Goal: Task Accomplishment & Management: Manage account settings

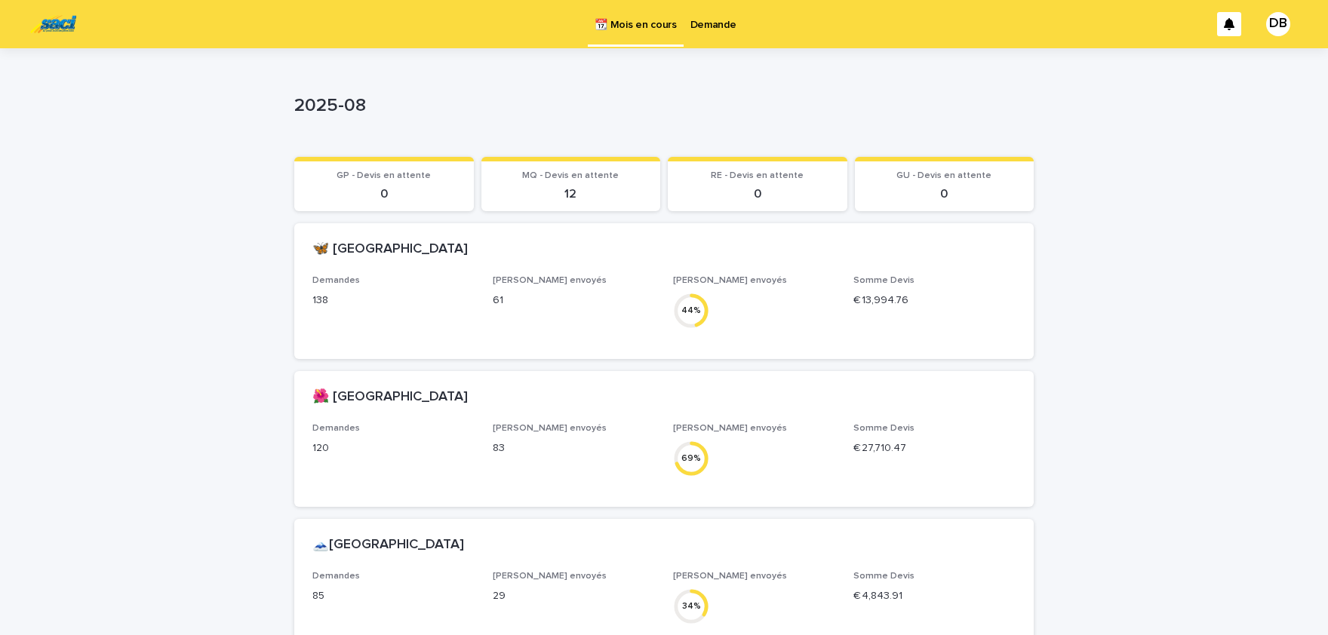
click at [712, 31] on p "Demande" at bounding box center [713, 16] width 46 height 32
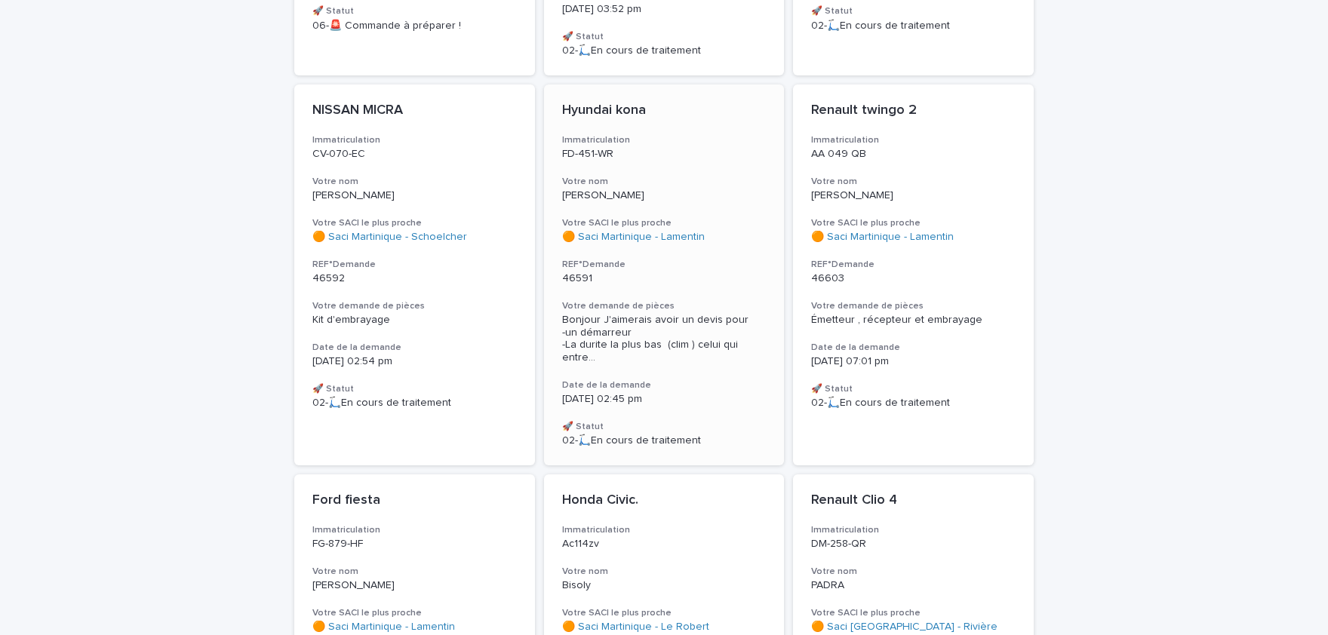
scroll to position [622, 0]
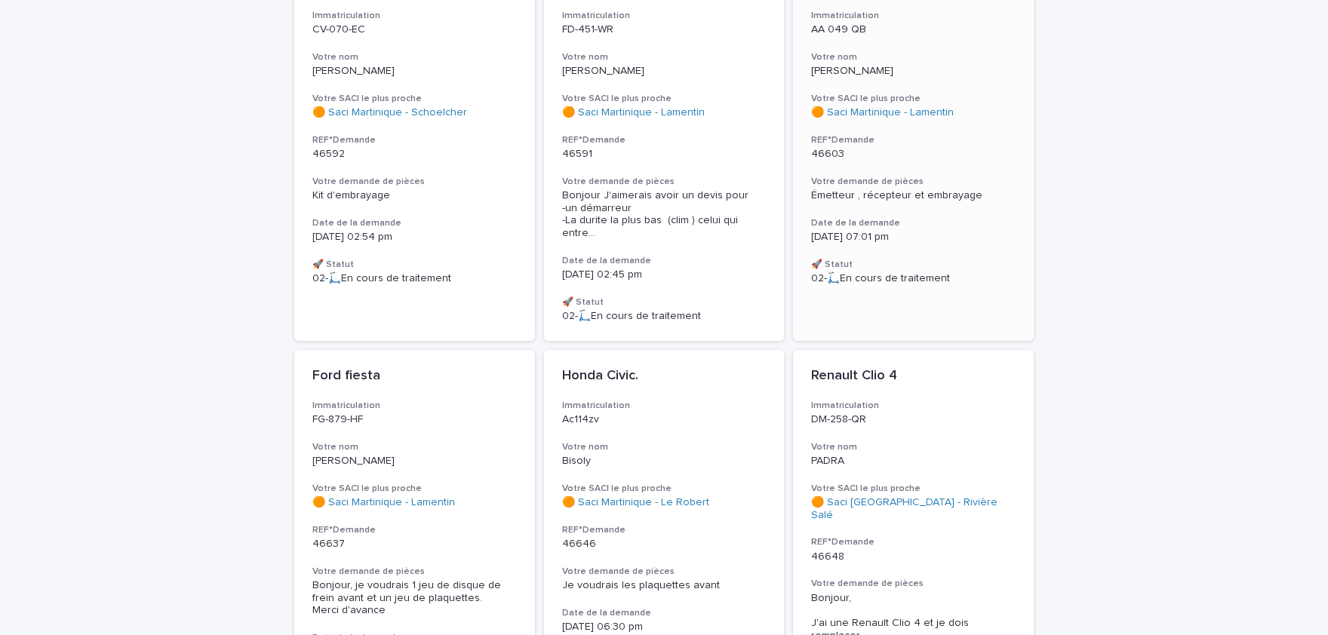
click at [947, 148] on p "46603" at bounding box center [913, 154] width 204 height 13
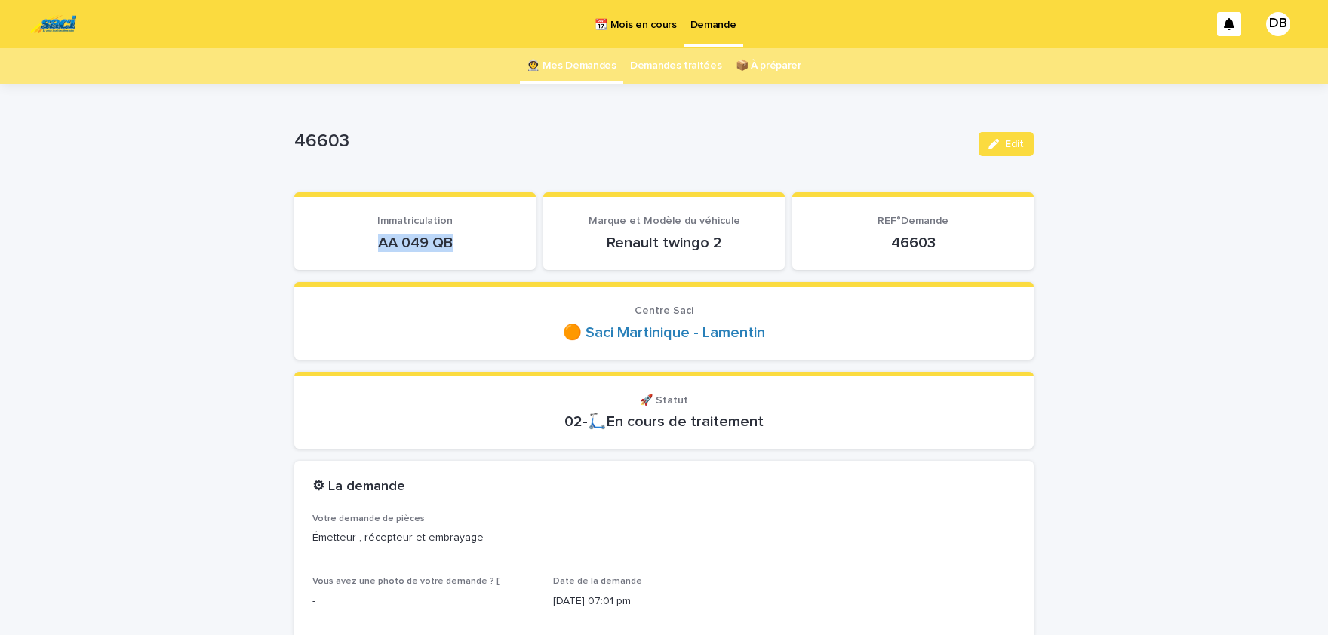
drag, startPoint x: 424, startPoint y: 238, endPoint x: 361, endPoint y: 238, distance: 63.4
click at [361, 238] on p "AA 049 QB" at bounding box center [414, 243] width 205 height 18
copy p "AA 049 QB"
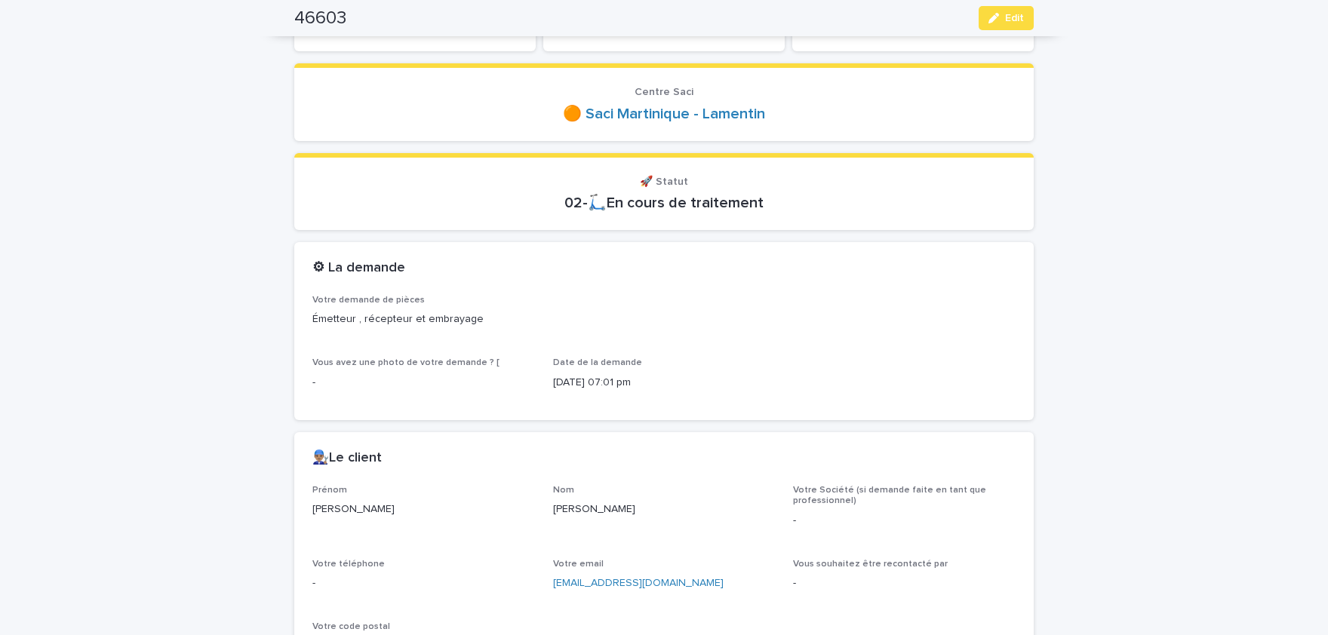
scroll to position [249, 0]
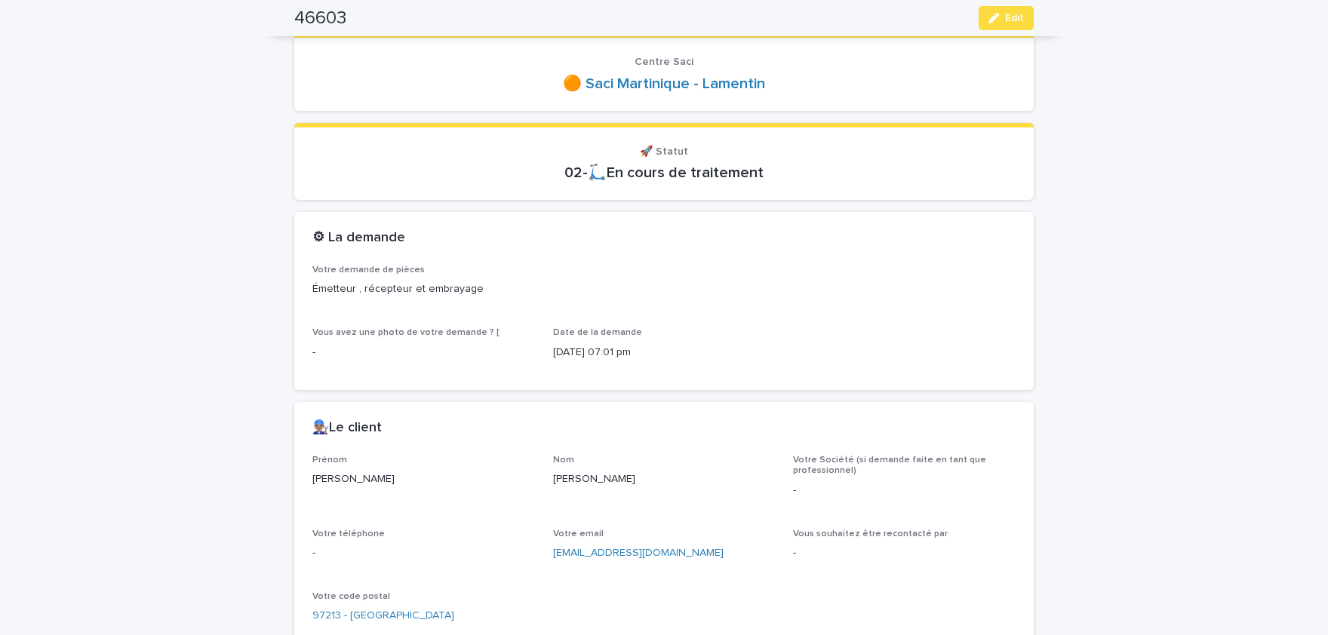
click at [348, 480] on p "[PERSON_NAME]" at bounding box center [423, 479] width 223 height 16
drag, startPoint x: 348, startPoint y: 480, endPoint x: 359, endPoint y: 480, distance: 10.6
copy p "[PERSON_NAME]"
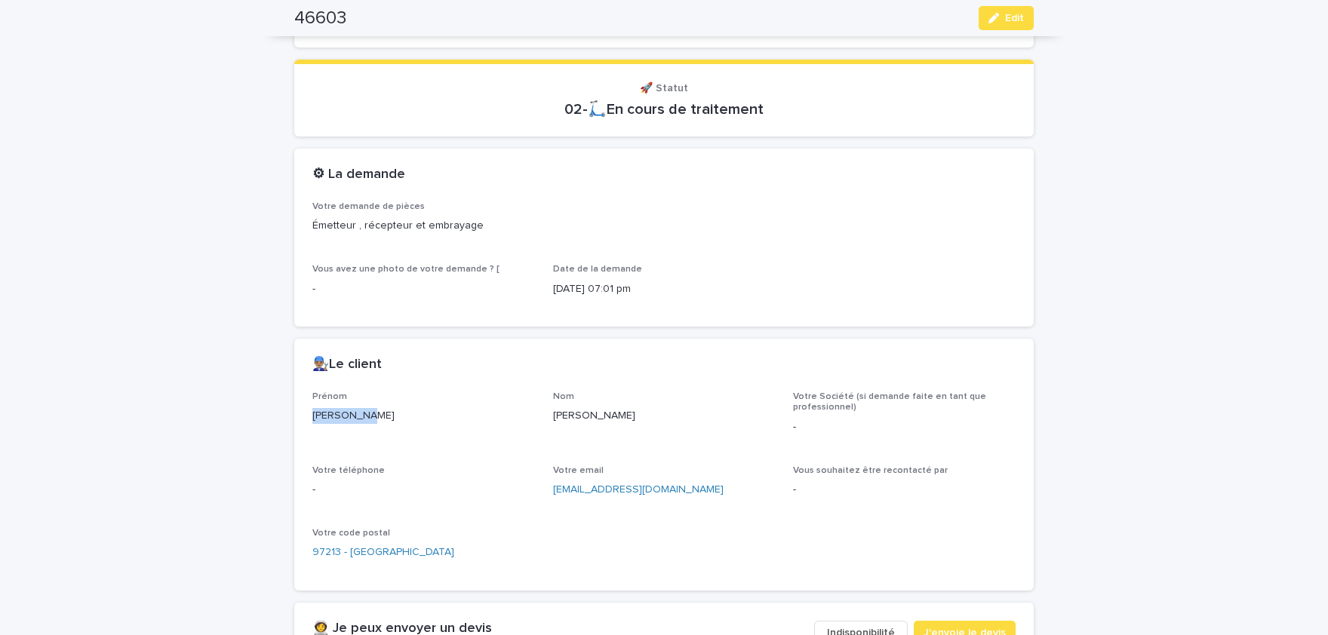
scroll to position [435, 0]
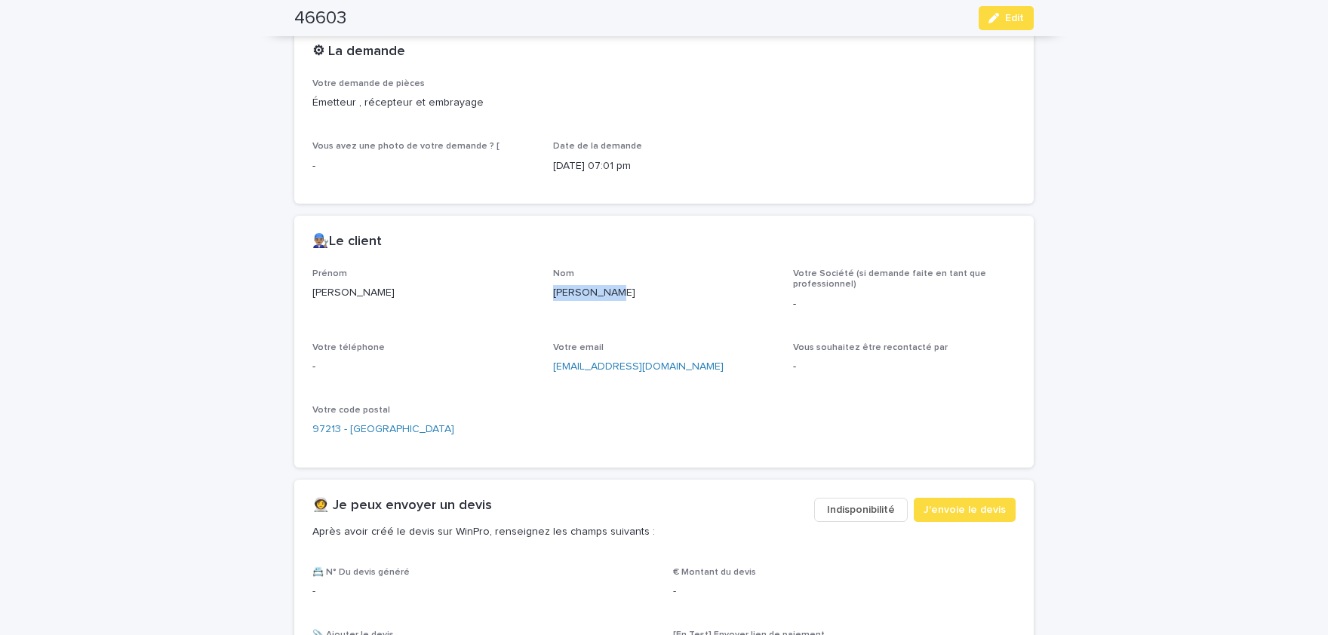
drag, startPoint x: 557, startPoint y: 290, endPoint x: 610, endPoint y: 290, distance: 52.8
click at [610, 290] on p "[PERSON_NAME]" at bounding box center [664, 293] width 223 height 16
click at [609, 287] on p "[PERSON_NAME]" at bounding box center [664, 293] width 223 height 16
drag, startPoint x: 606, startPoint y: 290, endPoint x: 562, endPoint y: 289, distance: 44.5
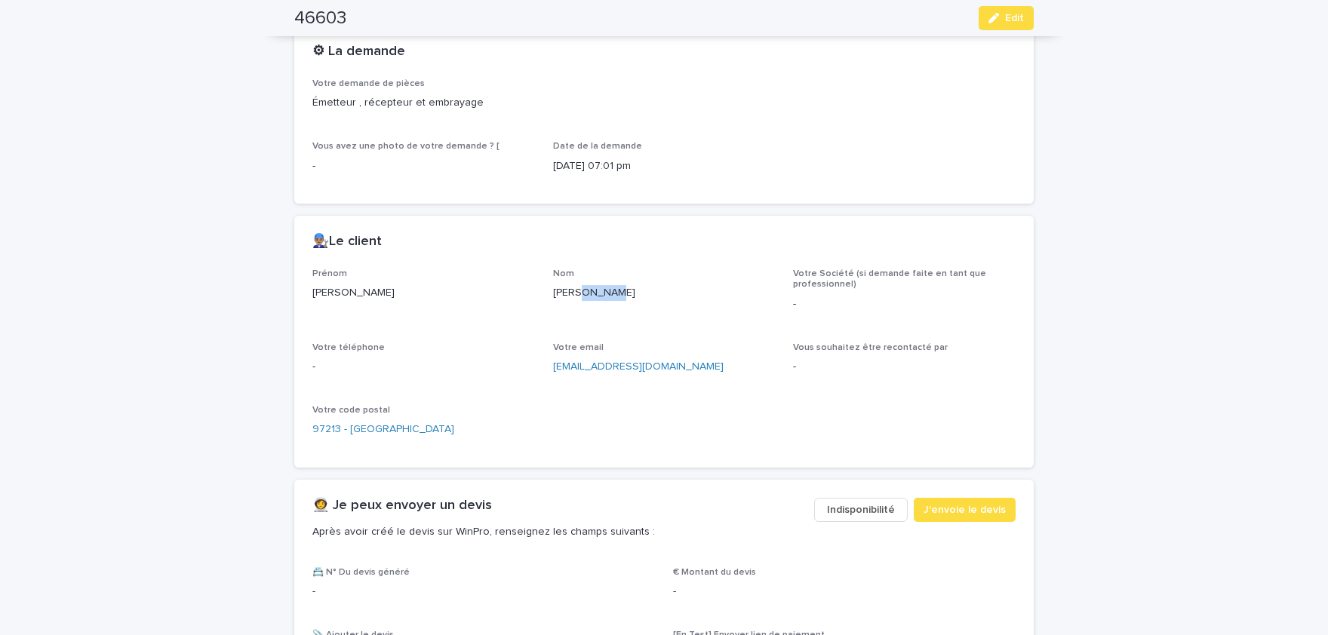
click at [564, 290] on p "Jean-pierre" at bounding box center [664, 293] width 223 height 16
click at [562, 289] on p "Jean-pierre" at bounding box center [664, 293] width 223 height 16
click at [560, 289] on p "Jean-pierre" at bounding box center [664, 293] width 223 height 16
click at [590, 290] on p "Jean-pierre" at bounding box center [664, 293] width 223 height 16
click at [601, 293] on p "Jean-pierre" at bounding box center [664, 293] width 223 height 16
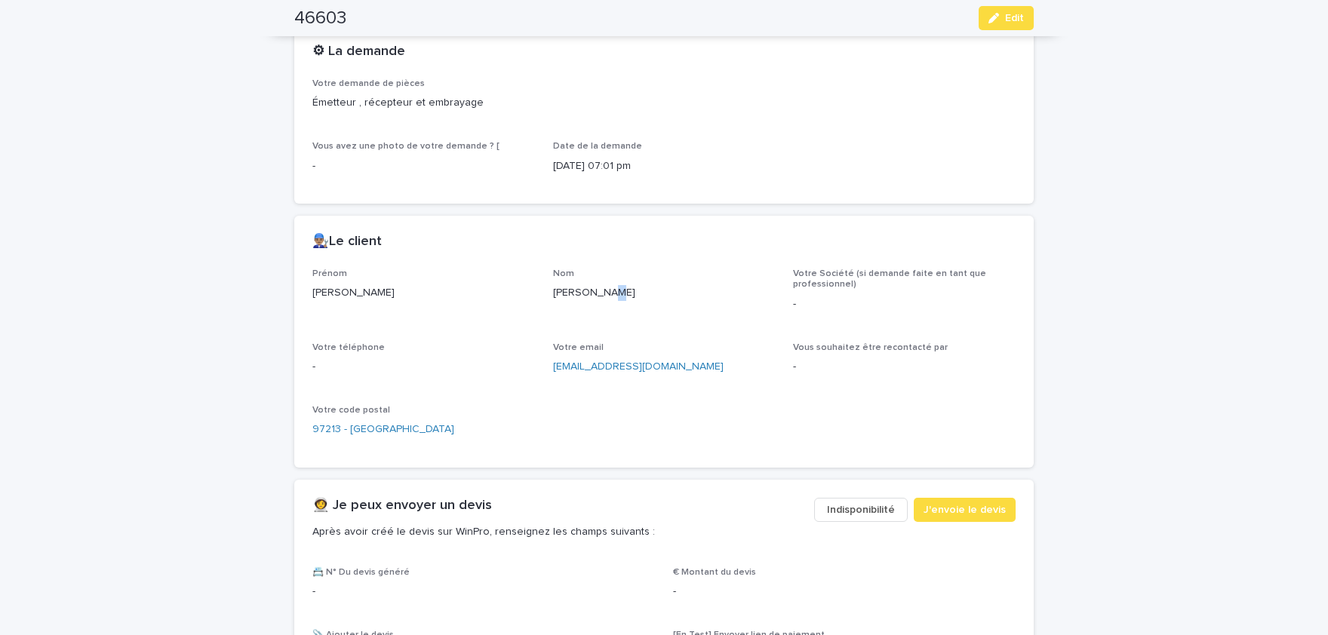
click at [605, 294] on p "Jean-pierre" at bounding box center [664, 293] width 223 height 16
drag, startPoint x: 605, startPoint y: 294, endPoint x: 562, endPoint y: 288, distance: 43.4
click at [562, 288] on p "Jean-pierre" at bounding box center [664, 293] width 223 height 16
copy p "Jean-pierre"
click at [1017, 13] on button "Edit" at bounding box center [1005, 18] width 55 height 24
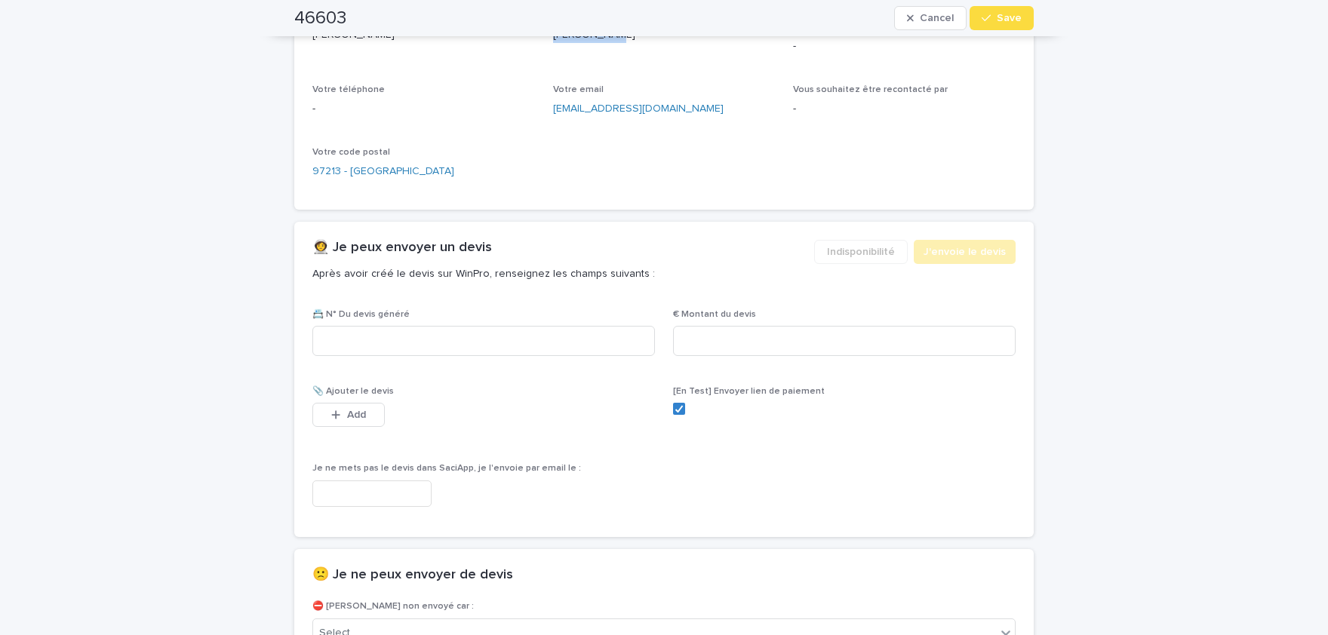
scroll to position [756, 0]
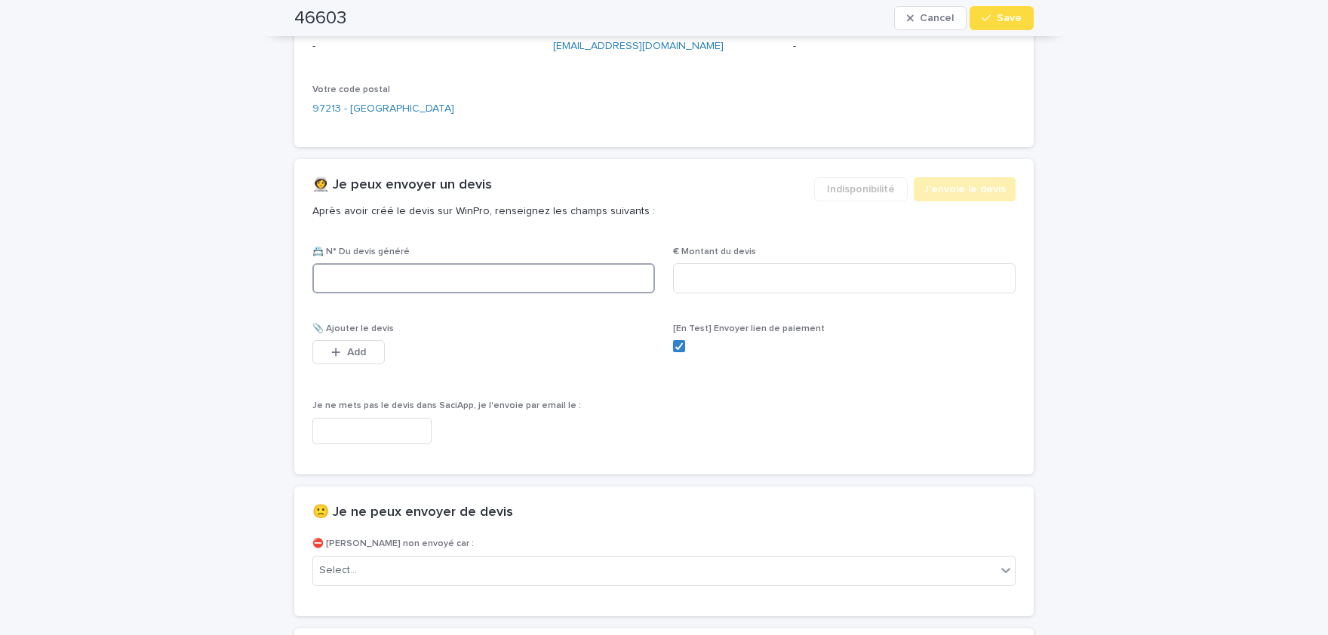
click at [520, 266] on input at bounding box center [483, 278] width 342 height 30
paste input "********"
type input "********"
click at [769, 283] on input at bounding box center [844, 278] width 342 height 30
paste input "*****"
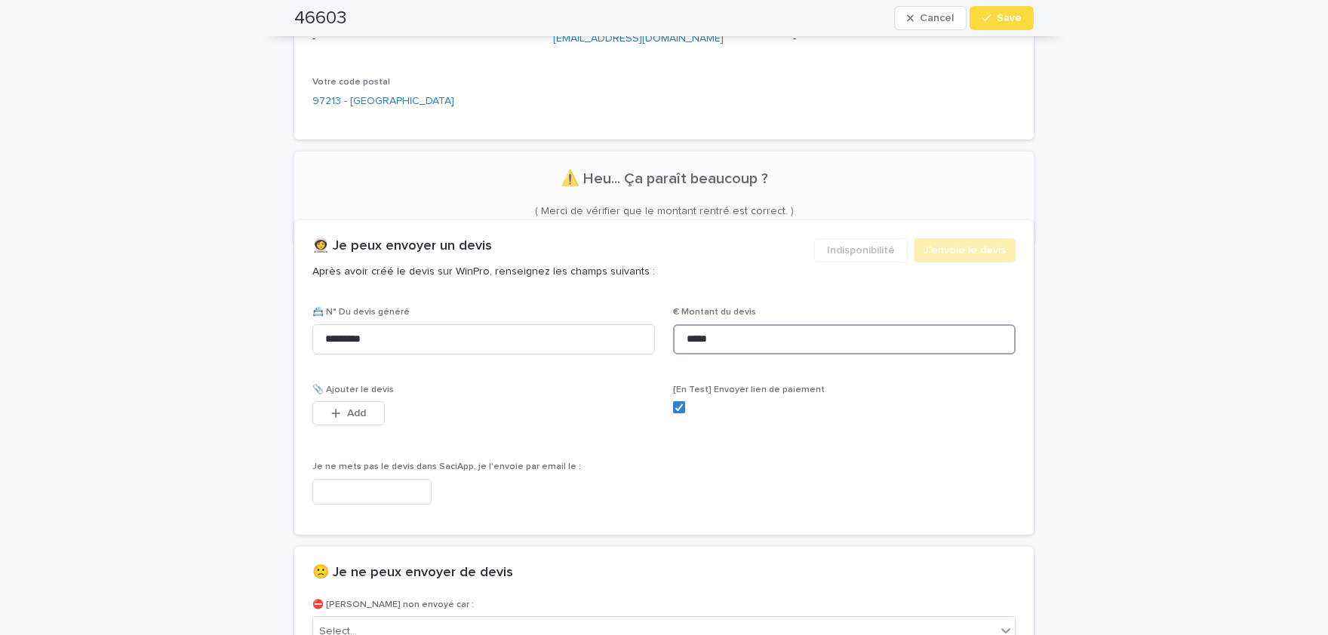
scroll to position [769, 0]
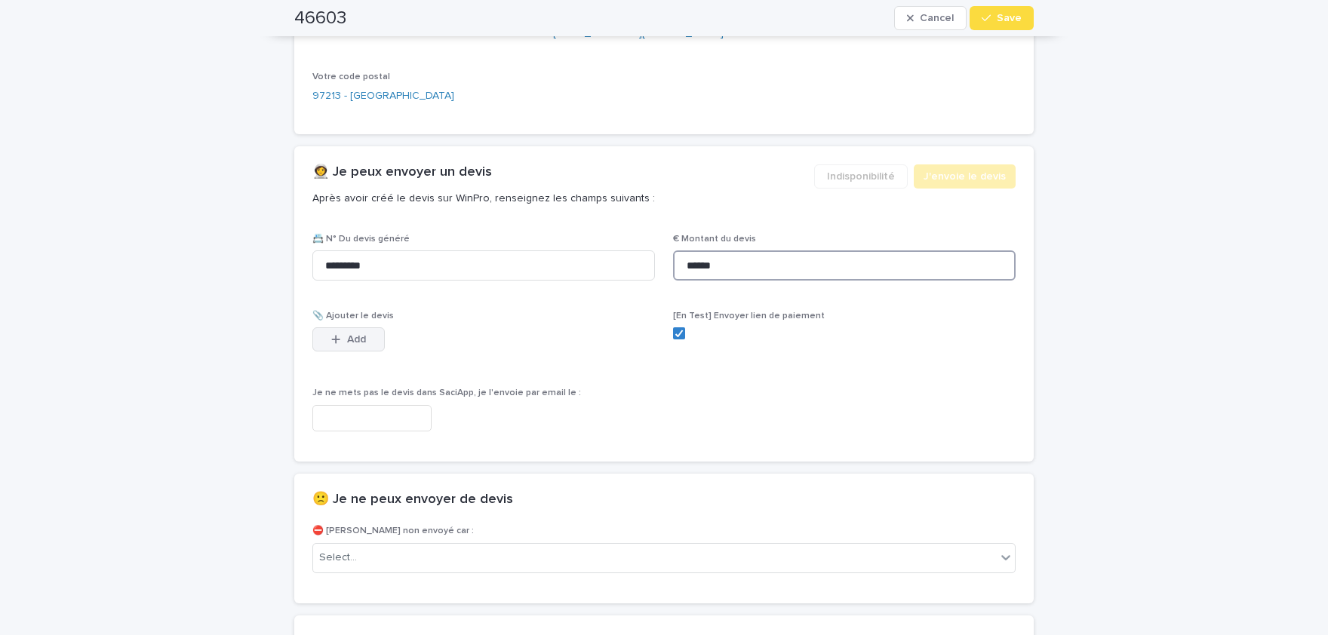
type input "******"
click at [355, 336] on span "Add" at bounding box center [356, 339] width 19 height 11
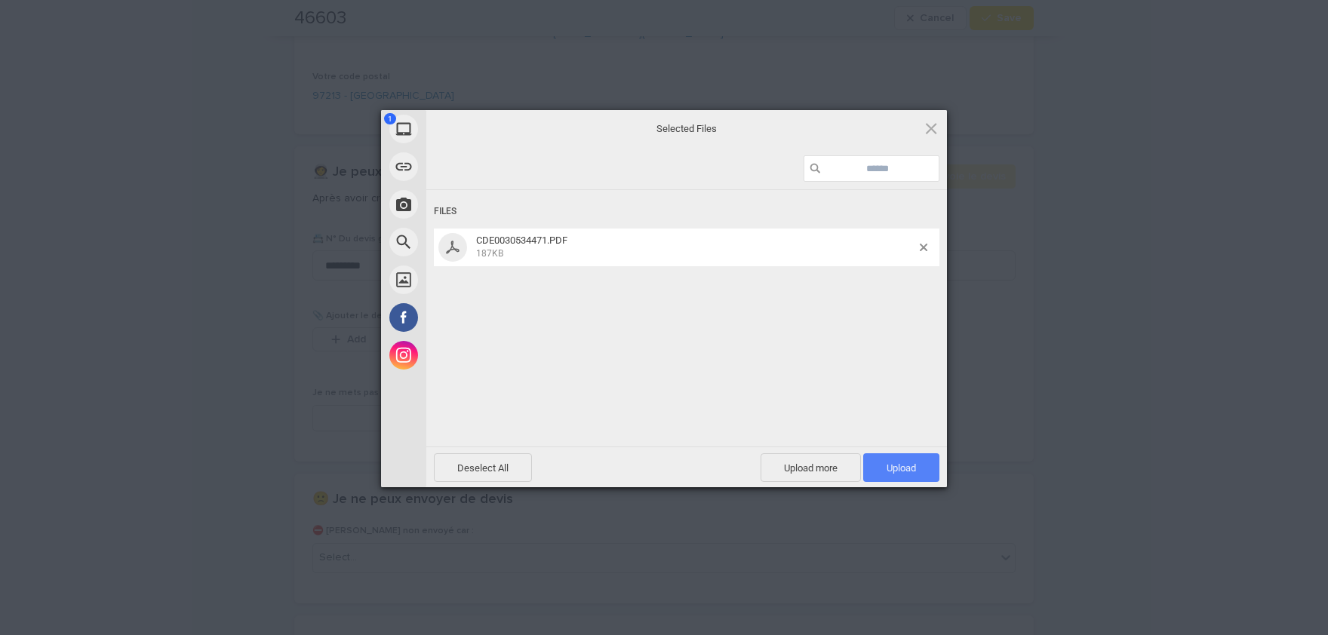
click at [923, 469] on span "Upload 1" at bounding box center [901, 467] width 76 height 29
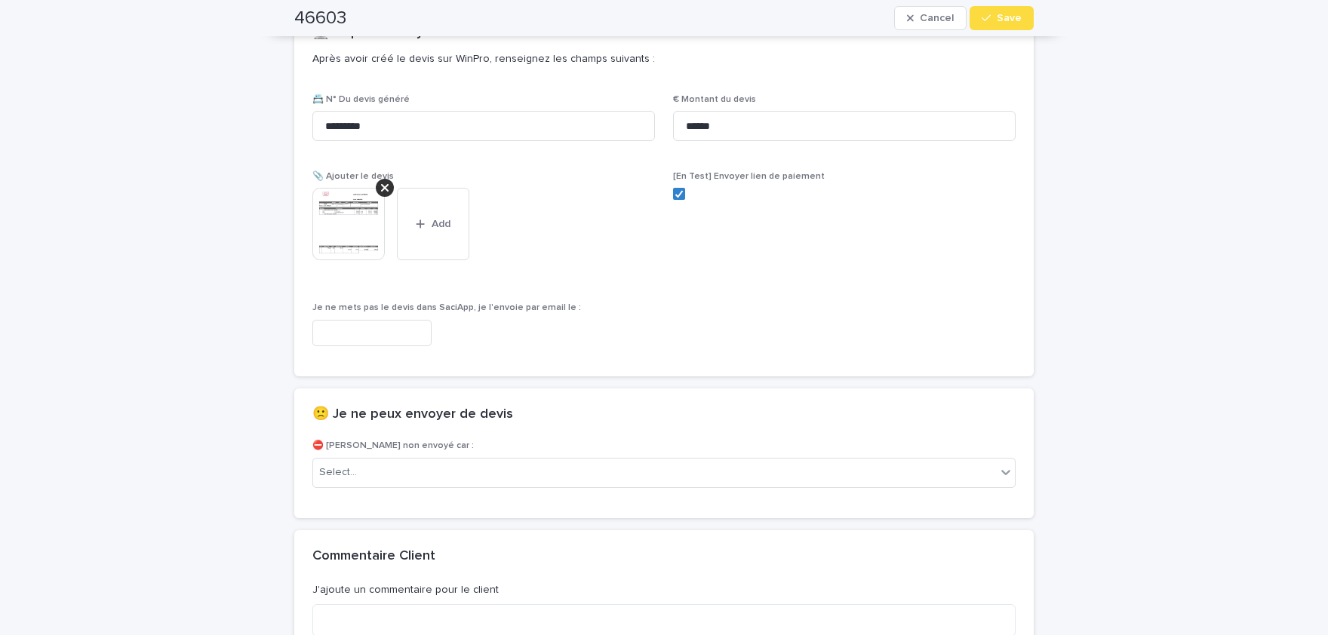
scroll to position [1015, 0]
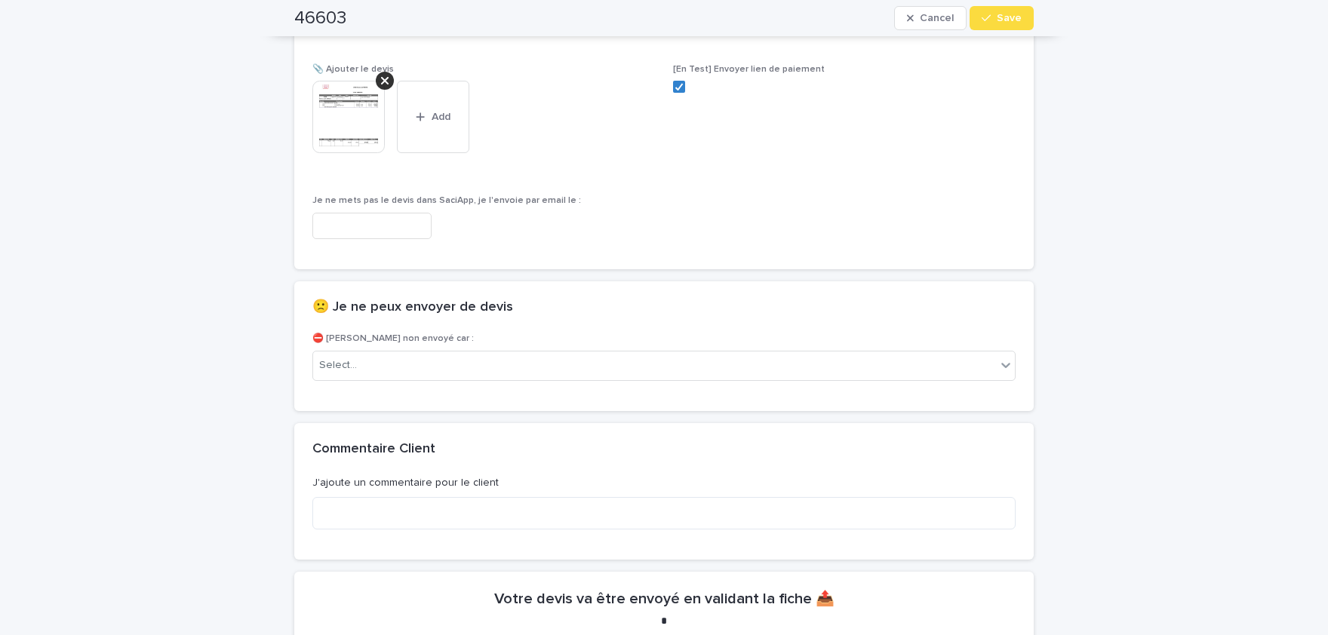
click at [339, 111] on img at bounding box center [348, 117] width 72 height 72
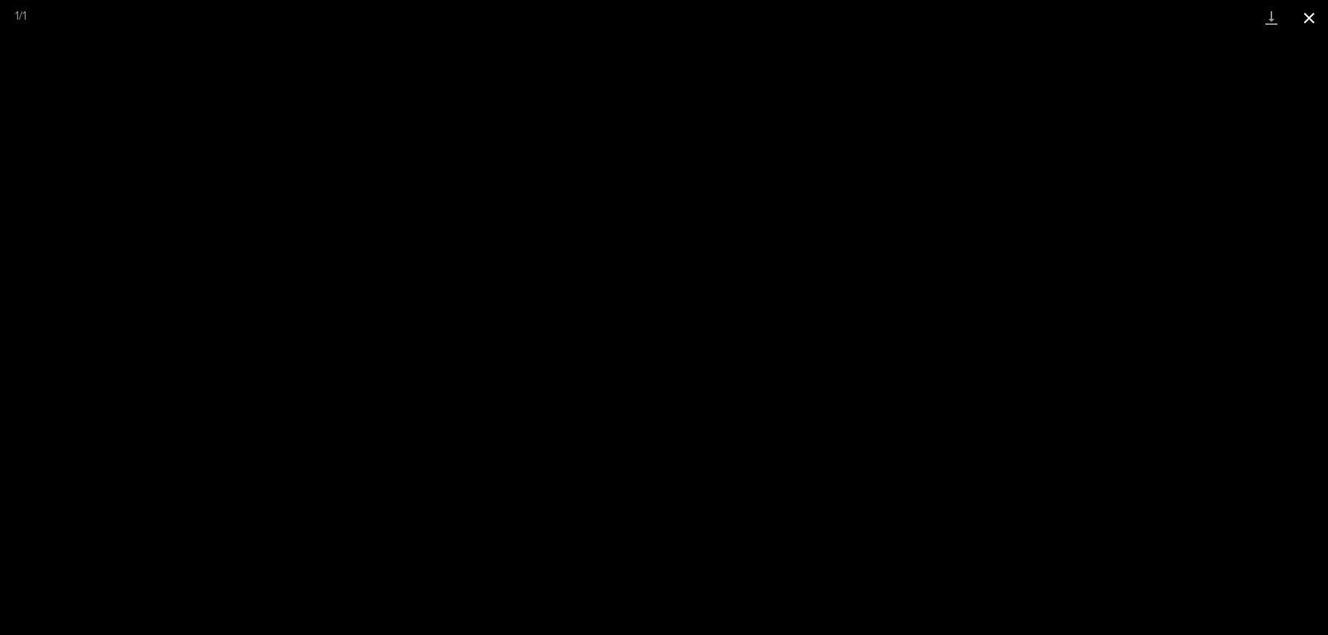
click at [1308, 22] on button "Close gallery" at bounding box center [1309, 17] width 38 height 35
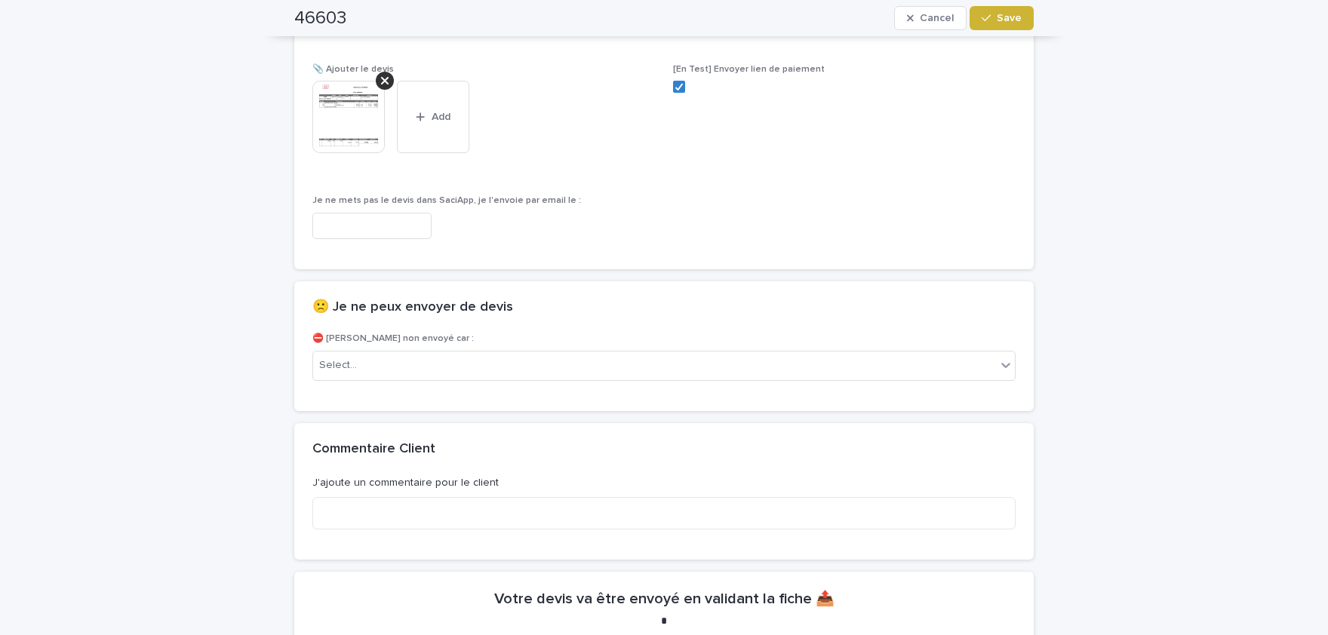
click at [1012, 26] on button "Save" at bounding box center [1001, 18] width 64 height 24
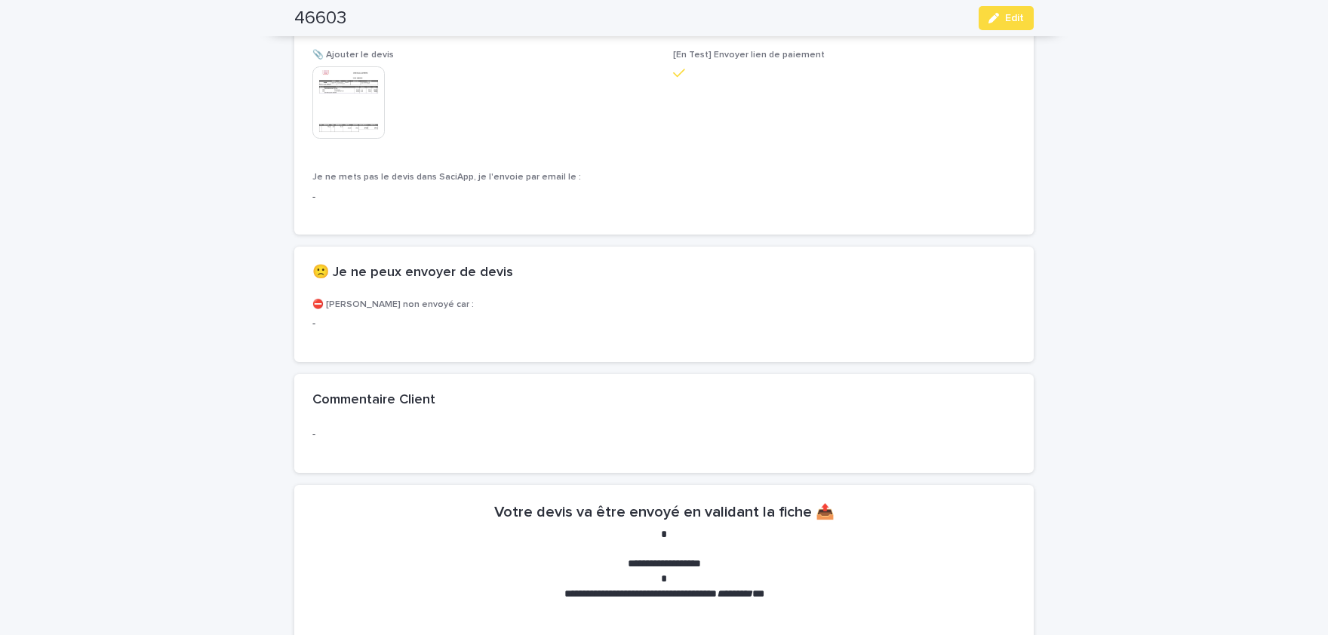
scroll to position [972, 0]
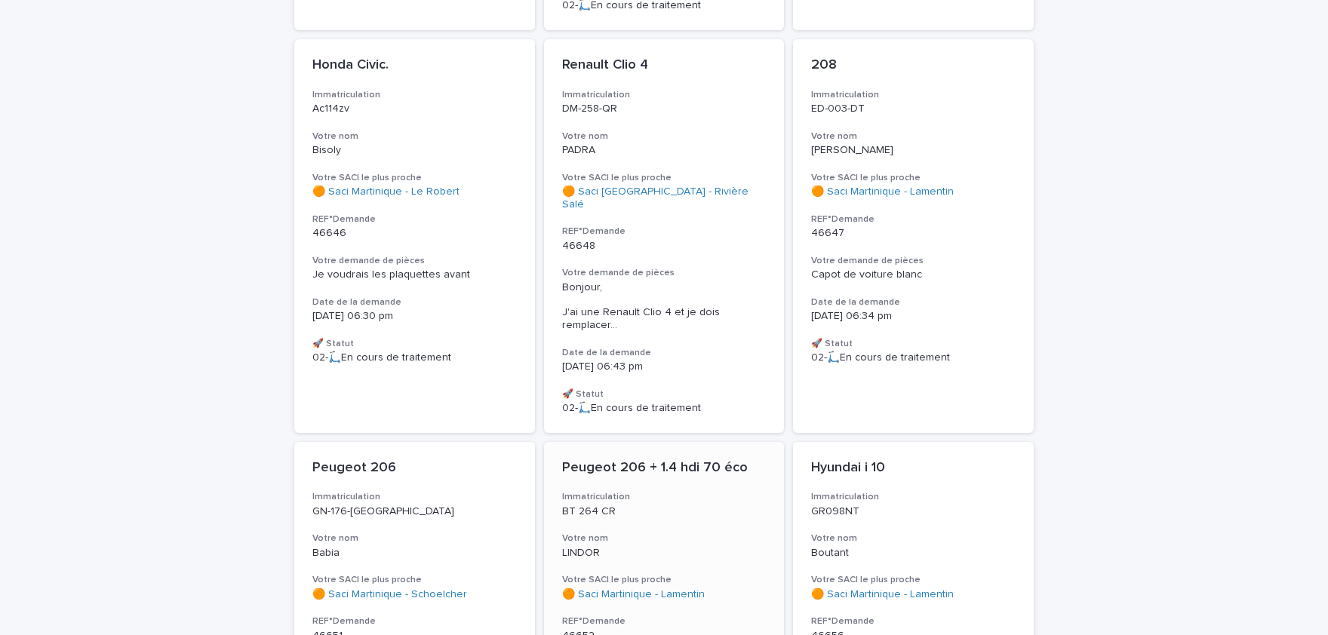
scroll to position [1145, 0]
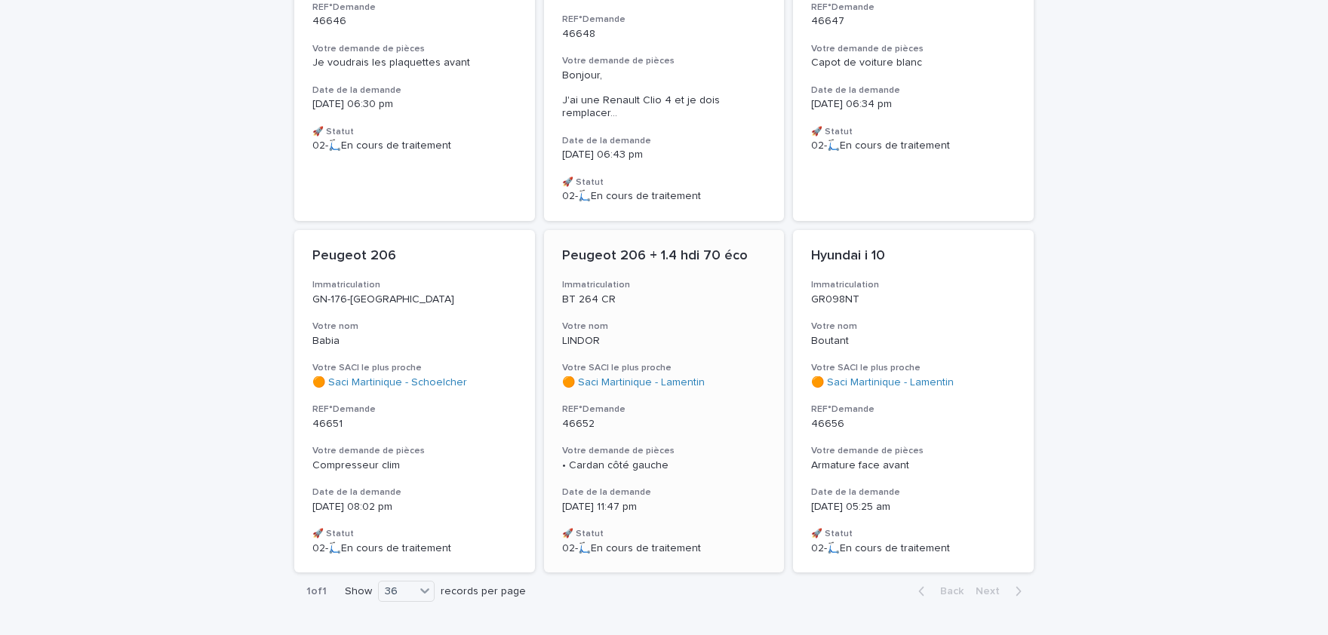
click at [673, 459] on div "• Cardan côté gauche" at bounding box center [664, 465] width 204 height 13
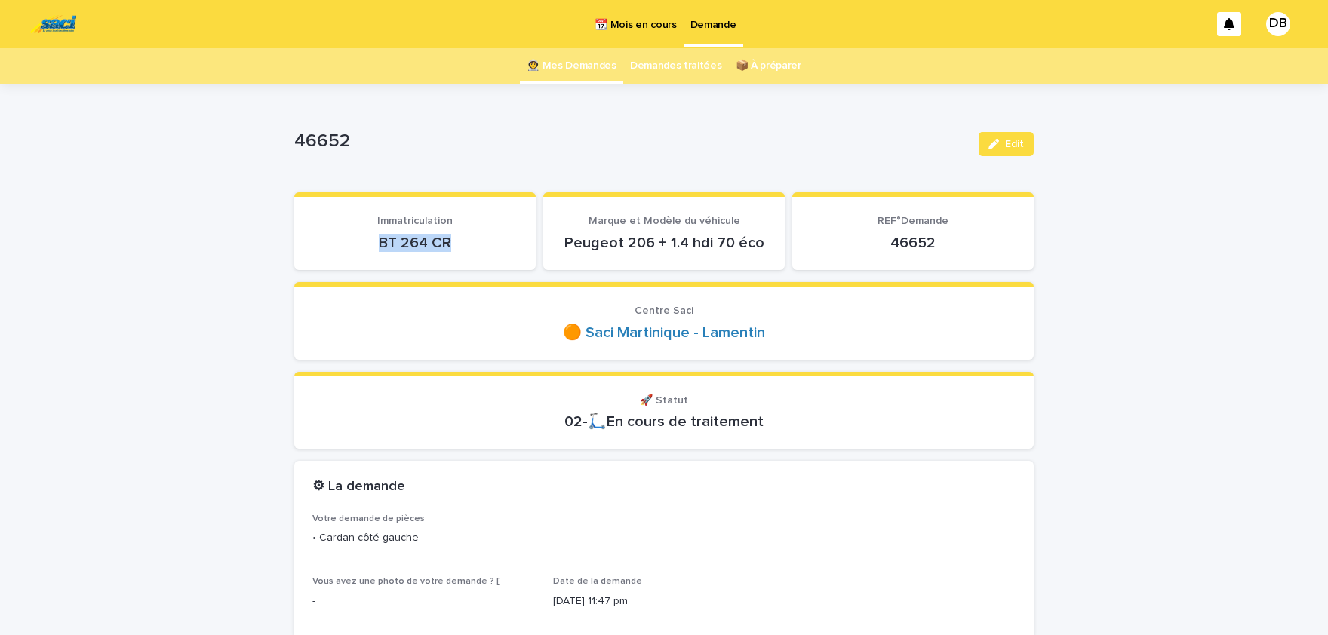
drag, startPoint x: 465, startPoint y: 241, endPoint x: 381, endPoint y: 237, distance: 84.6
click at [381, 237] on p "BT 264 CR" at bounding box center [414, 243] width 205 height 18
copy p "BT 264 CR"
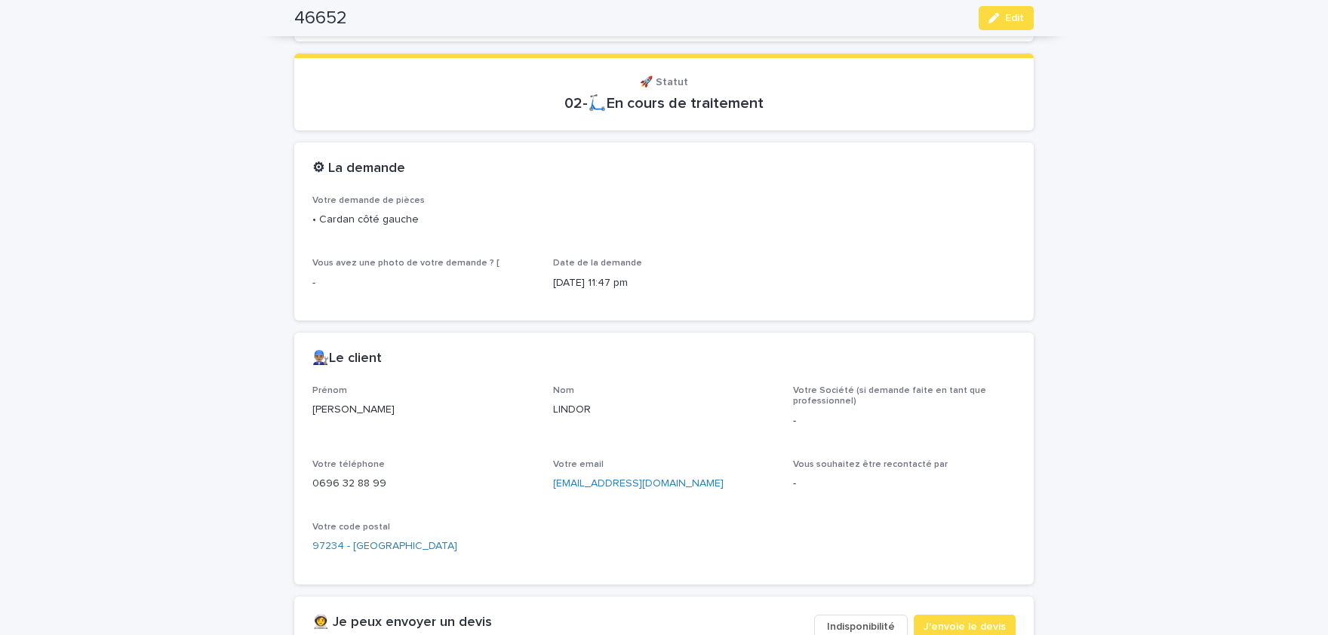
scroll to position [373, 0]
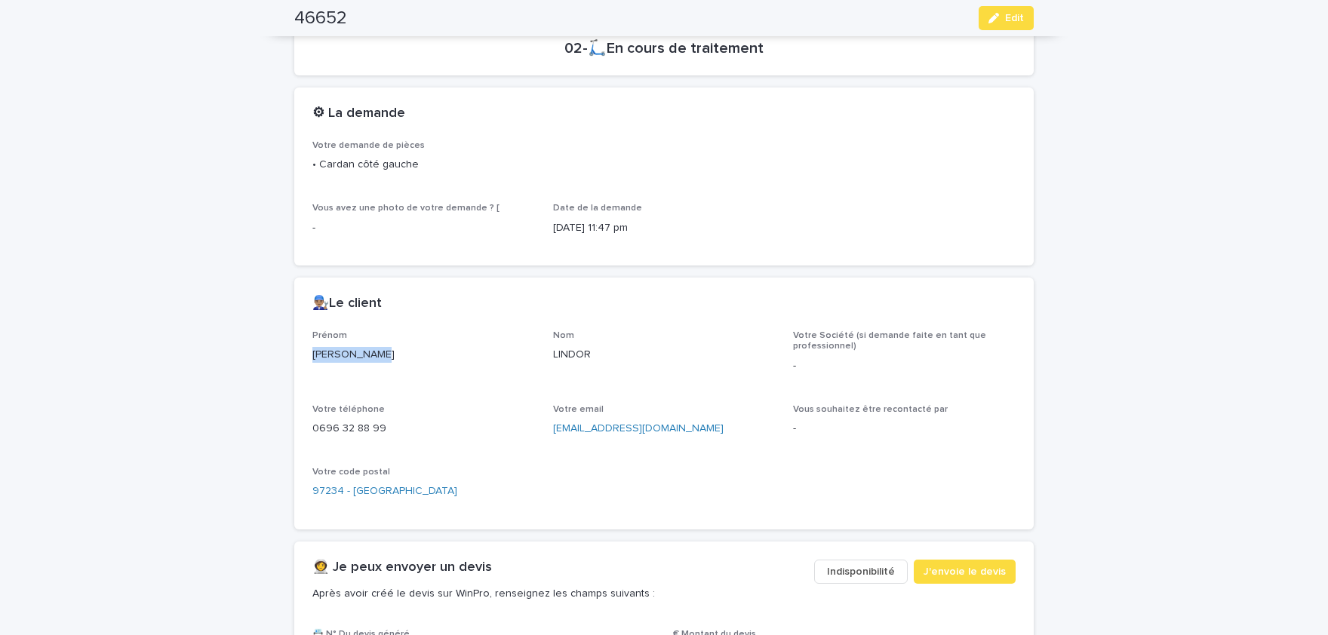
drag, startPoint x: 373, startPoint y: 358, endPoint x: 309, endPoint y: 354, distance: 63.5
click at [312, 354] on div "Marie- Ange" at bounding box center [423, 353] width 223 height 19
copy p "Marie- Ange"
click at [579, 352] on p "LINDOR" at bounding box center [664, 355] width 223 height 16
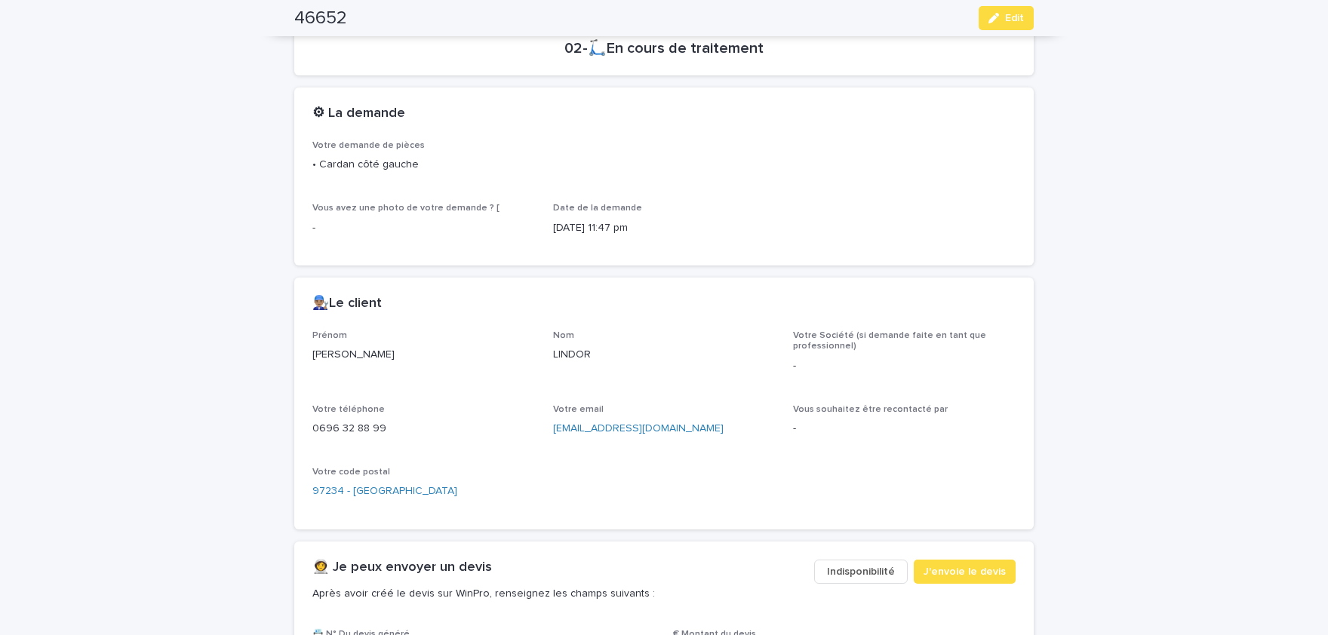
copy p "LINDOR"
drag, startPoint x: 385, startPoint y: 425, endPoint x: 312, endPoint y: 427, distance: 74.0
click at [312, 427] on div "0696 32 88 99" at bounding box center [423, 427] width 223 height 19
copy p "0696 32 88 99"
click at [301, 353] on div "Prénom Marie- Ange Nom LINDOR Votre Société (si demande faite en tant que profe…" at bounding box center [663, 429] width 739 height 199
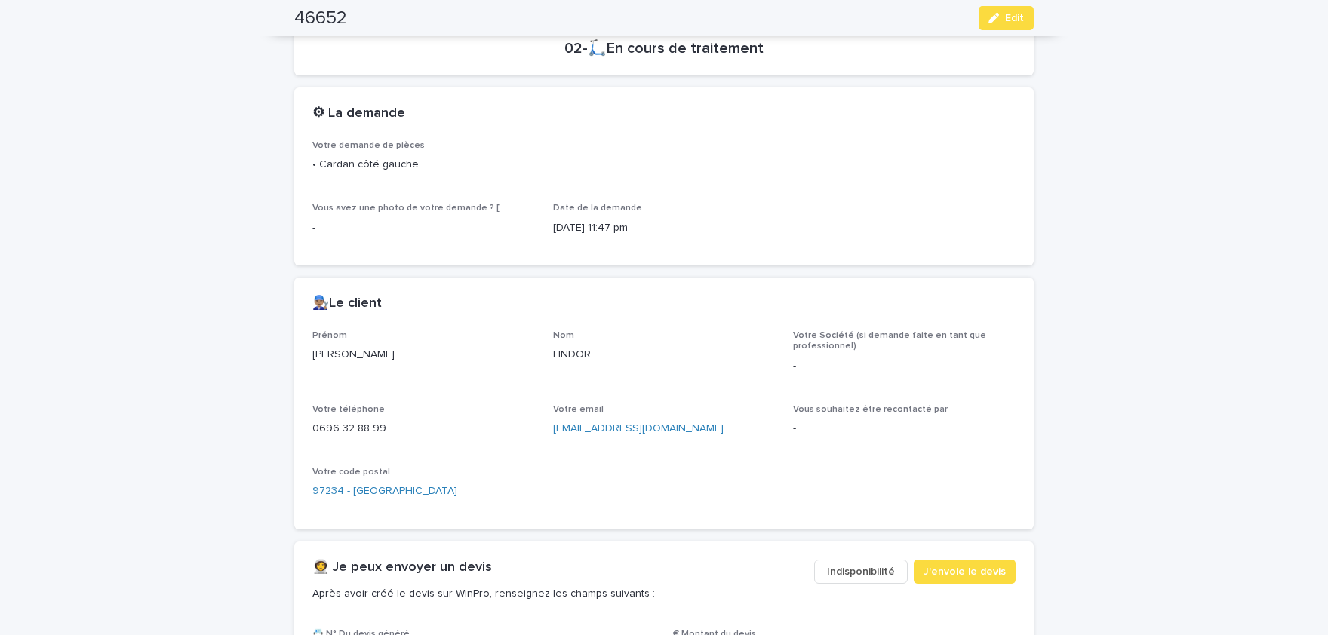
click at [315, 350] on p "Marie- Ange" at bounding box center [423, 355] width 223 height 16
click at [374, 354] on p "Marie- Ange" at bounding box center [423, 355] width 223 height 16
copy p "Marie- Ange"
click at [580, 359] on p "LINDOR" at bounding box center [664, 355] width 223 height 16
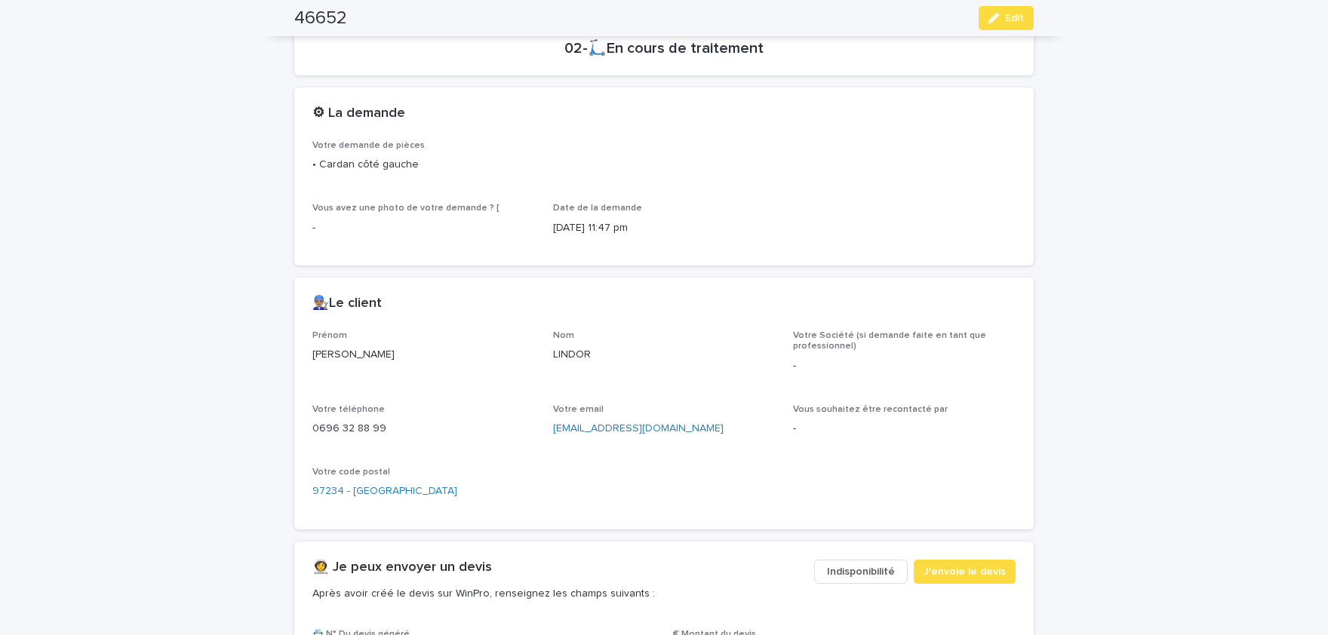
copy p "LINDOR"
click at [1026, 14] on button "Edit" at bounding box center [1005, 18] width 55 height 24
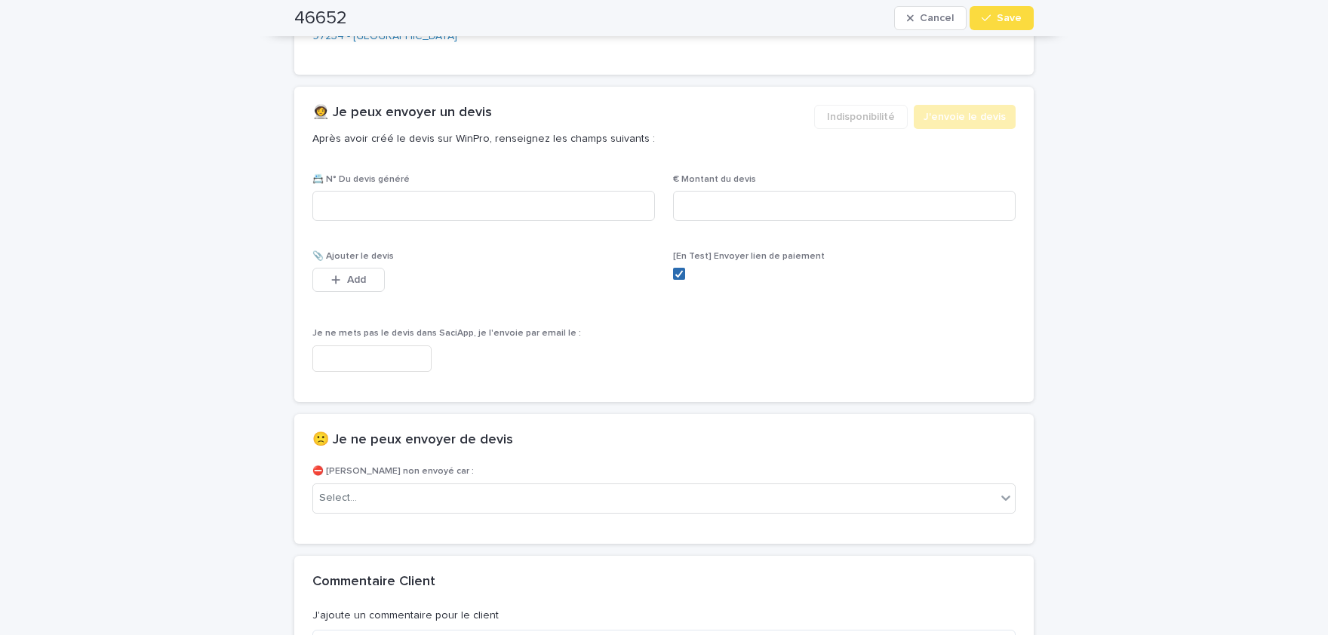
scroll to position [855, 0]
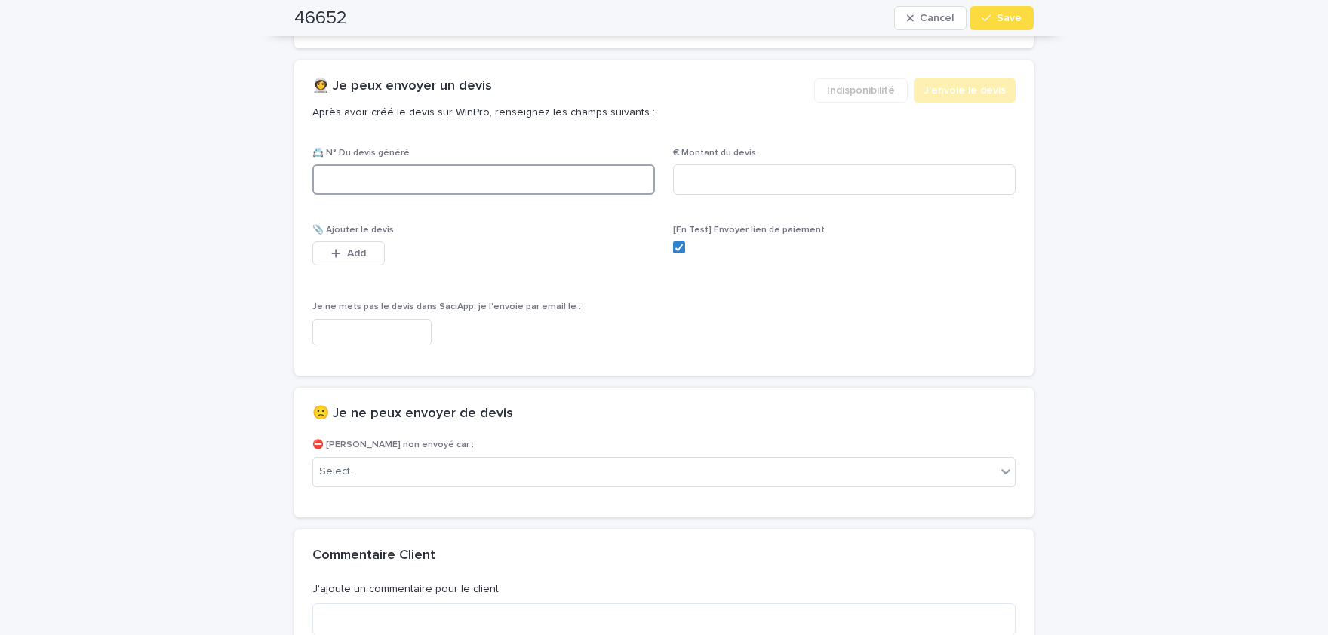
click at [541, 176] on input at bounding box center [483, 179] width 342 height 30
paste input "********"
type input "********"
click at [776, 173] on input at bounding box center [844, 179] width 342 height 30
paste input "*****"
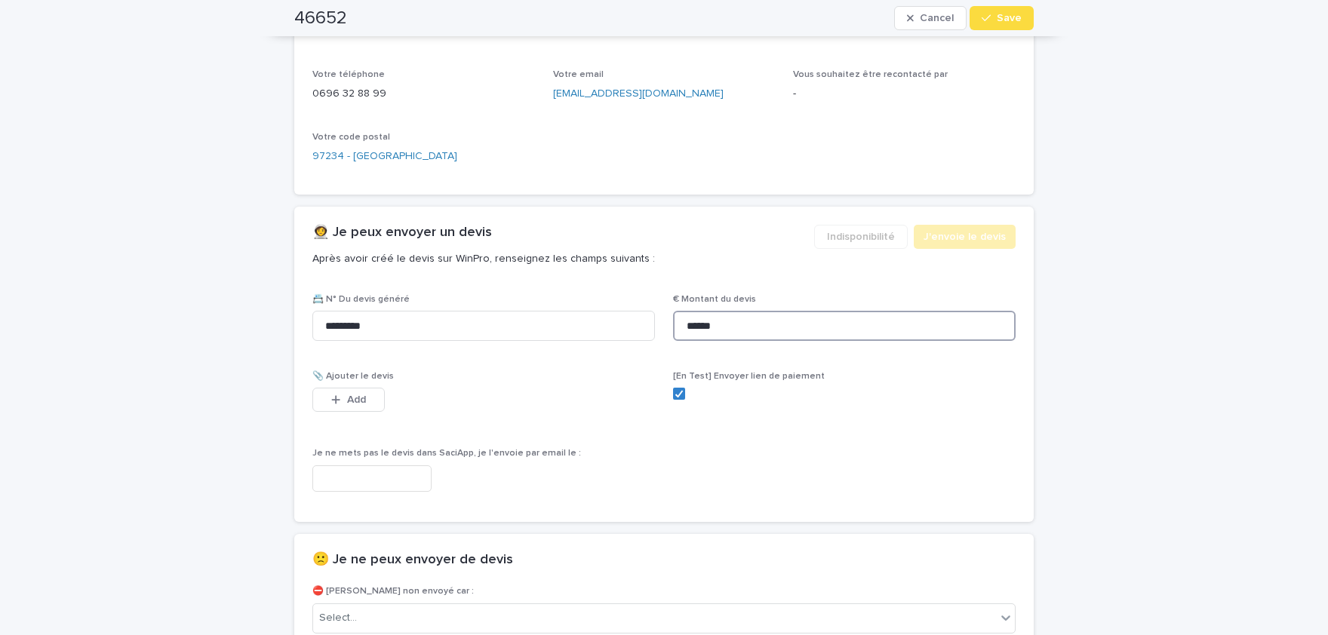
scroll to position [741, 0]
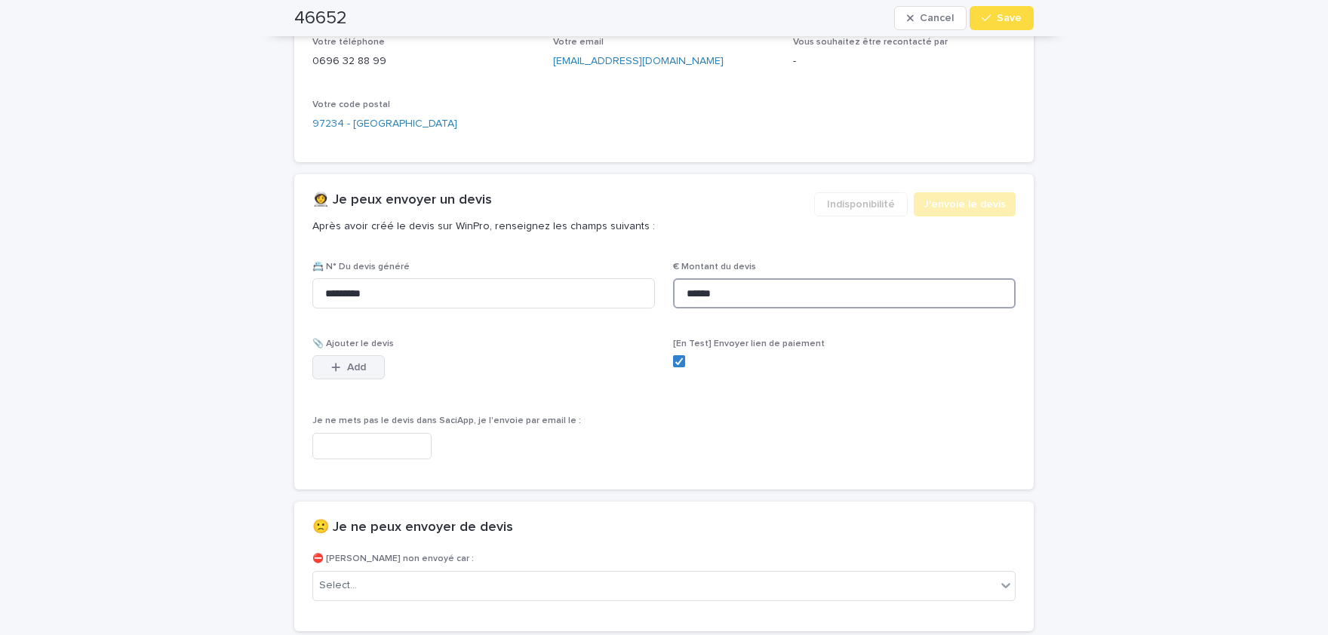
type input "******"
click at [361, 365] on span "Add" at bounding box center [356, 367] width 19 height 11
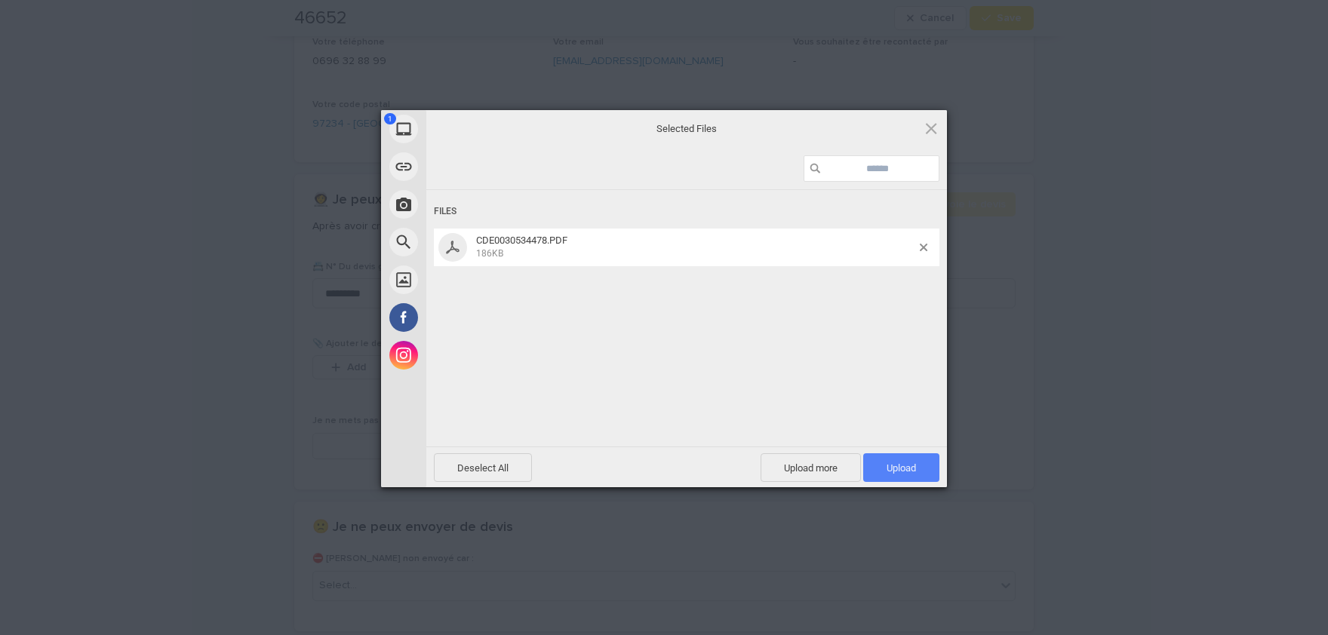
click at [926, 474] on span "Upload 1" at bounding box center [901, 467] width 76 height 29
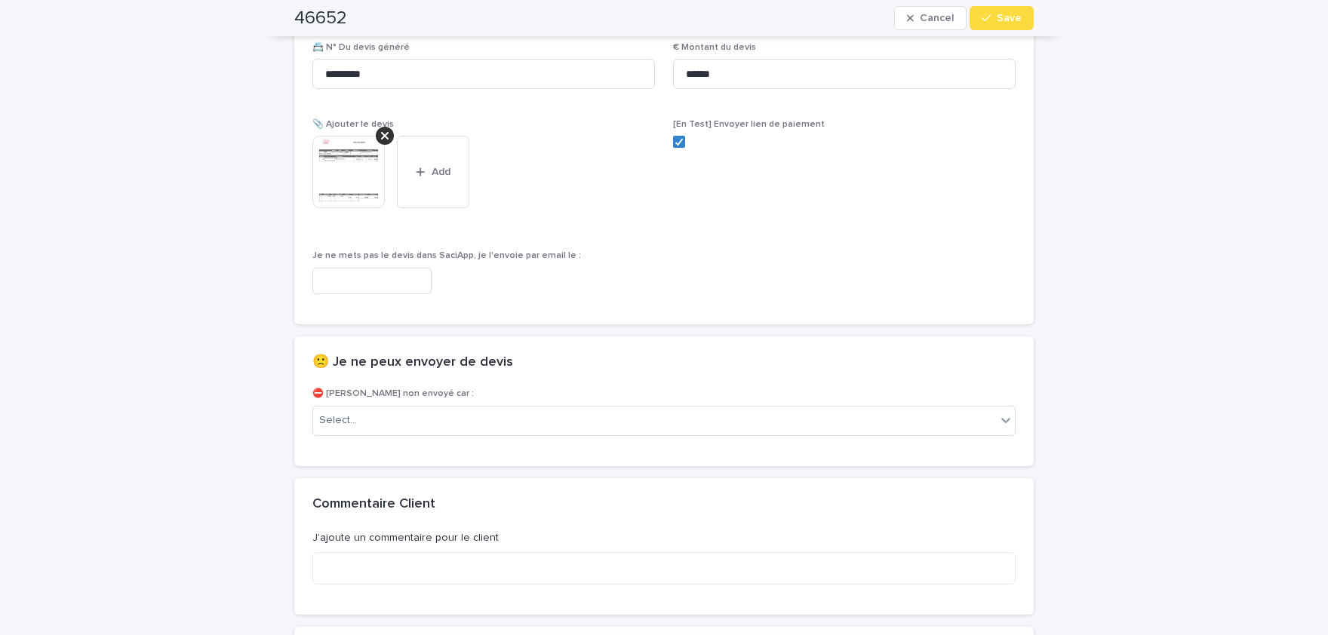
scroll to position [987, 0]
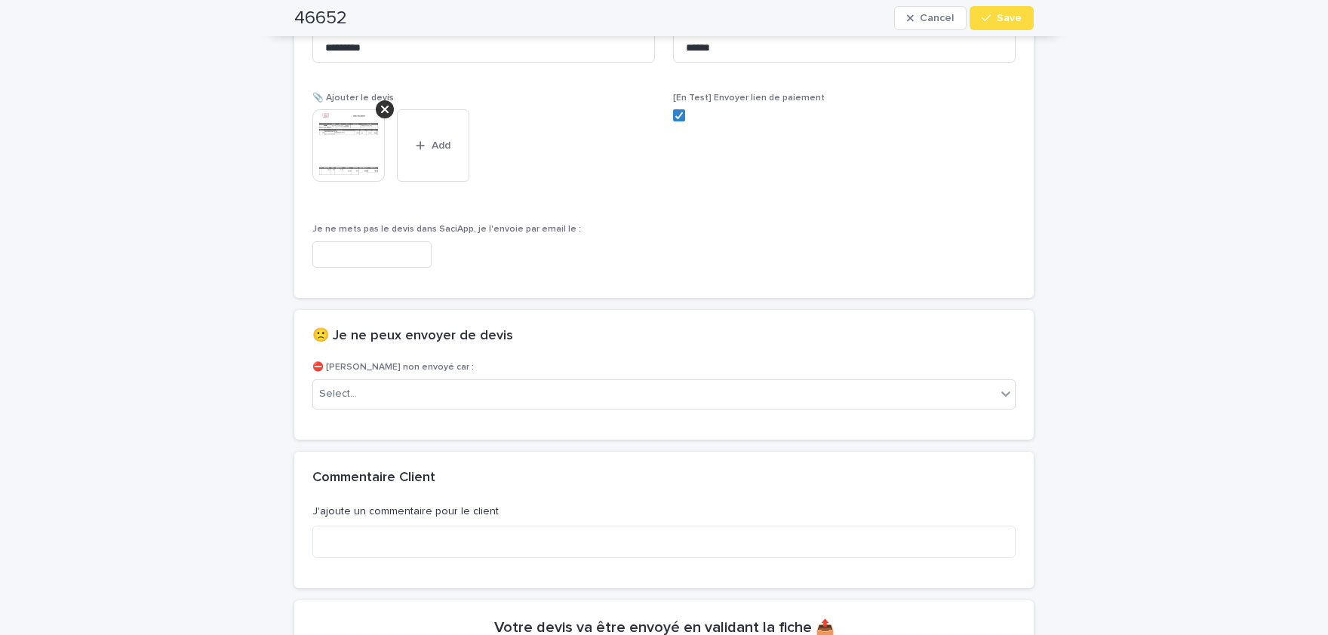
click at [364, 136] on img at bounding box center [348, 145] width 72 height 72
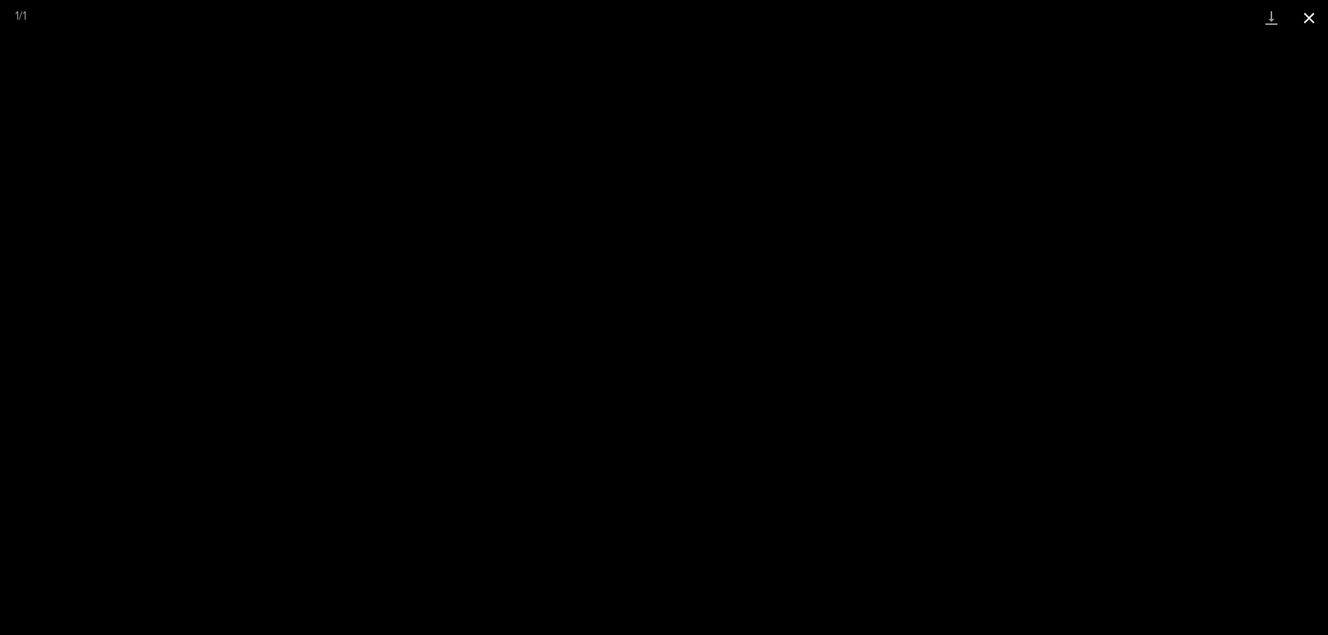
click at [1303, 12] on button "Close gallery" at bounding box center [1309, 17] width 38 height 35
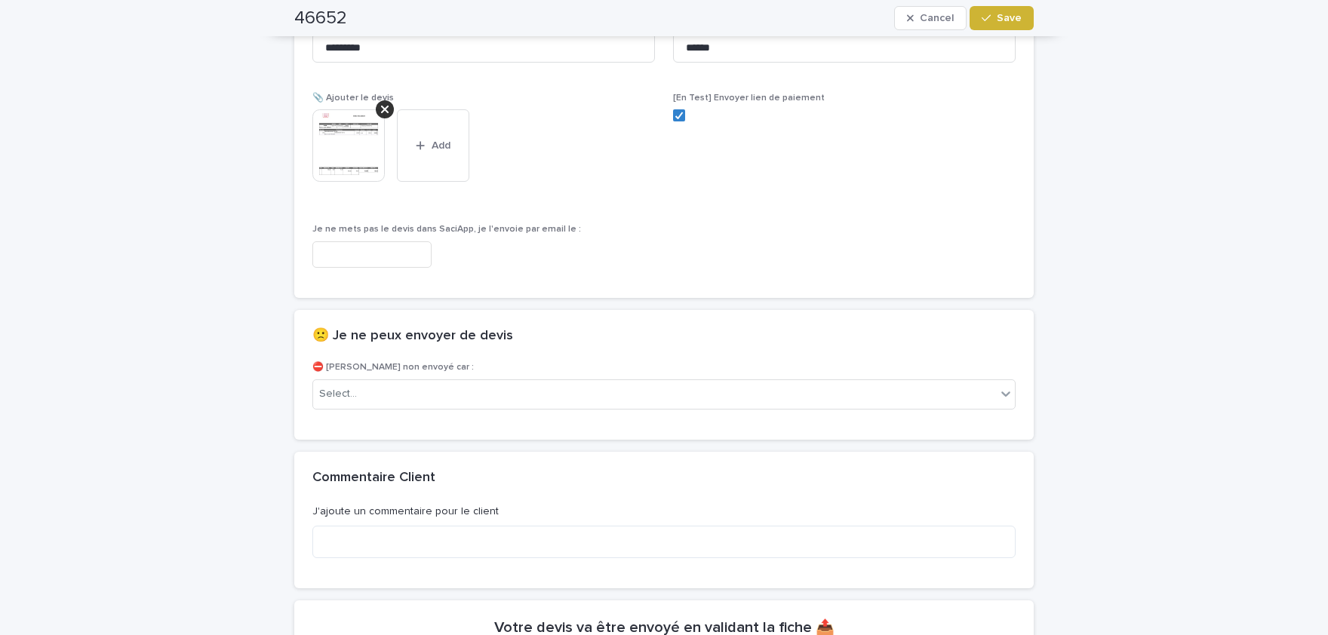
click at [1003, 25] on button "Save" at bounding box center [1001, 18] width 64 height 24
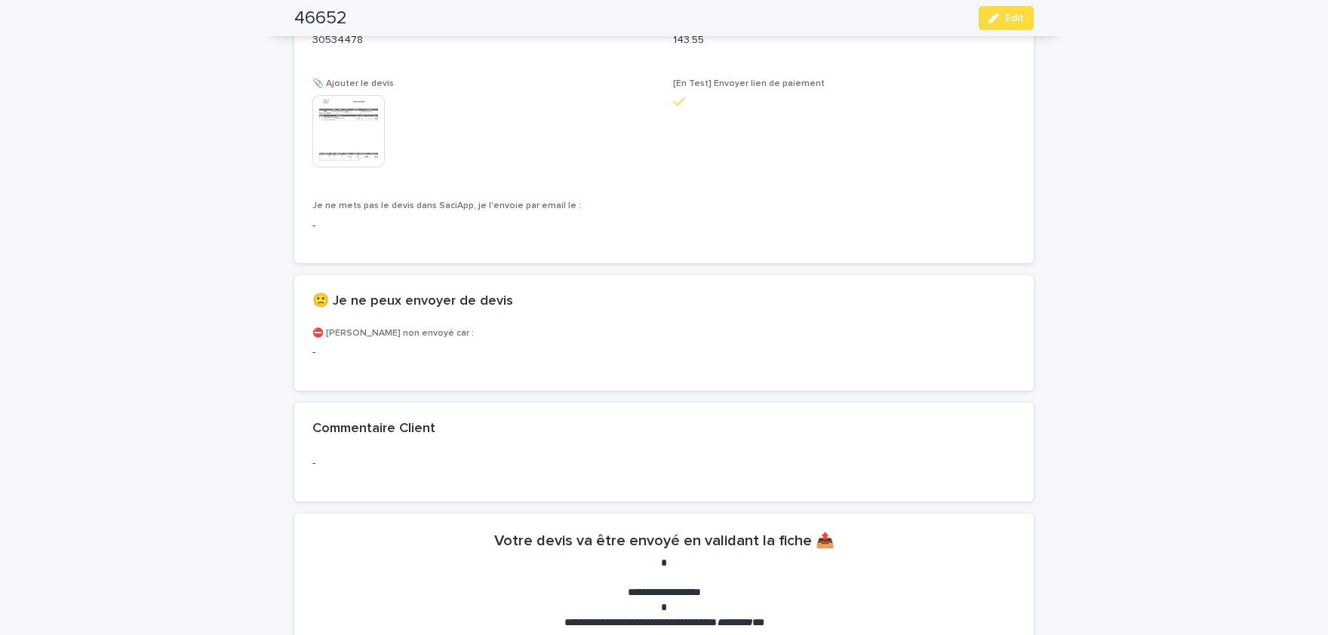
scroll to position [944, 0]
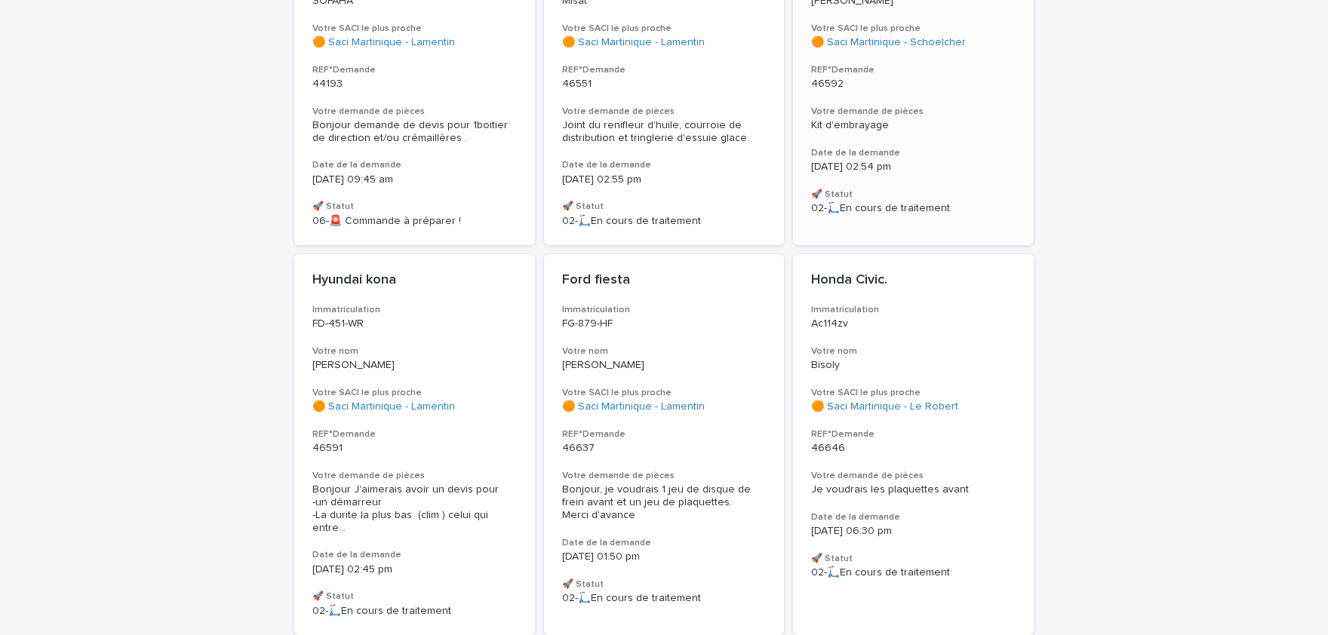
scroll to position [311, 0]
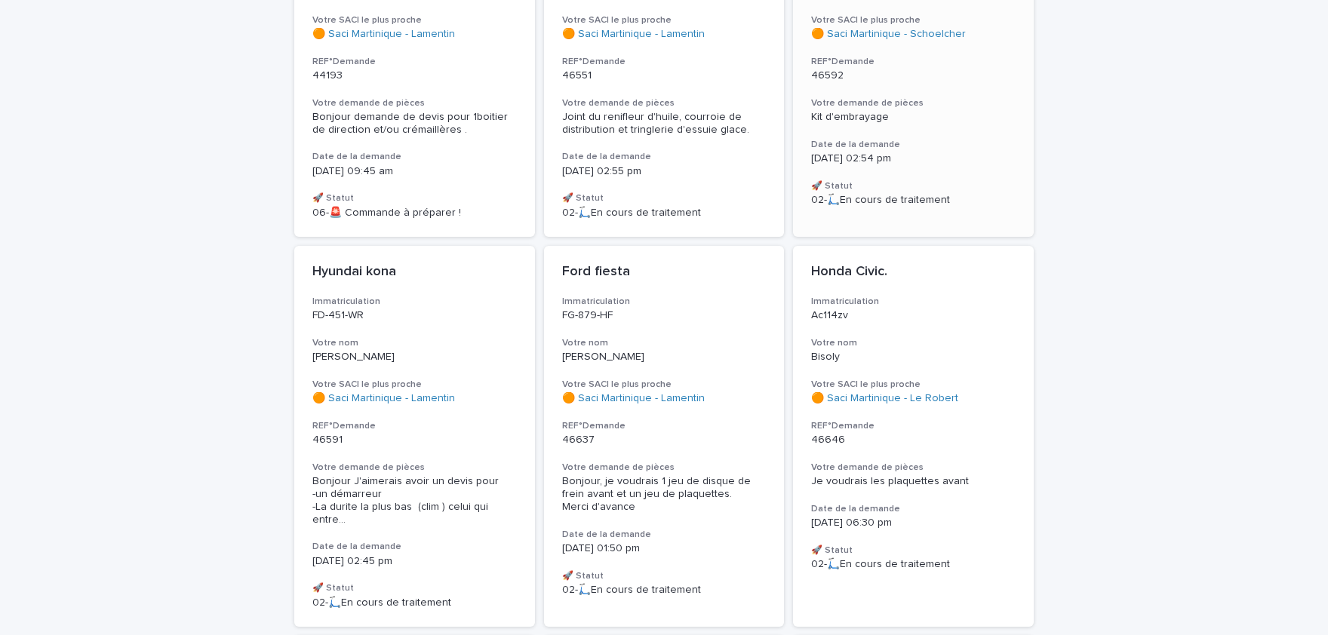
click at [884, 79] on p "46592" at bounding box center [913, 75] width 204 height 13
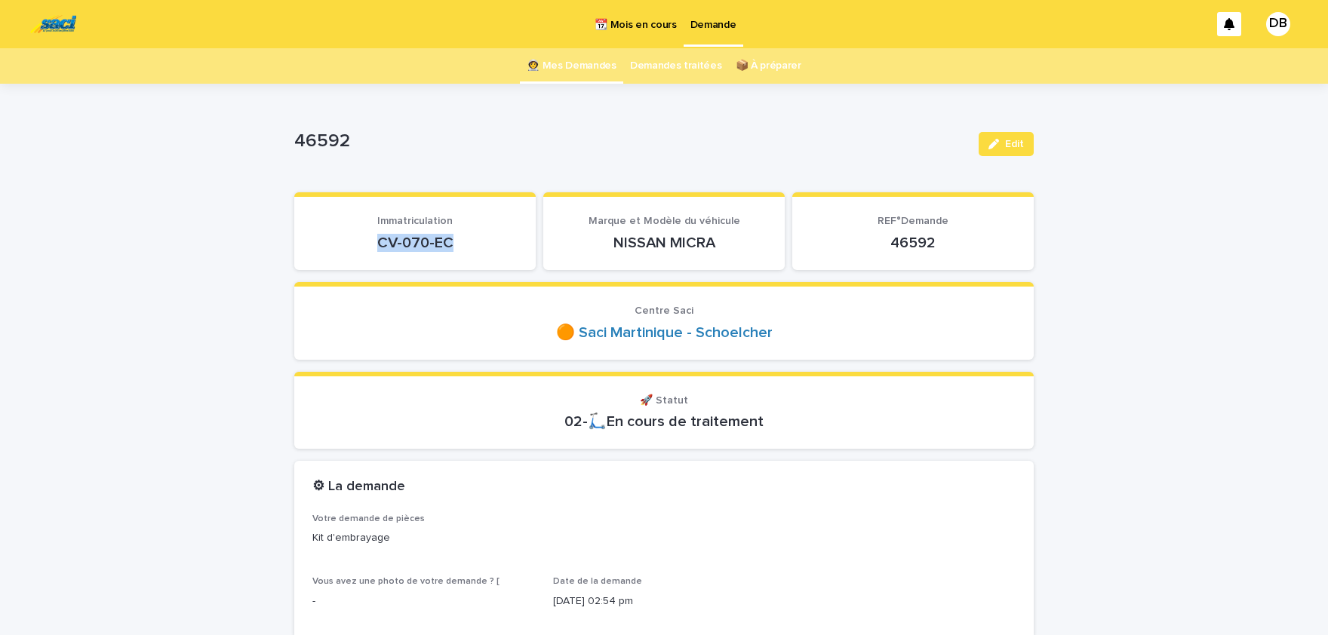
drag, startPoint x: 450, startPoint y: 241, endPoint x: 416, endPoint y: 243, distance: 34.0
click at [373, 240] on p "CV-070-EC" at bounding box center [414, 243] width 205 height 18
copy p "CV-070-EC"
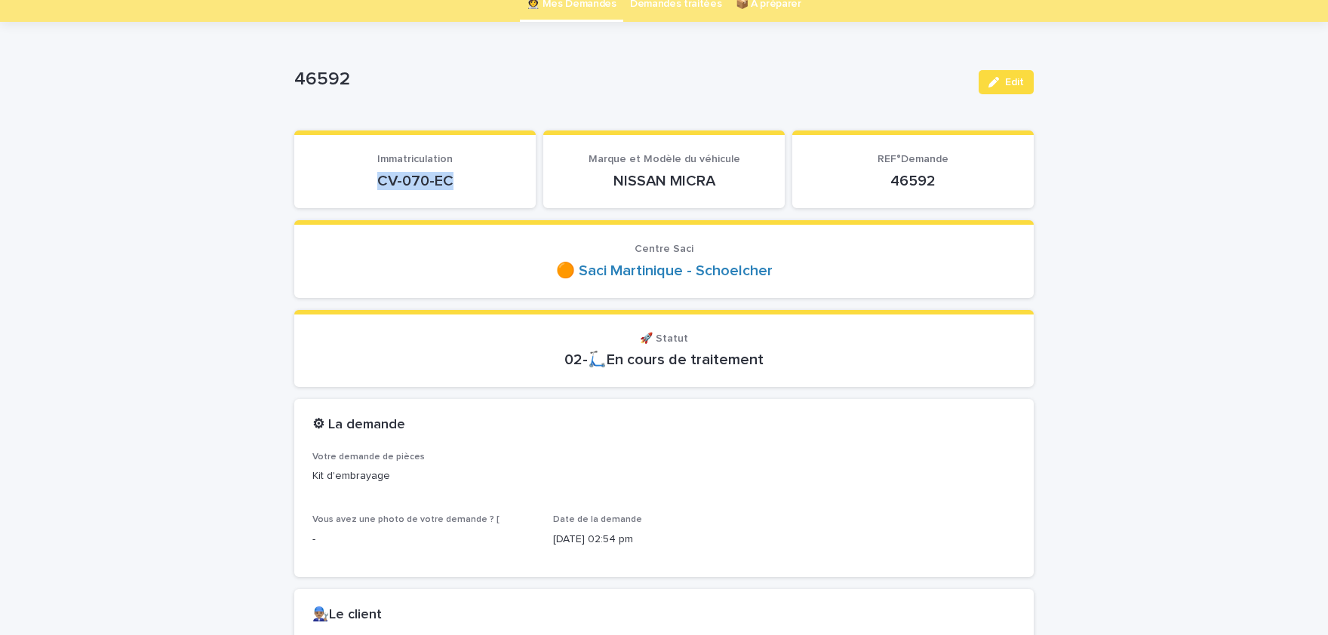
scroll to position [249, 0]
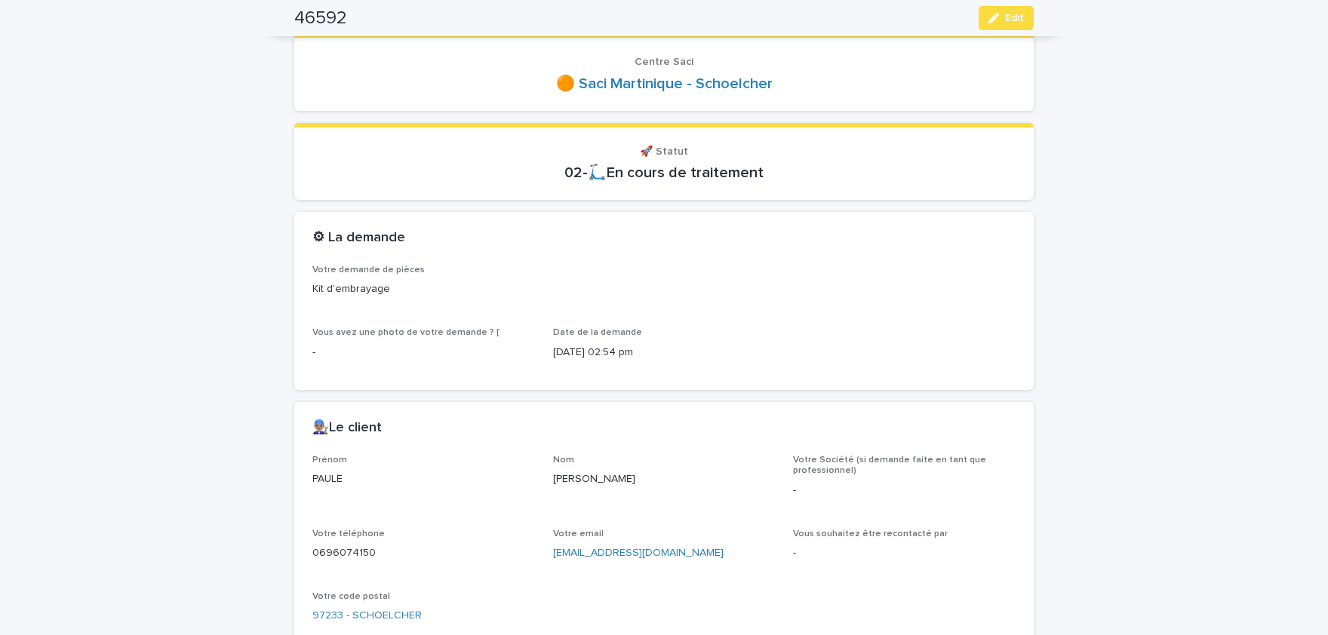
click at [323, 478] on p "PAULE" at bounding box center [423, 479] width 223 height 16
click at [601, 474] on p "Mme LOISEAU" at bounding box center [664, 479] width 223 height 16
click at [345, 550] on p "0696074150" at bounding box center [423, 553] width 223 height 16
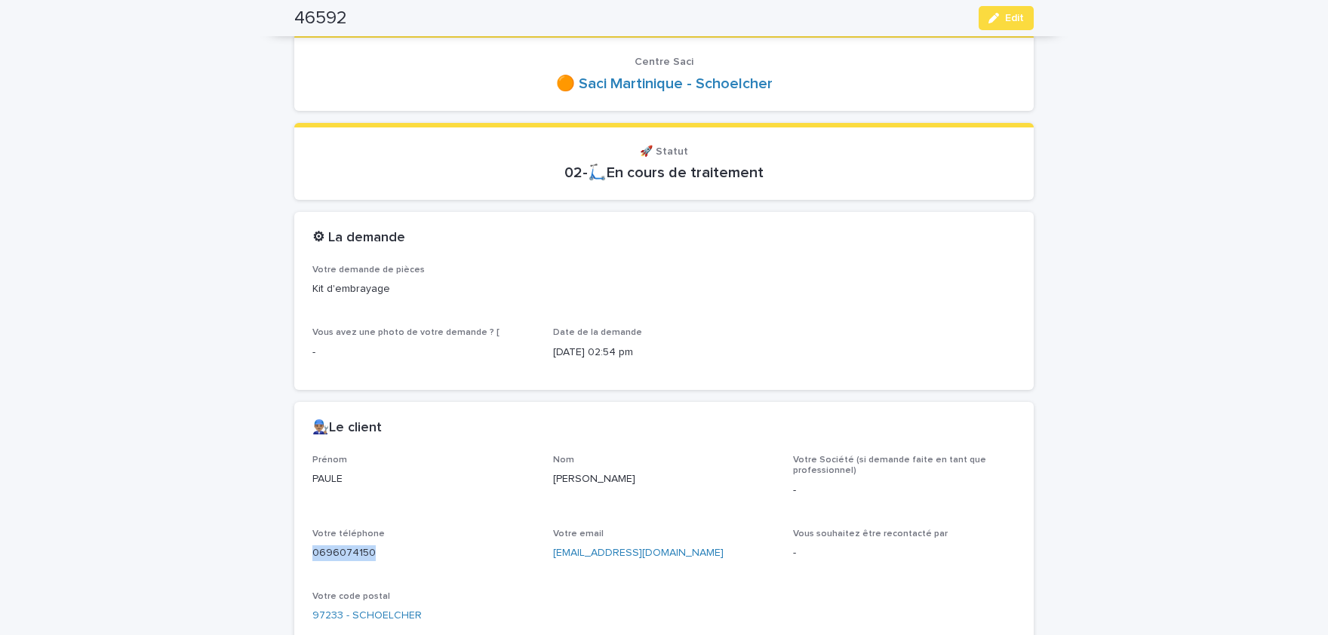
click at [345, 550] on p "0696074150" at bounding box center [423, 553] width 223 height 16
click at [1003, 21] on div "button" at bounding box center [996, 18] width 17 height 11
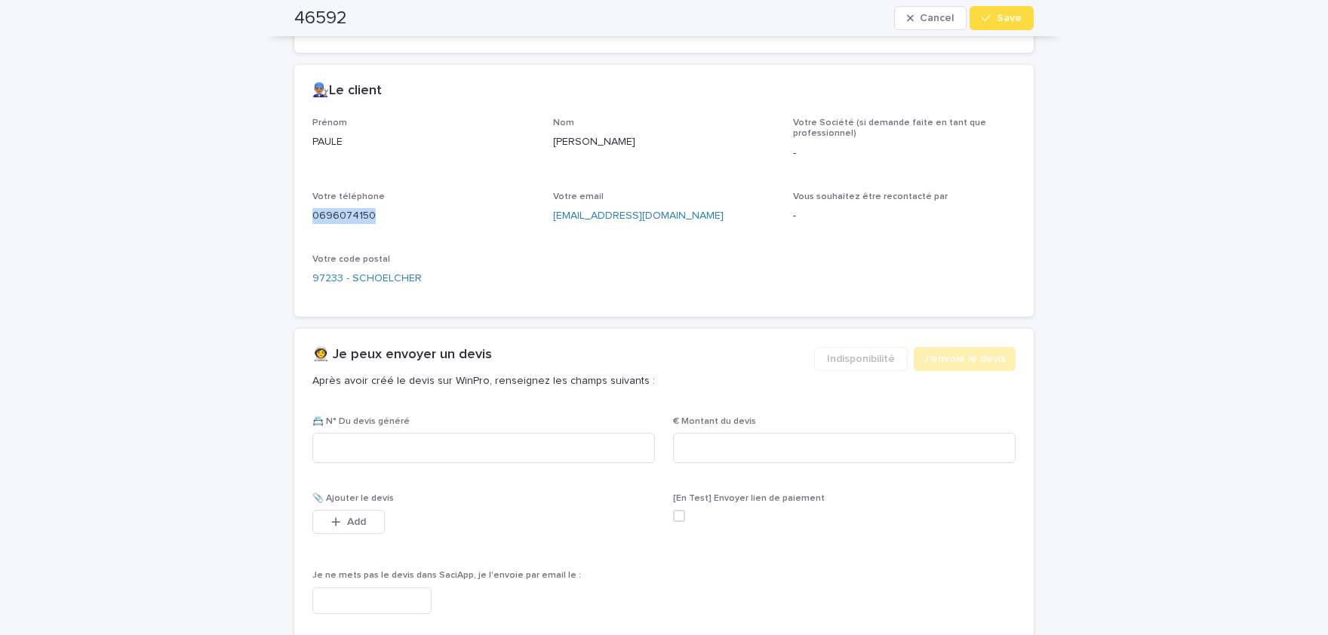
scroll to position [631, 0]
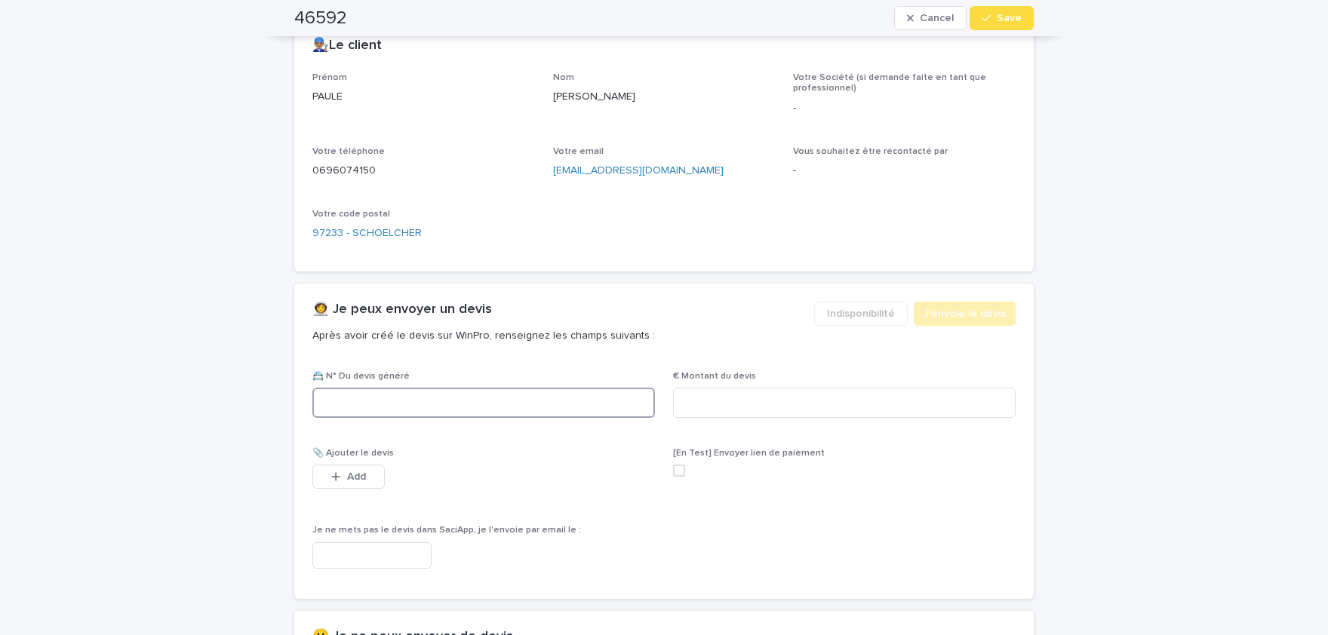
click at [579, 399] on input at bounding box center [483, 403] width 342 height 30
paste input "********"
type input "********"
click at [825, 394] on input at bounding box center [844, 403] width 342 height 30
paste input "*****"
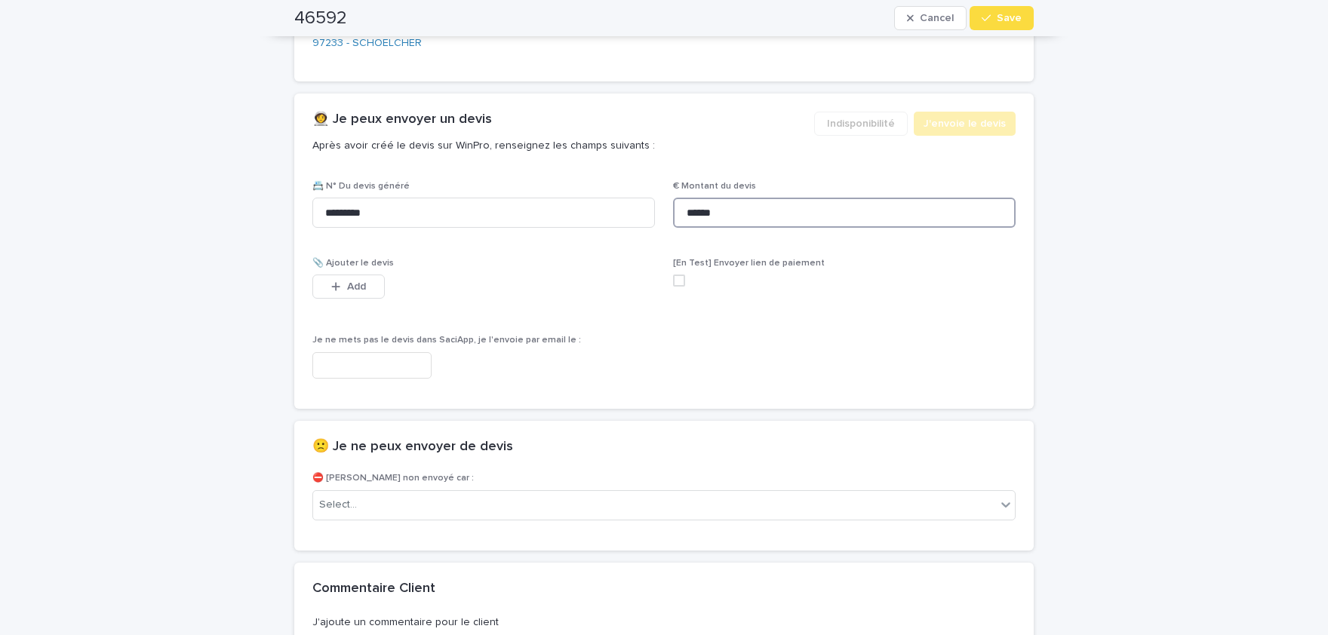
scroll to position [831, 0]
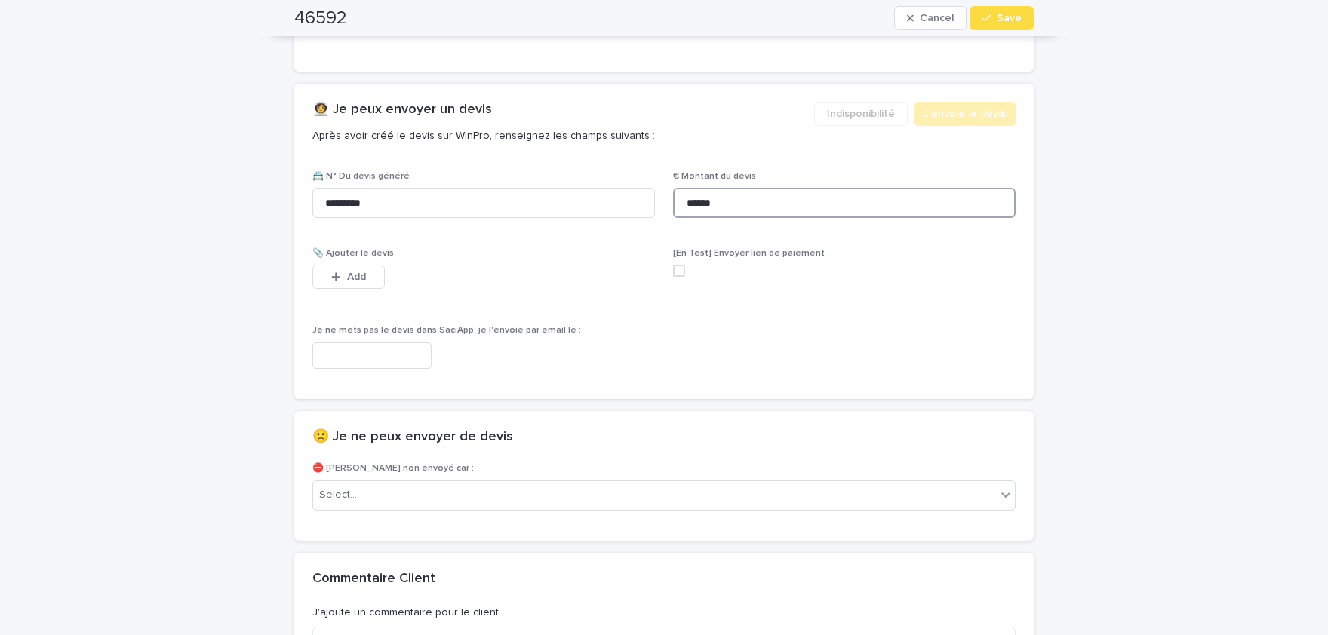
type input "******"
click at [904, 285] on div "[En Test] Envoyer lien de paiement" at bounding box center [844, 268] width 342 height 41
click at [370, 282] on button "Add" at bounding box center [348, 277] width 72 height 24
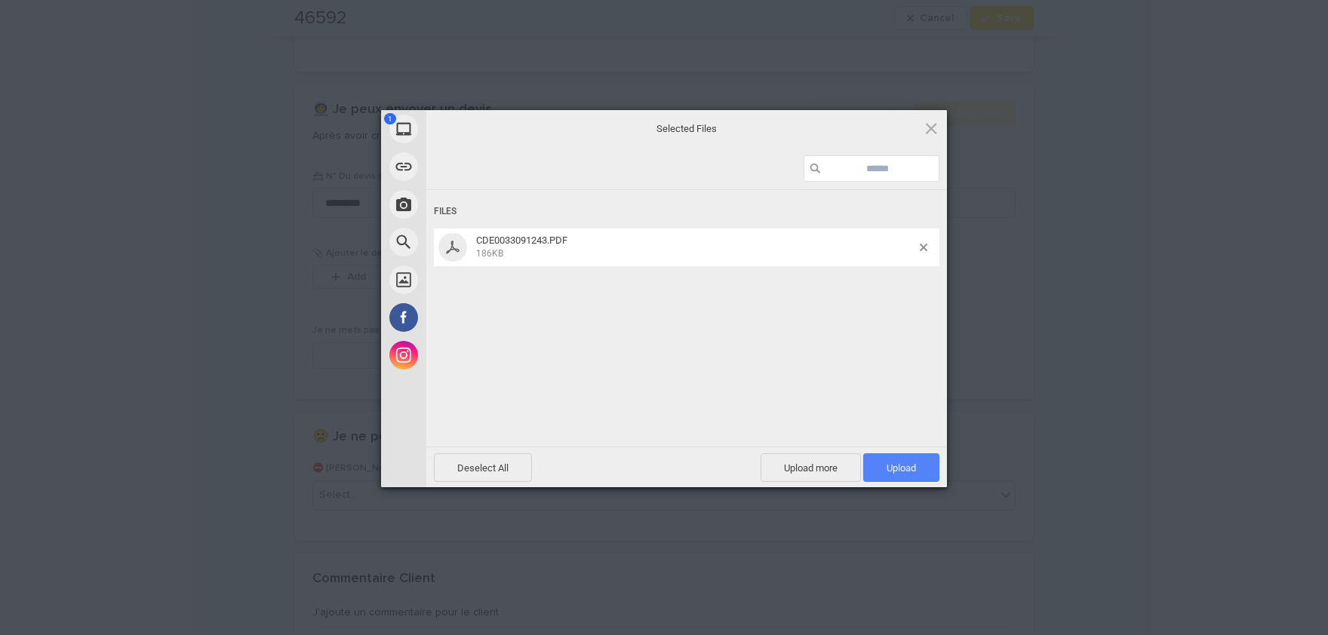
click at [906, 467] on span "Upload 1" at bounding box center [900, 467] width 29 height 11
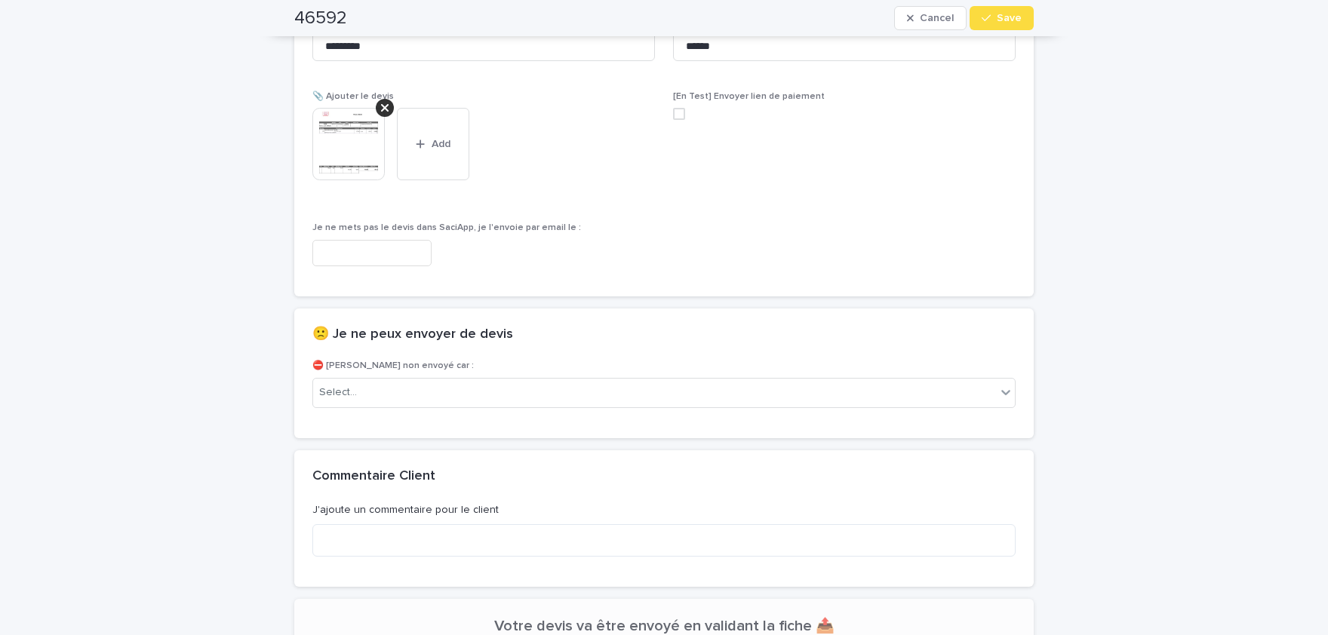
scroll to position [1077, 0]
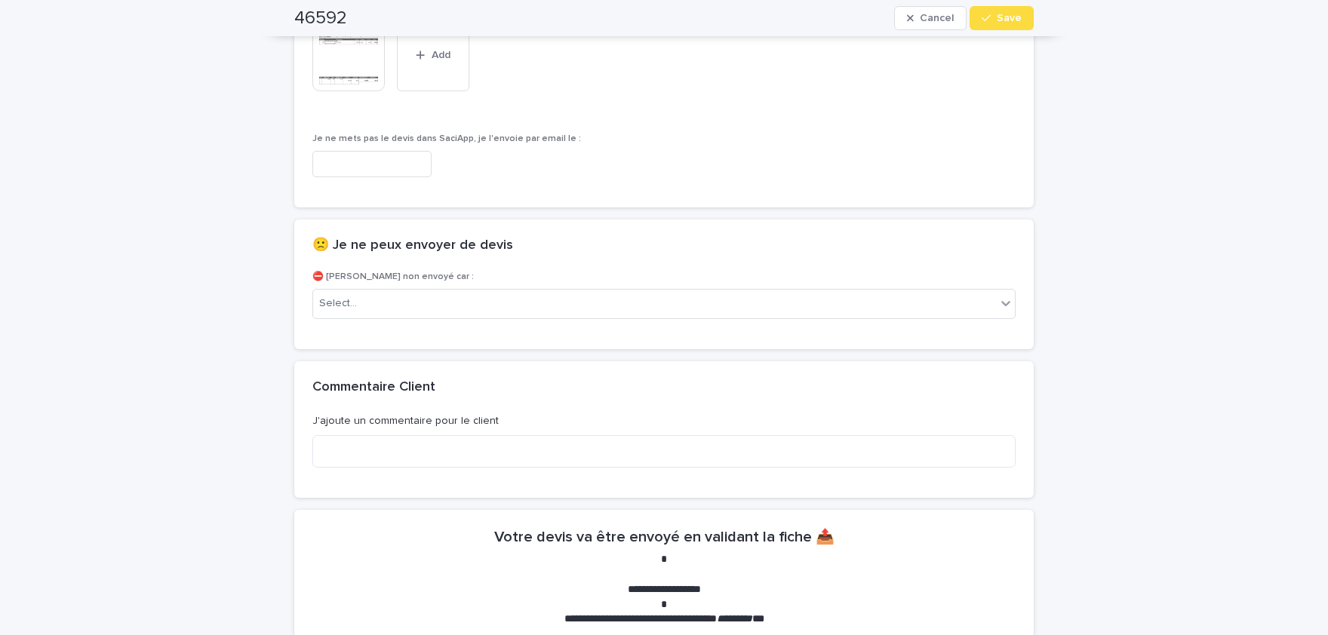
click at [350, 62] on img at bounding box center [348, 55] width 72 height 72
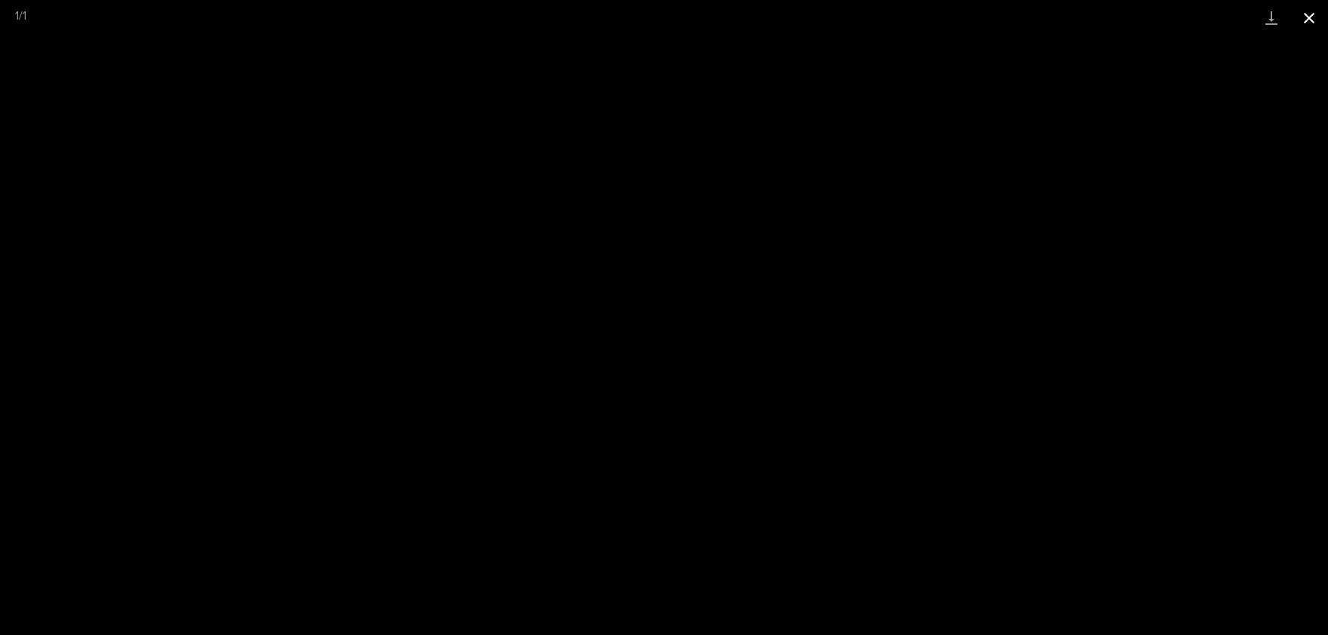
click at [1318, 14] on button "Close gallery" at bounding box center [1309, 17] width 38 height 35
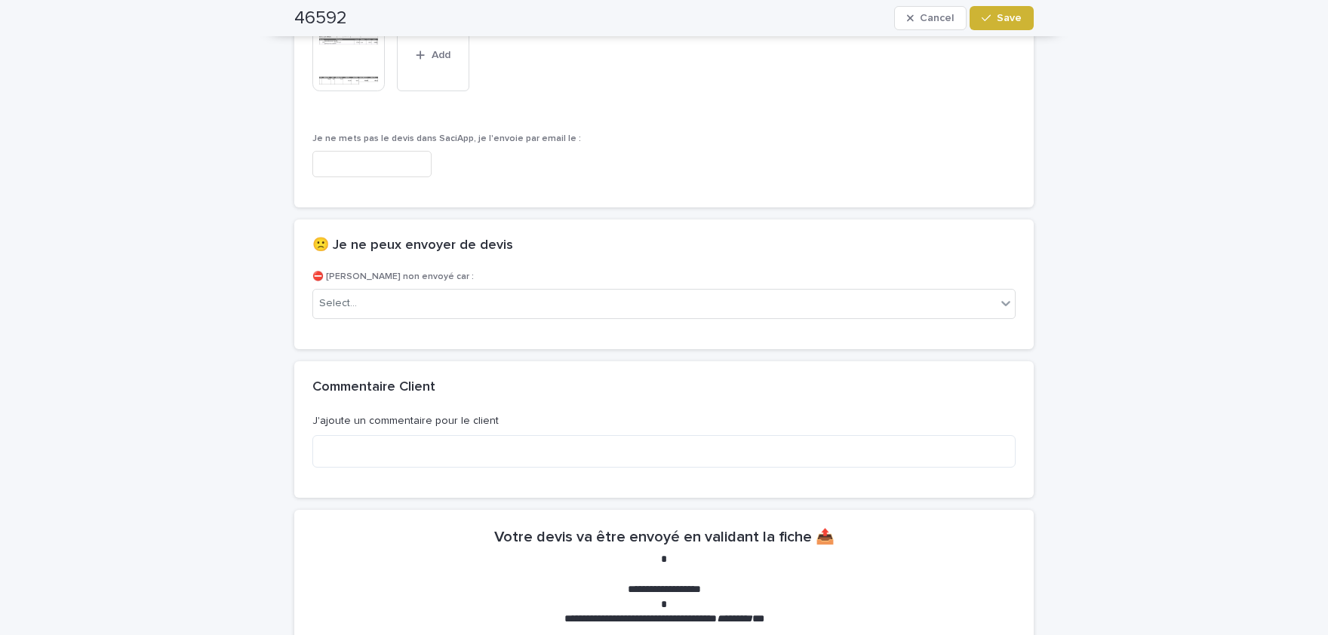
click at [1005, 22] on span "Save" at bounding box center [1008, 18] width 25 height 11
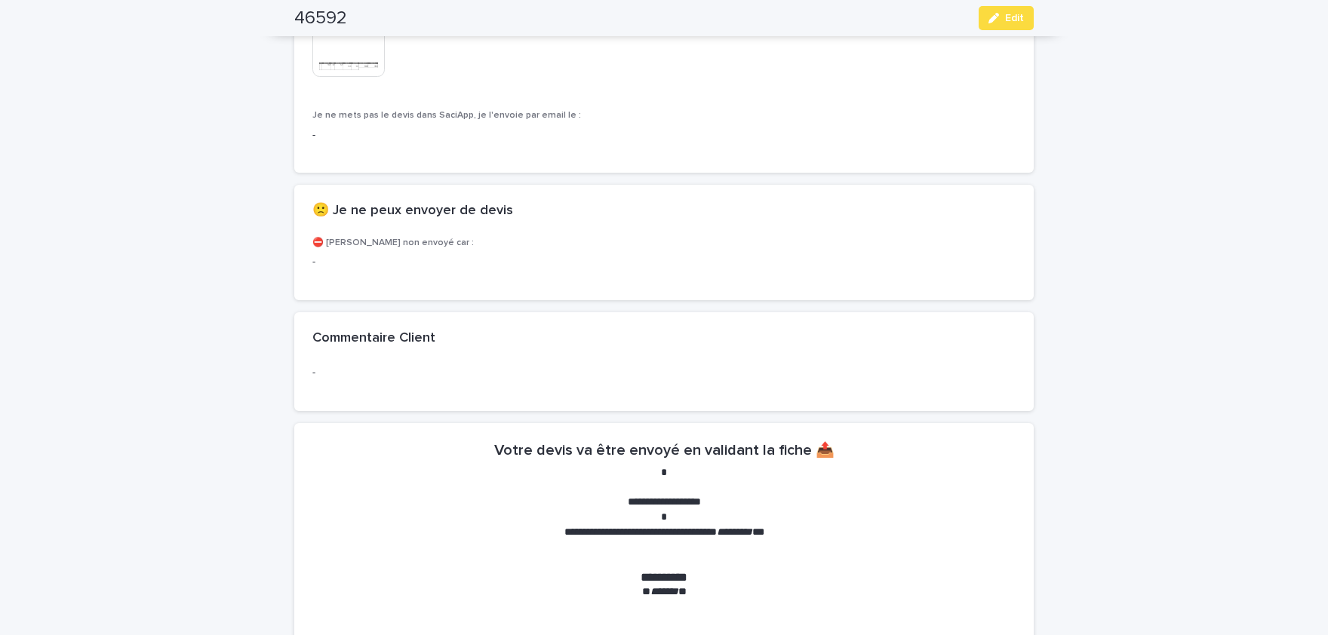
scroll to position [1034, 0]
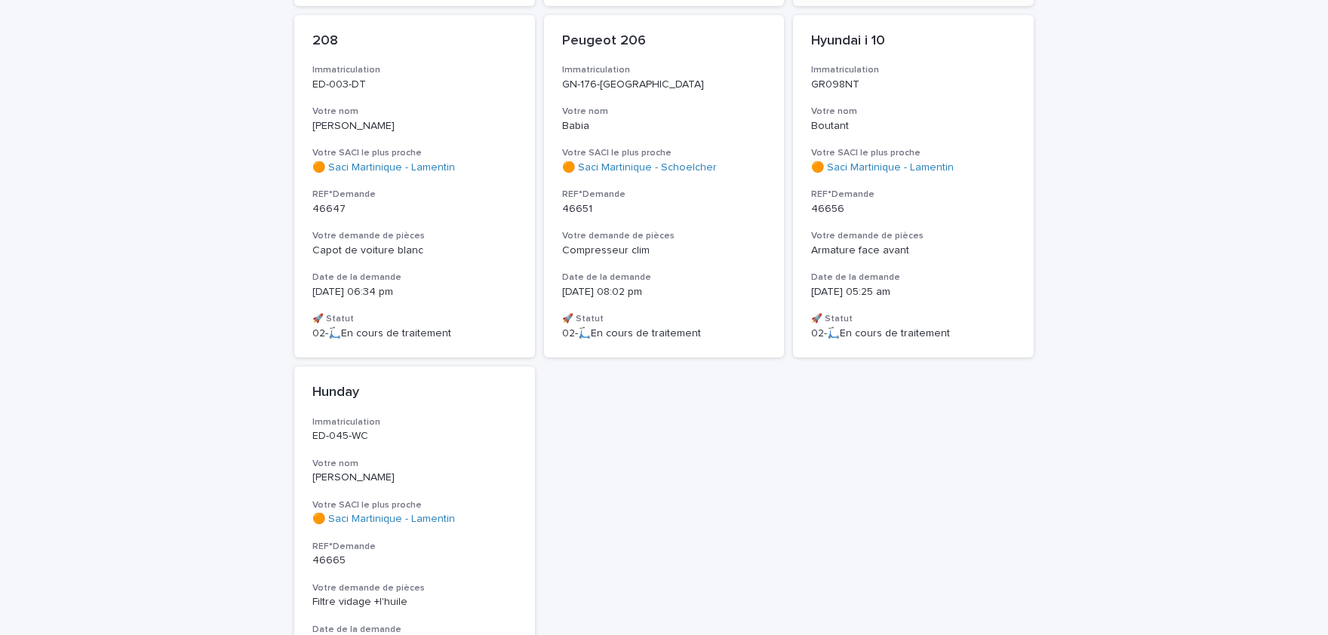
scroll to position [996, 0]
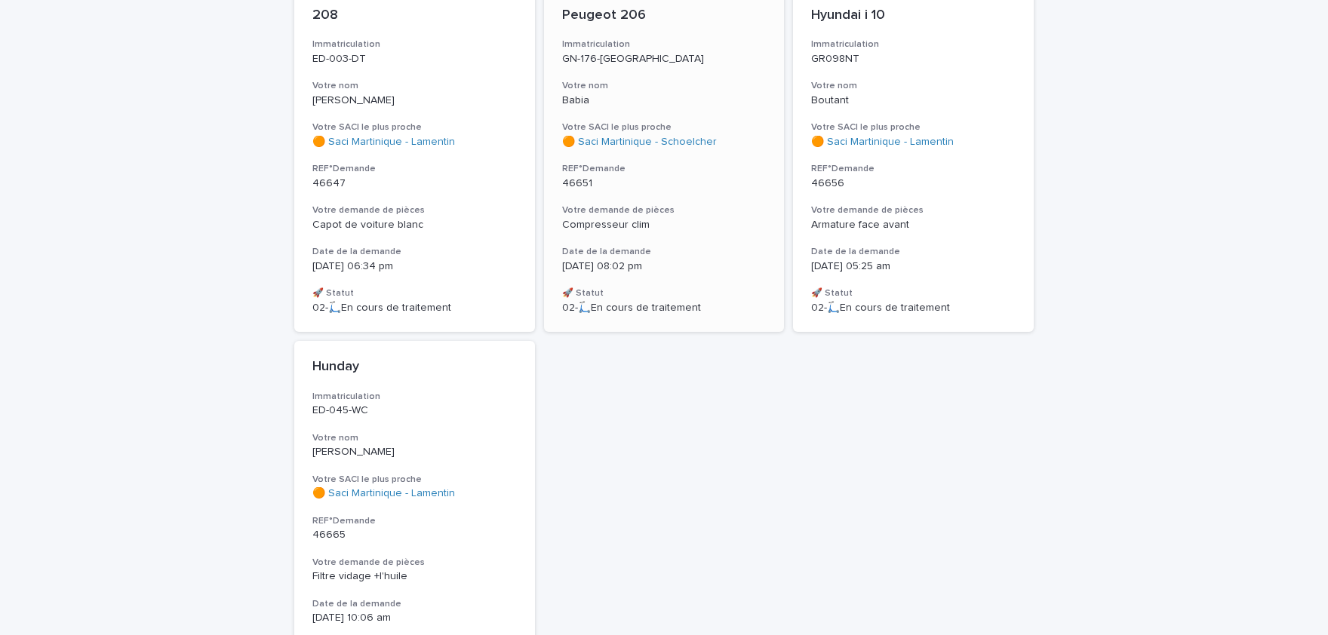
click at [683, 204] on h3 "Votre demande de pièces" at bounding box center [664, 210] width 204 height 12
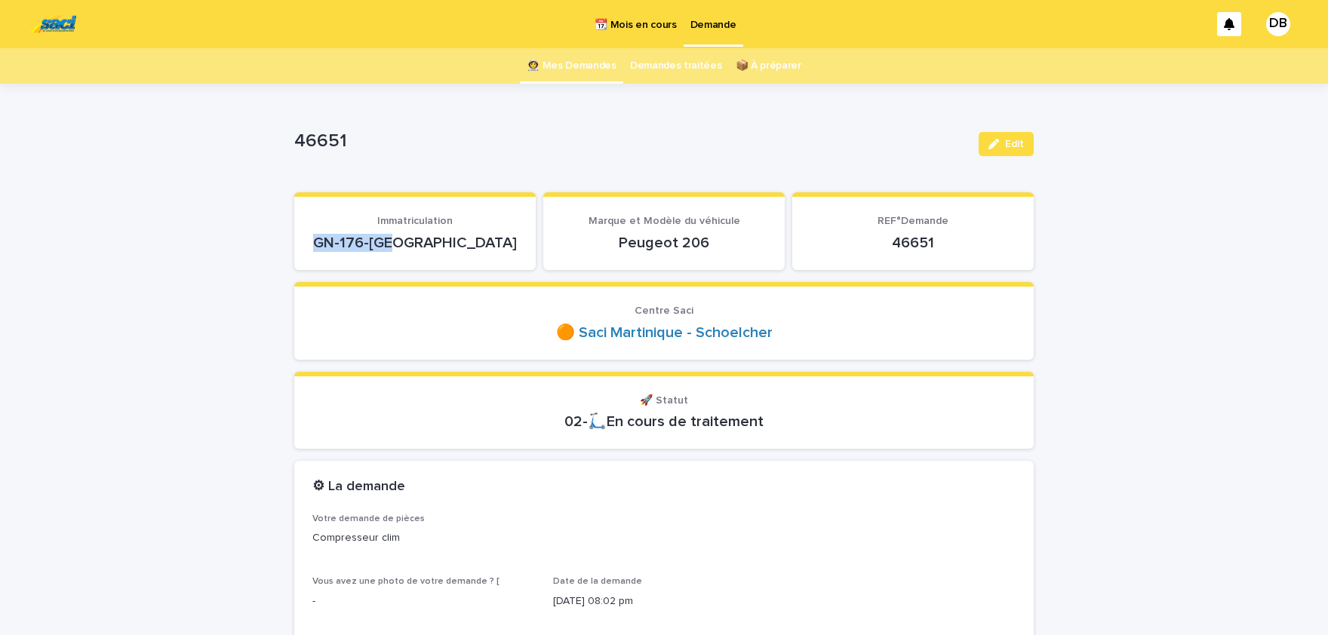
drag, startPoint x: 452, startPoint y: 240, endPoint x: 375, endPoint y: 237, distance: 77.0
click at [375, 237] on p "GN-176-FL" at bounding box center [414, 243] width 205 height 18
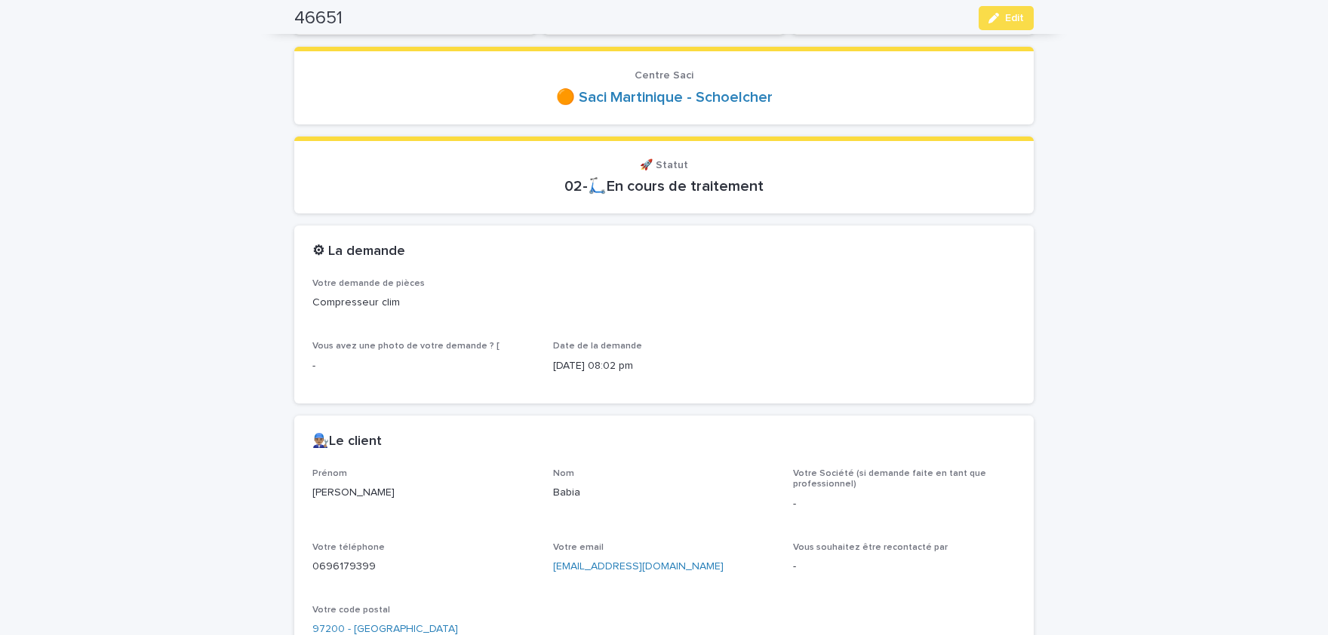
scroll to position [249, 0]
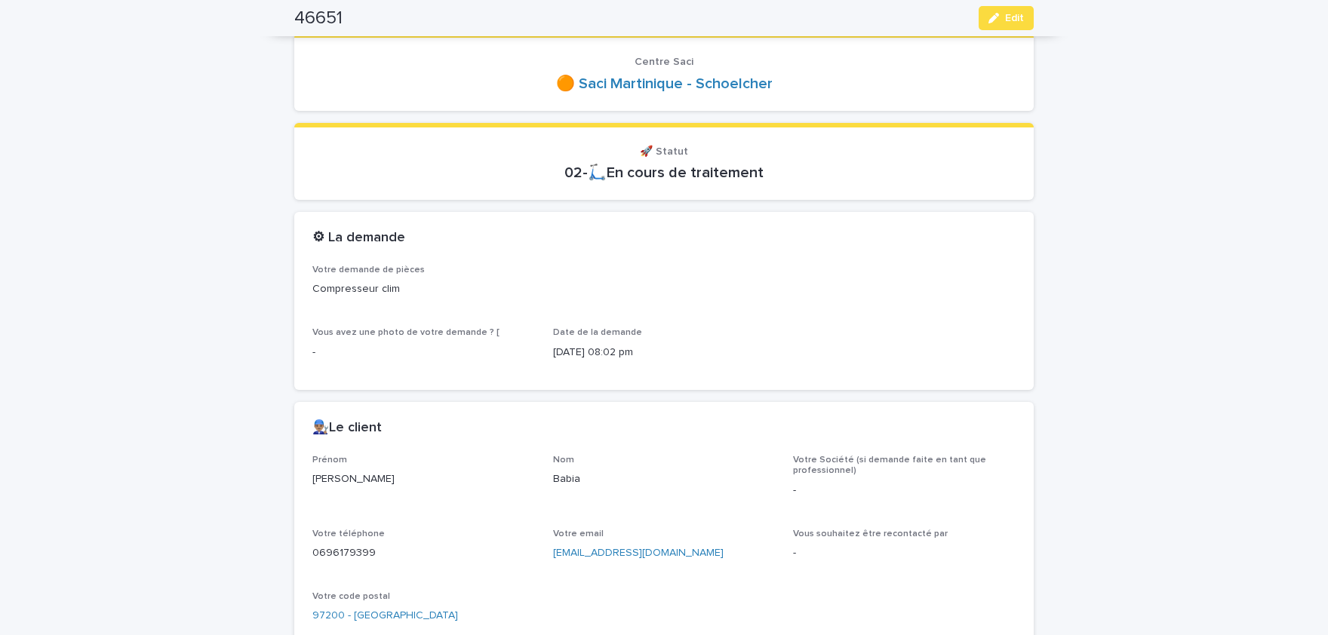
click at [324, 480] on p "Josue" at bounding box center [423, 479] width 223 height 16
click at [566, 480] on p "Babia" at bounding box center [664, 479] width 223 height 16
click at [342, 555] on p "0696179399" at bounding box center [423, 553] width 223 height 16
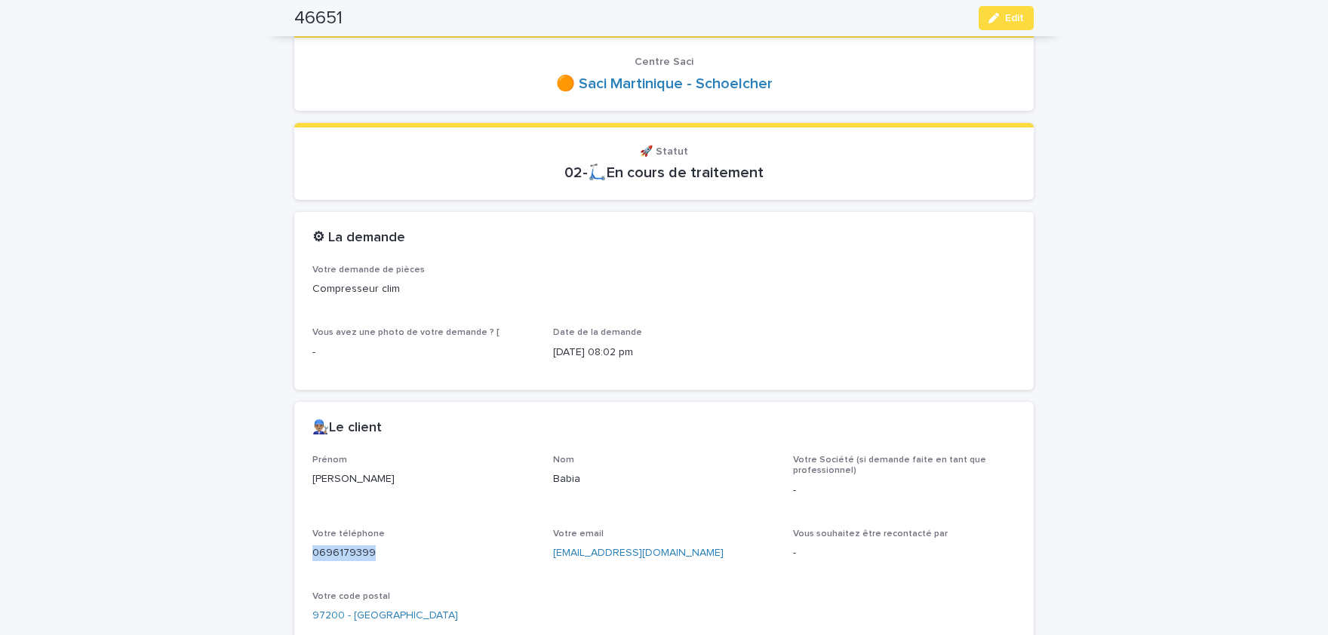
click at [342, 555] on p "0696179399" at bounding box center [423, 553] width 223 height 16
click at [1011, 20] on span "Edit" at bounding box center [1014, 18] width 19 height 11
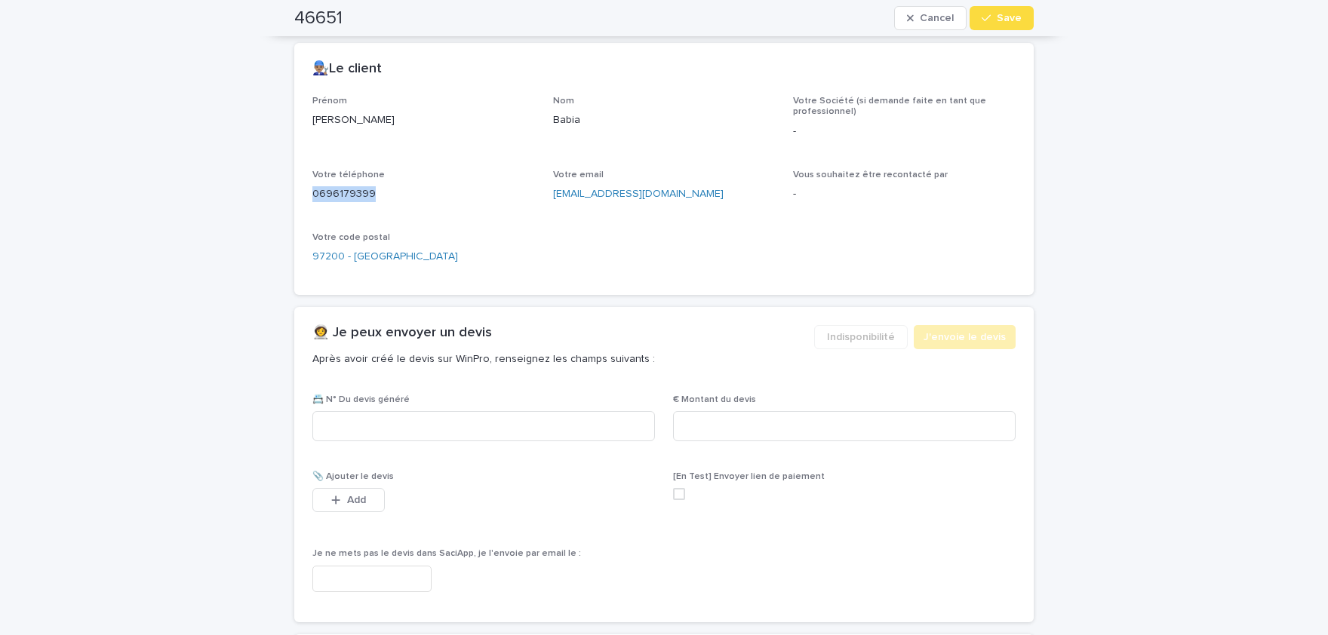
scroll to position [631, 0]
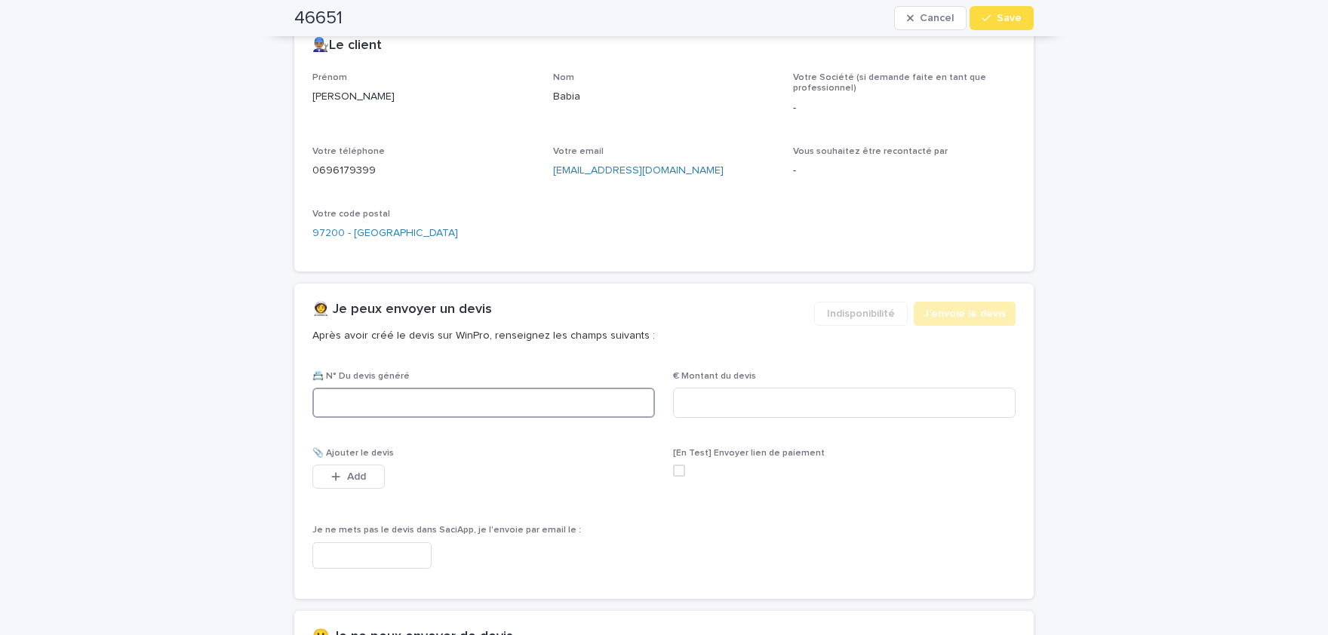
click at [481, 395] on input at bounding box center [483, 403] width 342 height 30
paste input "********"
type input "********"
click at [751, 394] on input at bounding box center [844, 403] width 342 height 30
paste input "*****"
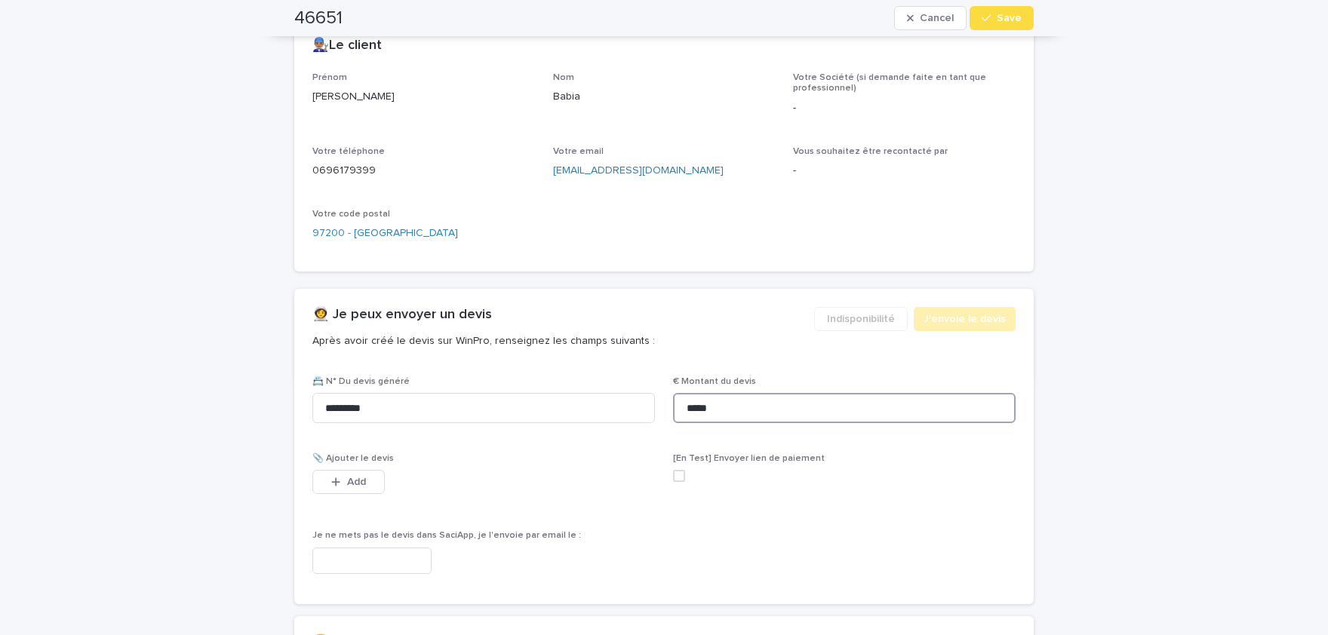
scroll to position [644, 0]
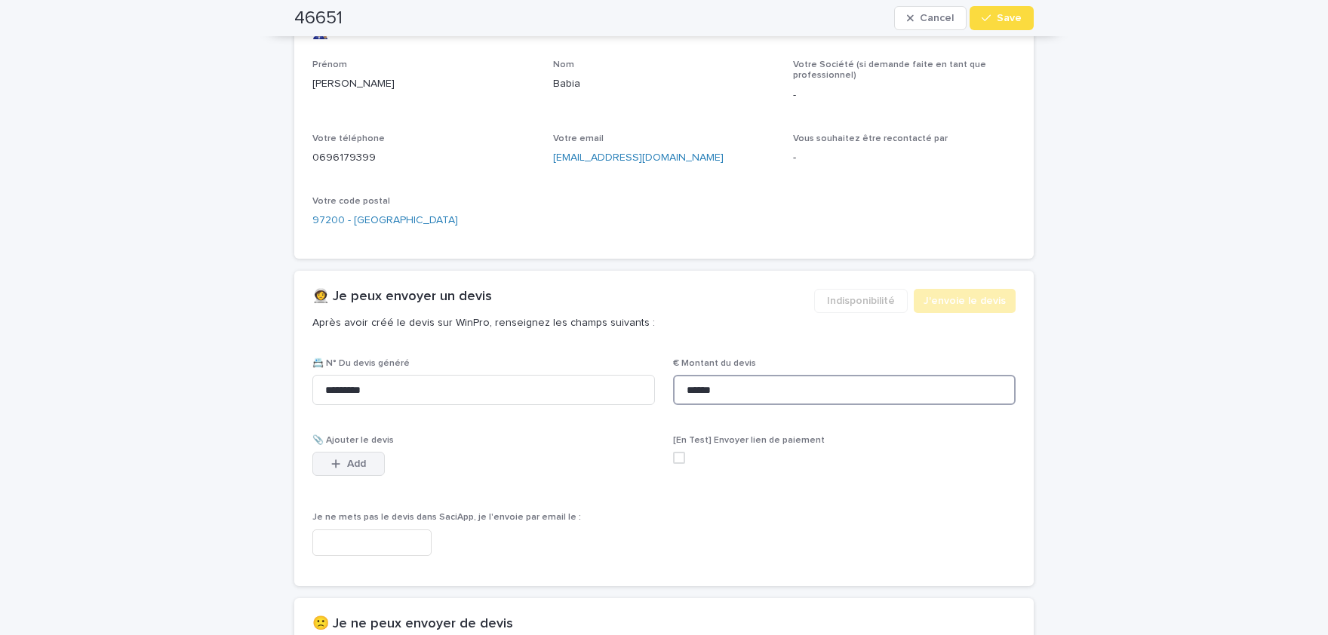
type input "******"
click at [355, 465] on span "Add" at bounding box center [356, 464] width 19 height 11
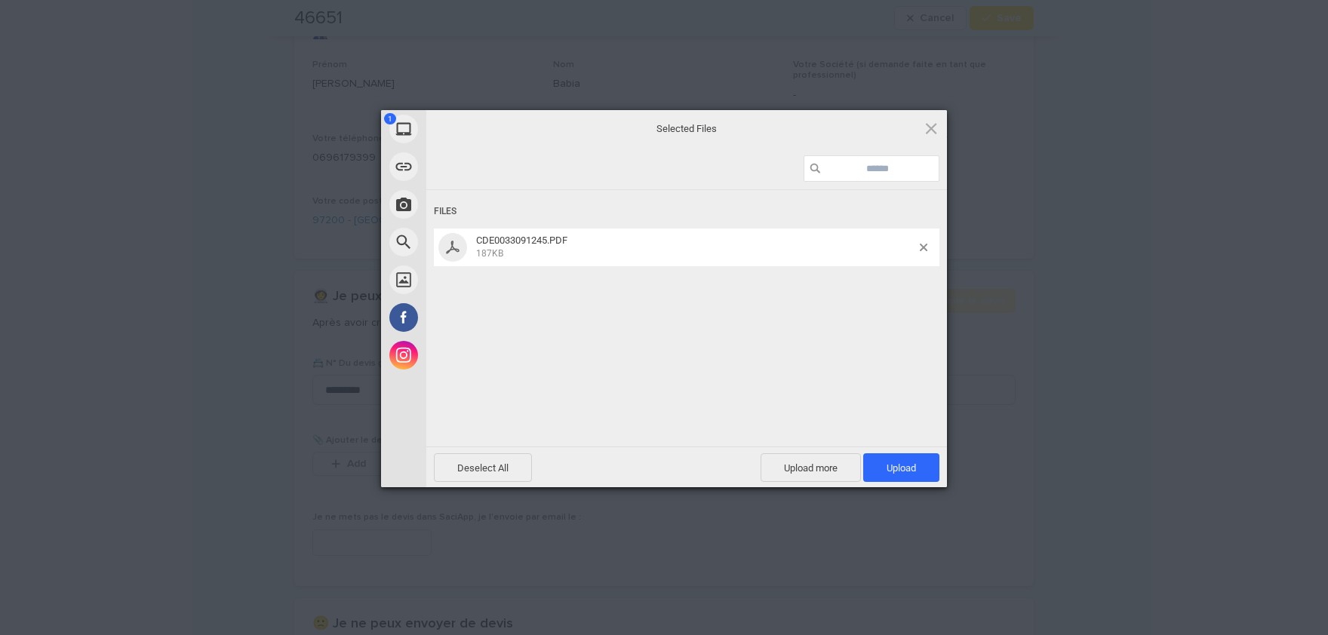
click at [914, 339] on div "Files CDE0033091245.PDF 187KB" at bounding box center [686, 316] width 520 height 253
click at [925, 459] on span "Upload 1" at bounding box center [901, 467] width 76 height 29
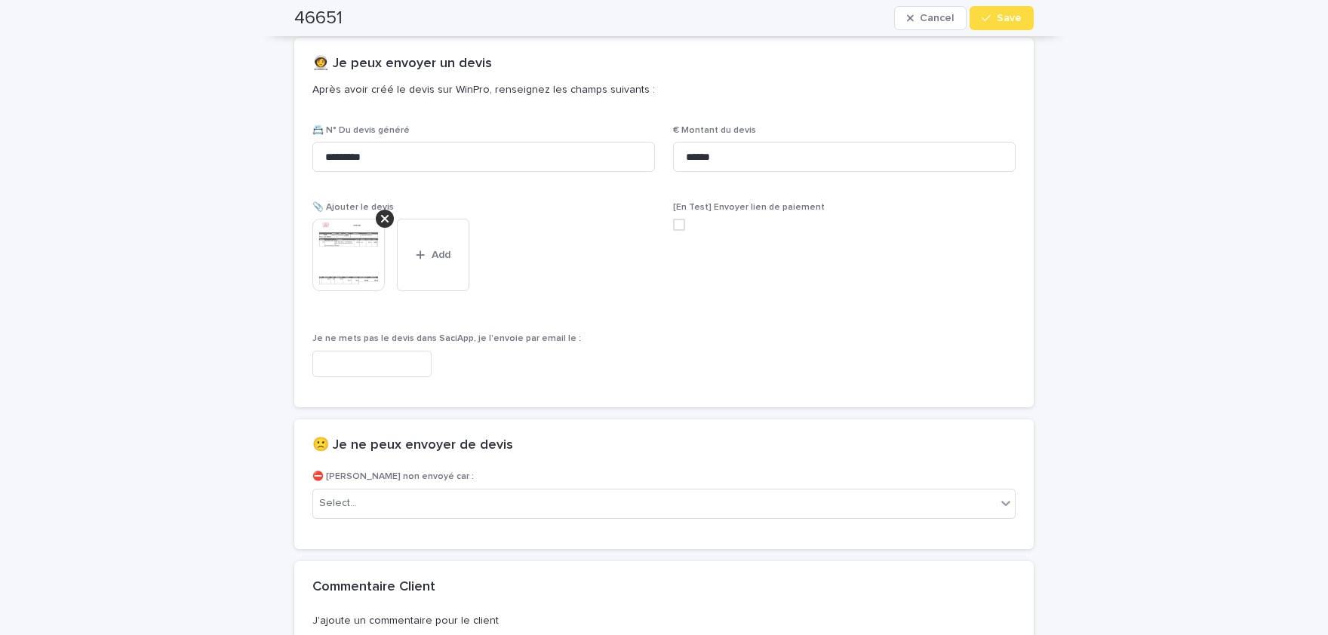
scroll to position [891, 0]
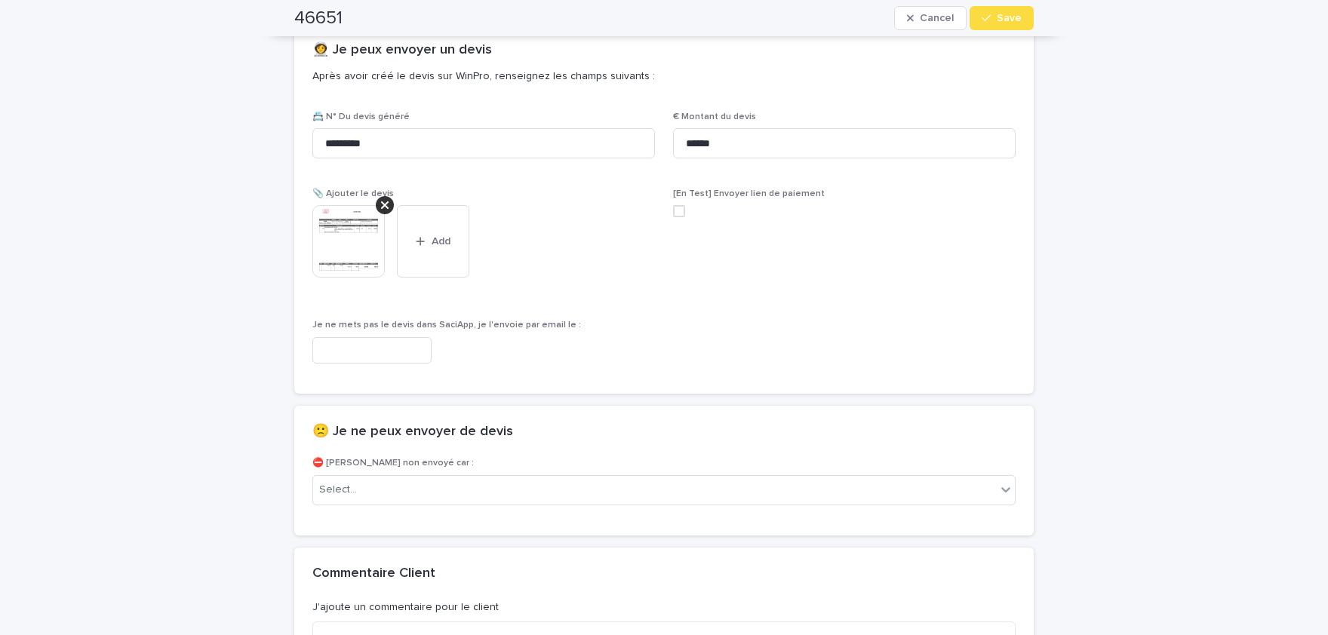
click at [341, 244] on img at bounding box center [348, 241] width 72 height 72
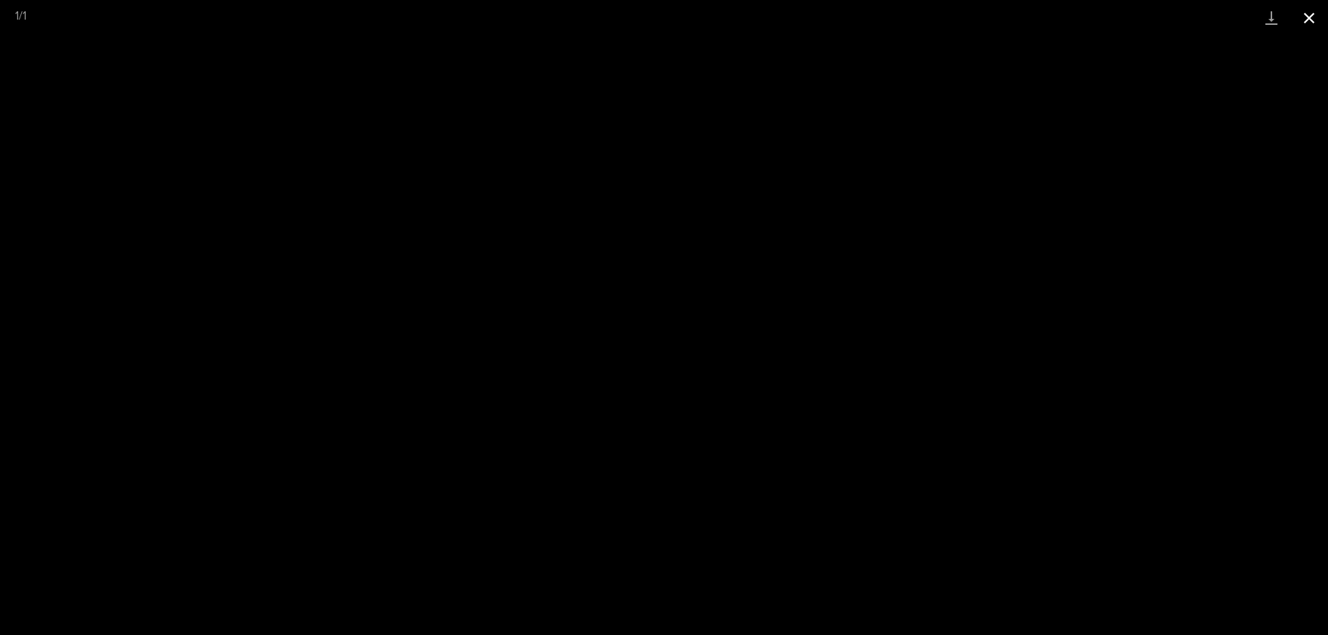
click at [1319, 14] on button "Close gallery" at bounding box center [1309, 17] width 38 height 35
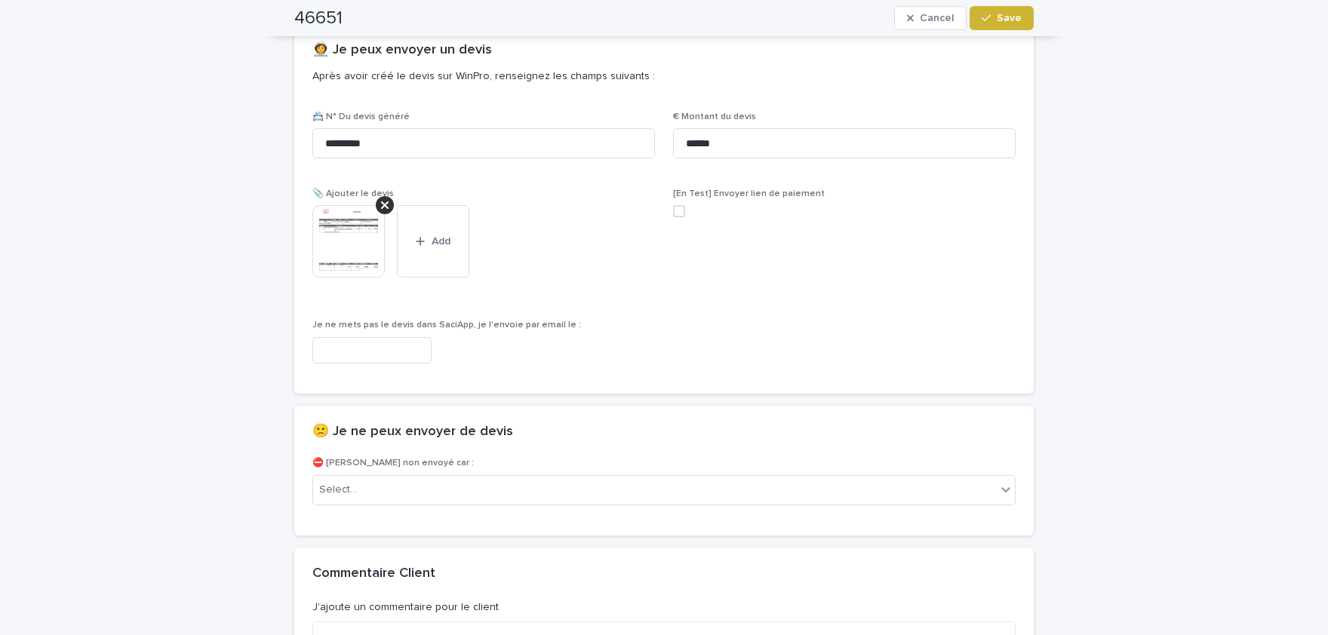
click at [997, 23] on button "Save" at bounding box center [1001, 18] width 64 height 24
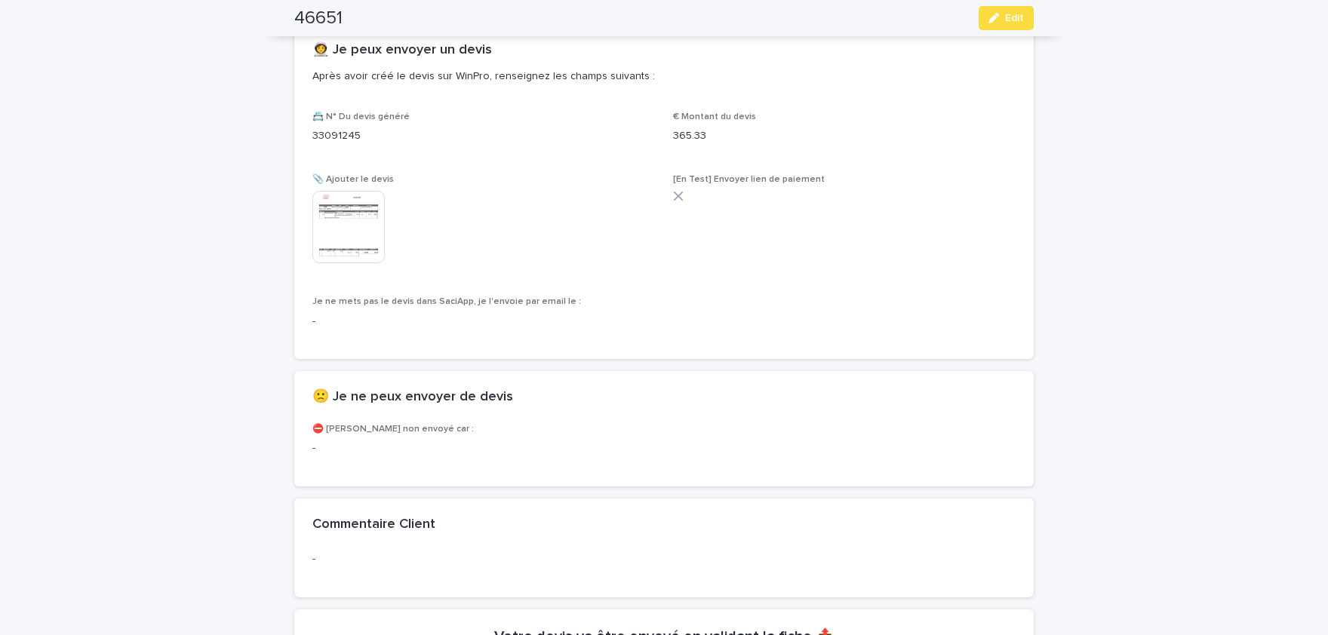
scroll to position [847, 0]
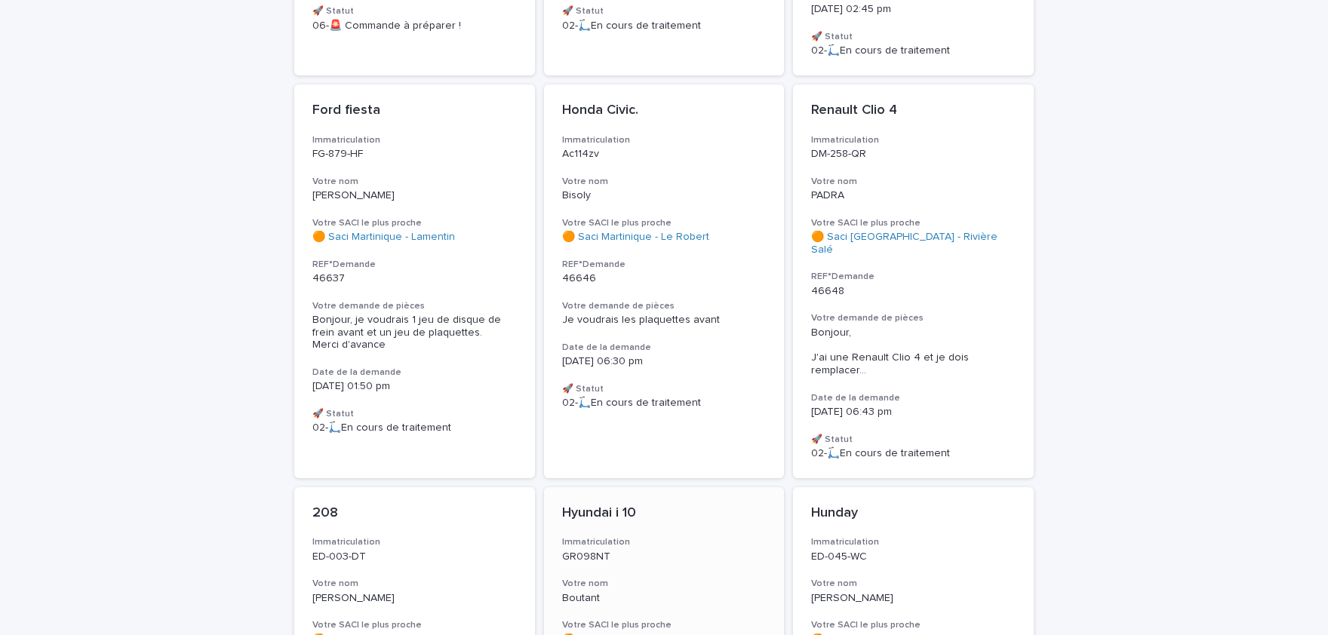
scroll to position [767, 0]
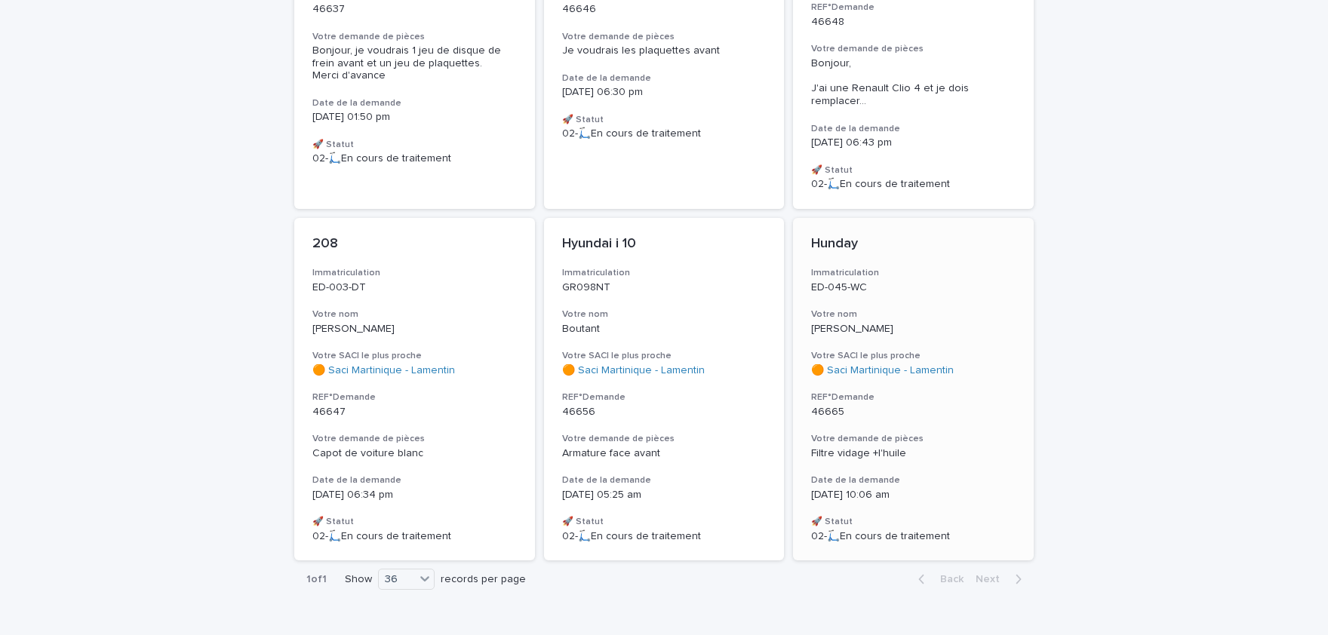
click at [898, 423] on div "Hunday Immatriculation ED-045-WC Votre nom Laurent Votre SACI le plus proche 🟠 …" at bounding box center [913, 389] width 241 height 343
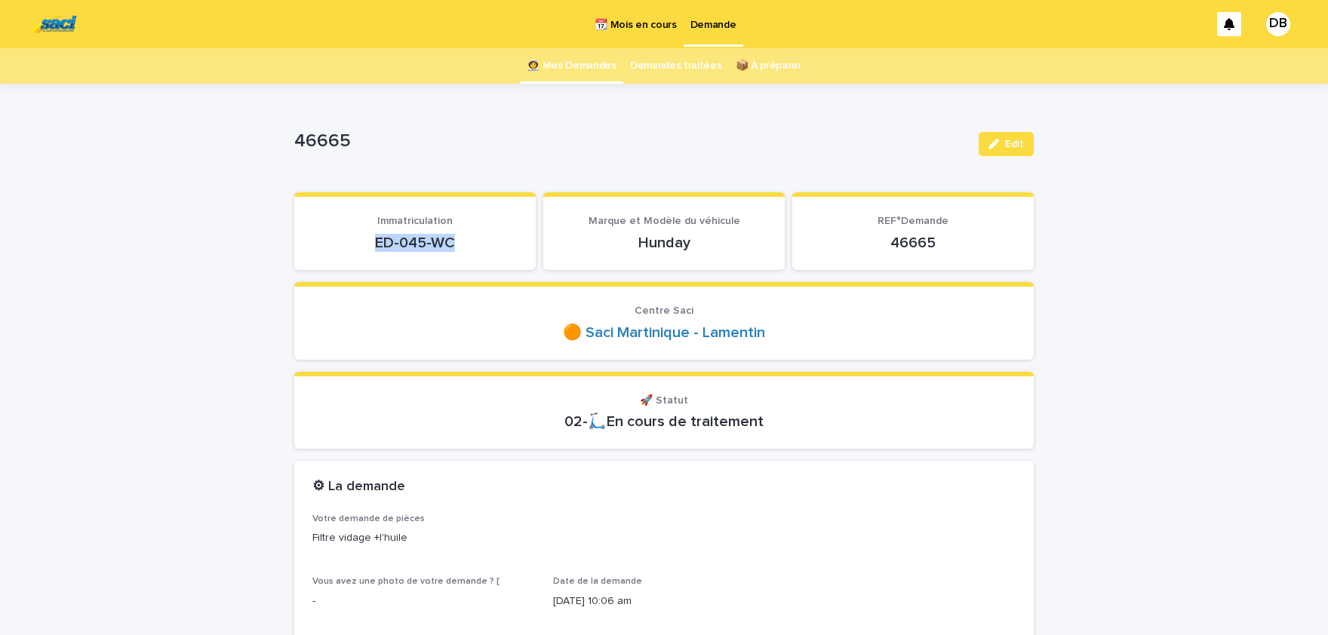
drag, startPoint x: 428, startPoint y: 244, endPoint x: 370, endPoint y: 242, distance: 57.4
click at [370, 242] on p "ED-045-WC" at bounding box center [414, 243] width 205 height 18
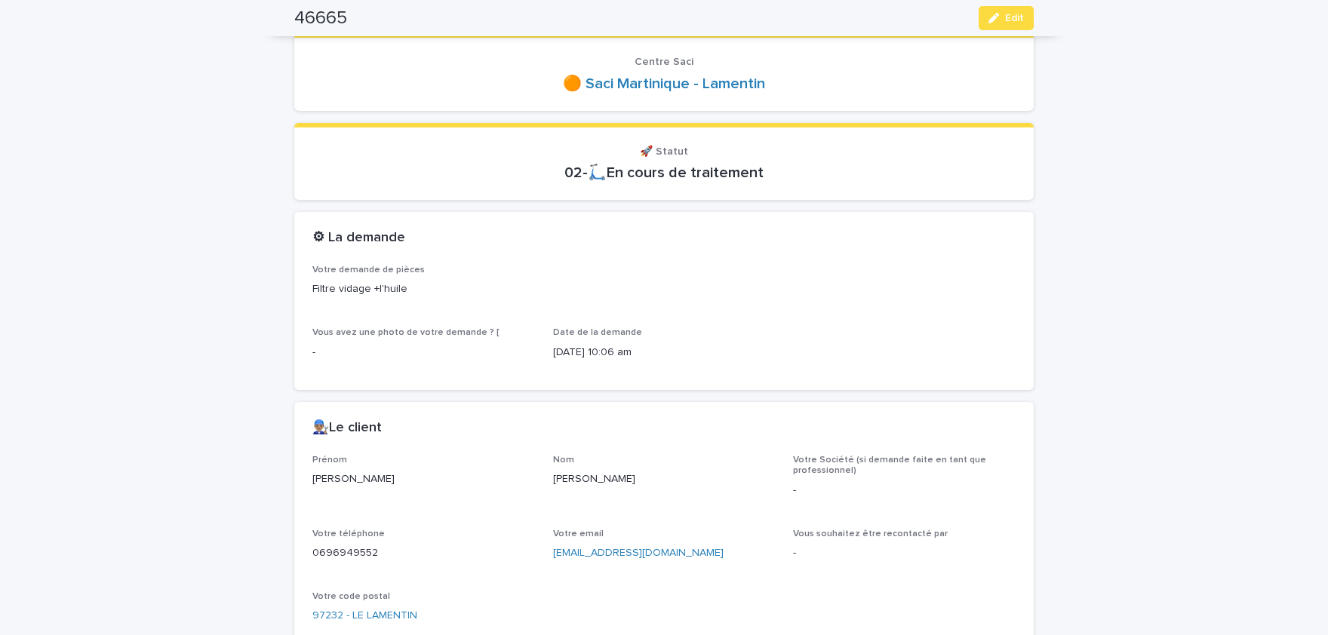
click at [328, 477] on p "Fred" at bounding box center [423, 479] width 223 height 16
click at [328, 479] on p "Fred" at bounding box center [423, 479] width 223 height 16
click at [358, 549] on p "0696949552" at bounding box center [423, 553] width 223 height 16
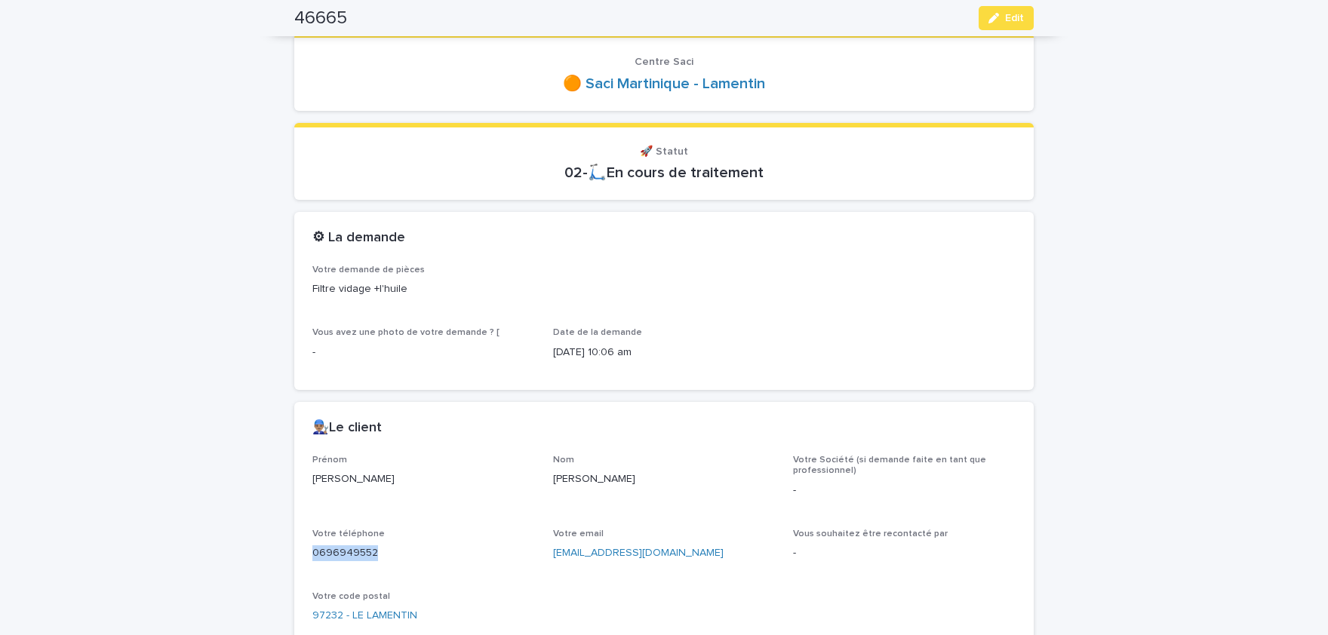
click at [358, 549] on p "0696949552" at bounding box center [423, 553] width 223 height 16
click at [1009, 16] on span "Edit" at bounding box center [1014, 18] width 19 height 11
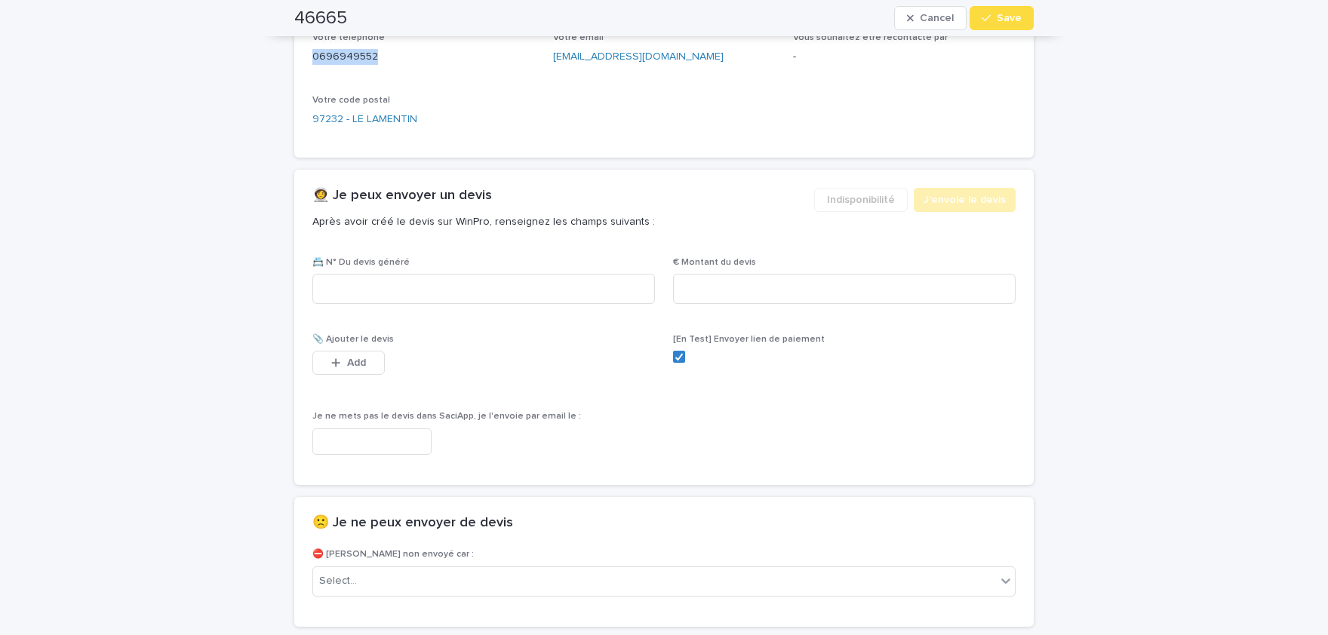
scroll to position [747, 0]
click at [572, 283] on input at bounding box center [483, 287] width 342 height 30
paste input "********"
type input "********"
paste input "****"
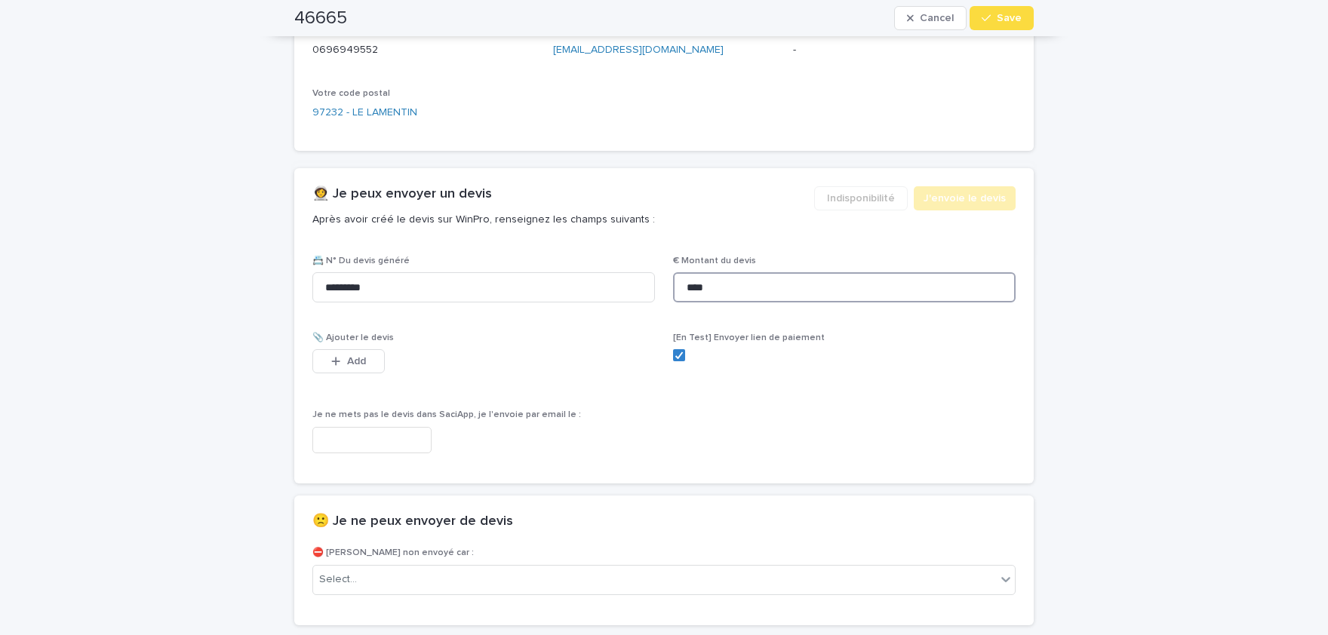
scroll to position [754, 0]
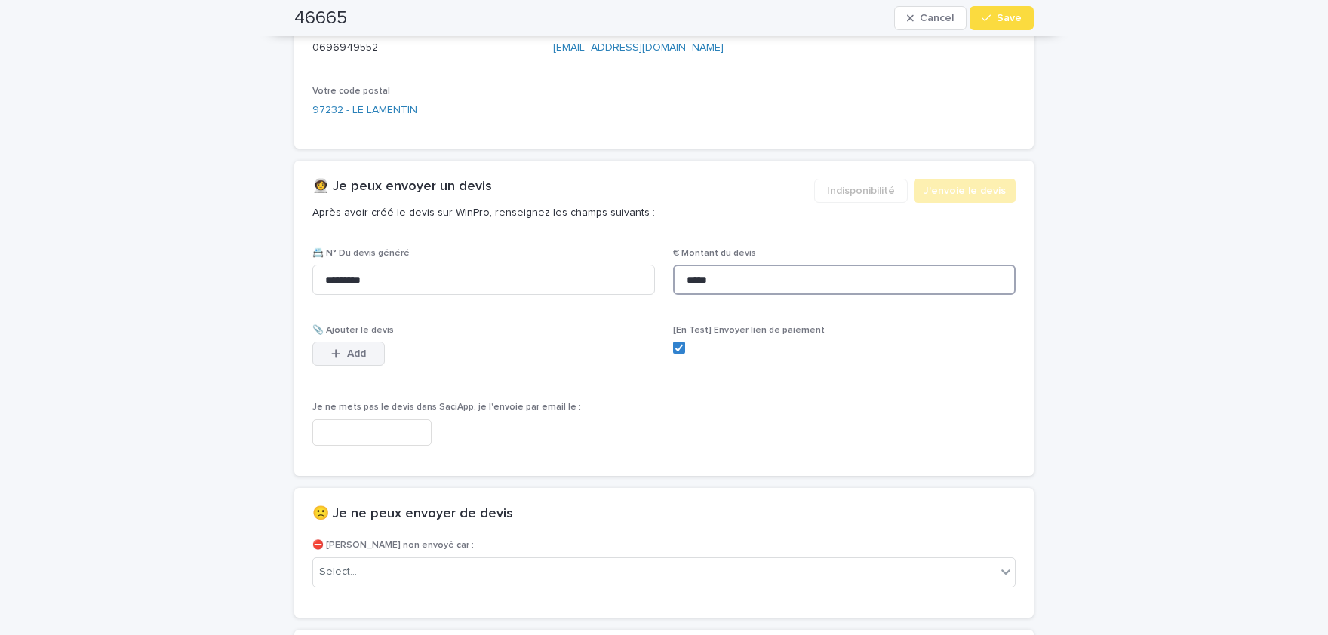
type input "*****"
click at [373, 355] on button "Add" at bounding box center [348, 354] width 72 height 24
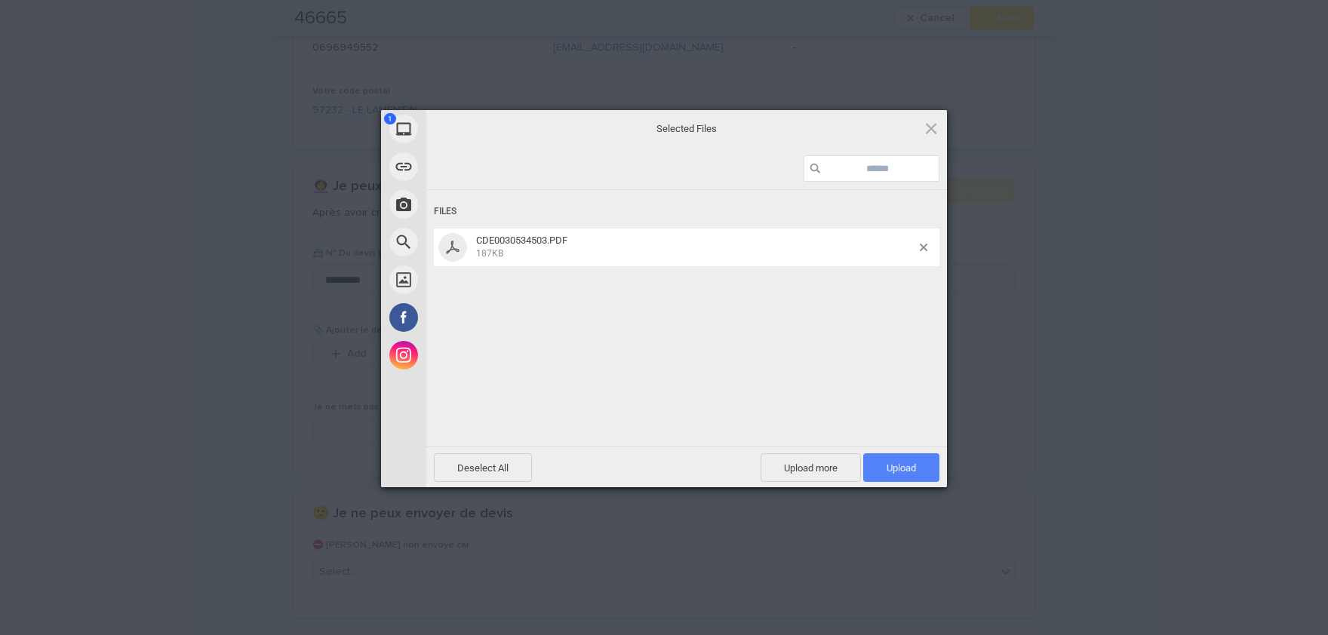
click at [896, 471] on span "Upload 1" at bounding box center [900, 467] width 29 height 11
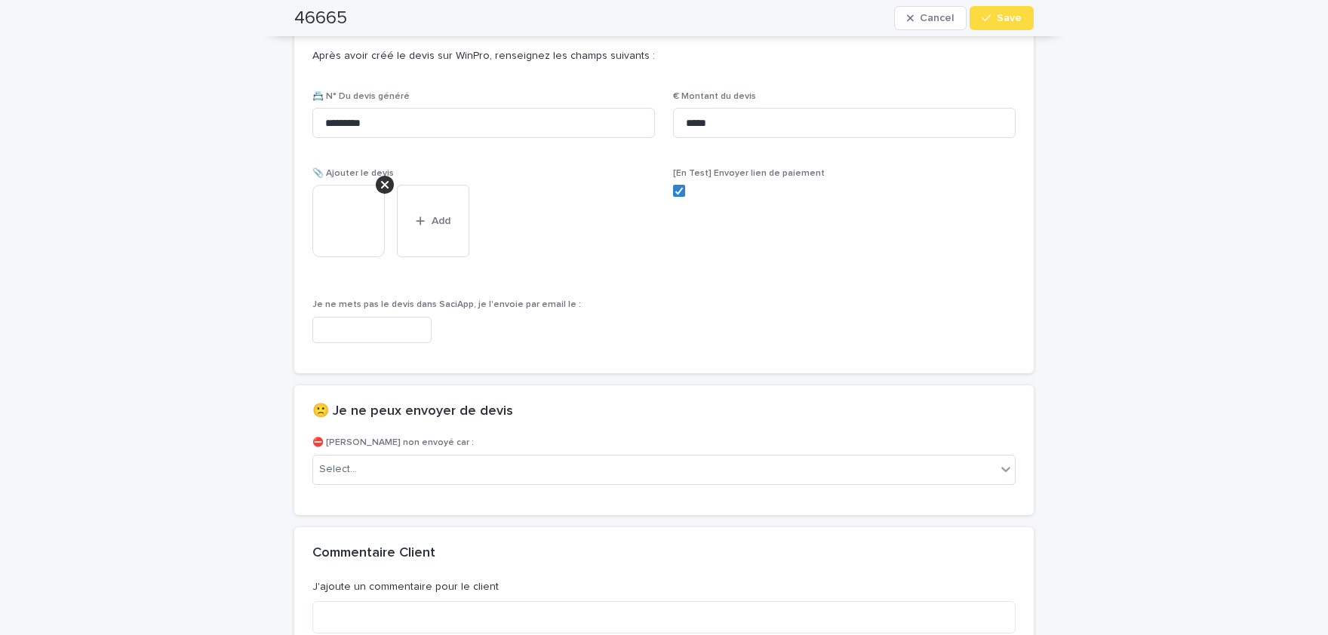
scroll to position [1001, 0]
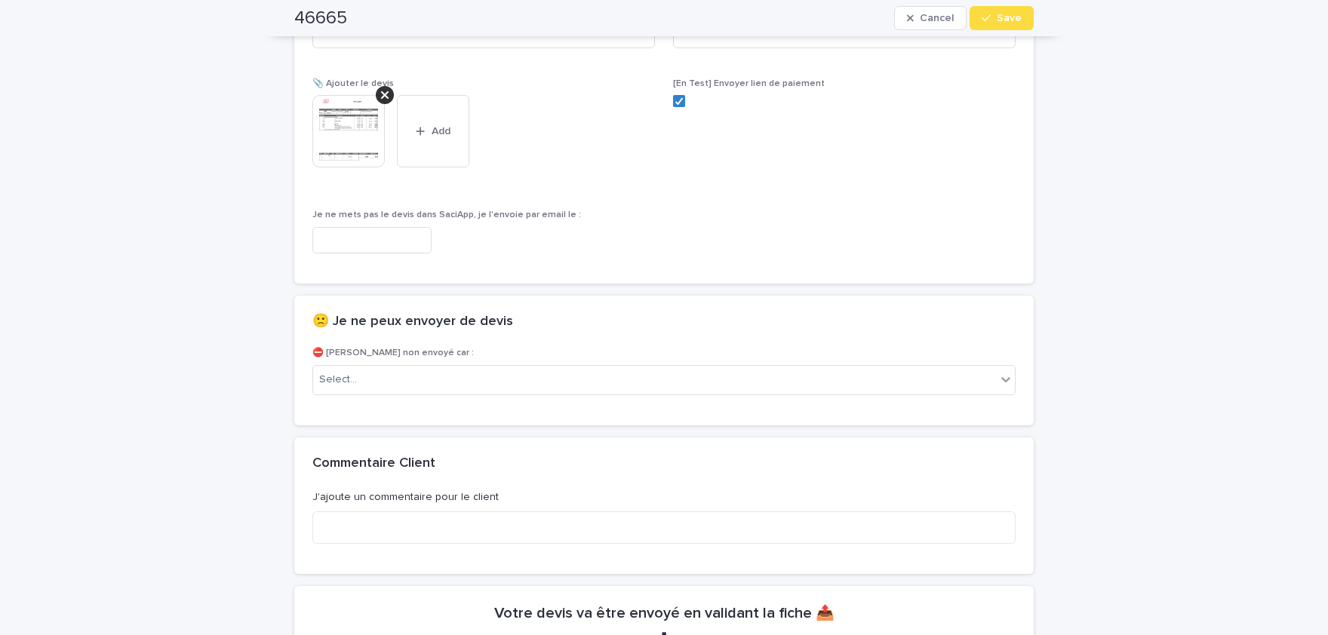
click at [346, 130] on img at bounding box center [348, 131] width 72 height 72
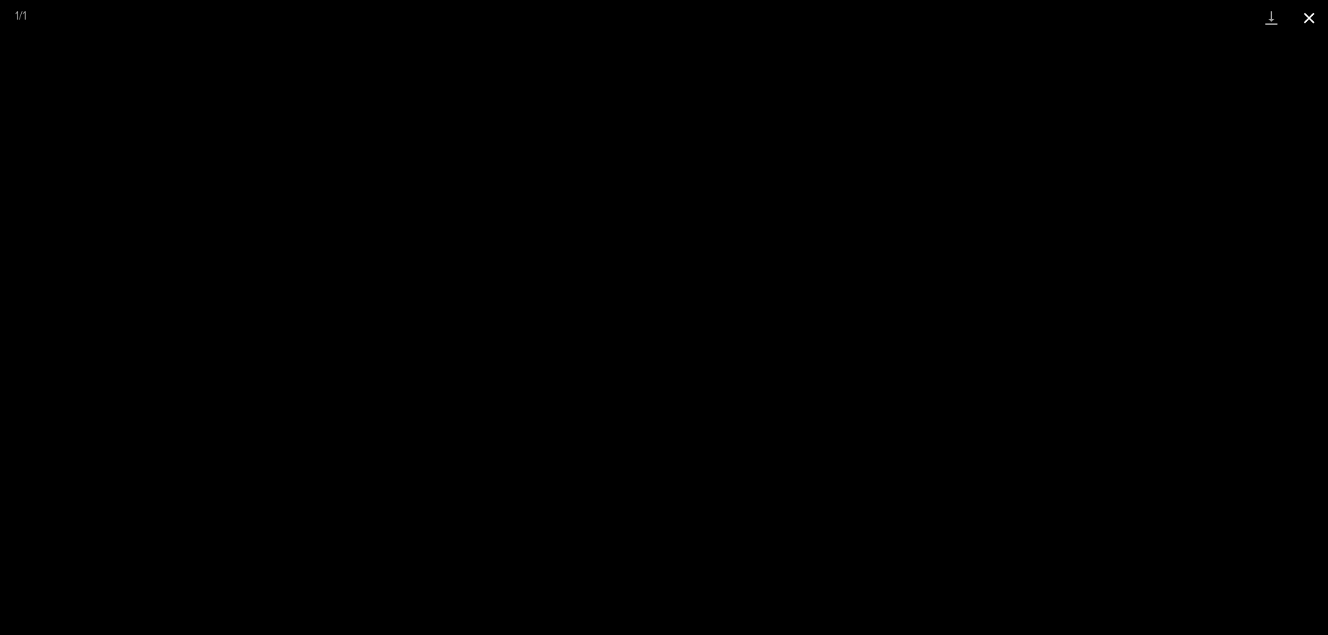
click at [1309, 17] on button "Close gallery" at bounding box center [1309, 17] width 38 height 35
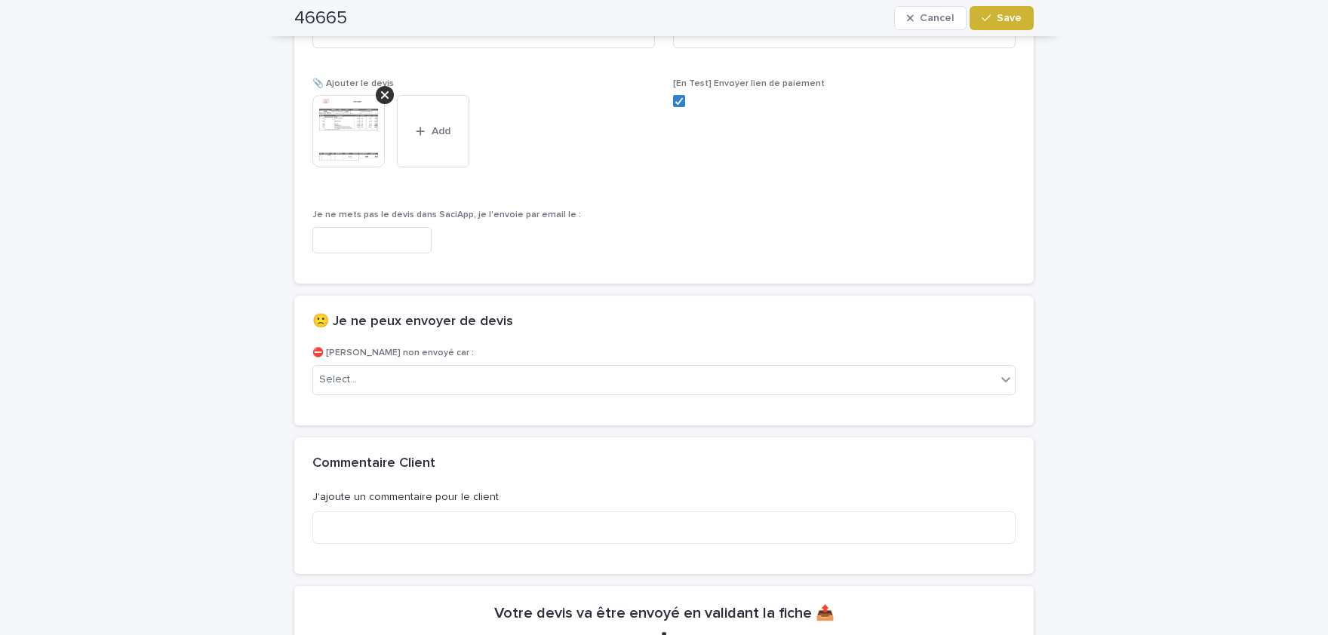
click at [997, 27] on button "Save" at bounding box center [1001, 18] width 64 height 24
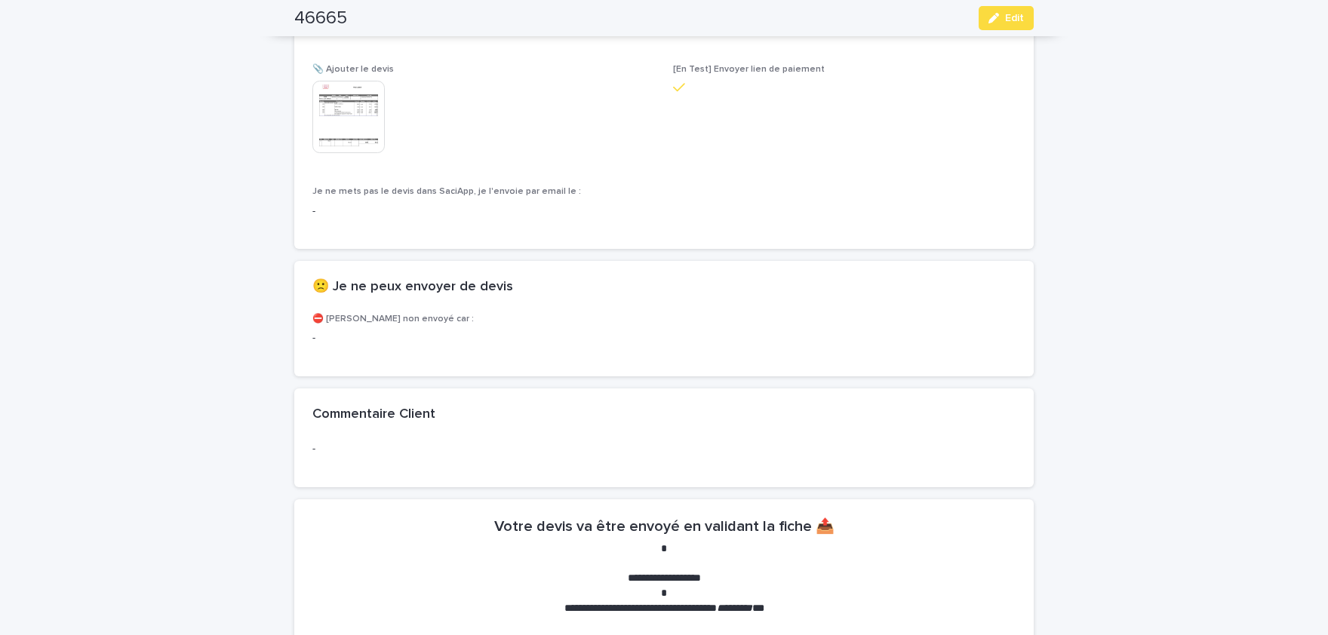
scroll to position [957, 0]
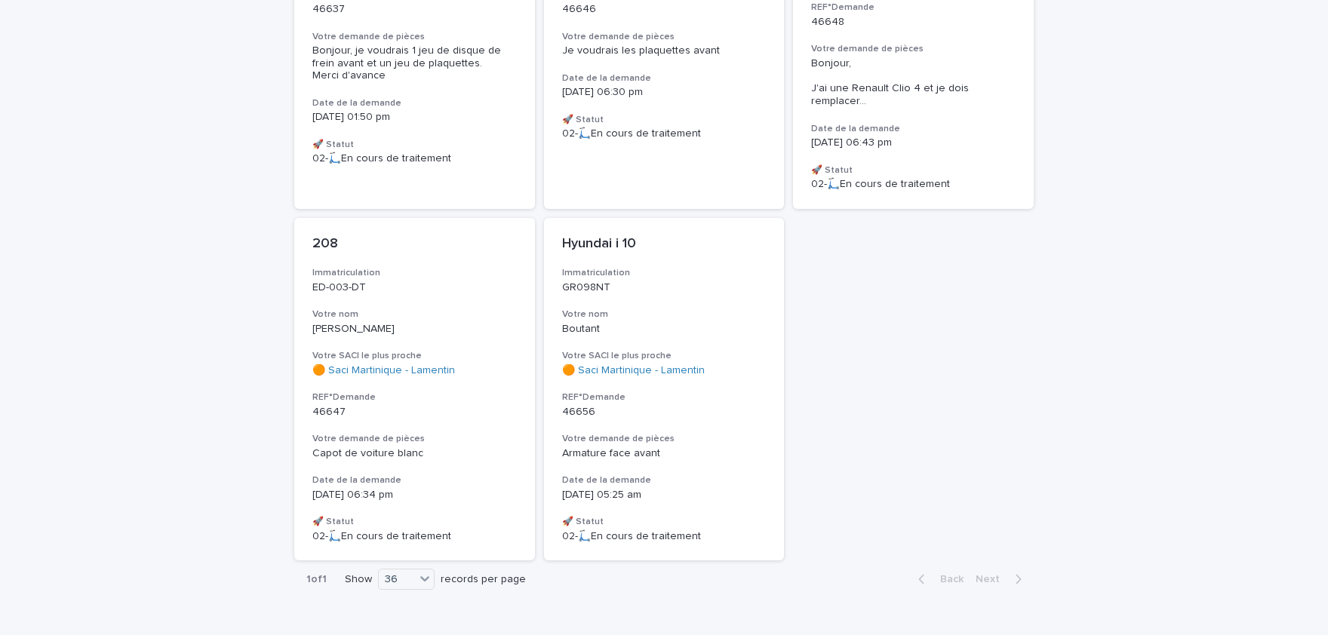
scroll to position [581, 0]
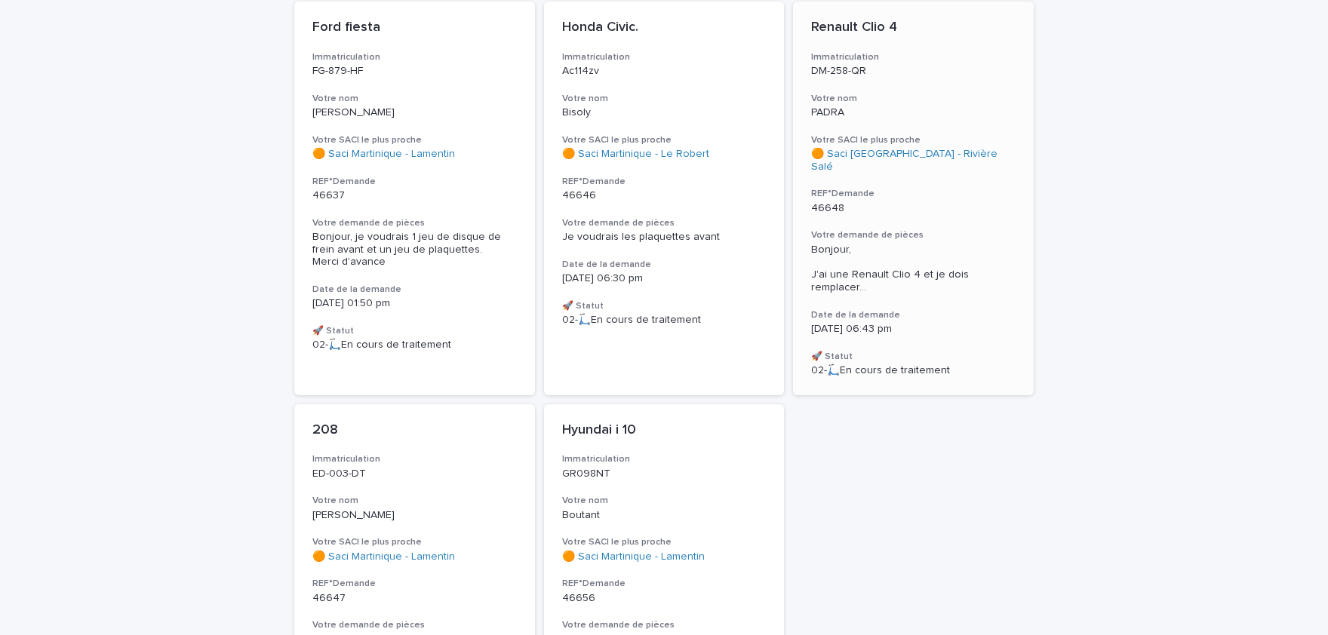
click at [929, 245] on span "Bonjour, J'ai une Renault Clio 4 et je dois remplacer ..." at bounding box center [913, 269] width 204 height 51
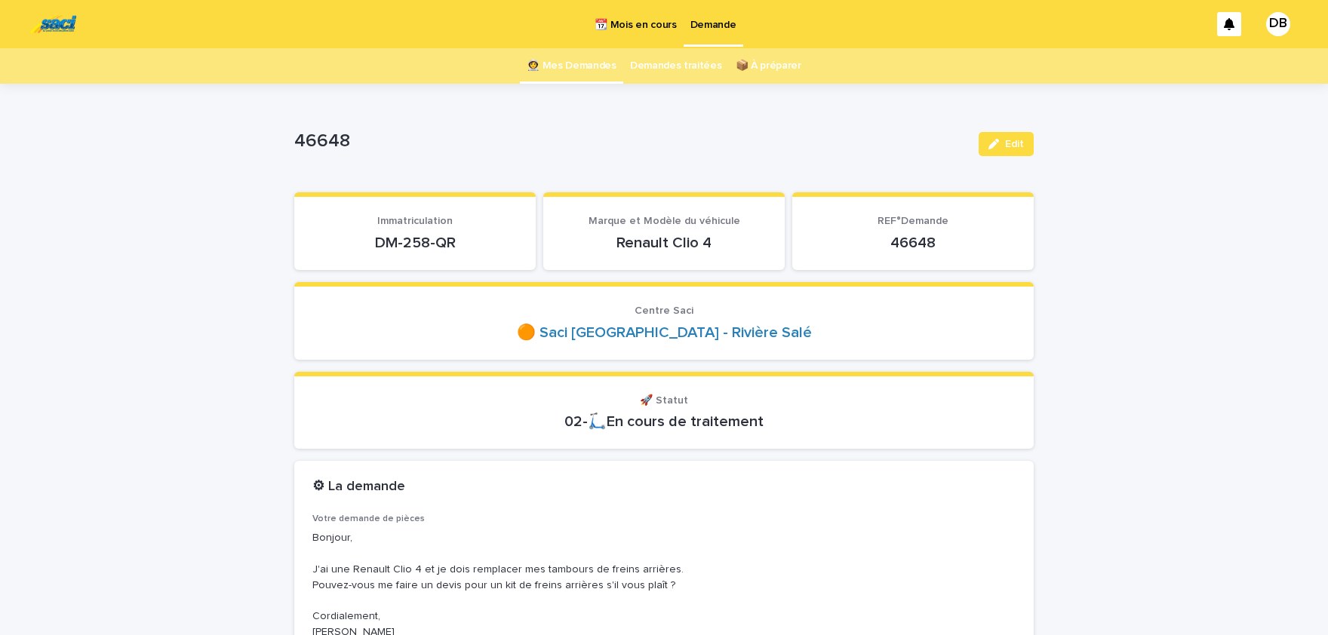
scroll to position [186, 0]
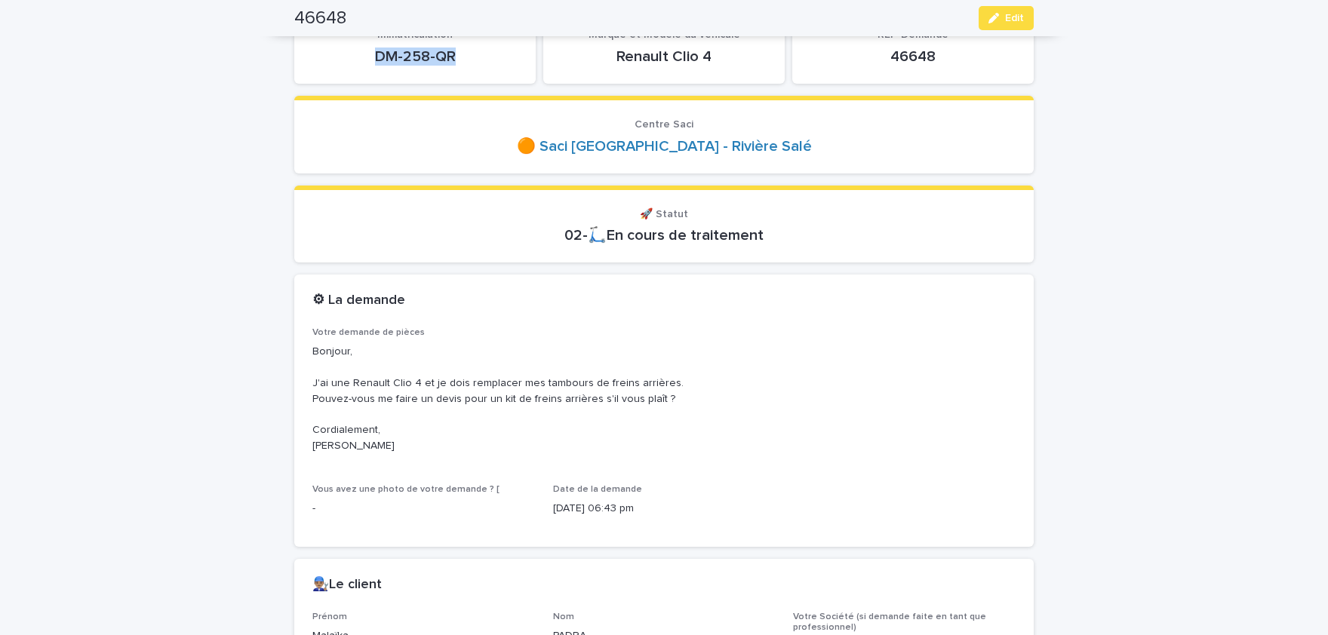
drag, startPoint x: 453, startPoint y: 55, endPoint x: 367, endPoint y: 50, distance: 86.2
click at [367, 50] on p "DM-258-QR" at bounding box center [414, 57] width 205 height 18
drag, startPoint x: 505, startPoint y: 384, endPoint x: 514, endPoint y: 388, distance: 10.8
click at [511, 389] on p "Bonjour, J'ai une Renault Clio 4 et je dois remplacer mes tambours de freins ar…" at bounding box center [663, 399] width 703 height 110
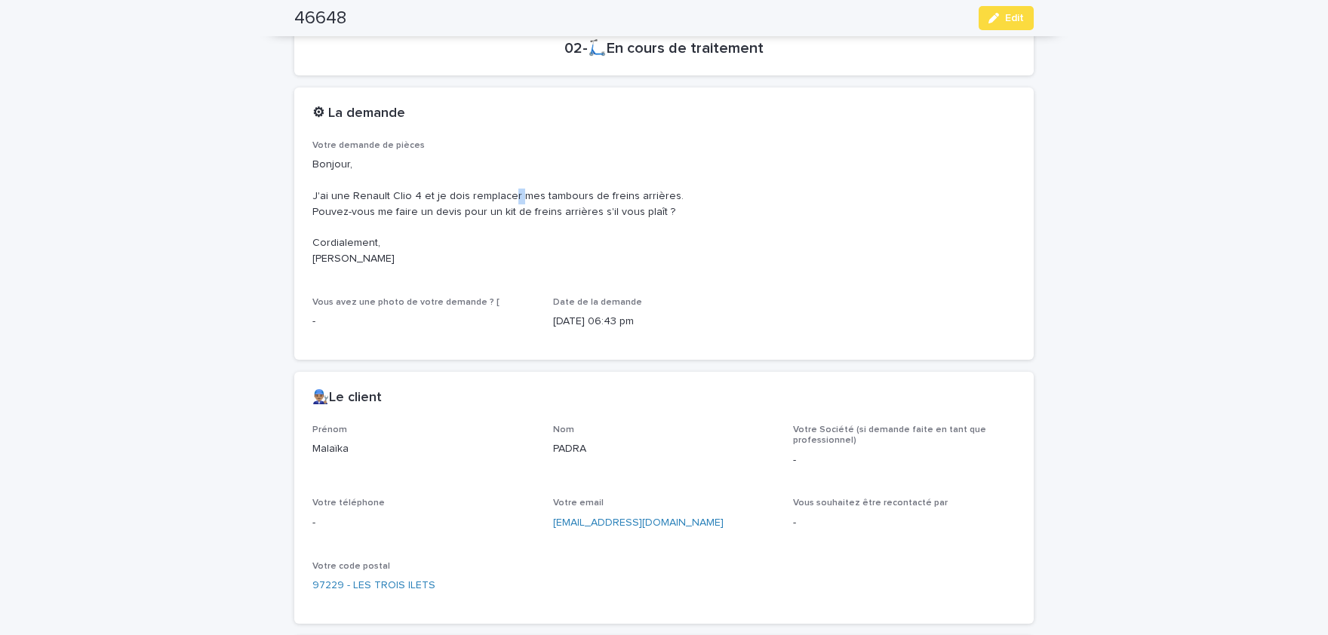
scroll to position [435, 0]
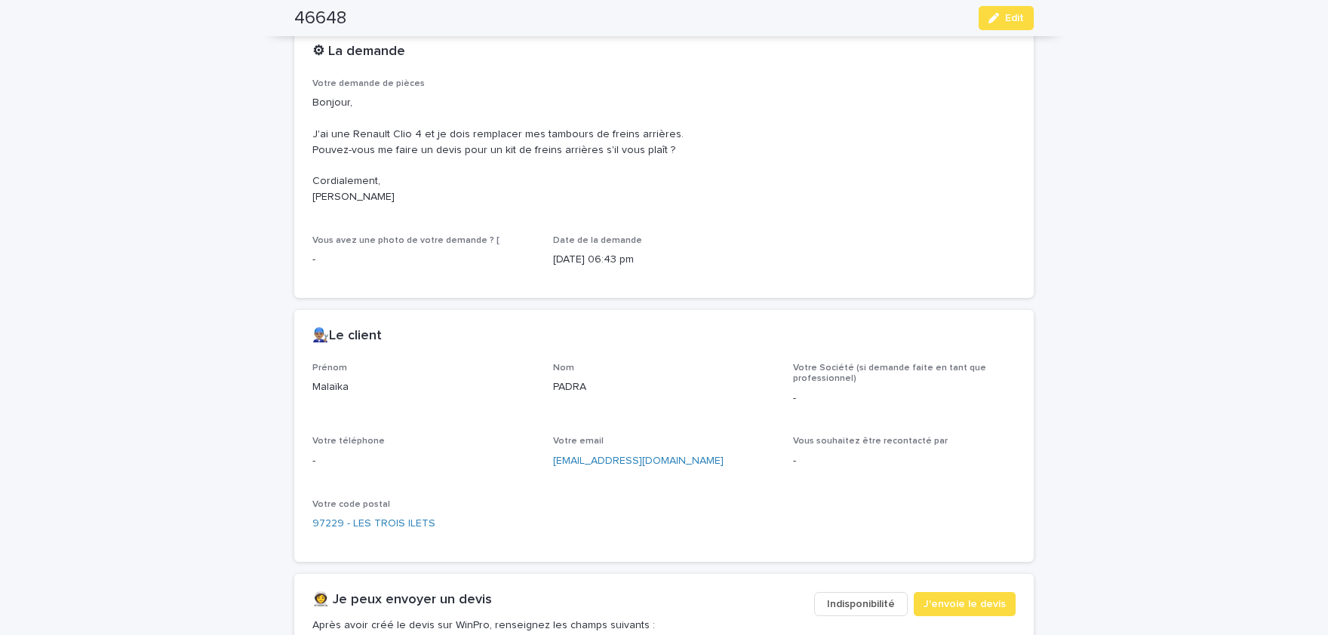
click at [338, 381] on p "Malaïka" at bounding box center [423, 387] width 223 height 16
click at [564, 388] on p "PADRA" at bounding box center [664, 387] width 223 height 16
click at [1017, 17] on span "Edit" at bounding box center [1014, 18] width 19 height 11
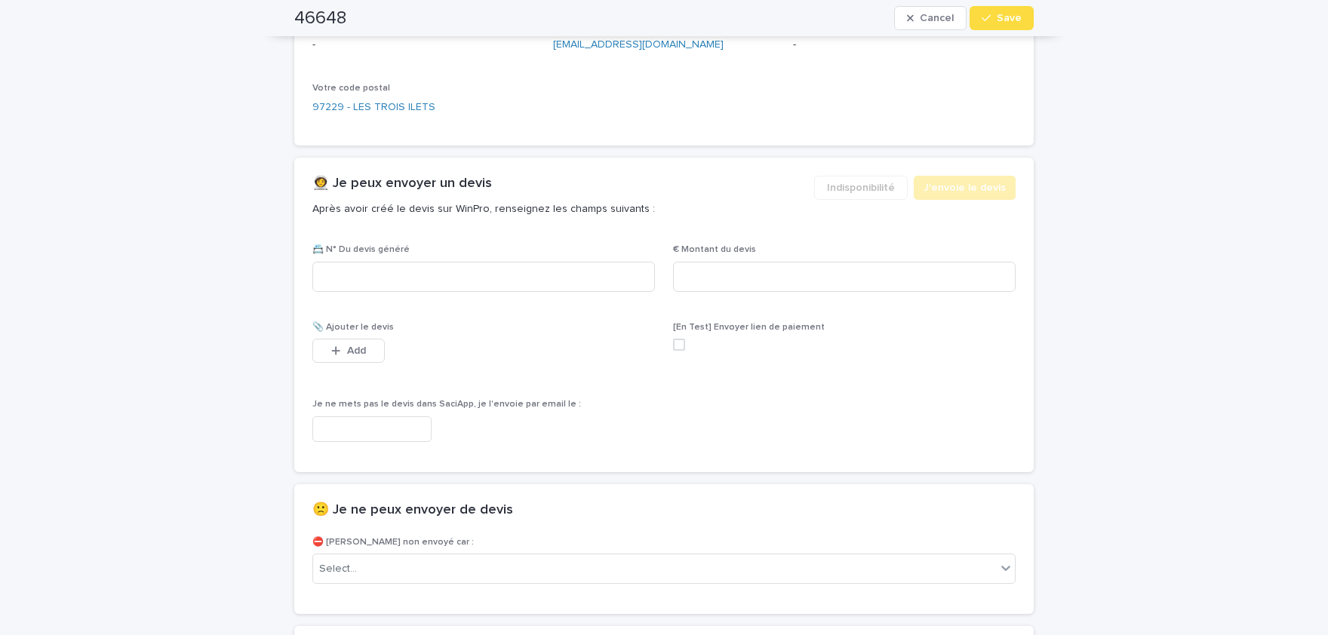
scroll to position [855, 0]
click at [455, 279] on input at bounding box center [483, 274] width 342 height 30
paste input "********"
type input "********"
click at [877, 273] on input at bounding box center [844, 274] width 342 height 30
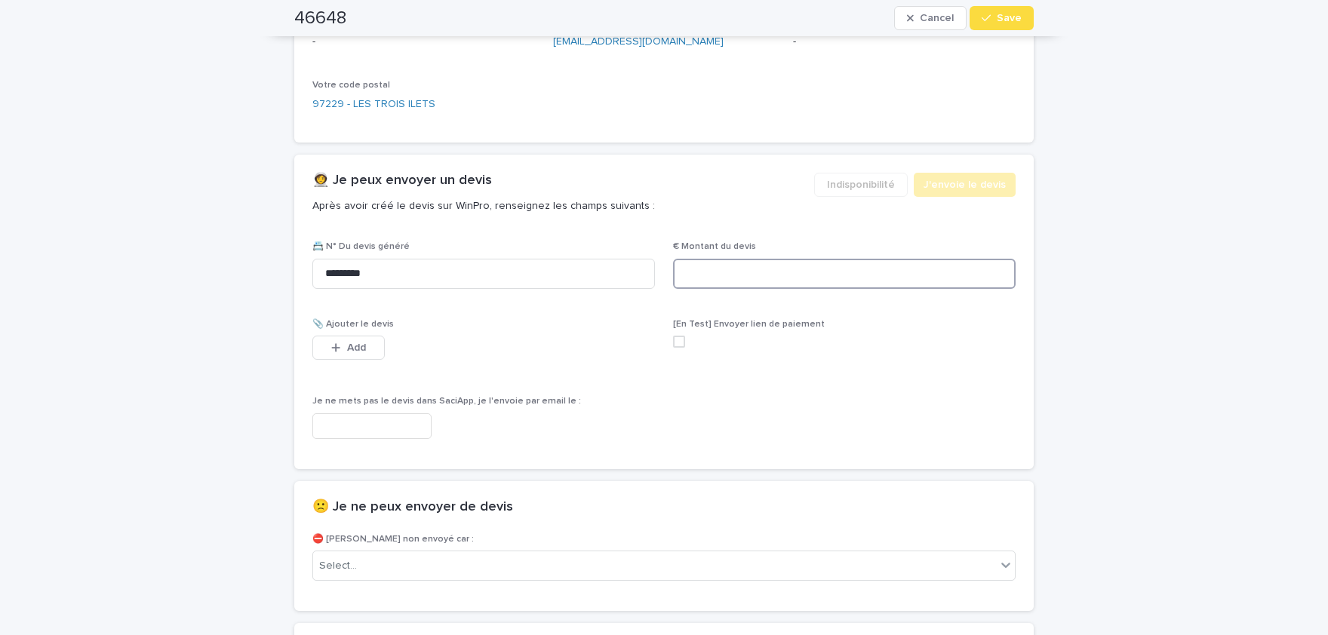
paste input "*****"
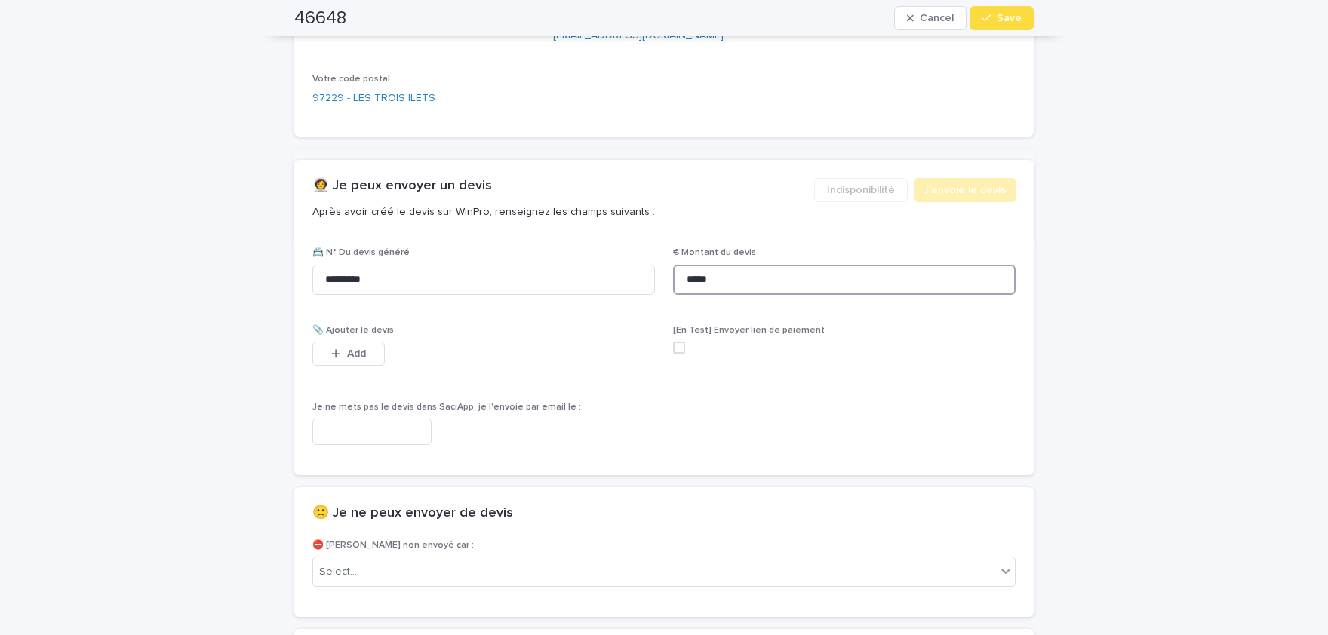
scroll to position [865, 0]
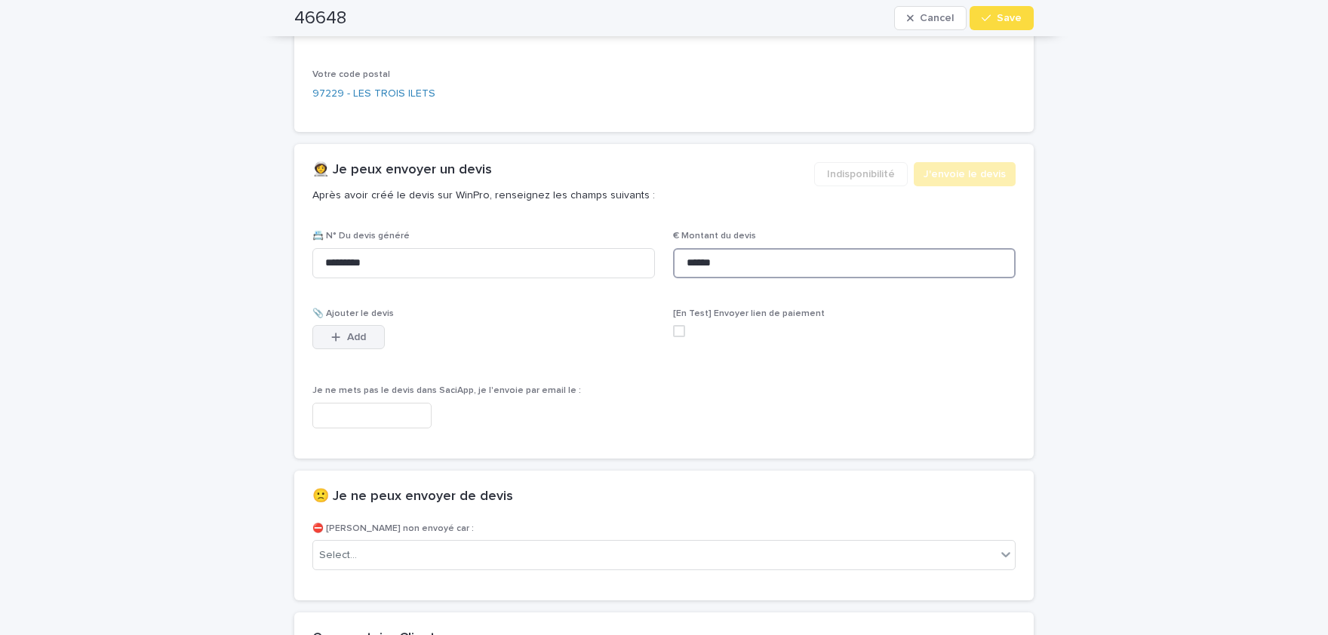
type input "******"
click at [376, 331] on button "Add" at bounding box center [348, 337] width 72 height 24
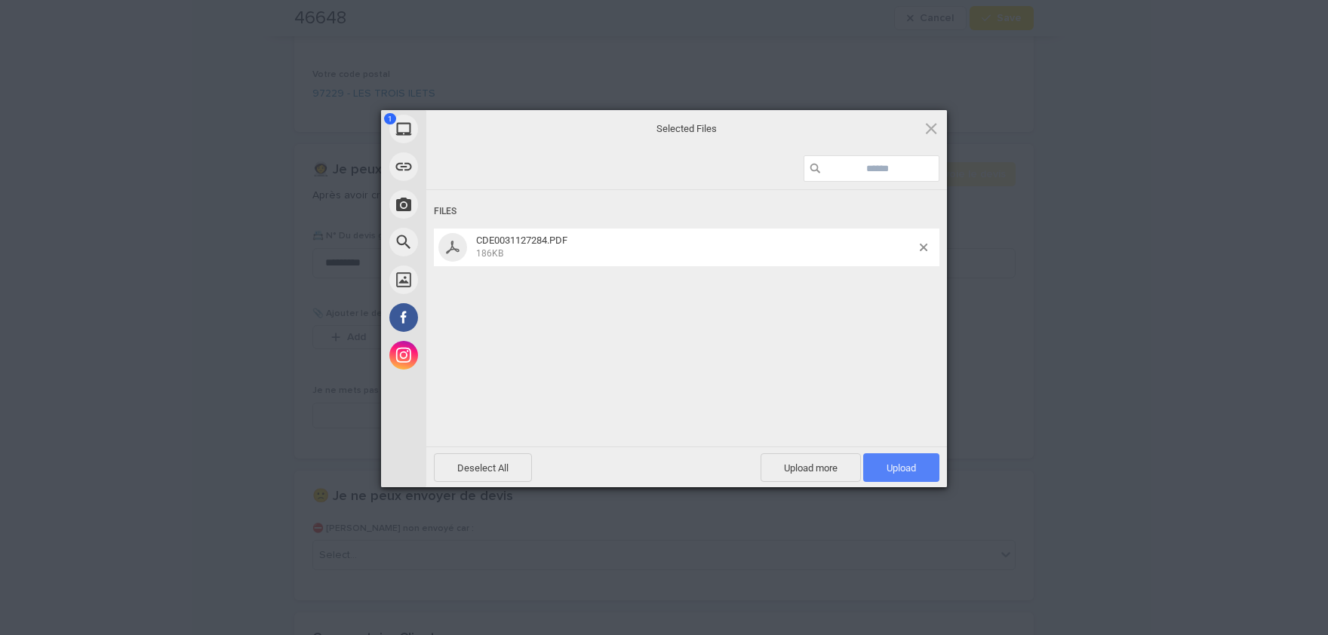
click at [905, 467] on span "Upload 1" at bounding box center [900, 467] width 29 height 11
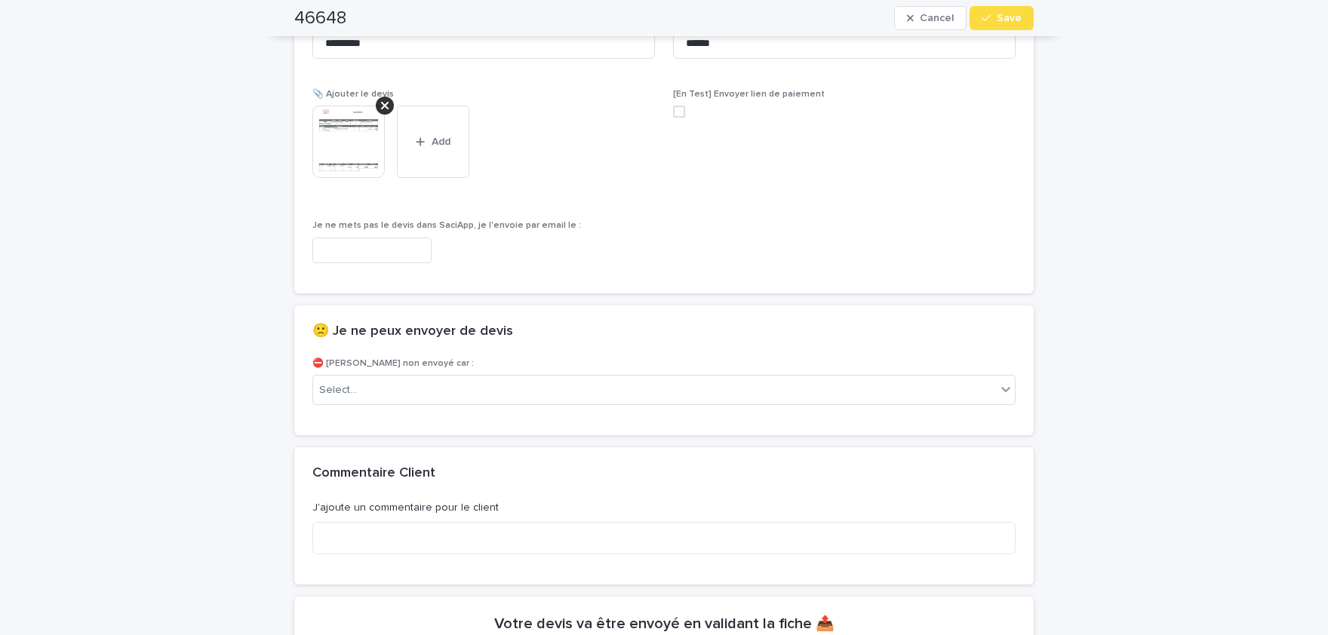
scroll to position [1111, 0]
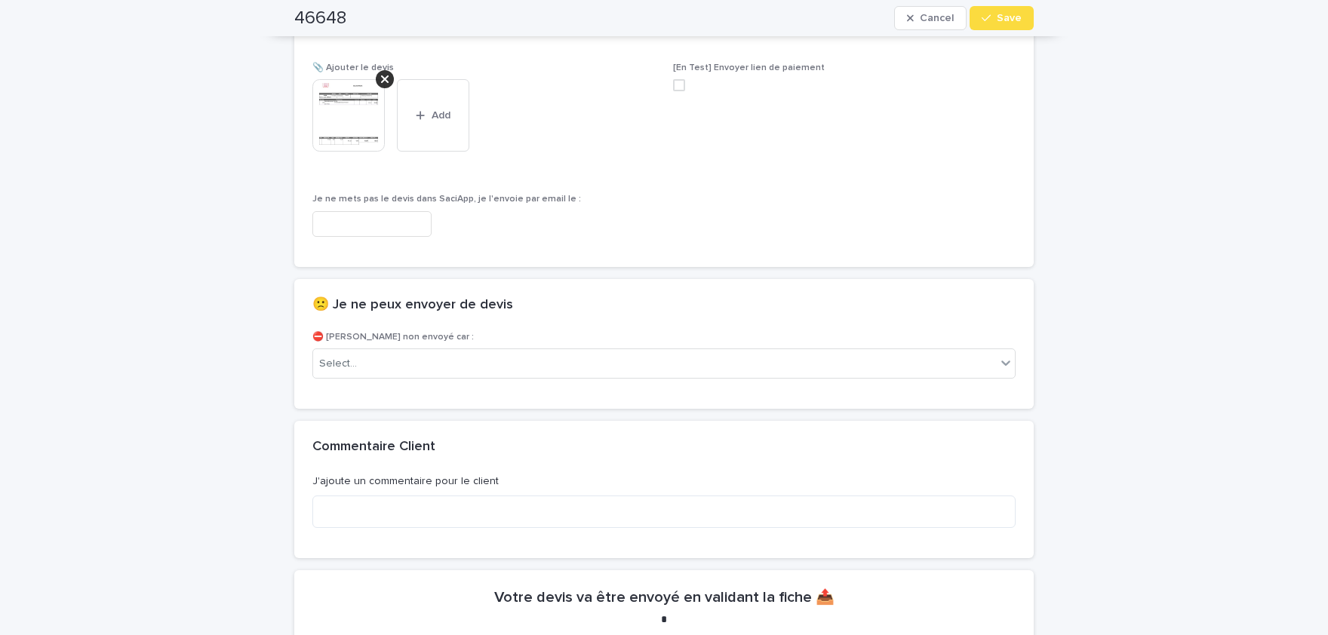
click at [372, 124] on img at bounding box center [348, 115] width 72 height 72
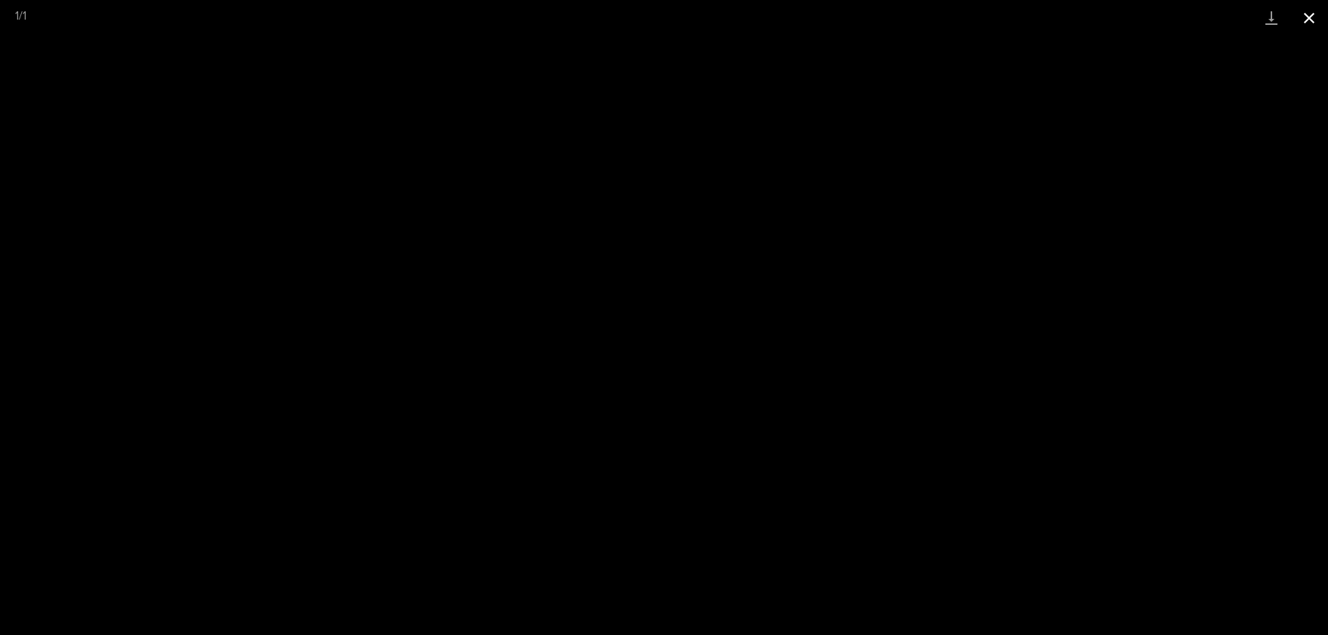
click at [1315, 23] on button "Close gallery" at bounding box center [1309, 17] width 38 height 35
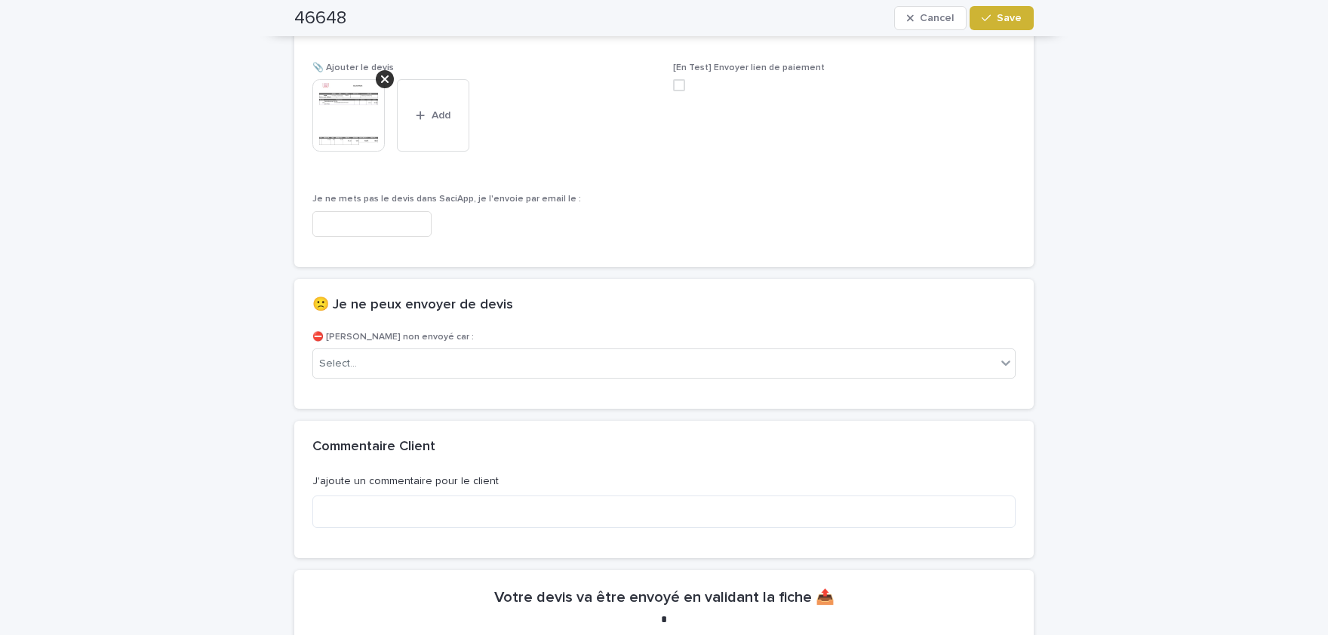
click at [996, 26] on button "Save" at bounding box center [1001, 18] width 64 height 24
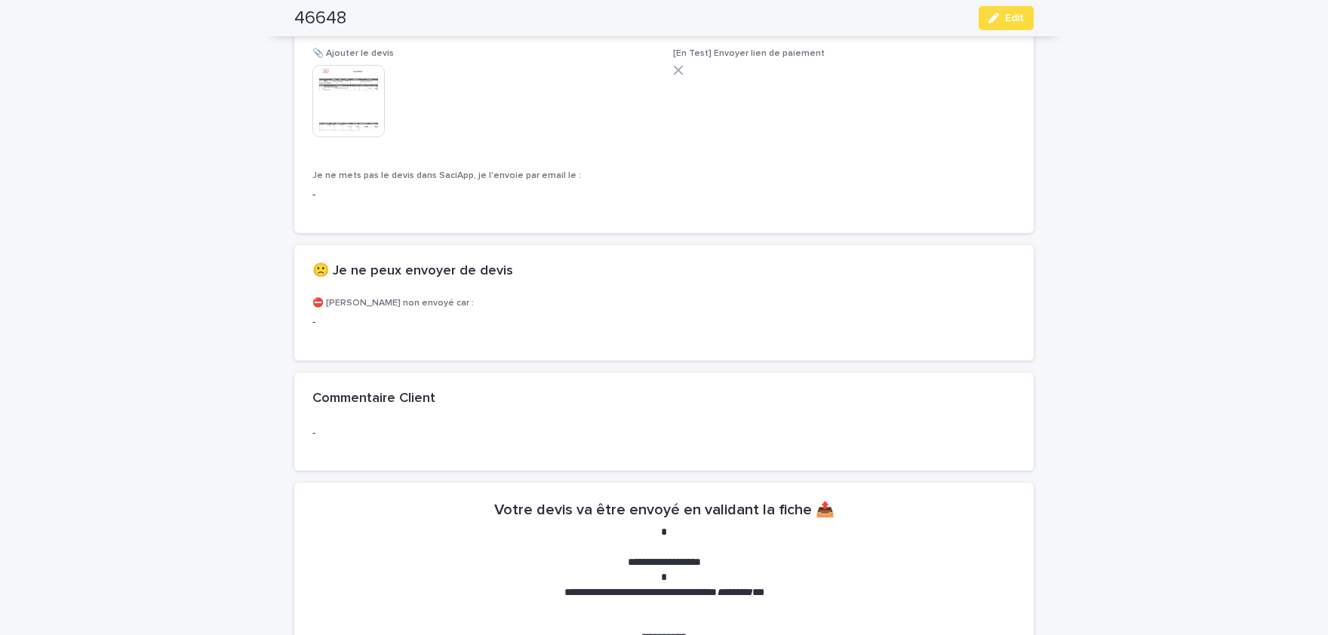
scroll to position [1068, 0]
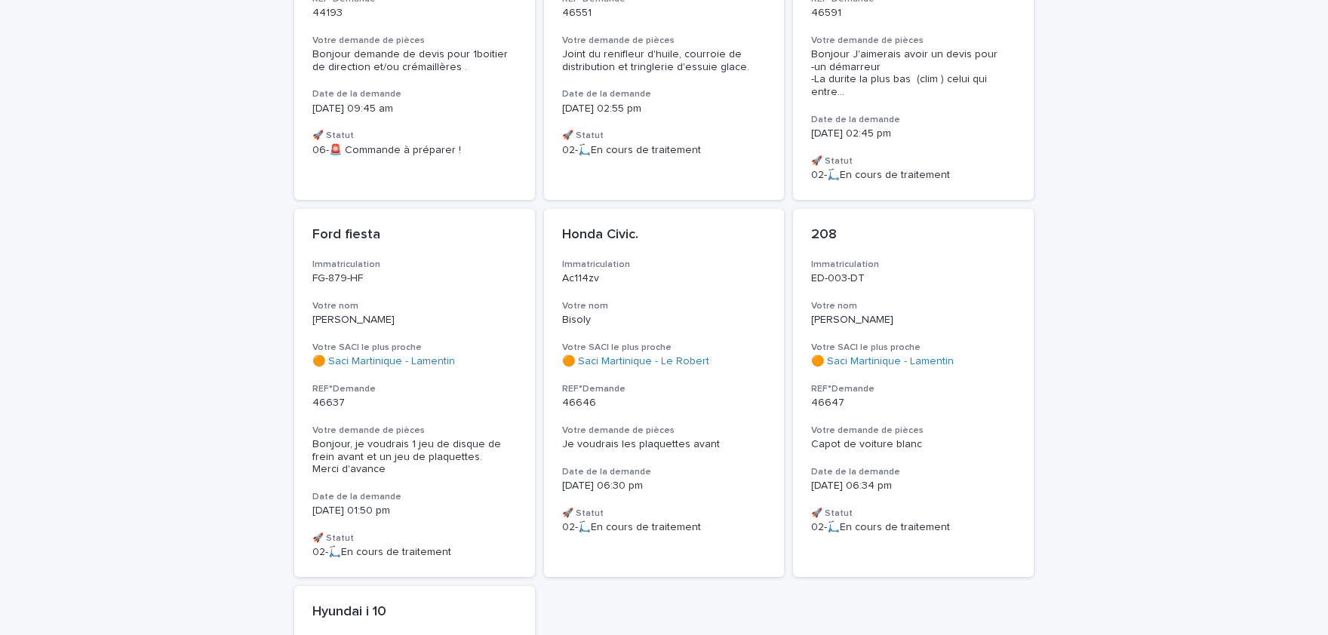
scroll to position [367, 0]
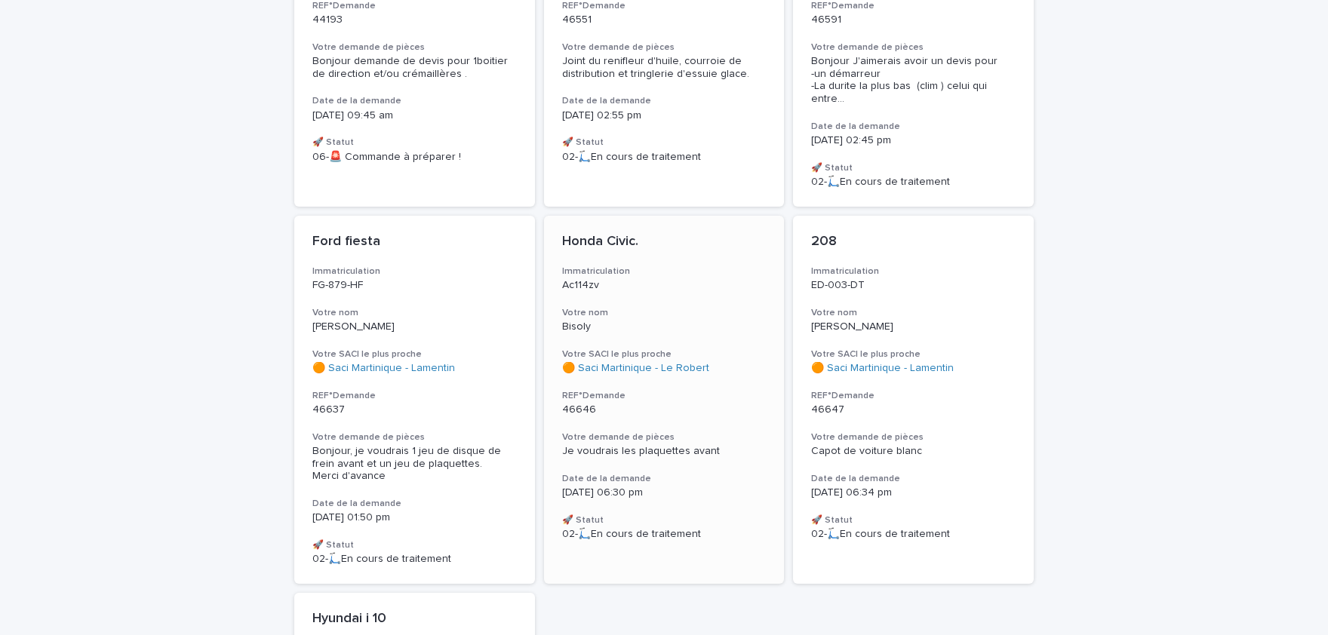
click at [677, 442] on div "Je voudrais les plaquettes avant" at bounding box center [664, 450] width 204 height 16
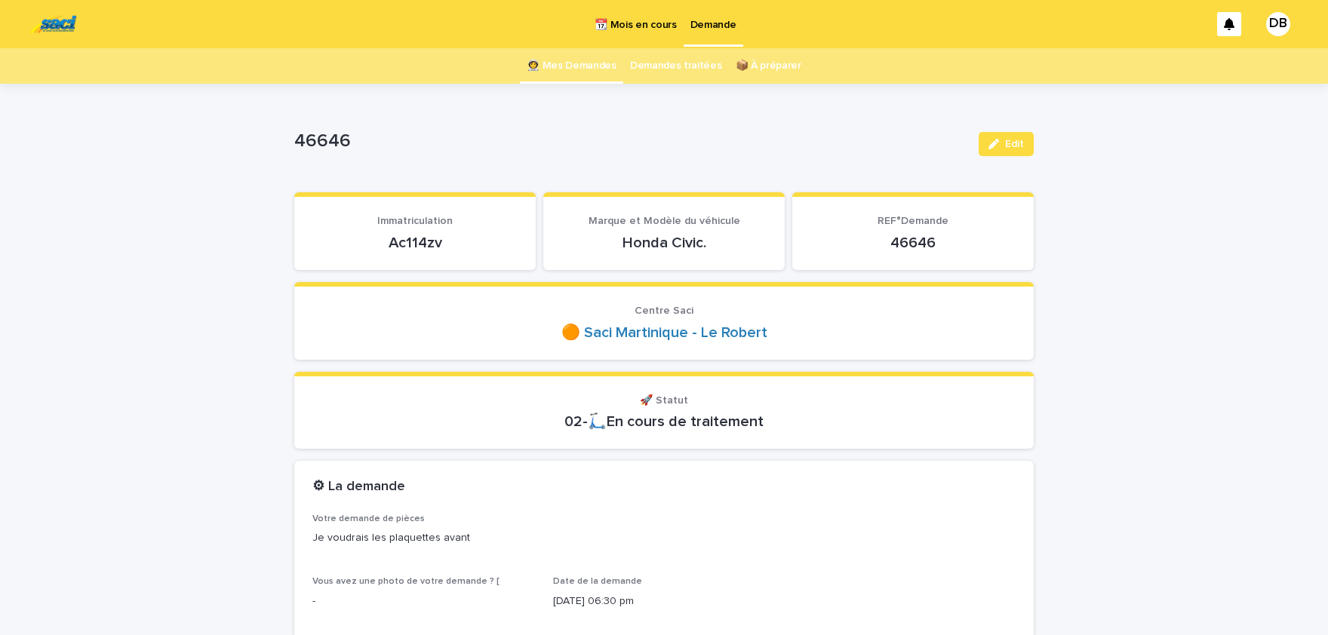
click at [425, 238] on p "Ac114zv" at bounding box center [414, 243] width 205 height 18
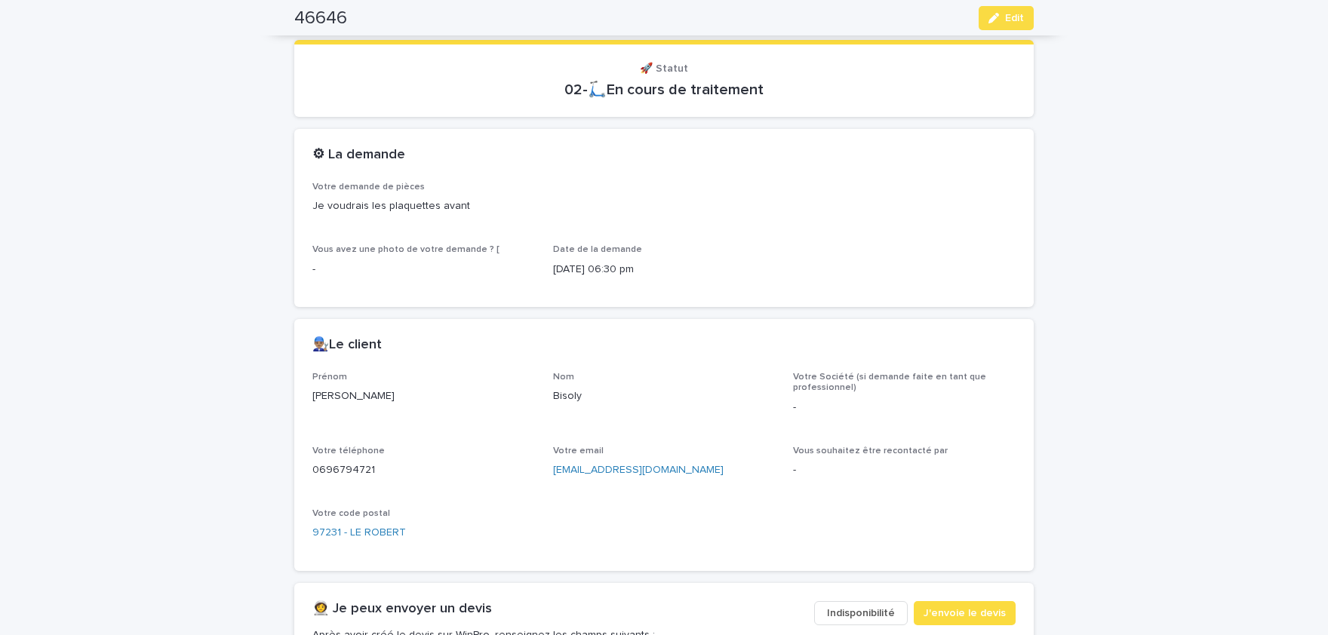
scroll to position [435, 0]
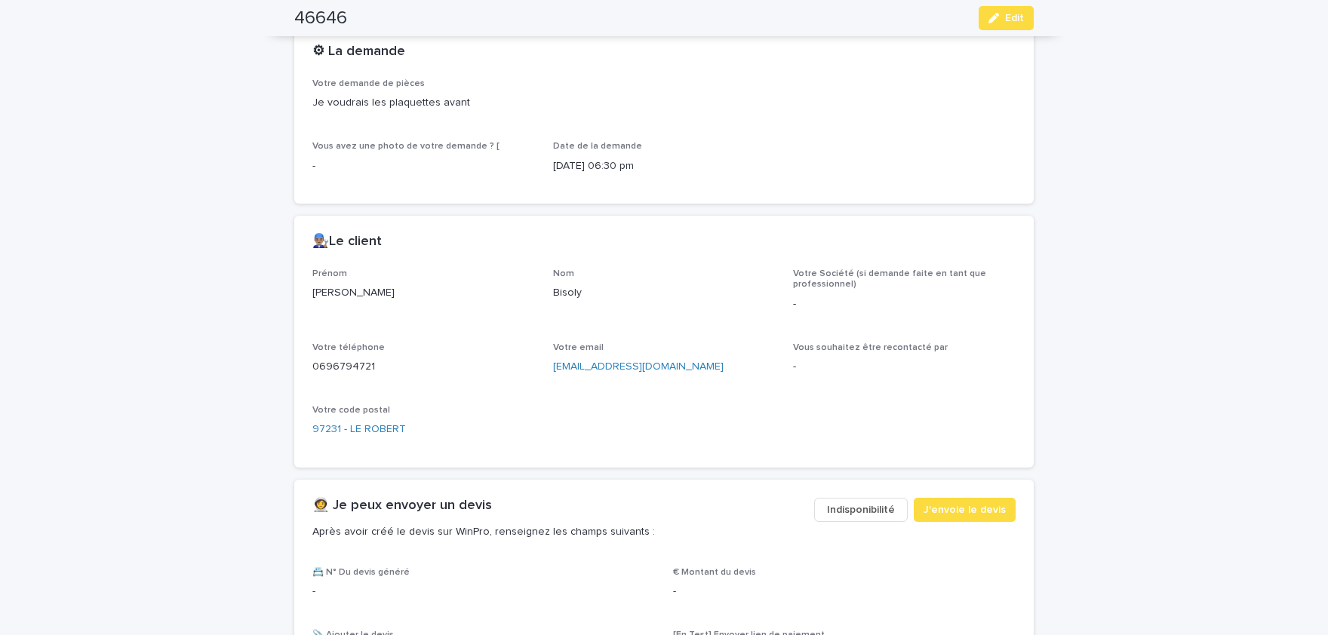
click at [328, 285] on p "Dimitri" at bounding box center [423, 293] width 223 height 16
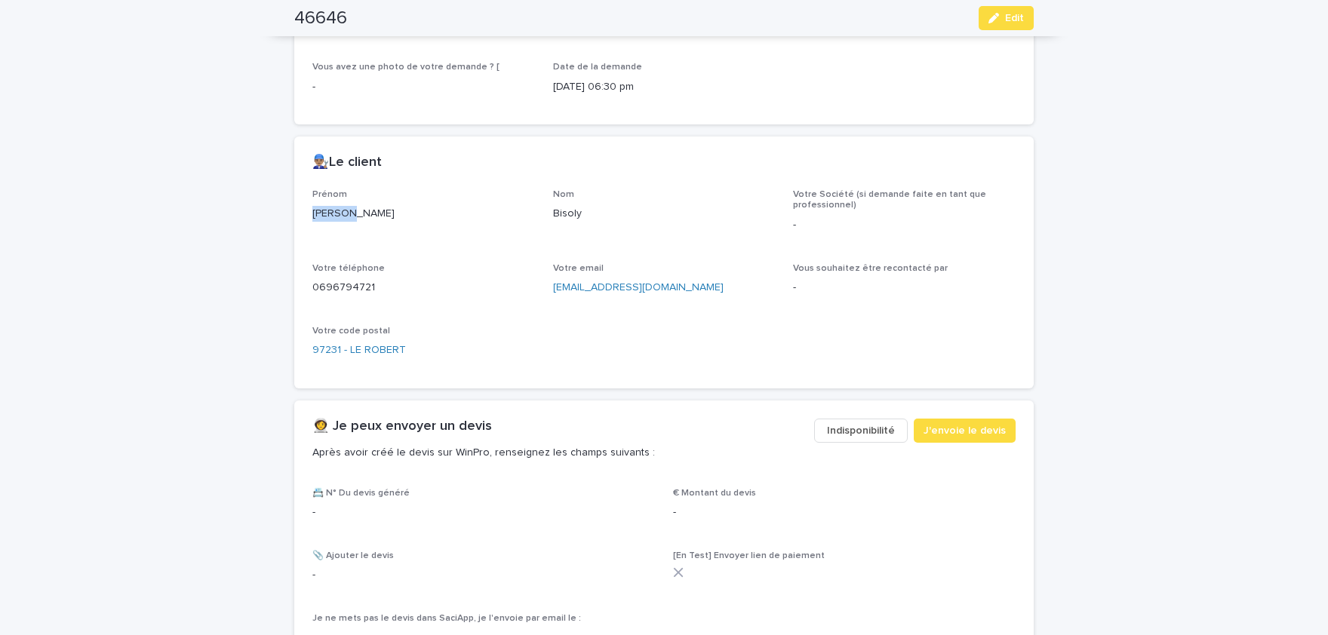
scroll to position [560, 0]
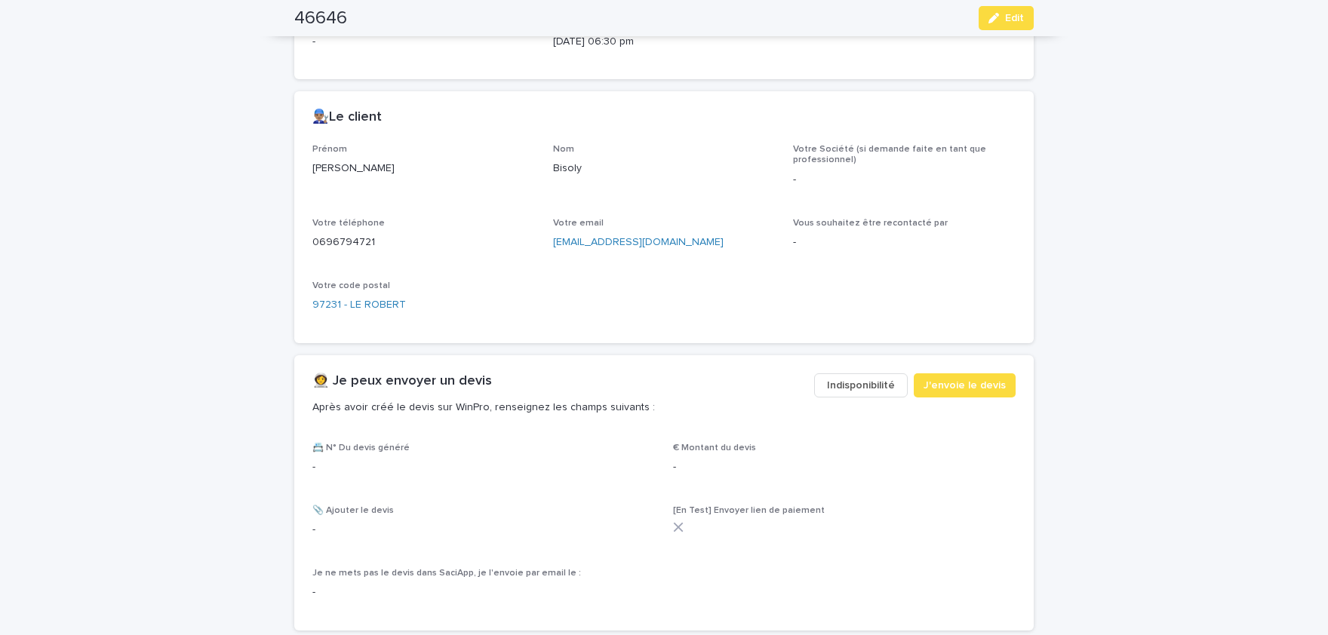
click at [570, 163] on p "Bisoly" at bounding box center [664, 169] width 223 height 16
click at [345, 243] on p "0696794721" at bounding box center [423, 243] width 223 height 16
click at [1017, 13] on span "Edit" at bounding box center [1014, 18] width 19 height 11
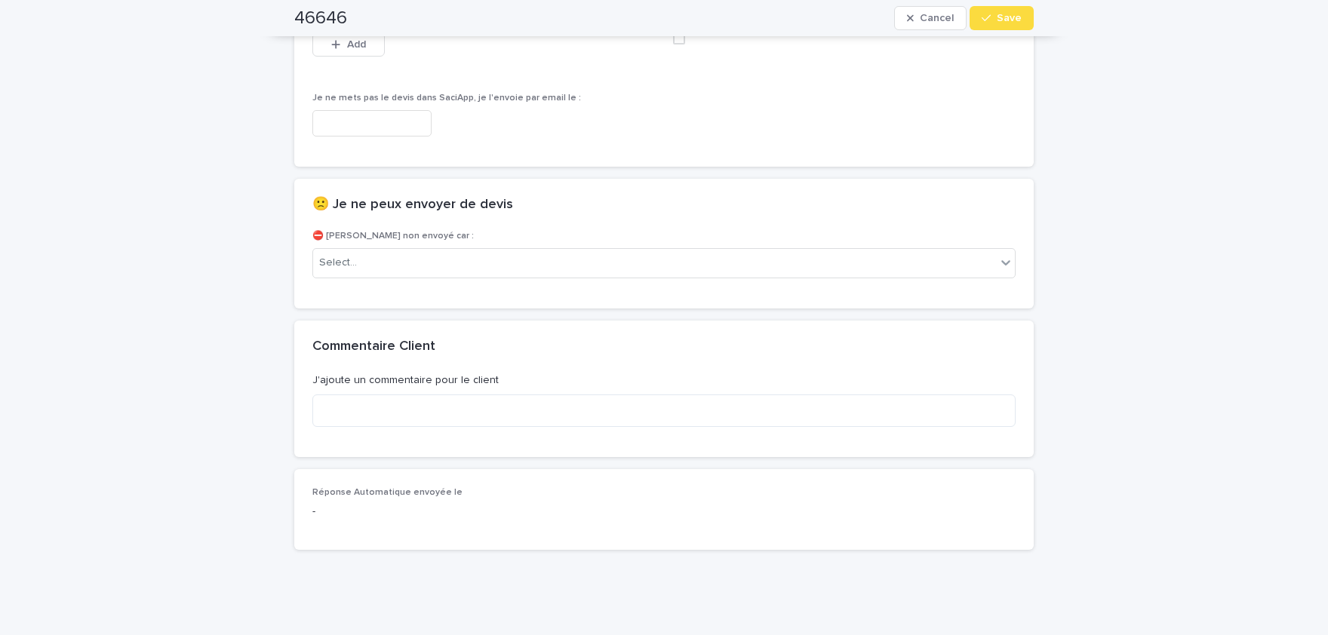
scroll to position [753, 0]
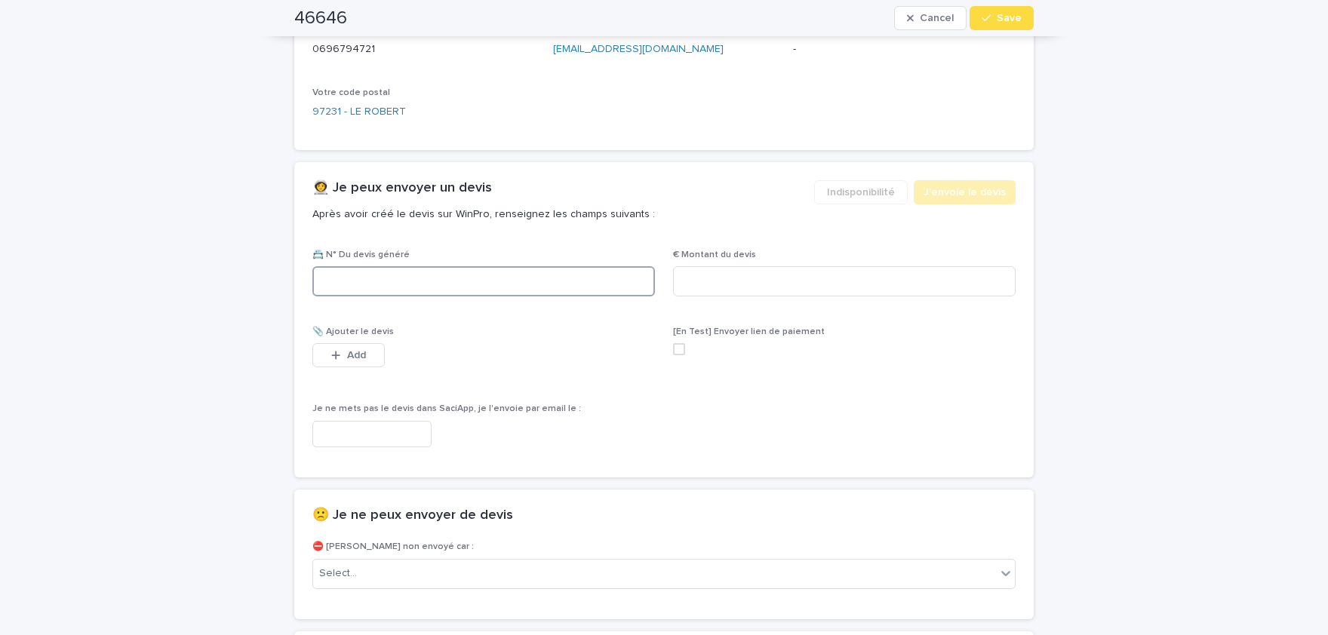
click at [431, 270] on input at bounding box center [483, 281] width 342 height 30
paste input "********"
type input "********"
click at [778, 278] on input at bounding box center [844, 281] width 342 height 30
paste input "****"
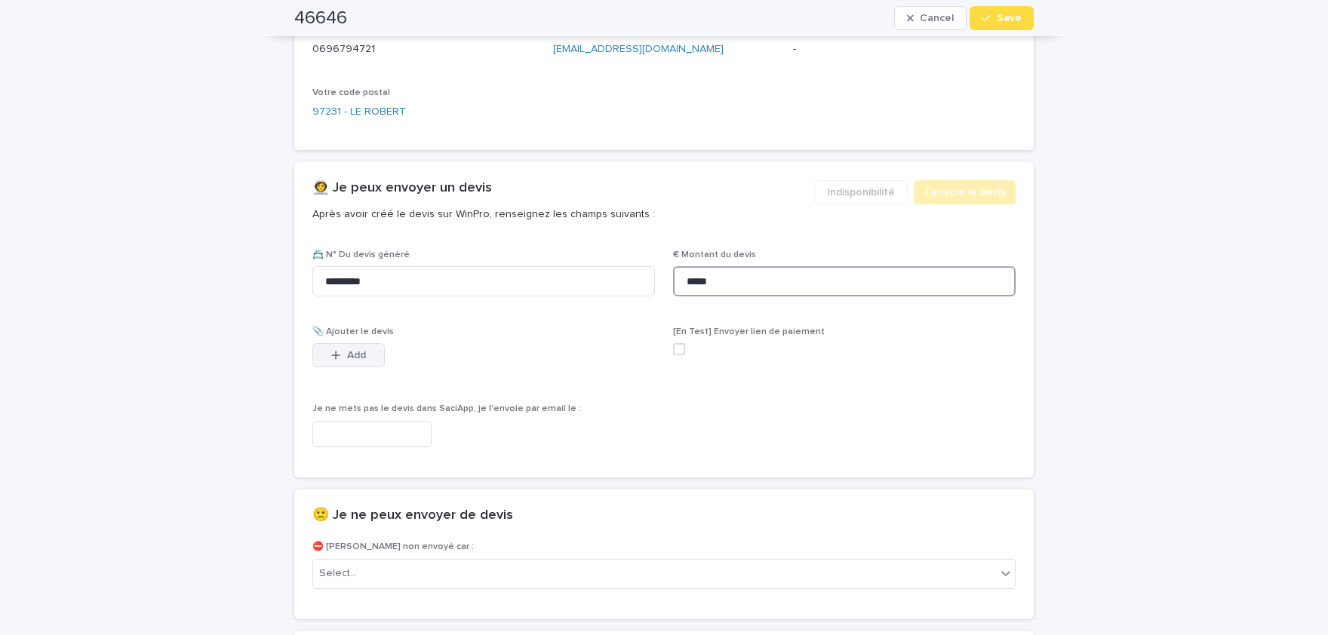
type input "*****"
click at [370, 348] on button "Add" at bounding box center [348, 355] width 72 height 24
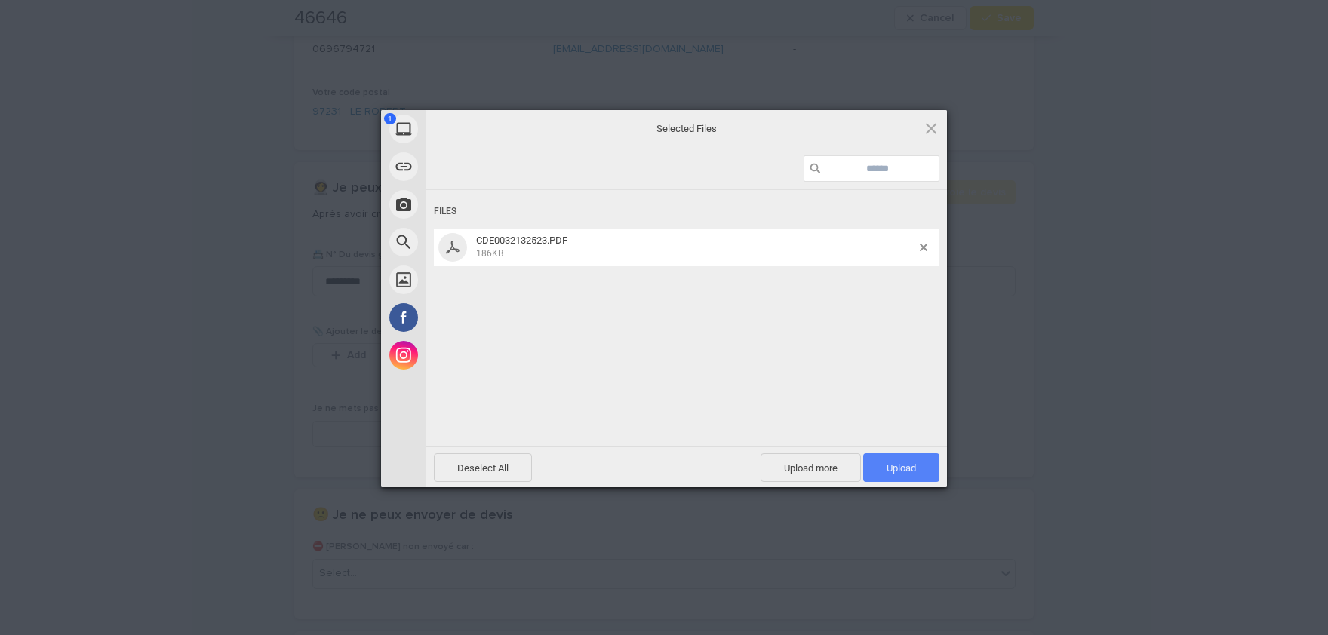
click at [909, 461] on span "Upload 1" at bounding box center [901, 467] width 76 height 29
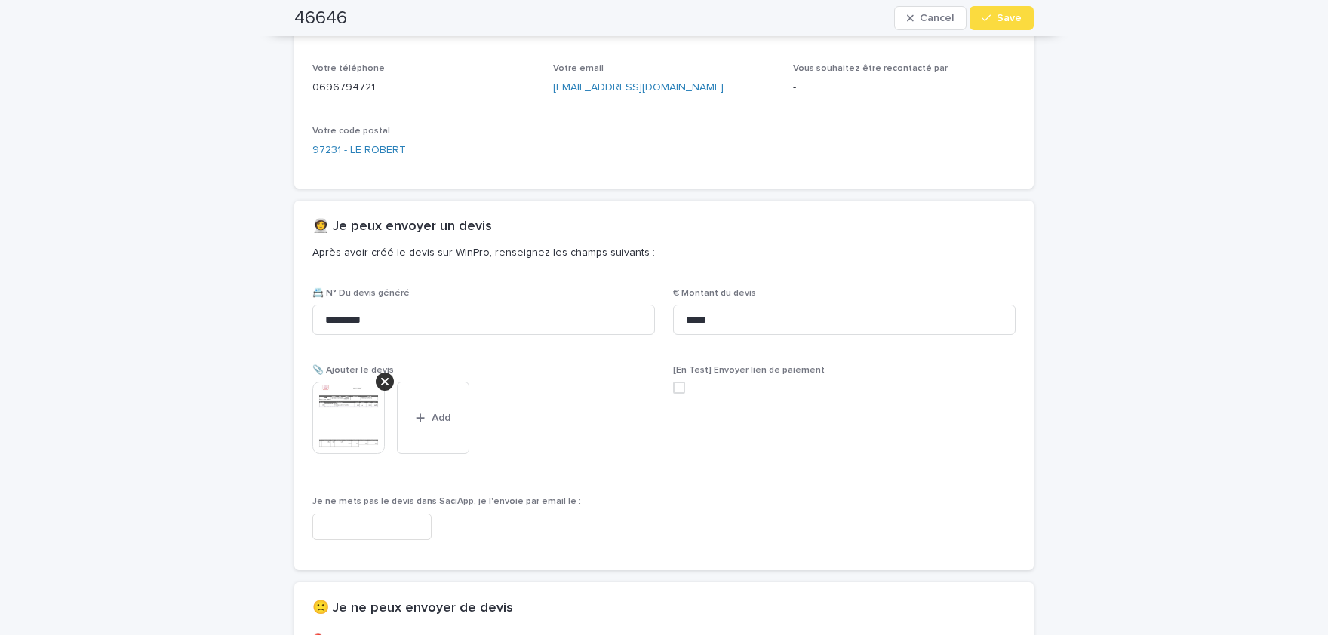
scroll to position [688, 0]
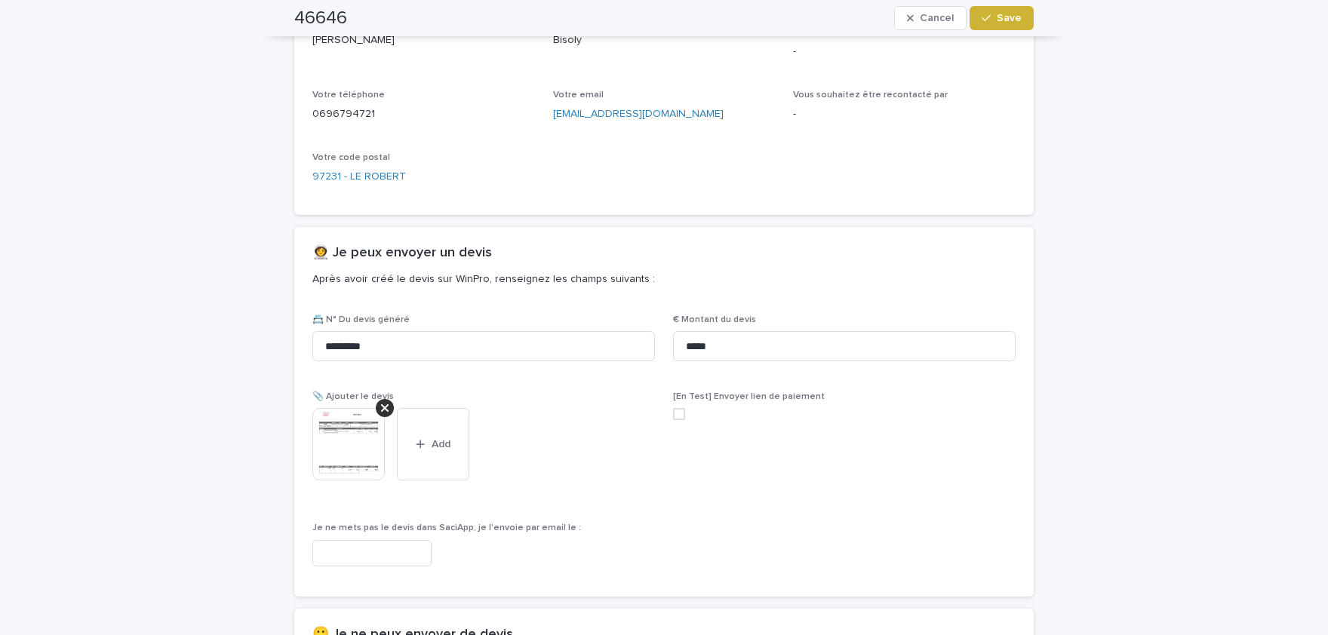
click at [990, 22] on icon "button" at bounding box center [985, 18] width 9 height 11
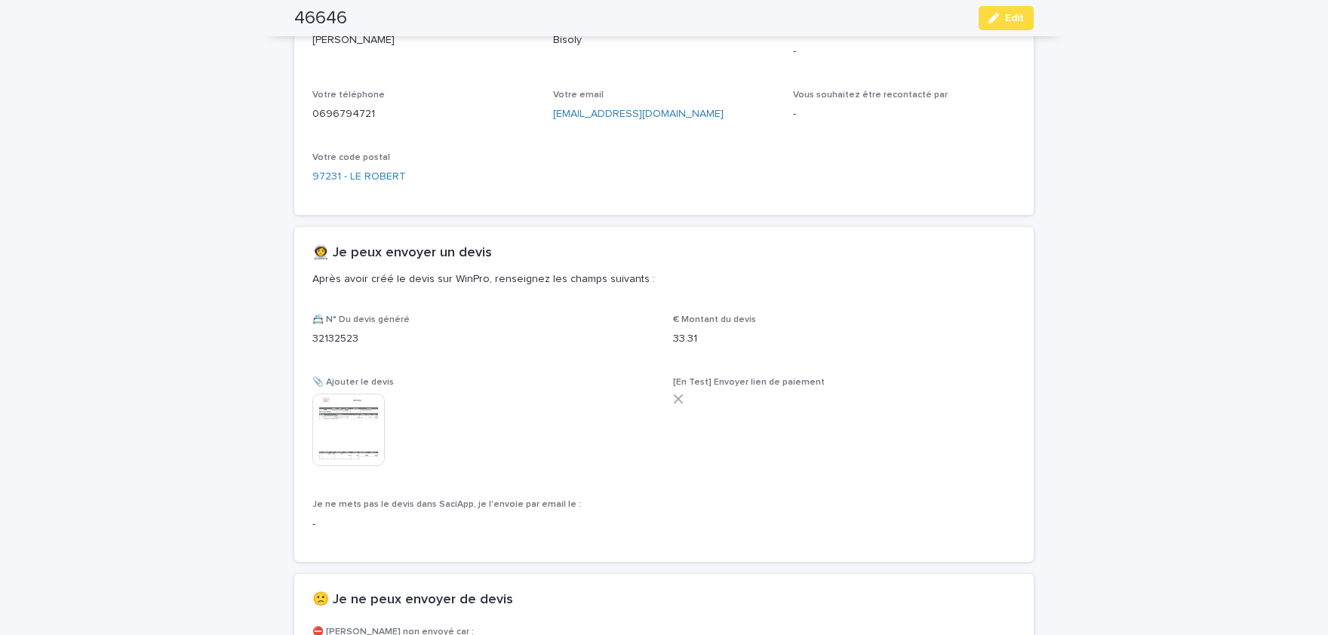
scroll to position [644, 0]
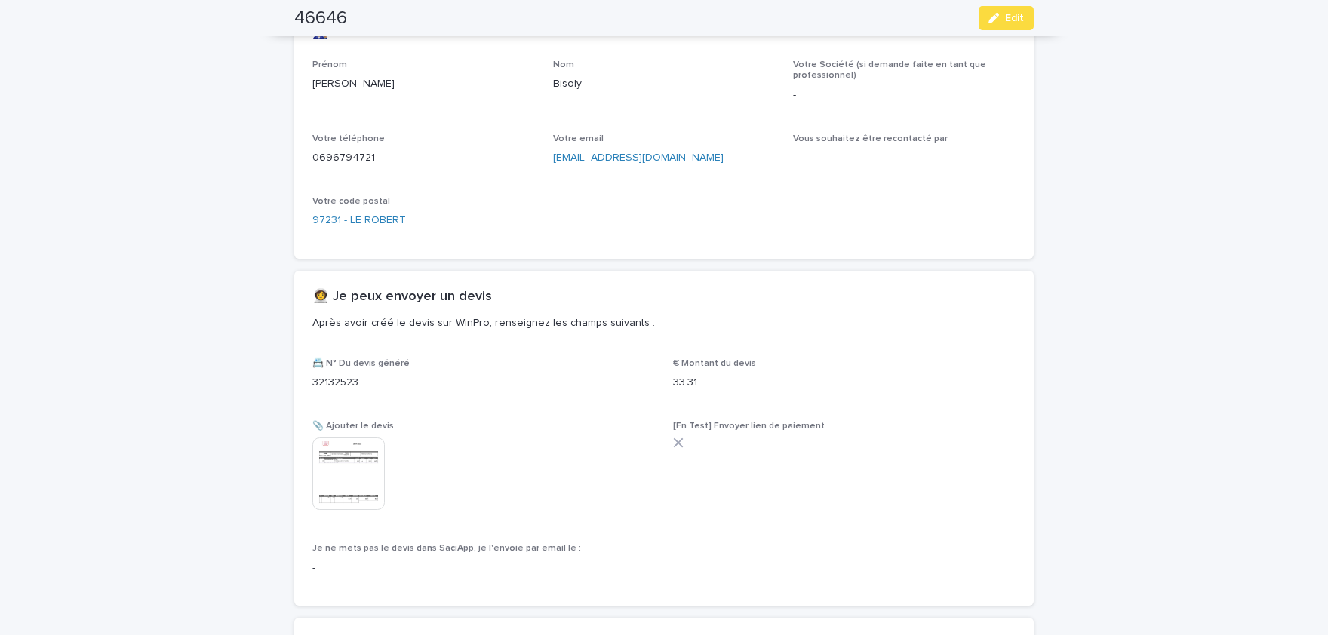
click at [331, 468] on img at bounding box center [348, 473] width 72 height 72
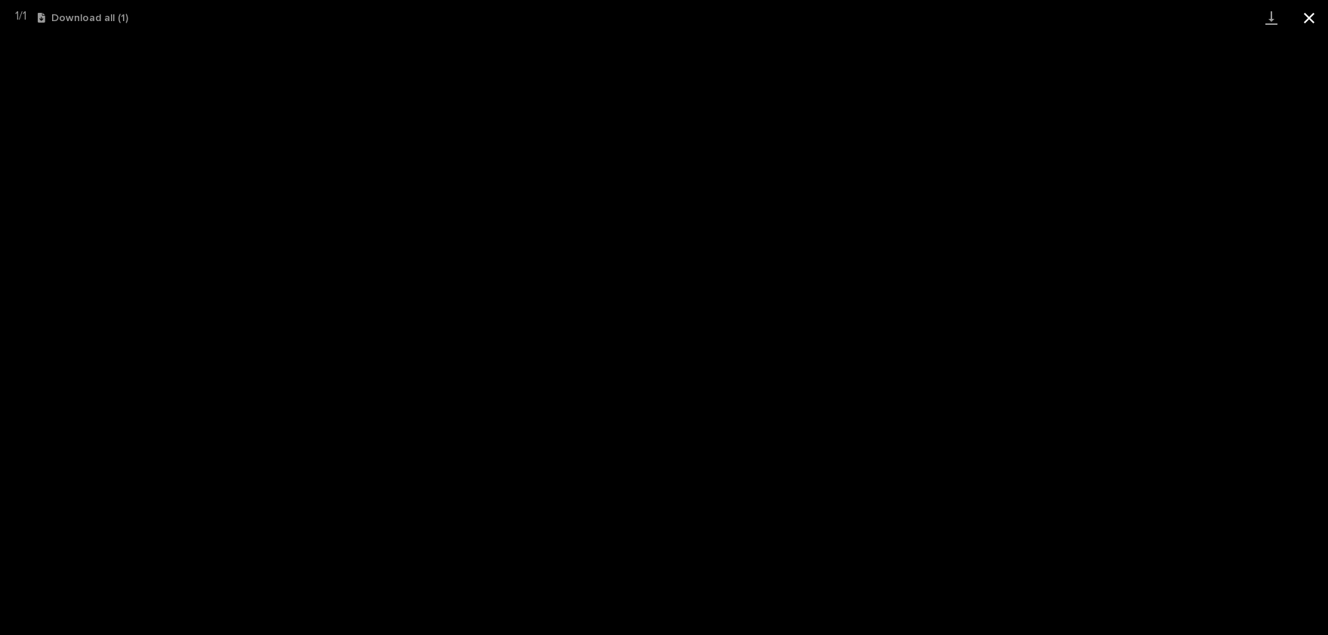
click at [1307, 17] on button "Close gallery" at bounding box center [1309, 17] width 38 height 35
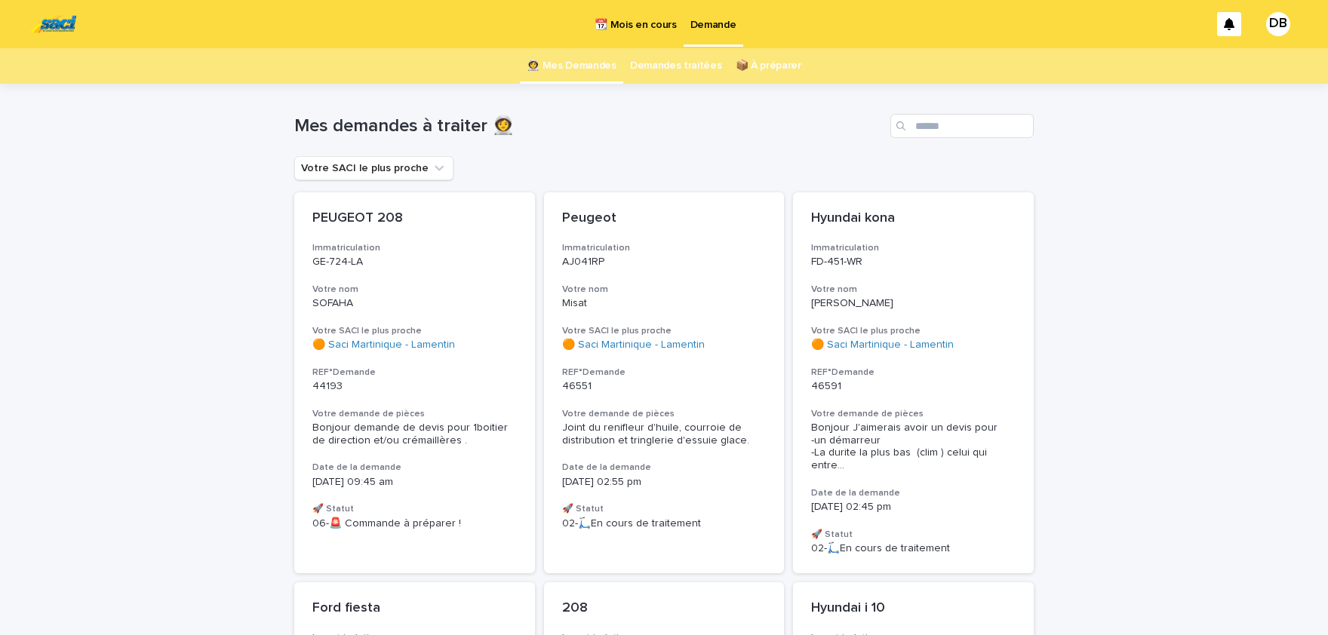
click at [627, 32] on link "📆 Mois en cours" at bounding box center [635, 23] width 95 height 47
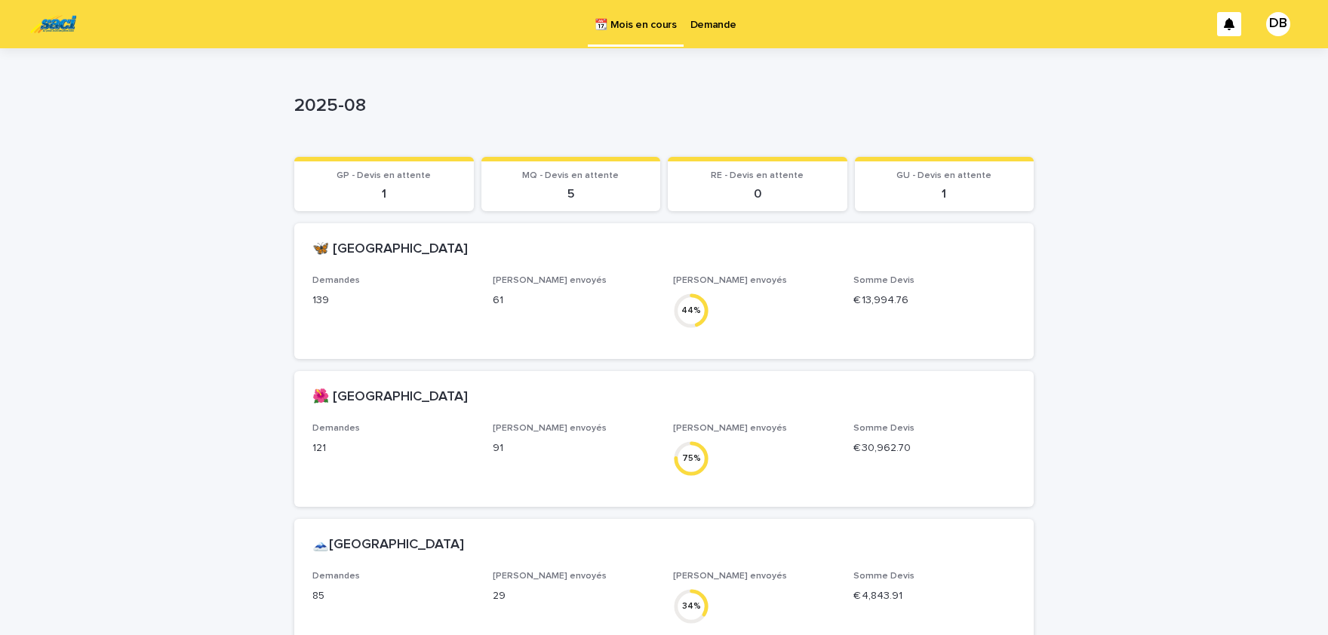
click at [708, 28] on p "Demande" at bounding box center [713, 16] width 46 height 32
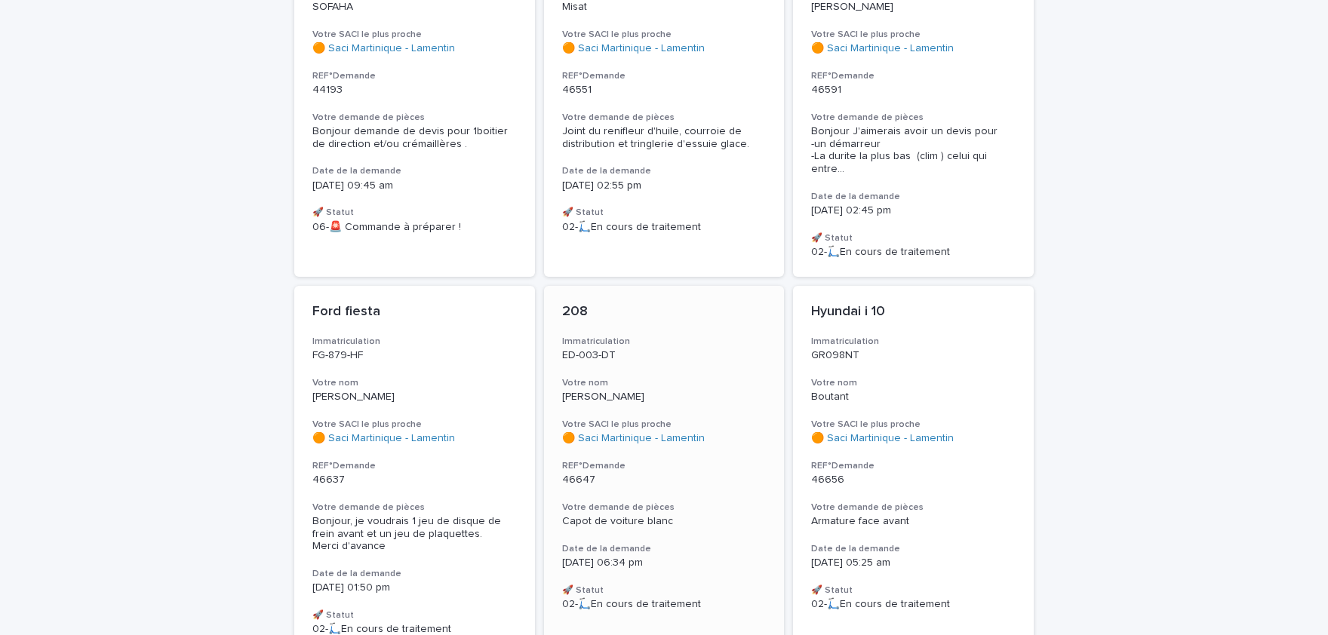
scroll to position [373, 0]
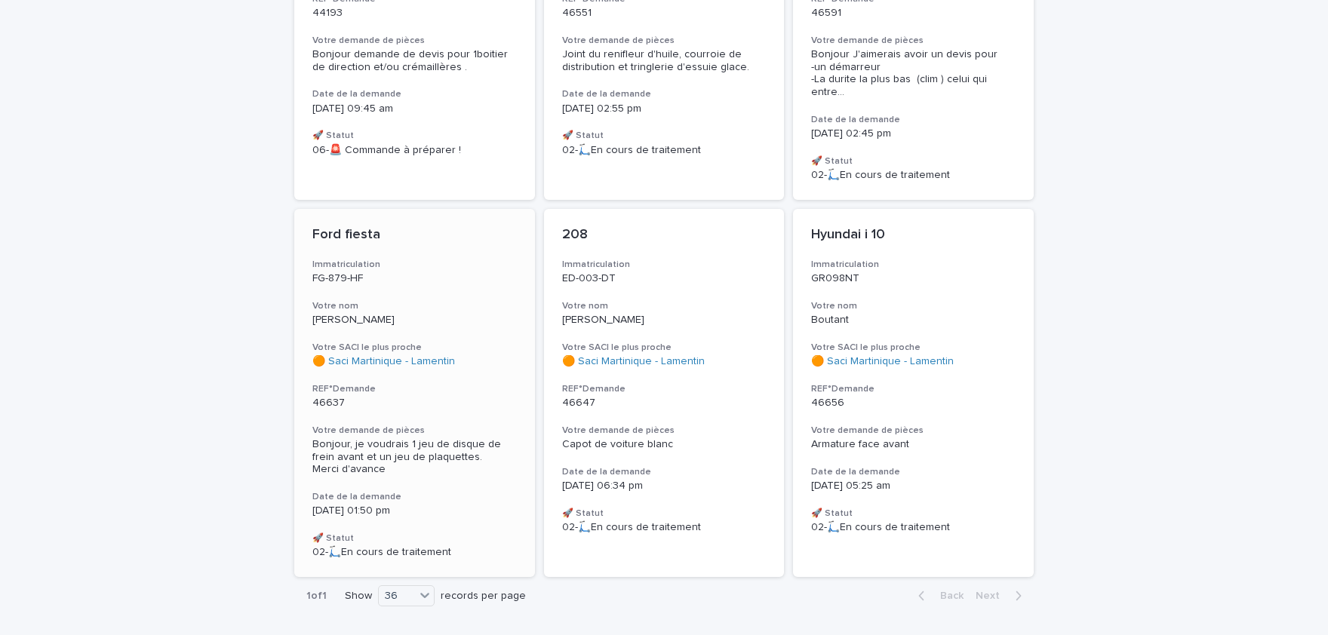
click at [442, 463] on div "Bonjour, je voudrais 1 jeu de disque de frein avant et un jeu de plaquettes. Me…" at bounding box center [414, 457] width 204 height 38
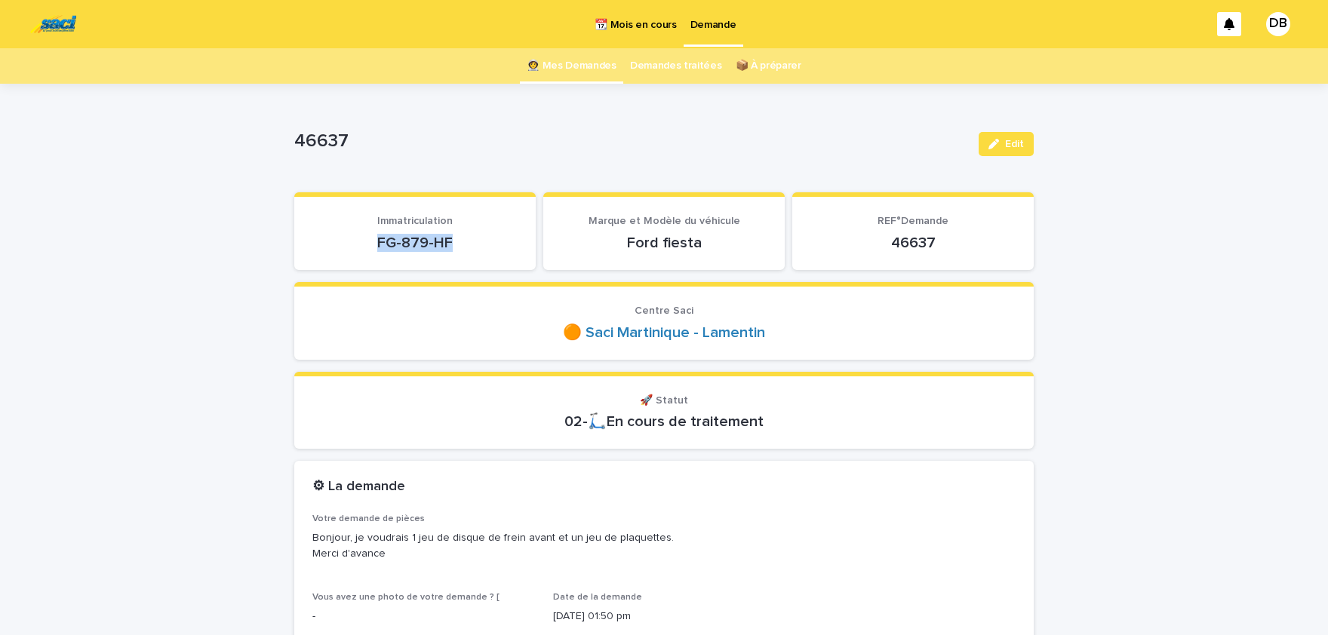
drag, startPoint x: 459, startPoint y: 237, endPoint x: 377, endPoint y: 240, distance: 81.5
click at [377, 240] on p "FG-879-HF" at bounding box center [414, 243] width 205 height 18
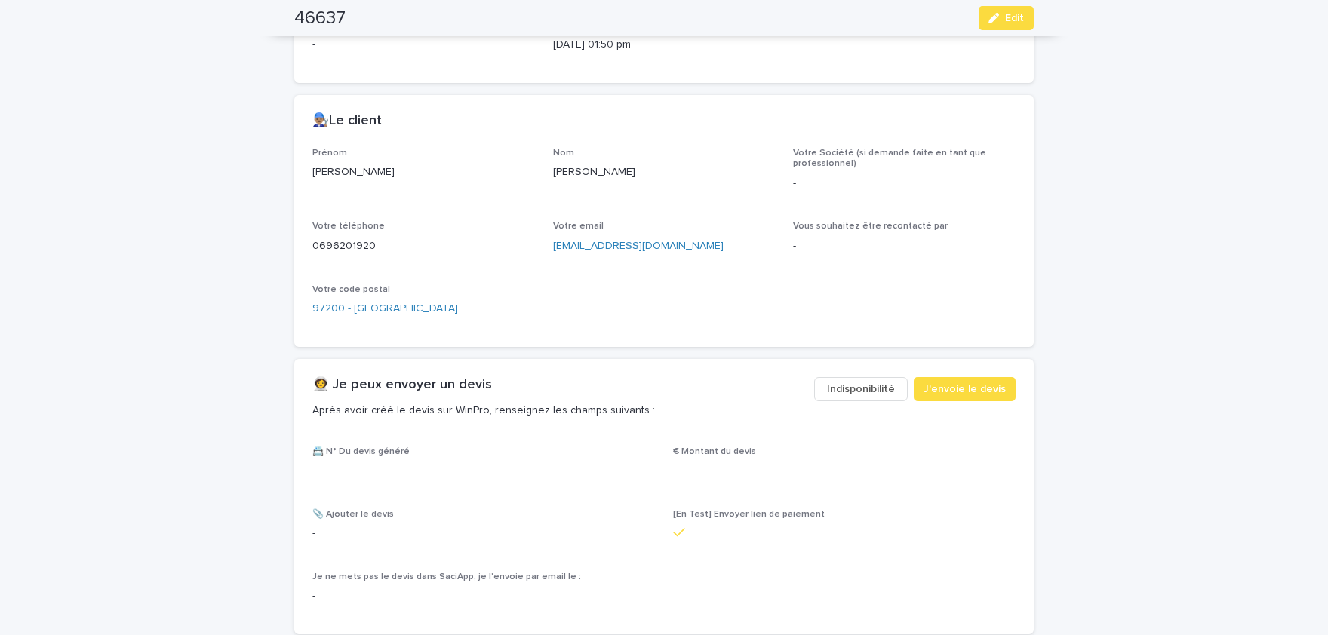
scroll to position [622, 0]
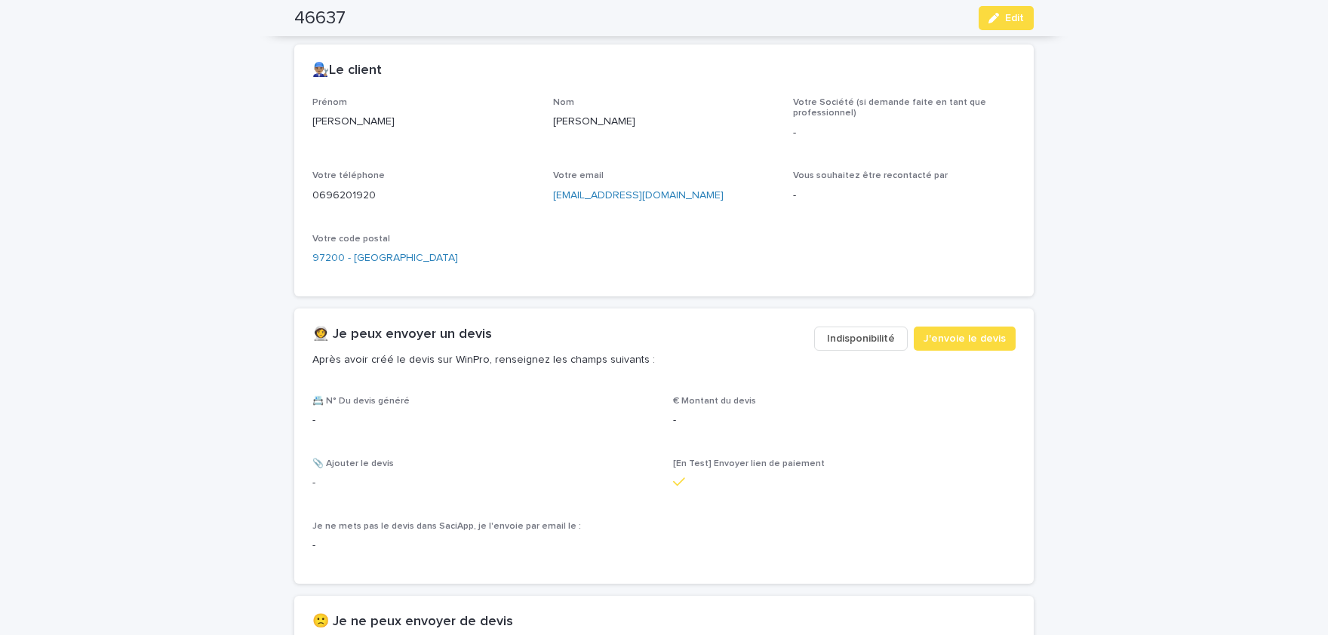
click at [333, 118] on p "David" at bounding box center [423, 122] width 223 height 16
click at [571, 126] on p "SERVIUS" at bounding box center [664, 122] width 223 height 16
click at [336, 188] on p "0696201920" at bounding box center [423, 196] width 223 height 16
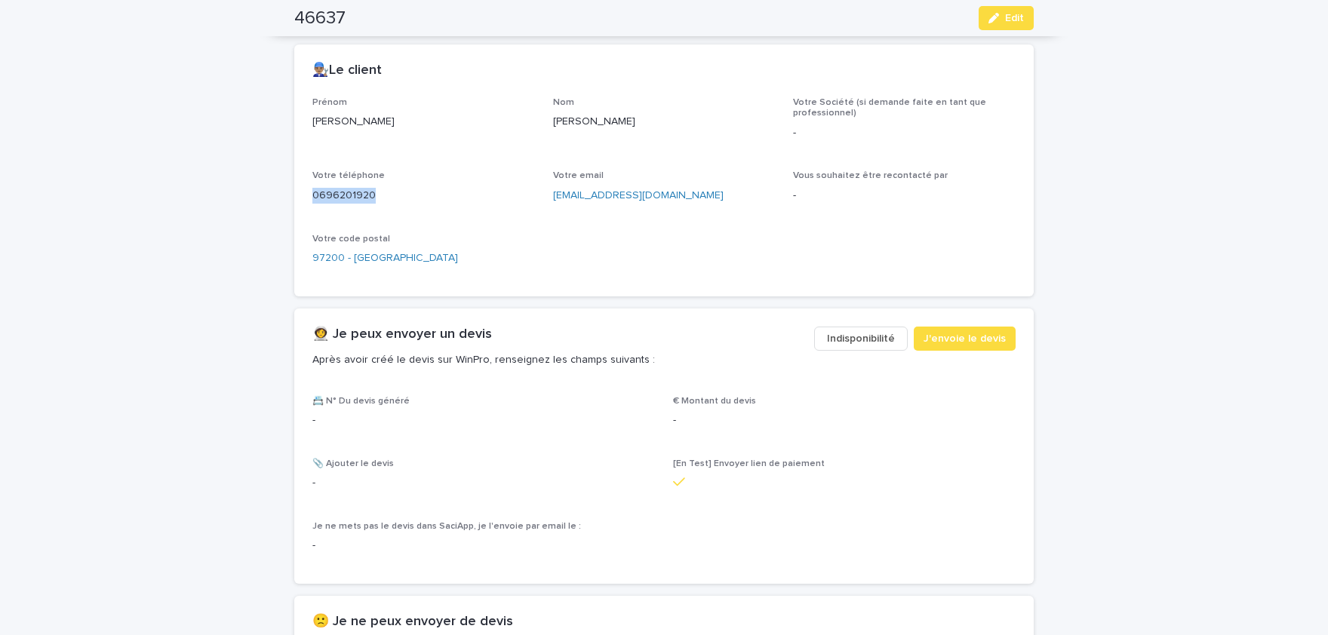
click at [336, 188] on p "0696201920" at bounding box center [423, 196] width 223 height 16
click at [1009, 24] on button "Edit" at bounding box center [1005, 18] width 55 height 24
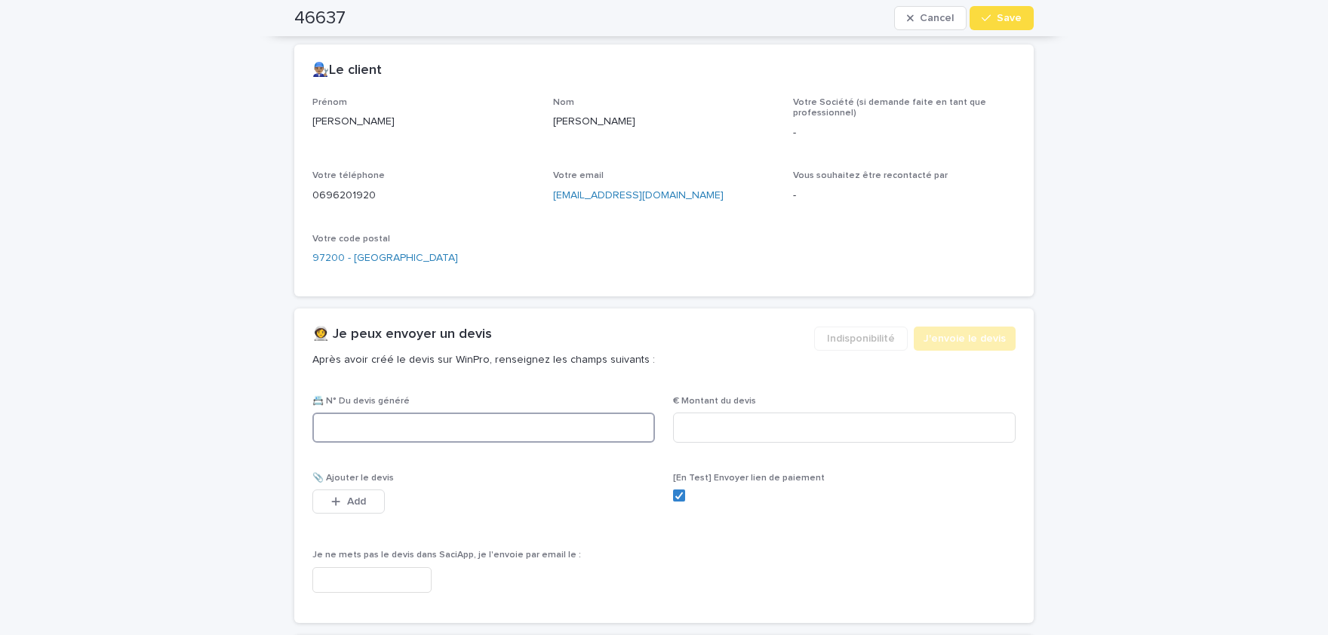
click at [581, 421] on input at bounding box center [483, 428] width 342 height 30
paste input "********"
type input "********"
click at [855, 419] on input at bounding box center [844, 428] width 342 height 30
paste input "*****"
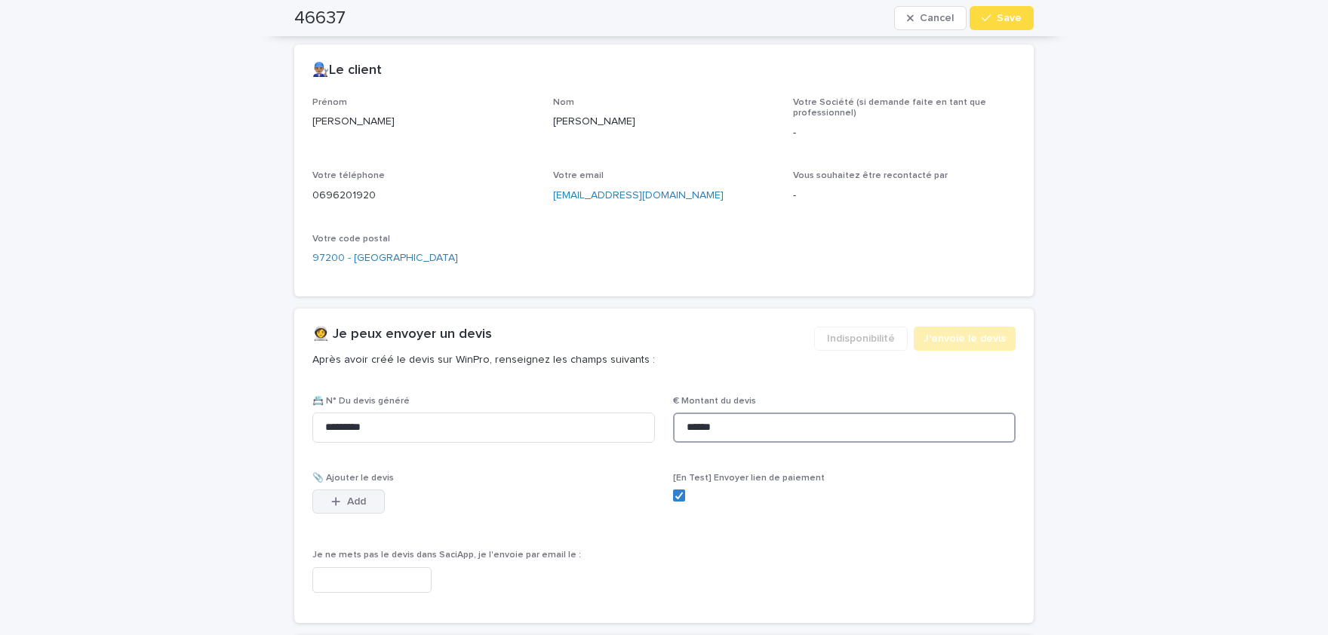
type input "******"
click at [366, 509] on button "Add" at bounding box center [348, 502] width 72 height 24
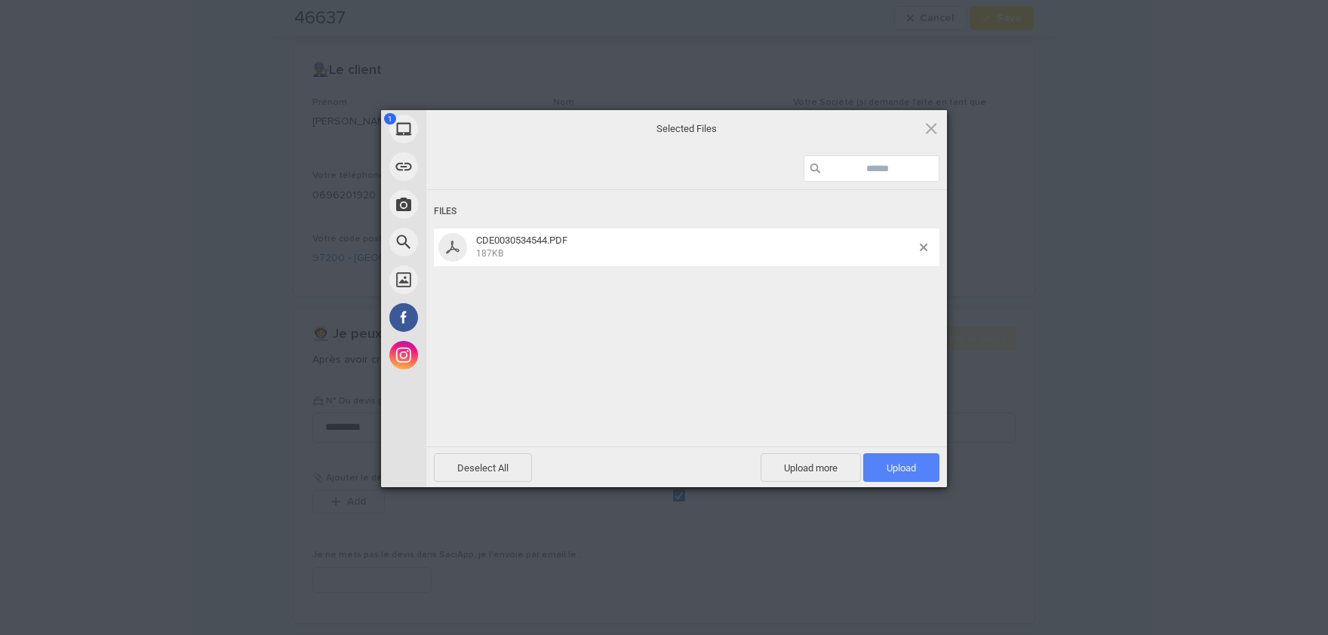
click at [895, 463] on span "Upload 1" at bounding box center [900, 467] width 29 height 11
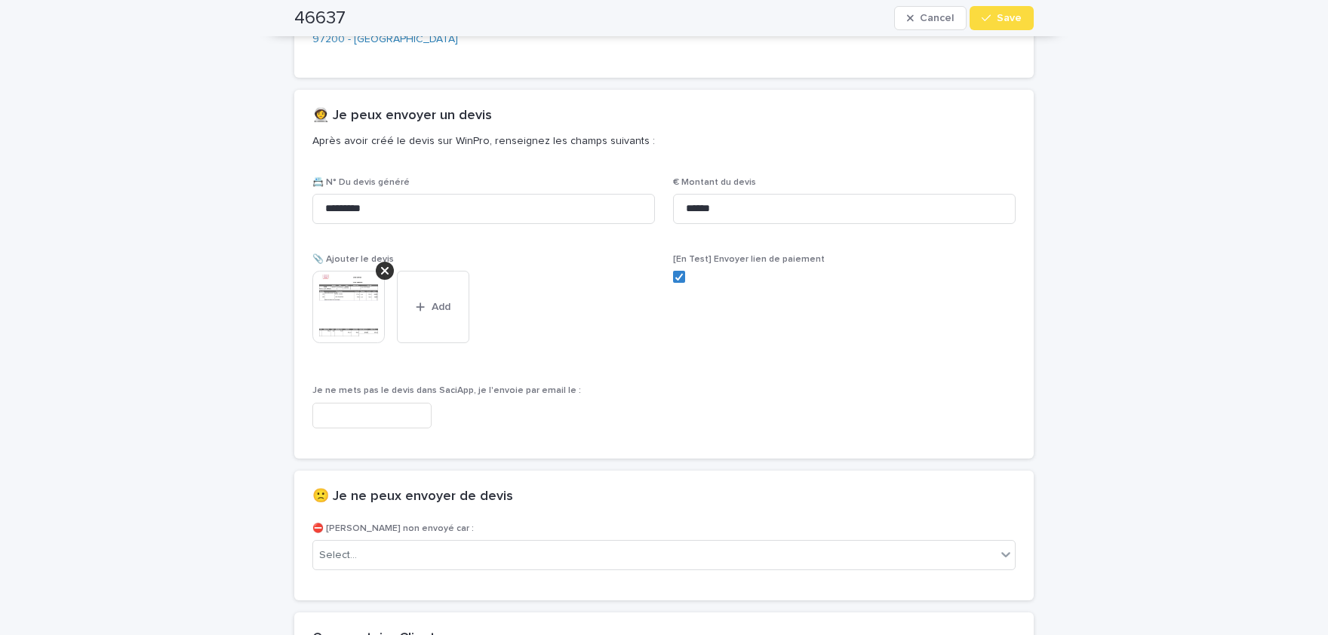
scroll to position [868, 0]
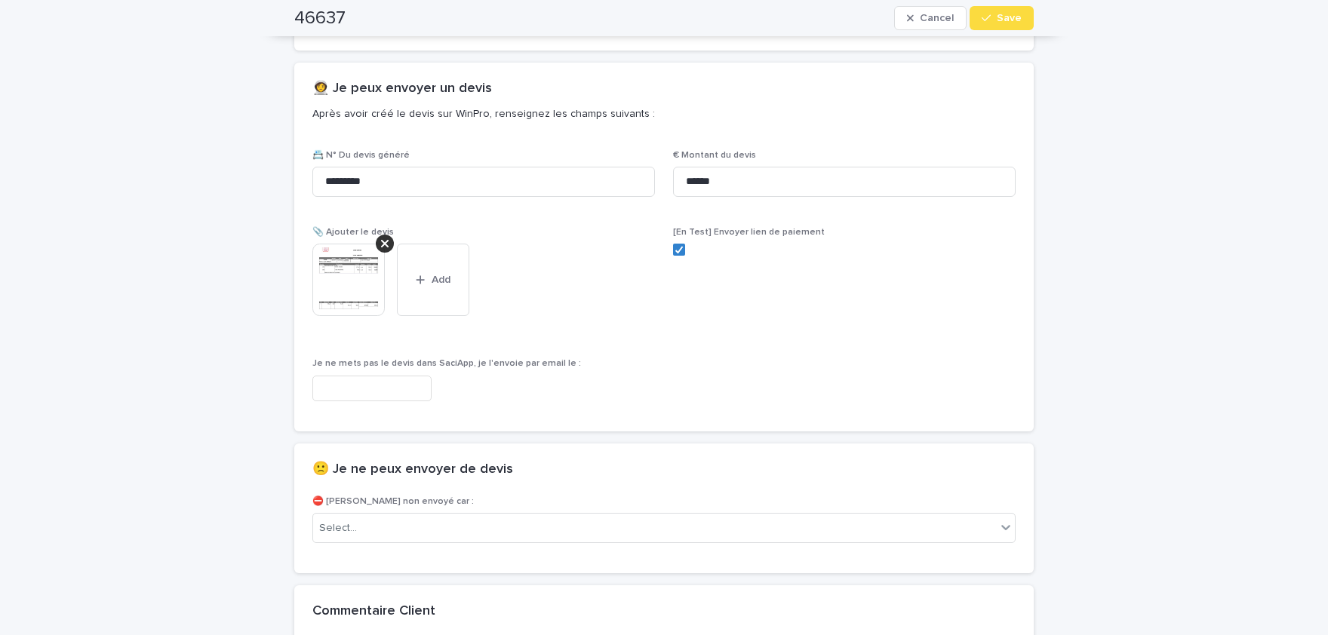
click at [342, 275] on img at bounding box center [348, 280] width 72 height 72
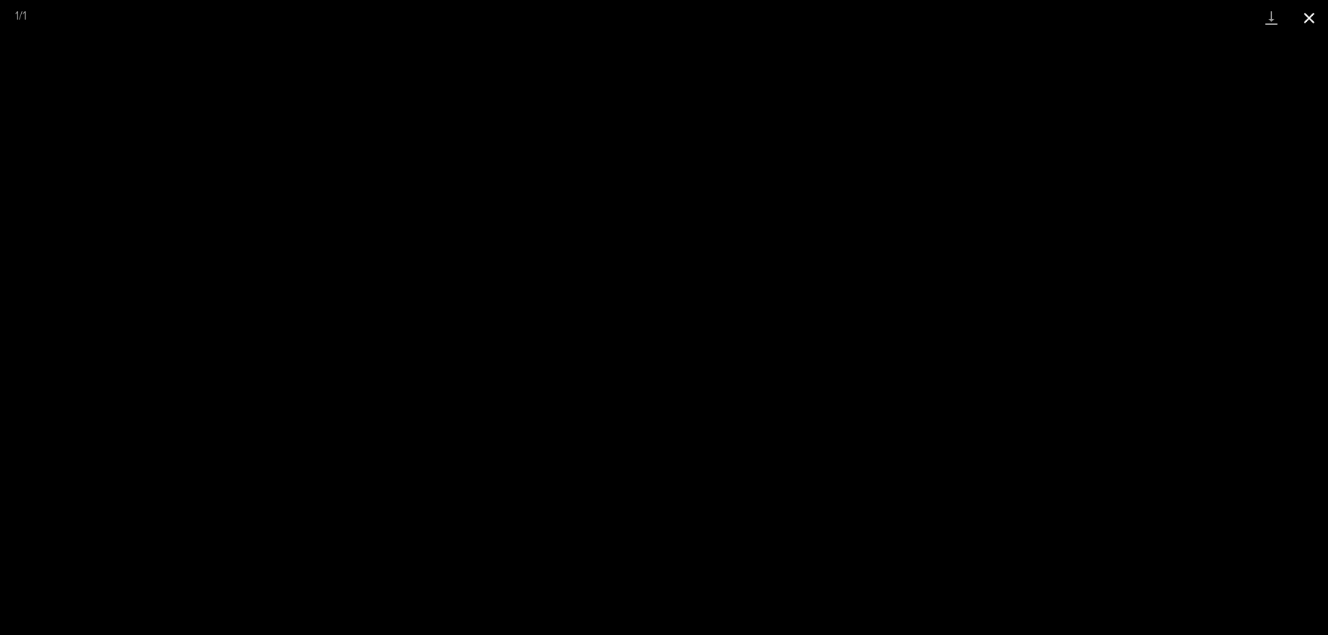
click at [1314, 19] on button "Close gallery" at bounding box center [1309, 17] width 38 height 35
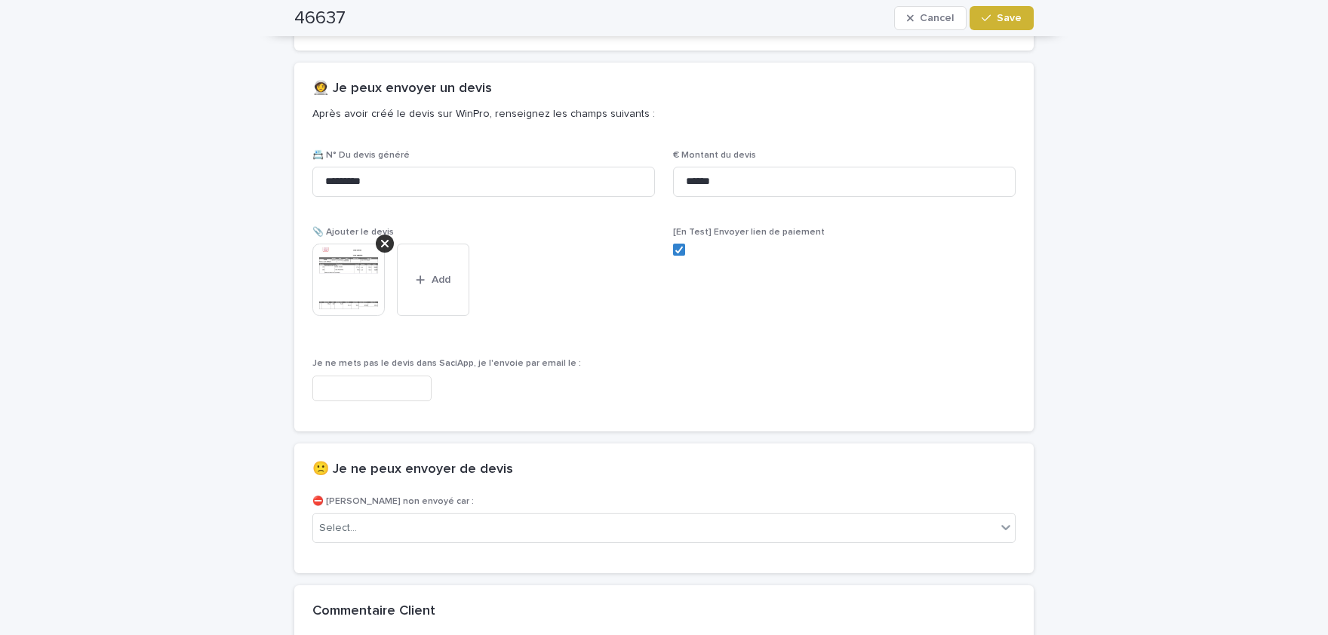
click at [1019, 23] on button "Save" at bounding box center [1001, 18] width 64 height 24
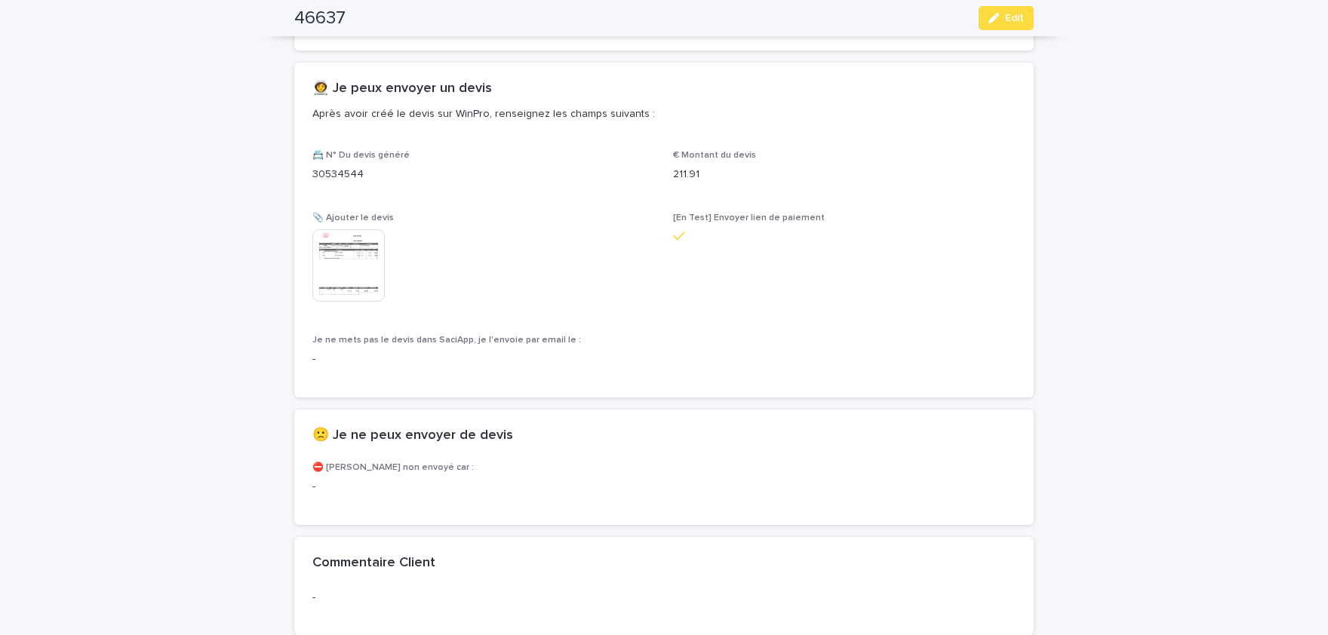
scroll to position [824, 0]
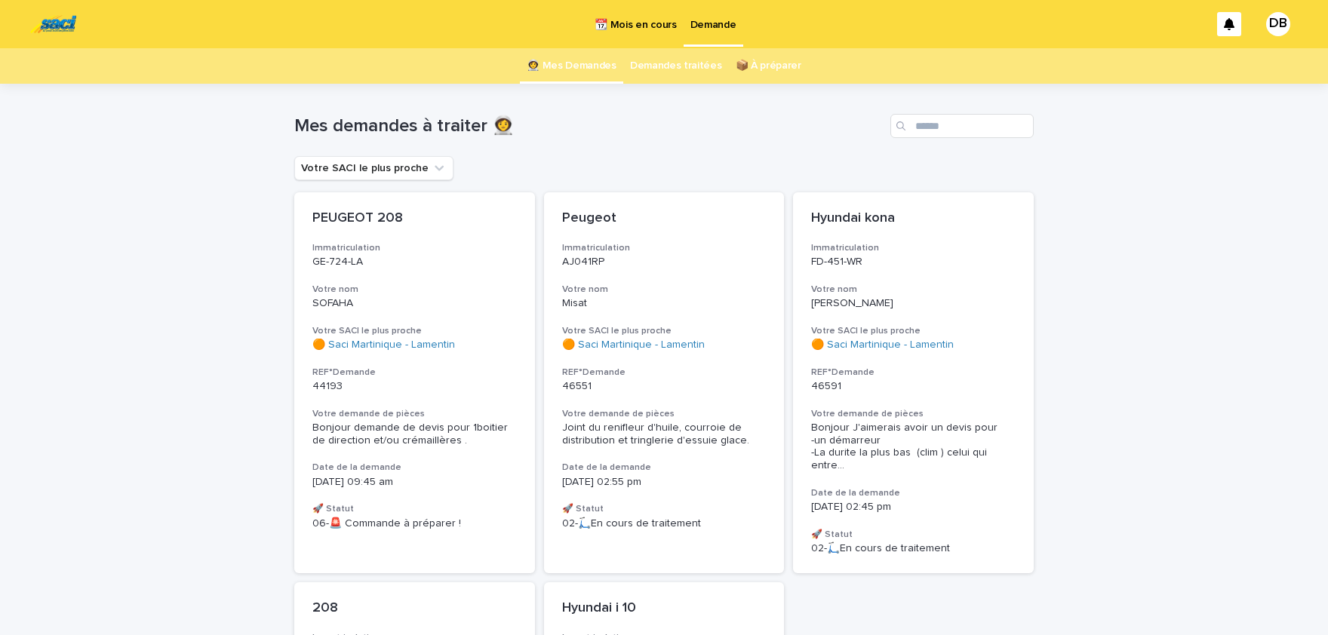
click at [661, 25] on p "📆 Mois en cours" at bounding box center [634, 16] width 81 height 32
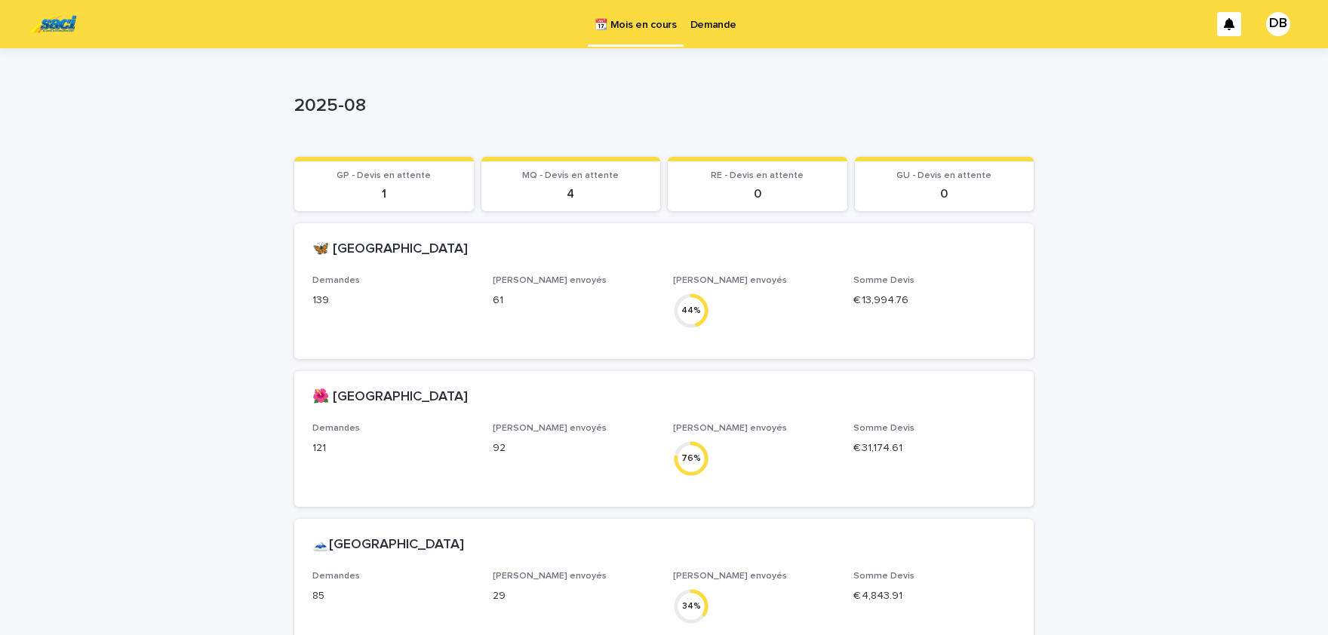
click at [716, 30] on p "Demande" at bounding box center [713, 16] width 46 height 32
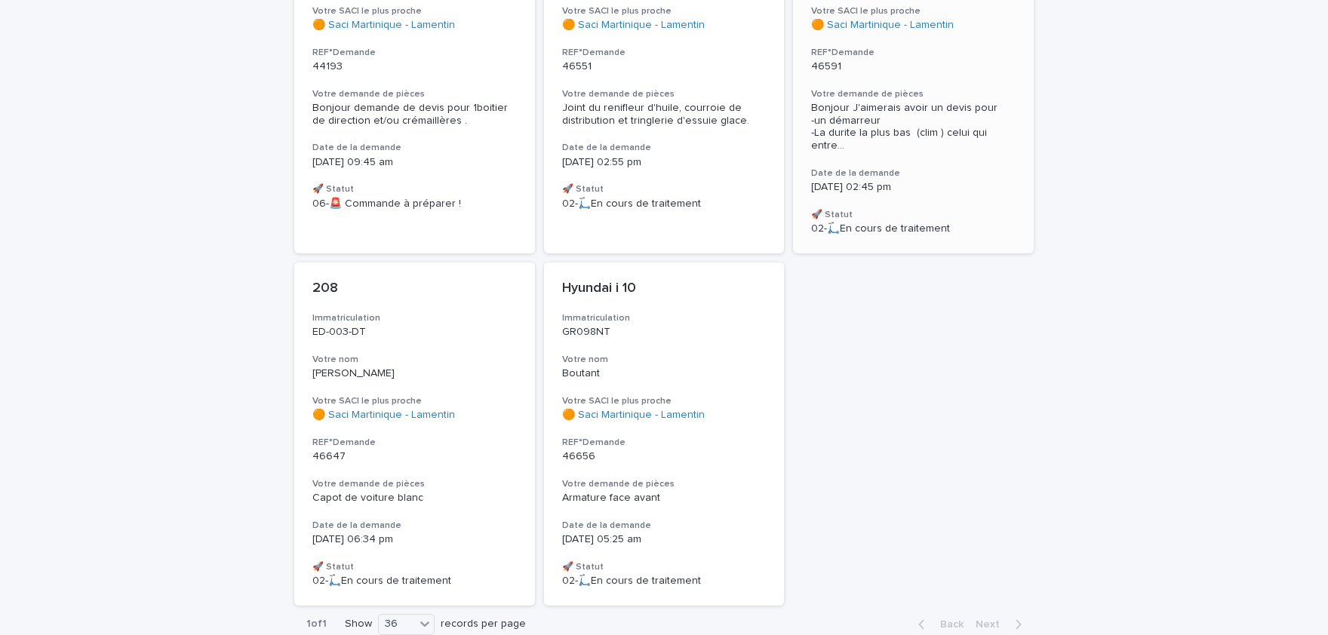
scroll to position [373, 0]
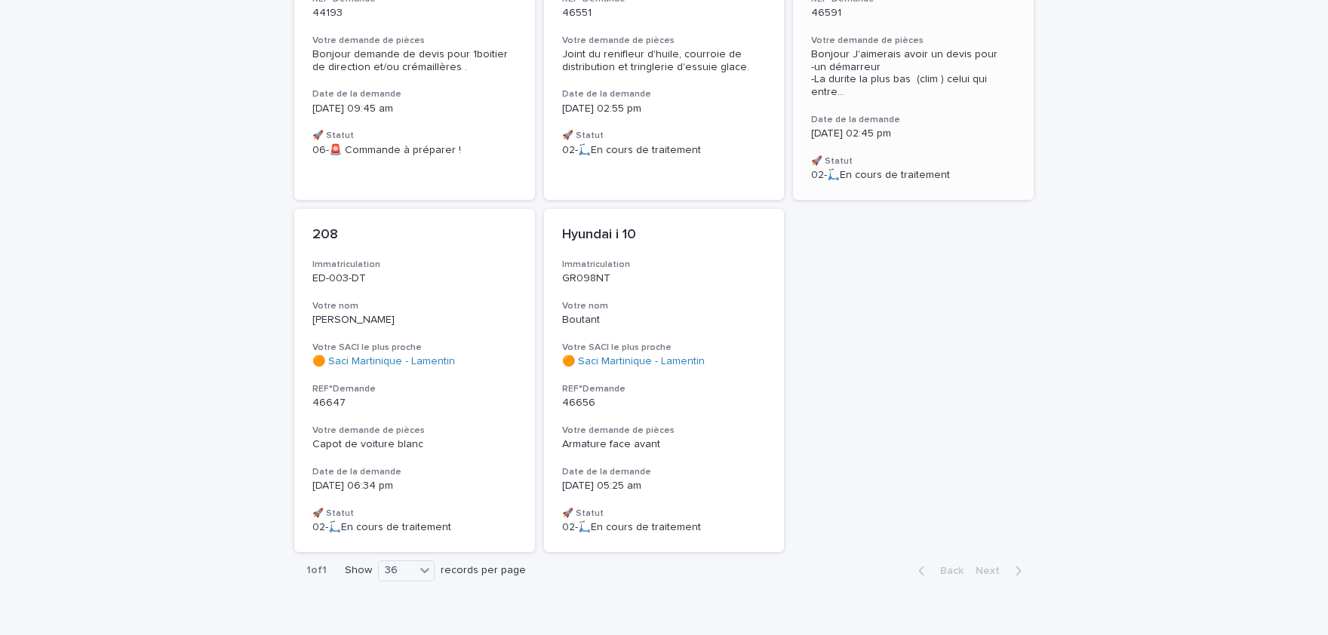
click at [920, 91] on div "Hyundai kona Immatriculation FD-451-WR Votre nom Xavier Votre SACI le plus proc…" at bounding box center [913, 9] width 241 height 381
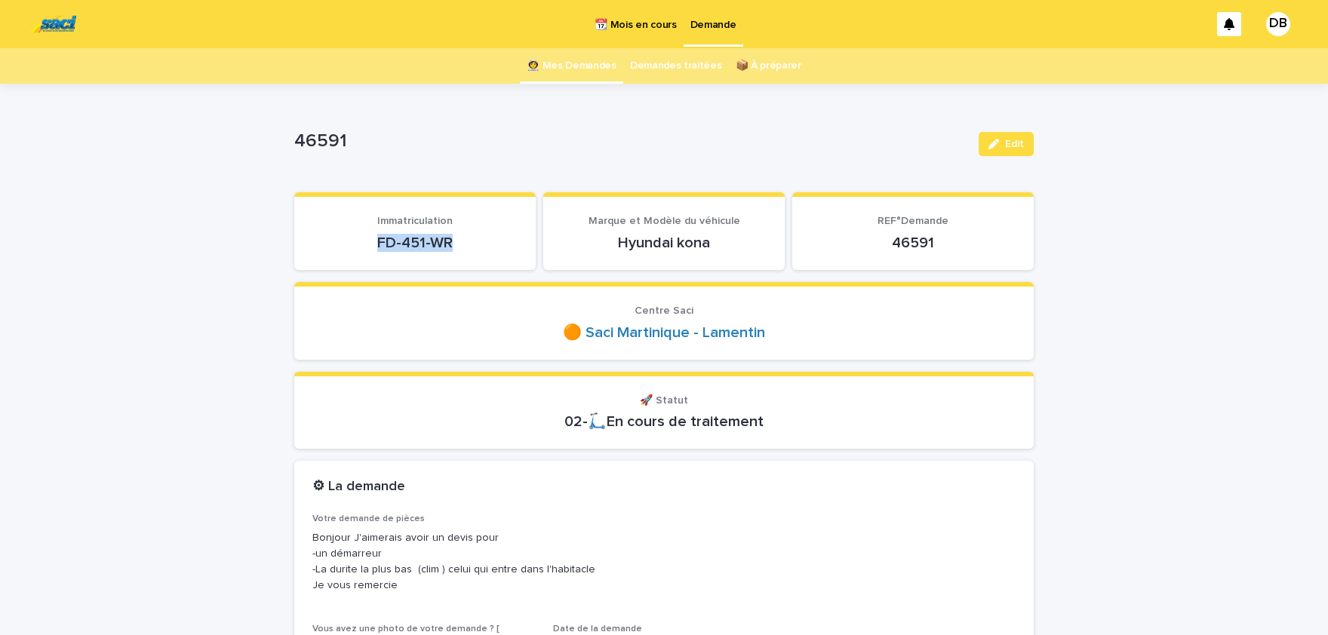
drag, startPoint x: 450, startPoint y: 243, endPoint x: 369, endPoint y: 241, distance: 81.5
click at [369, 241] on p "FD-451-WR" at bounding box center [414, 243] width 205 height 18
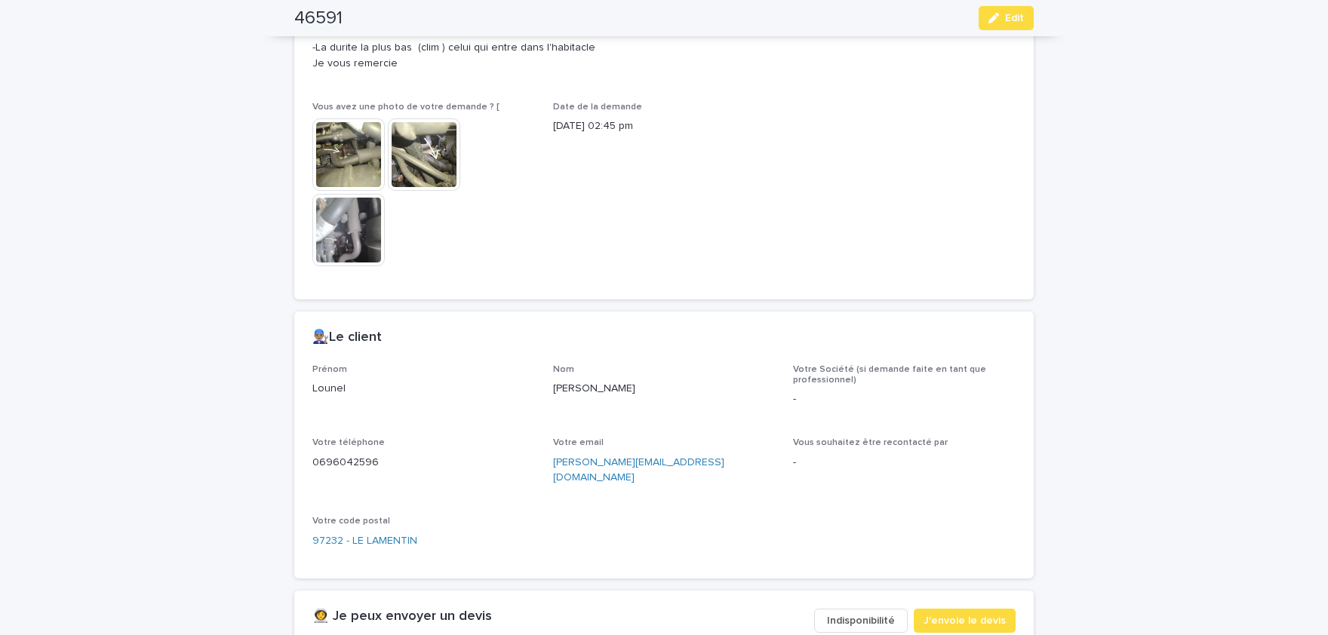
scroll to position [622, 0]
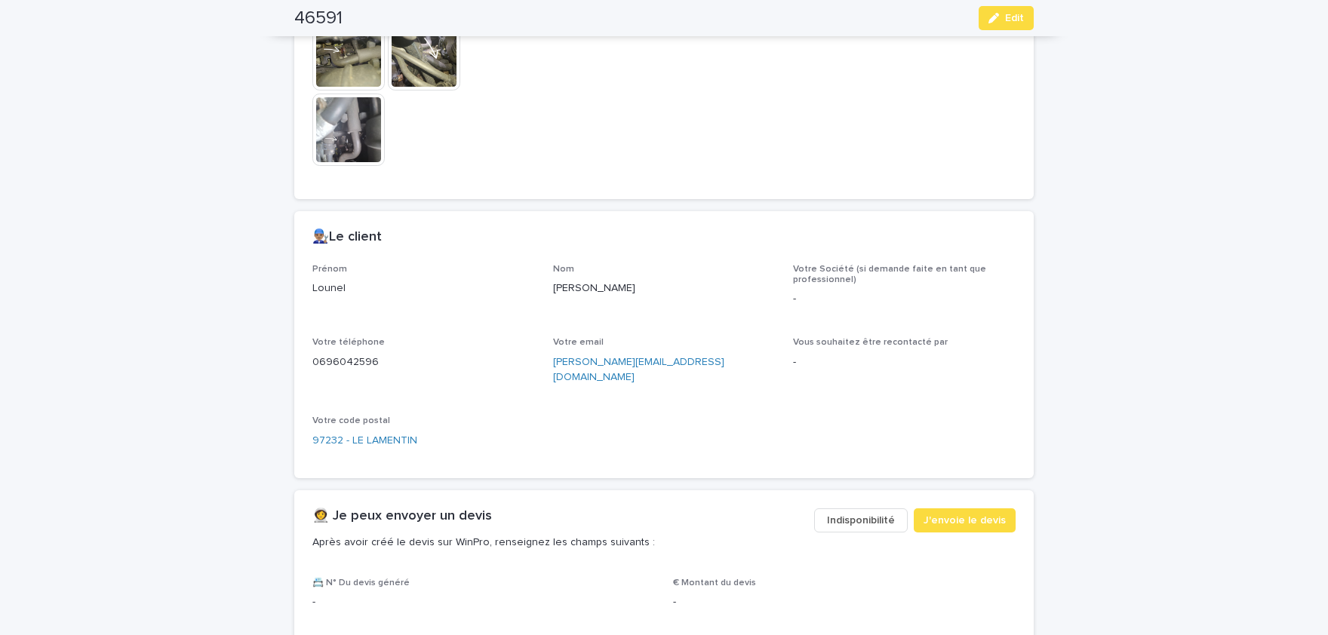
click at [334, 284] on p "Lounel" at bounding box center [423, 289] width 223 height 16
click at [583, 290] on p "Xavier" at bounding box center [664, 289] width 223 height 16
click at [330, 358] on p "0696042596" at bounding box center [423, 363] width 223 height 16
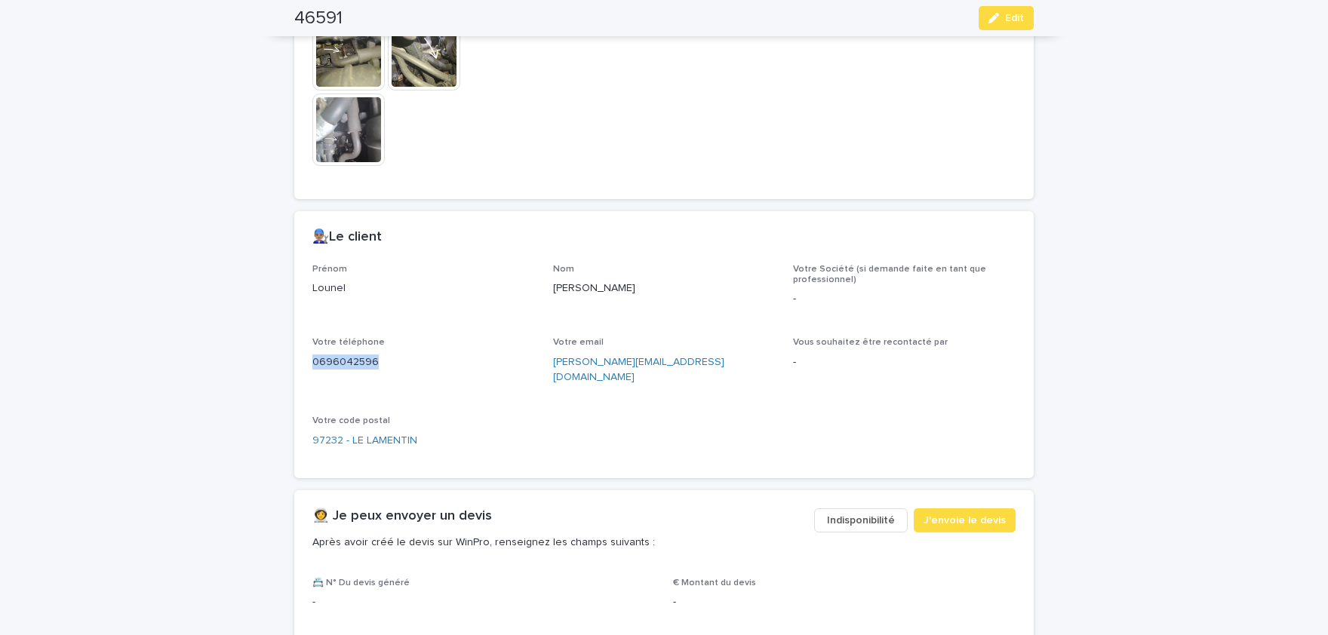
click at [330, 358] on p "0696042596" at bounding box center [423, 363] width 223 height 16
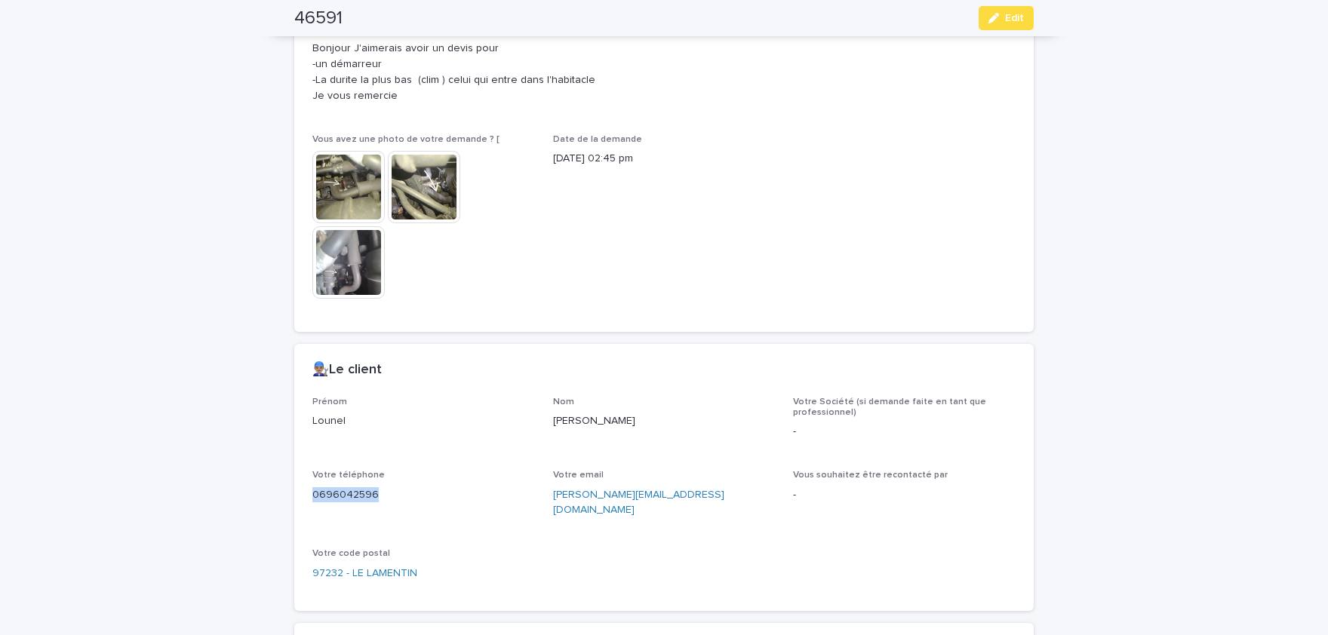
scroll to position [373, 0]
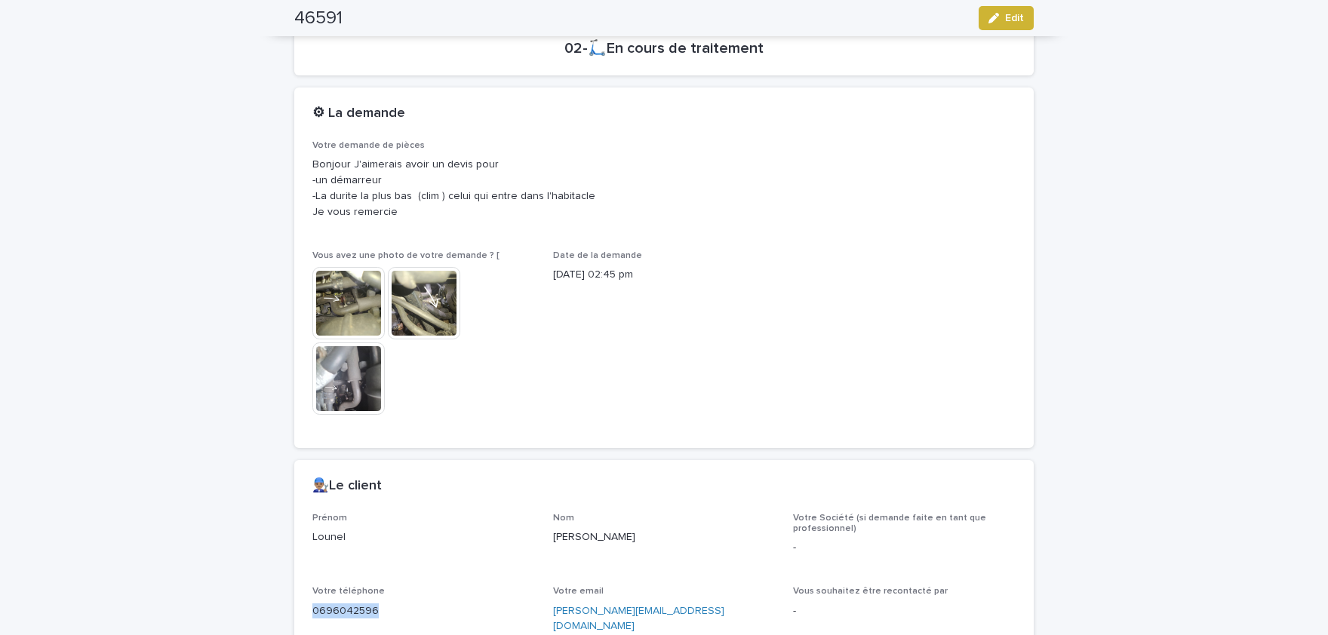
click at [1007, 25] on button "Edit" at bounding box center [1005, 18] width 55 height 24
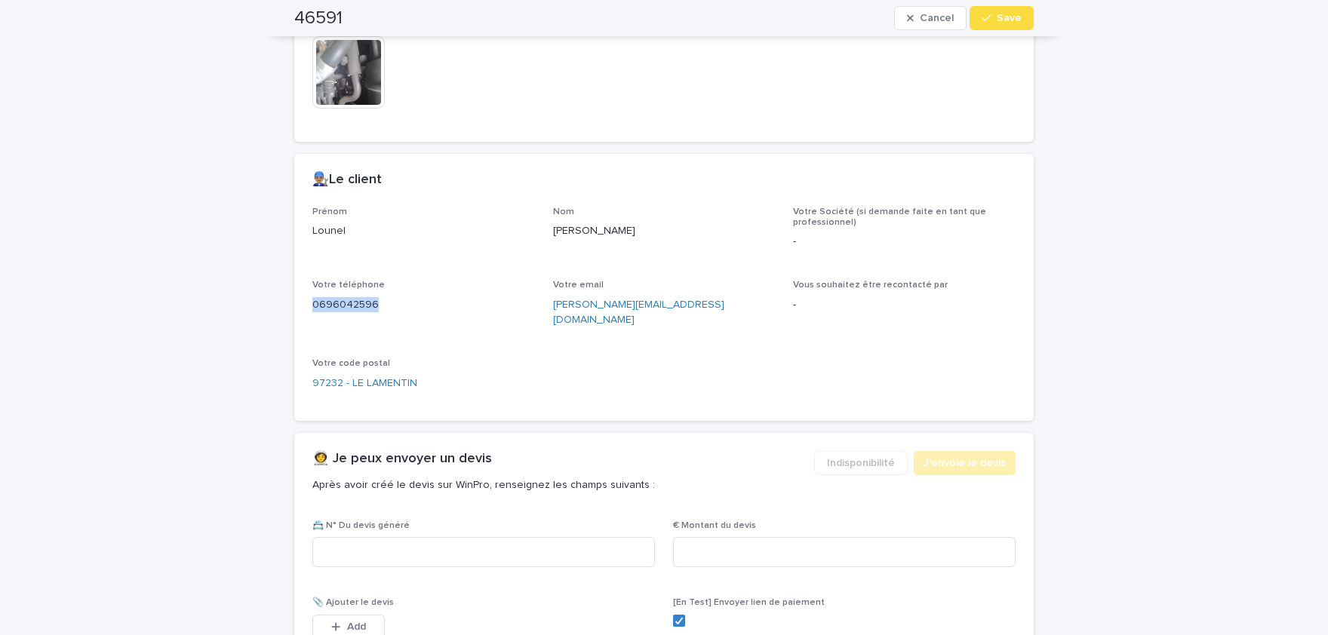
scroll to position [756, 0]
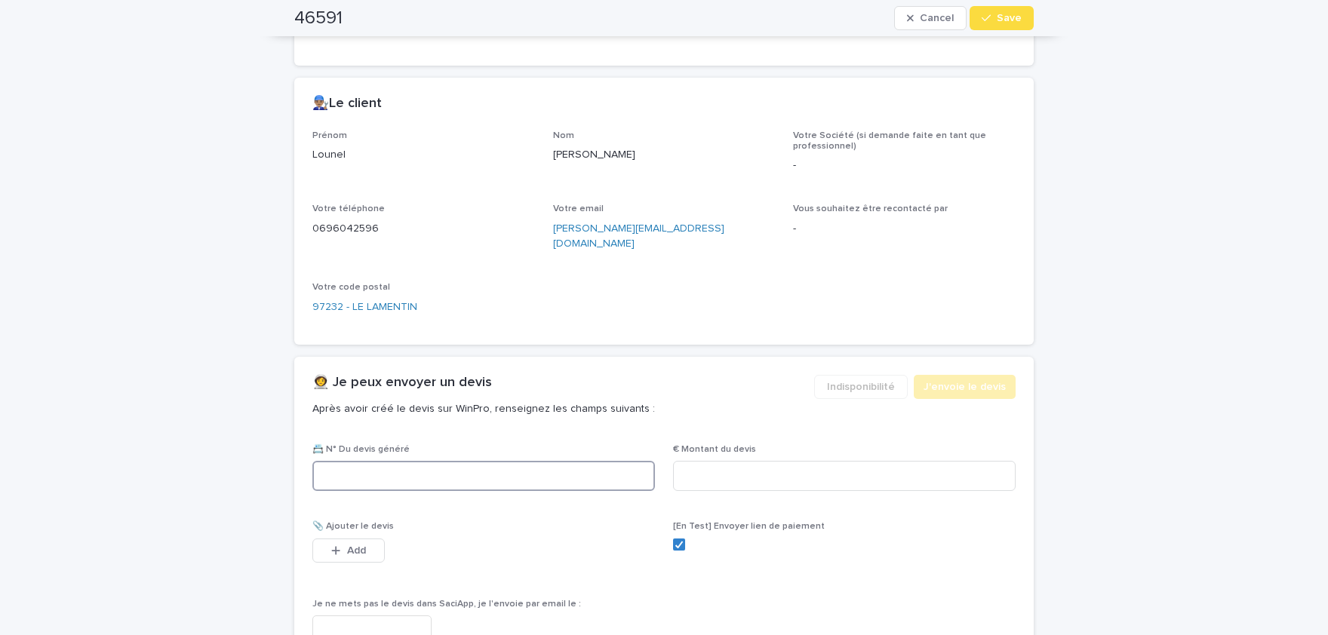
click at [553, 461] on input at bounding box center [483, 476] width 342 height 30
paste input "********"
type input "********"
click at [861, 462] on input at bounding box center [844, 476] width 342 height 30
paste input "*****"
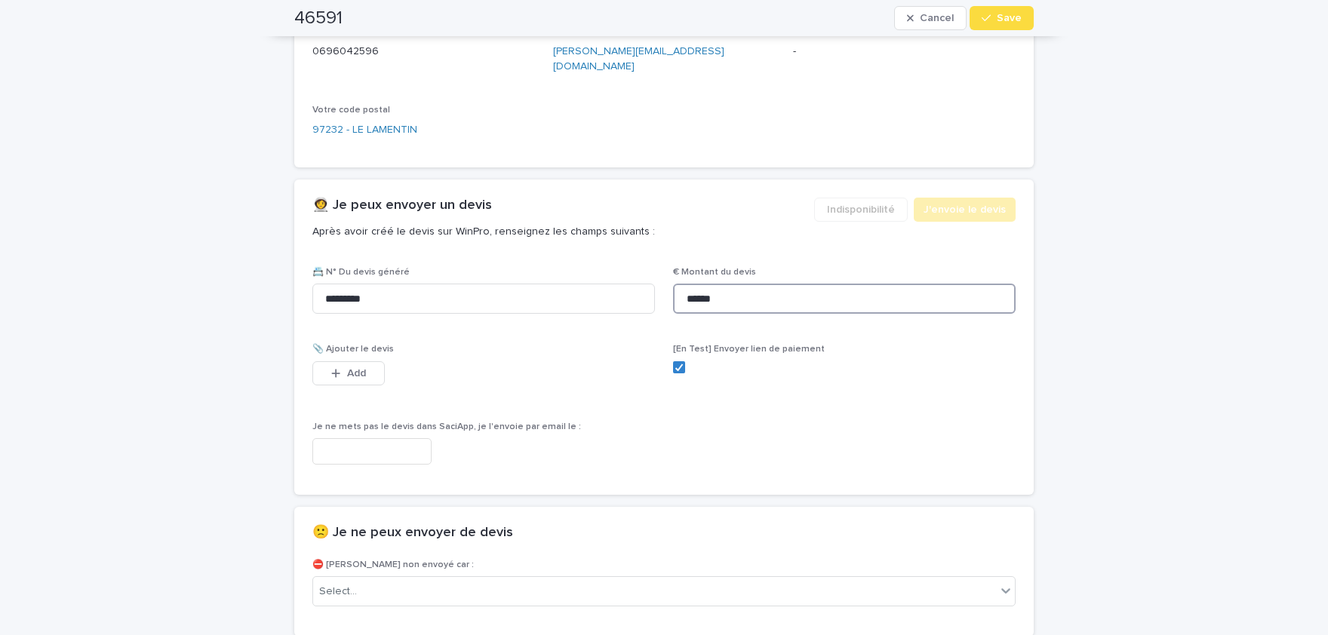
scroll to position [1015, 0]
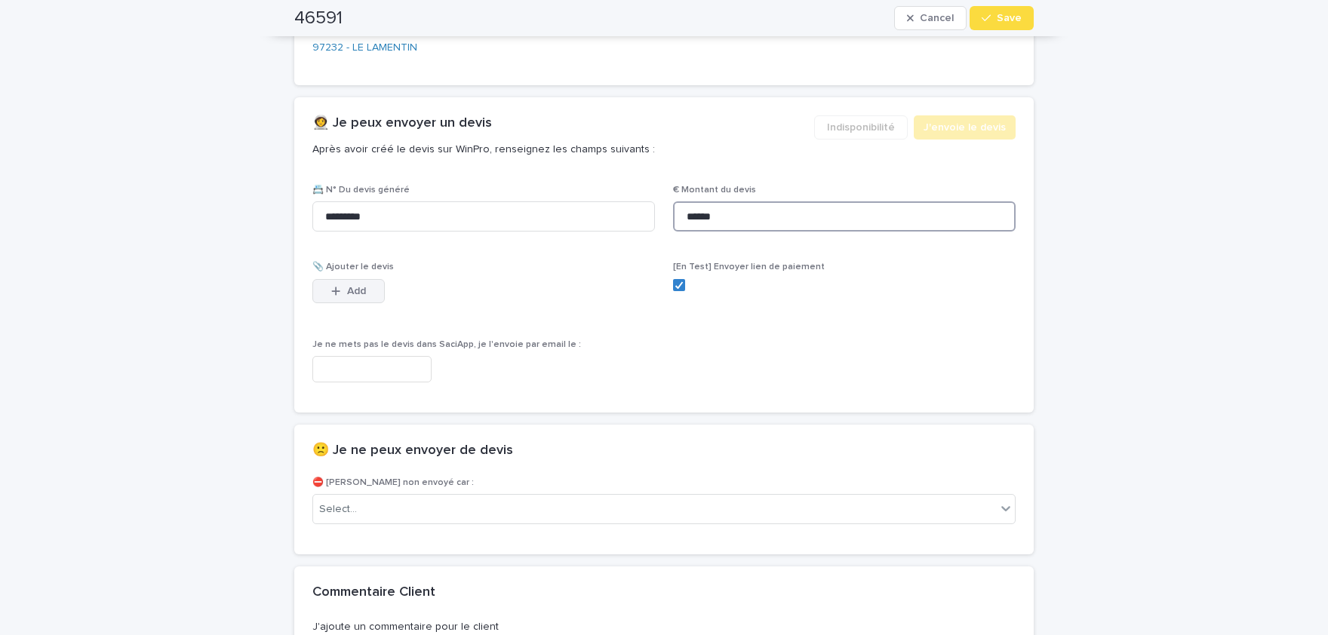
type input "******"
click at [367, 279] on button "Add" at bounding box center [348, 291] width 72 height 24
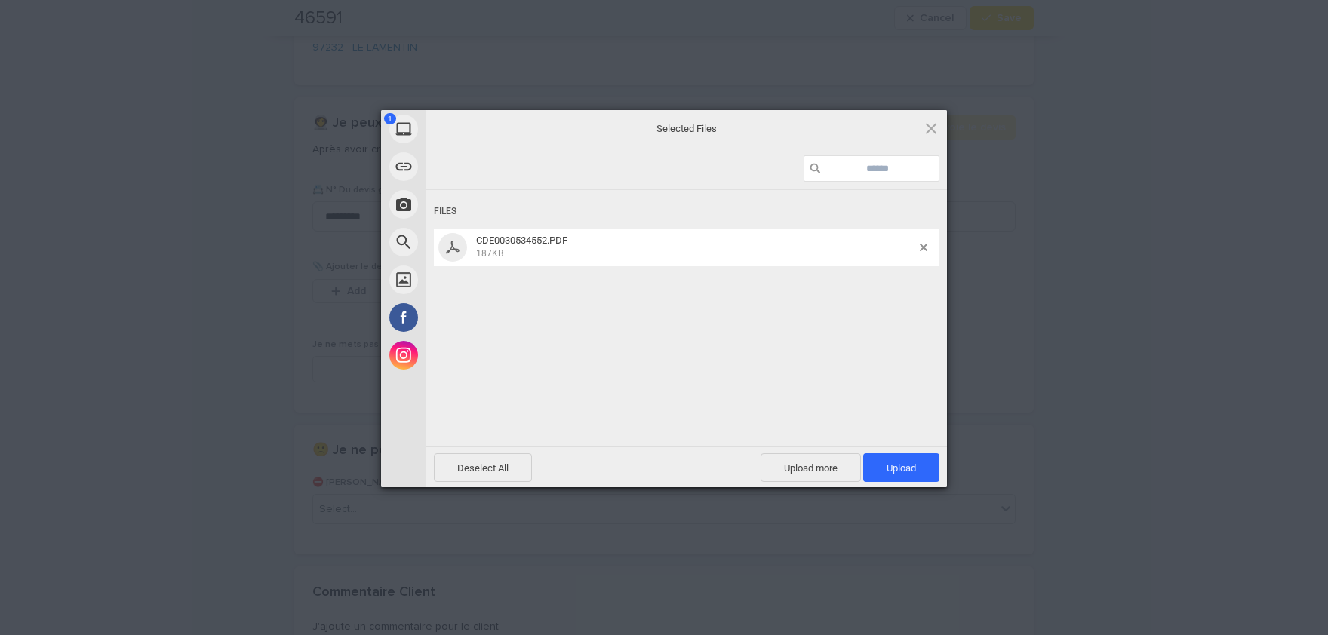
click at [872, 352] on div "Files CDE0030534552.PDF 187KB" at bounding box center [686, 316] width 520 height 253
click at [904, 462] on span "Upload 1" at bounding box center [900, 467] width 29 height 11
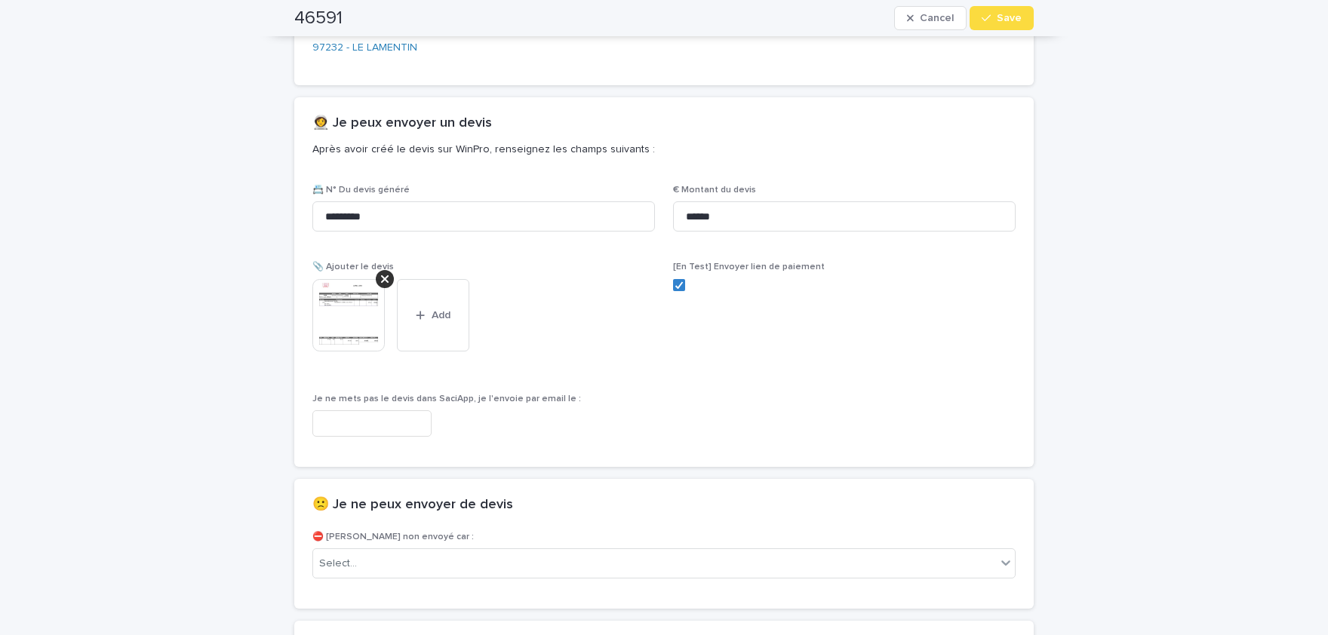
click at [342, 305] on img at bounding box center [348, 315] width 72 height 72
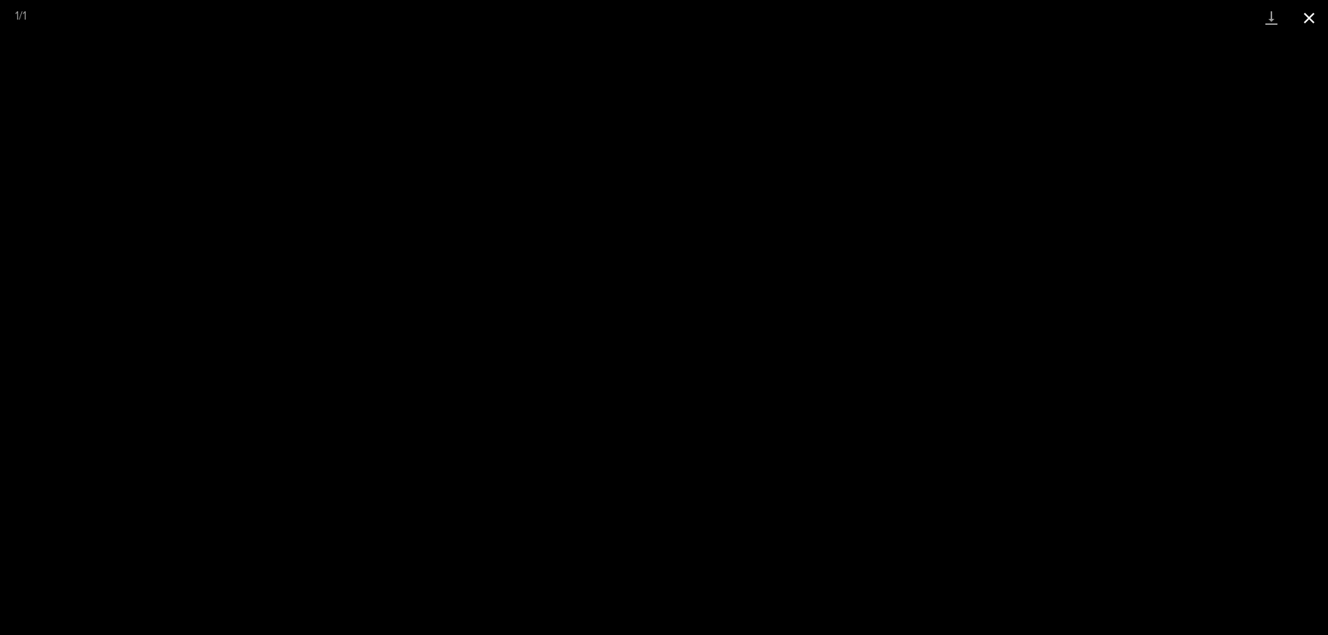
click at [1312, 19] on button "Close gallery" at bounding box center [1309, 17] width 38 height 35
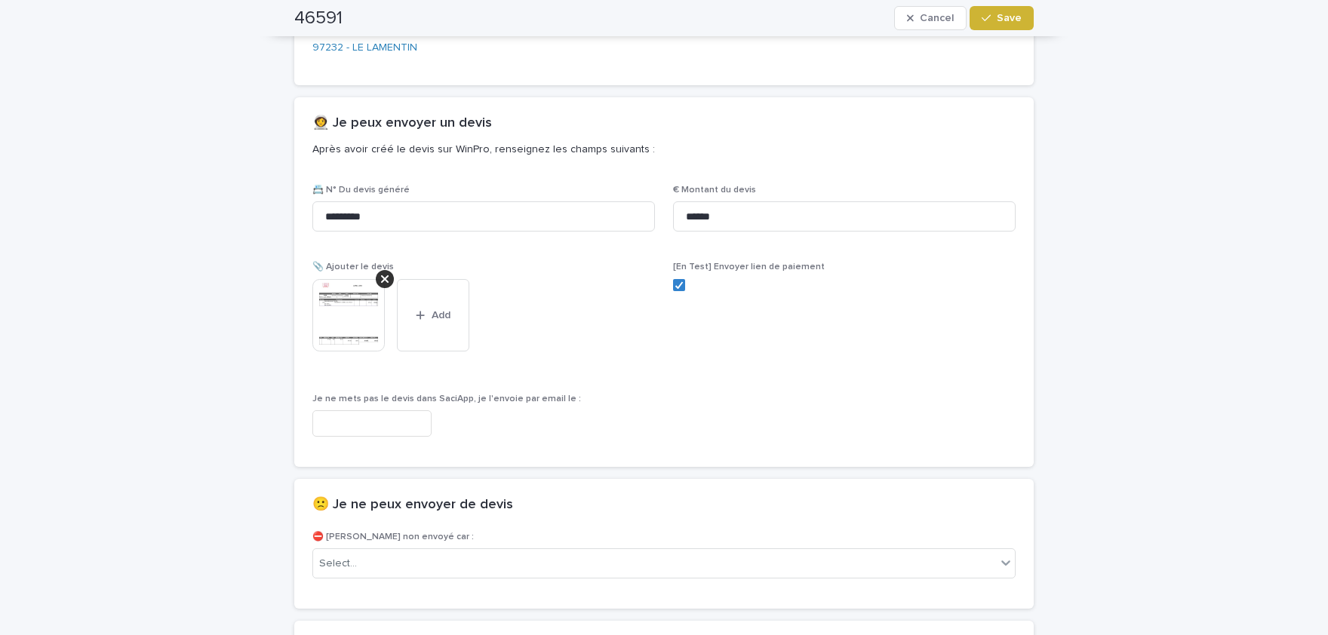
click at [1015, 26] on button "Save" at bounding box center [1001, 18] width 64 height 24
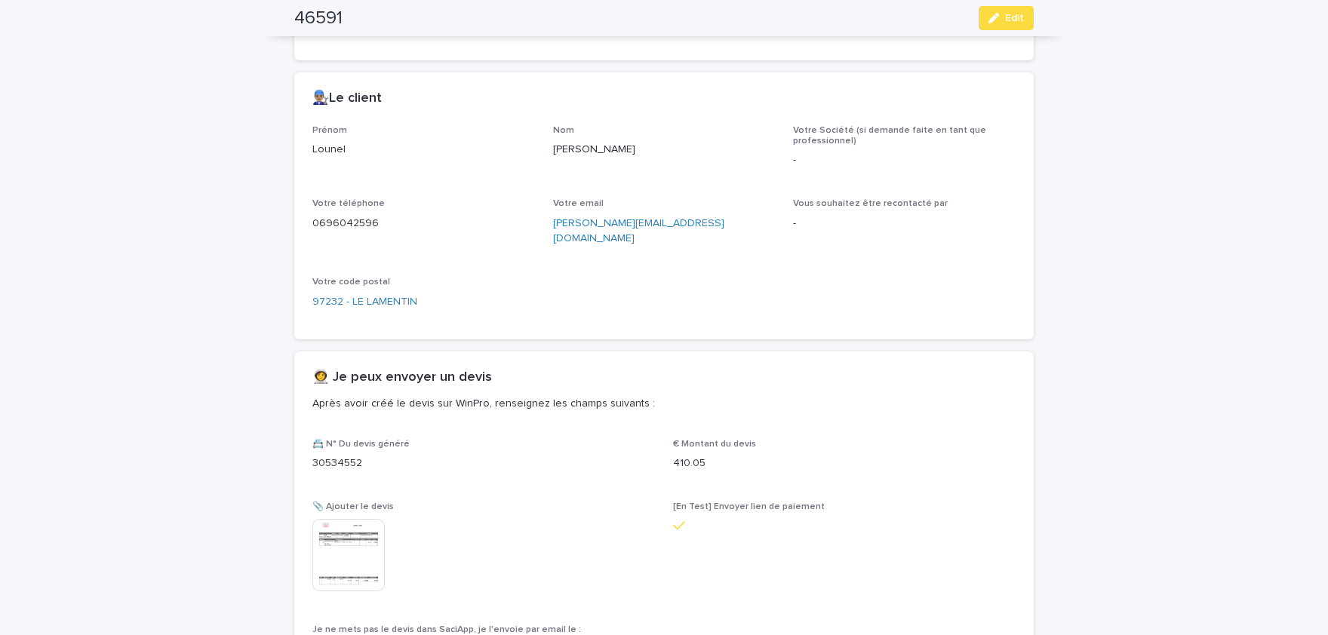
scroll to position [704, 0]
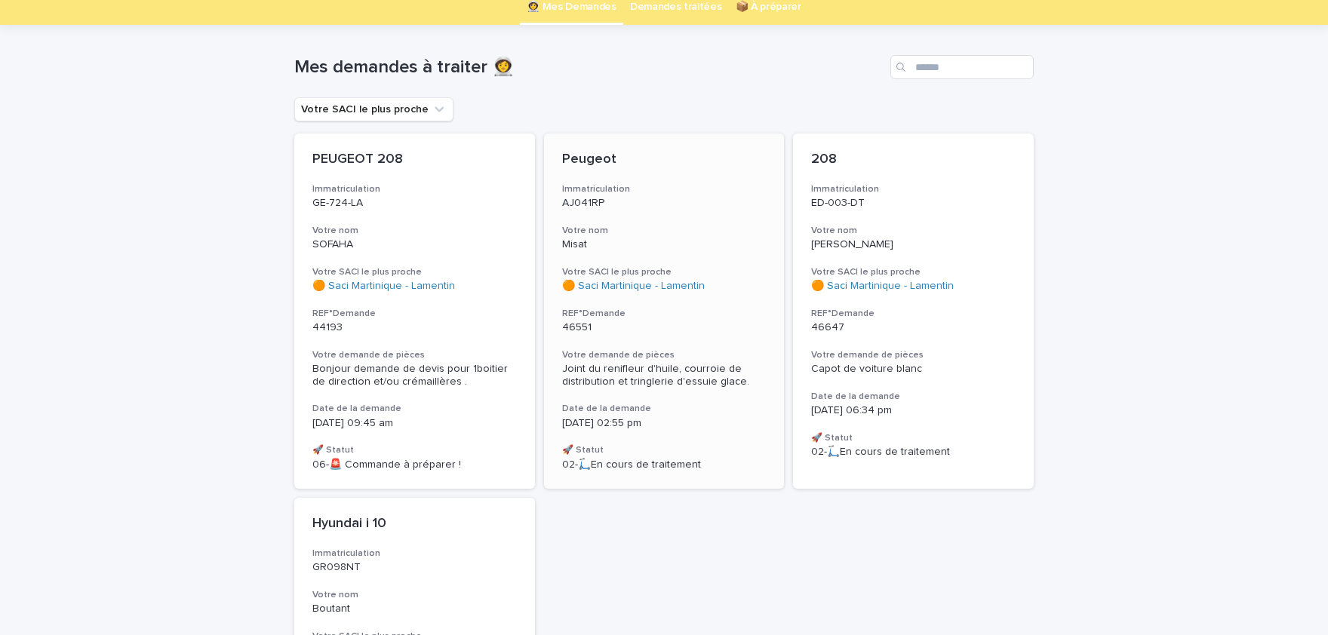
scroll to position [311, 0]
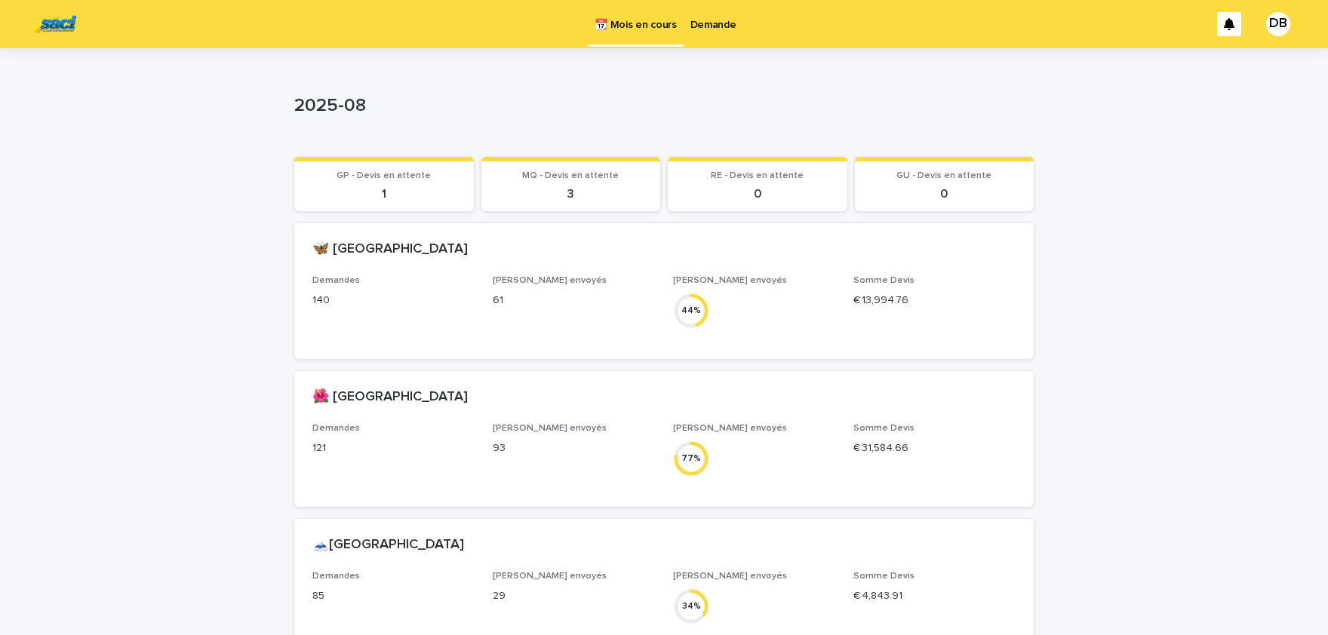
click at [702, 16] on p "Demande" at bounding box center [713, 16] width 46 height 32
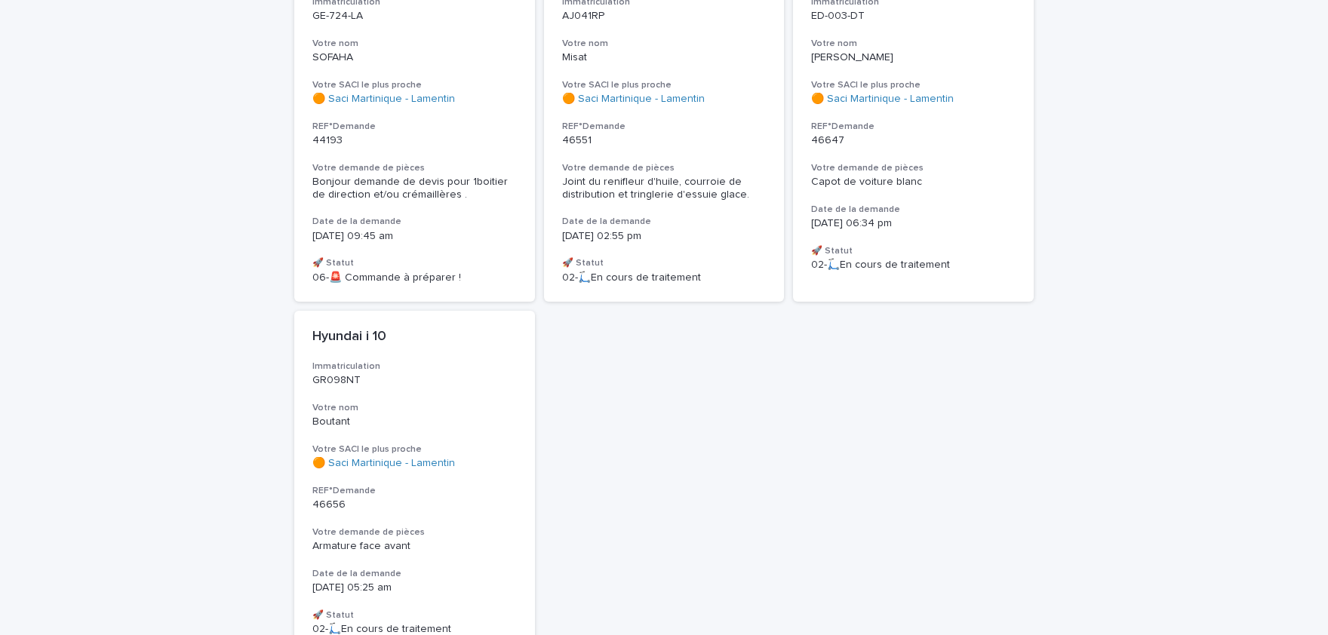
scroll to position [377, 0]
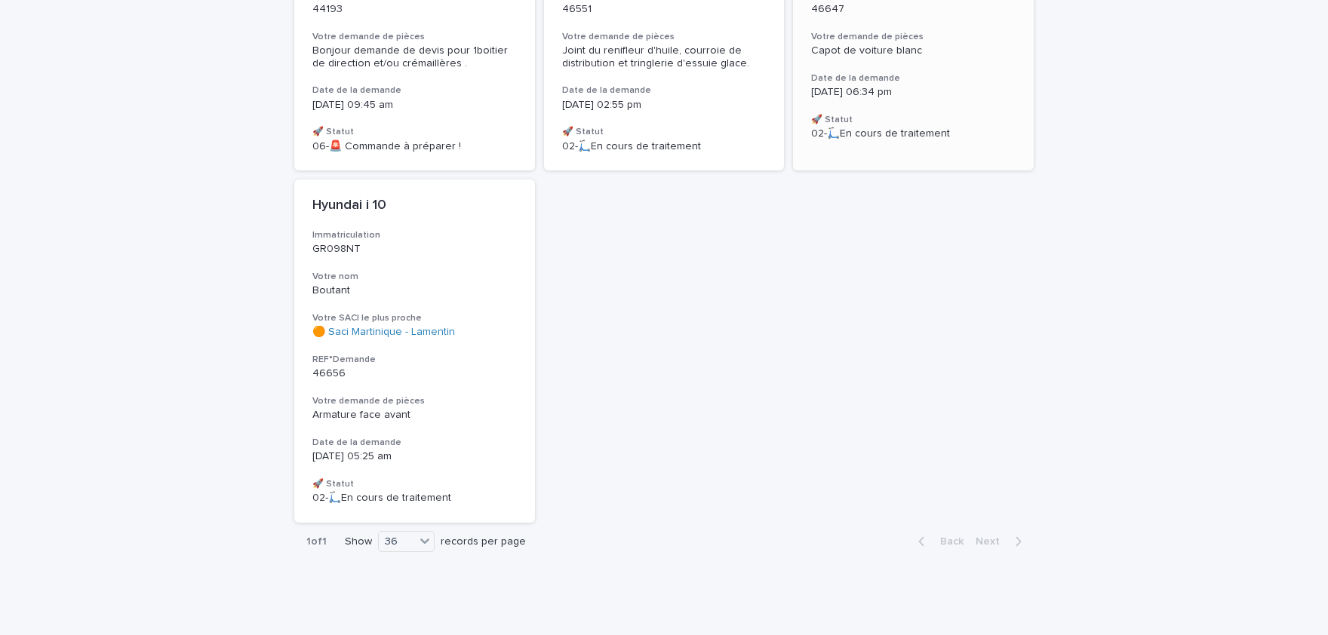
click at [971, 56] on div "Capot de voiture blanc" at bounding box center [913, 51] width 204 height 13
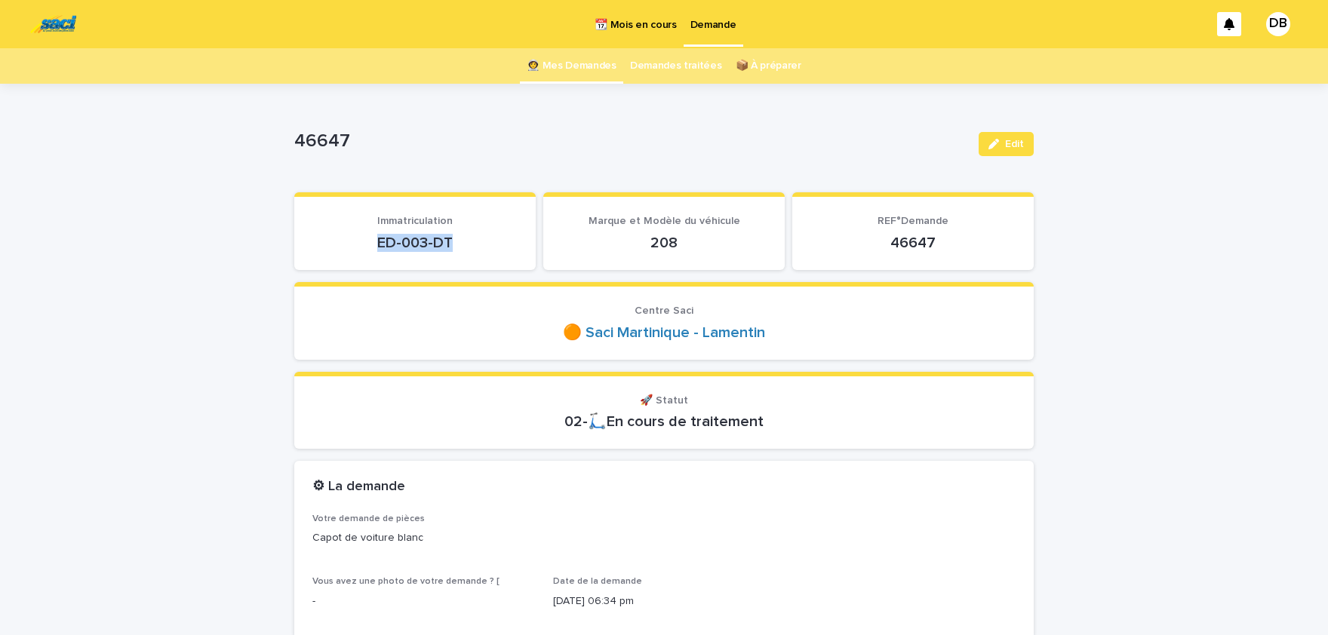
drag, startPoint x: 452, startPoint y: 243, endPoint x: 376, endPoint y: 247, distance: 76.3
click at [376, 247] on p "ED-003-DT" at bounding box center [414, 243] width 205 height 18
copy p "ED-003-DT"
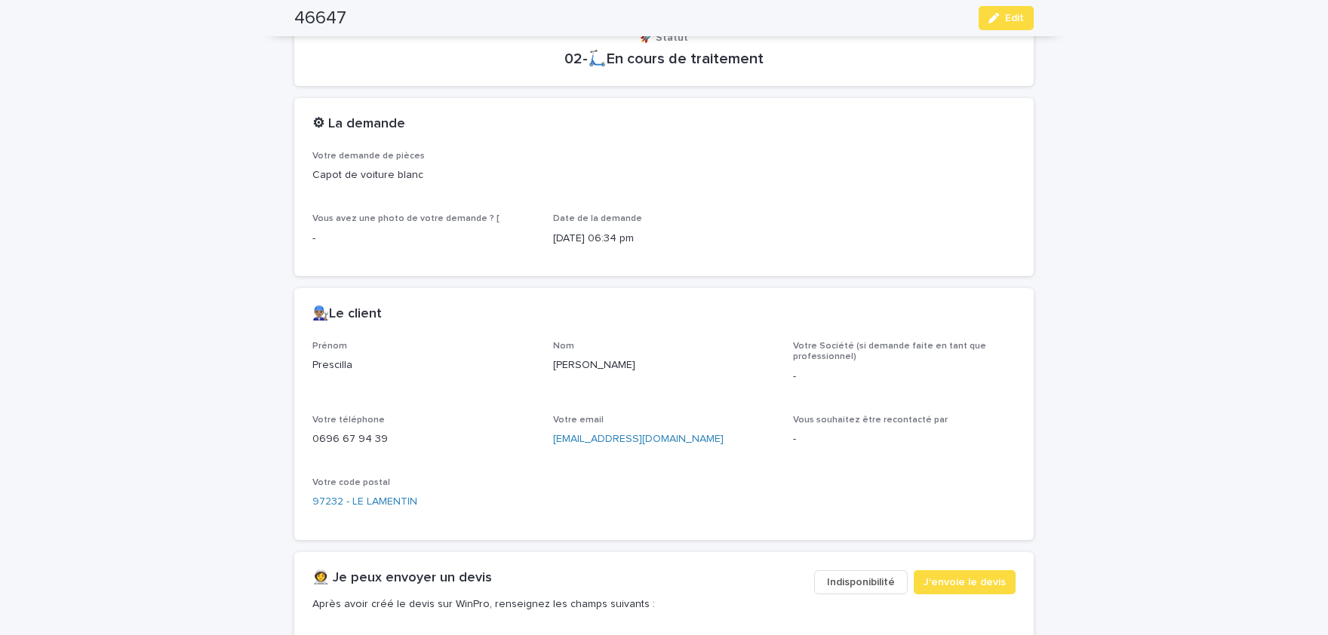
scroll to position [435, 0]
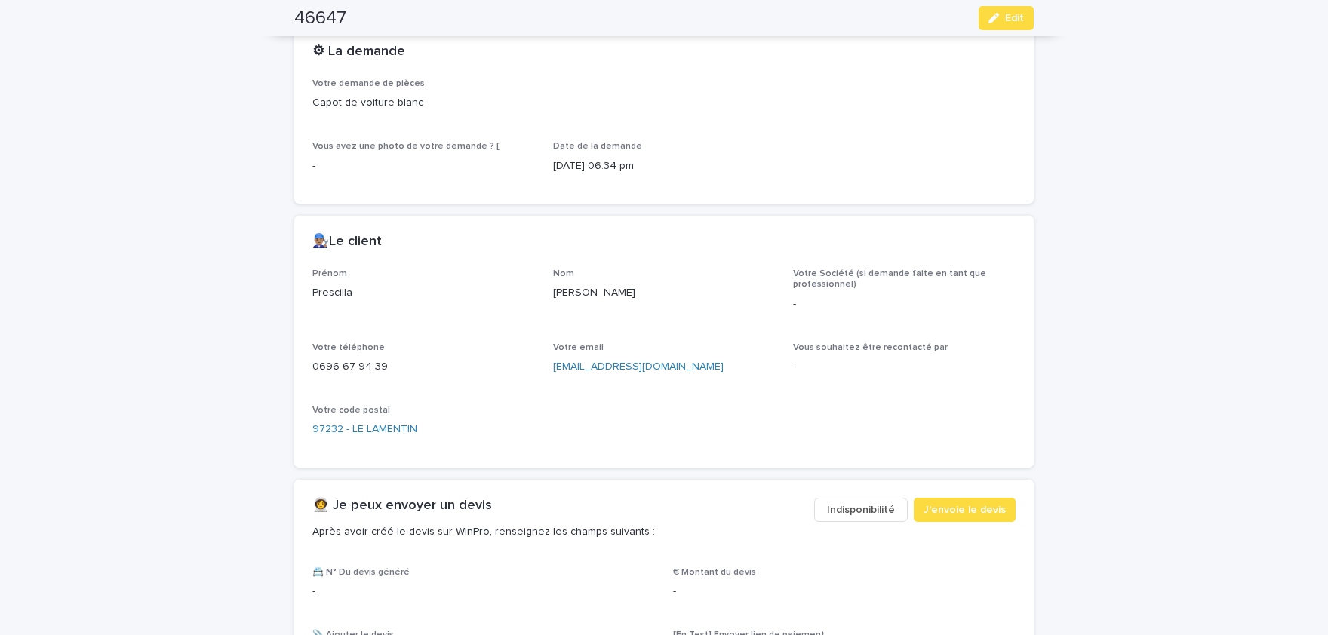
click at [339, 292] on p "Prescilla" at bounding box center [423, 293] width 223 height 16
copy p "Prescilla"
click at [575, 294] on p "[PERSON_NAME]" at bounding box center [664, 293] width 223 height 16
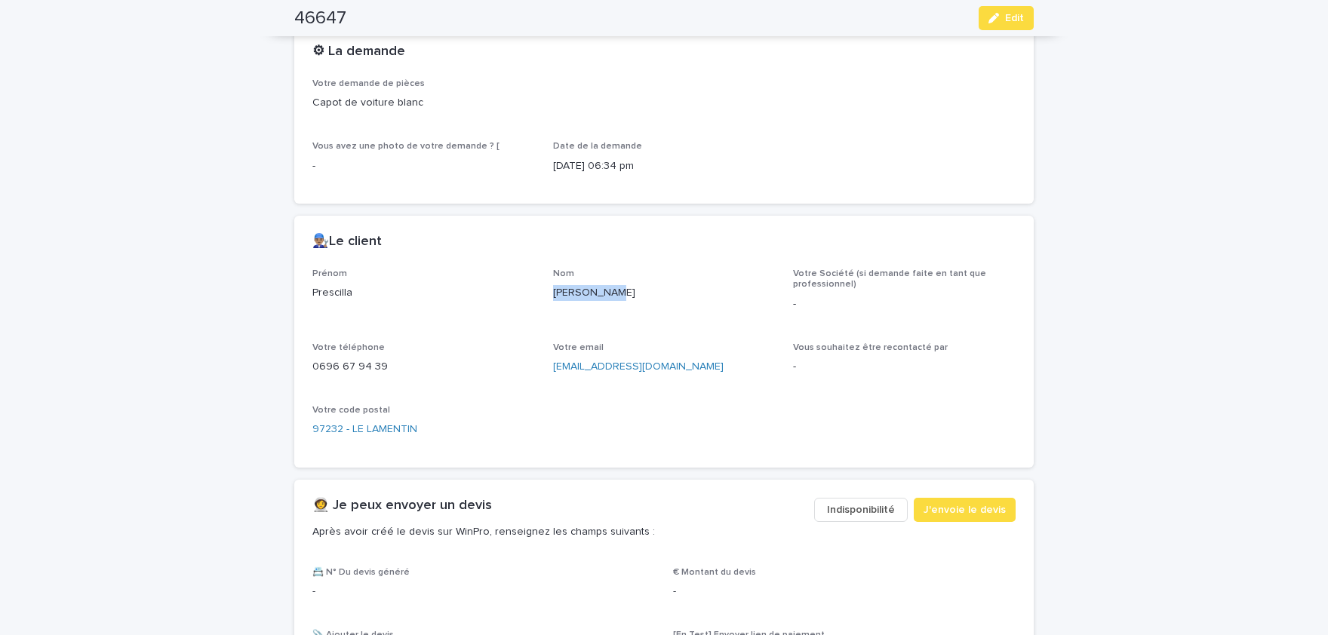
copy p "[PERSON_NAME]"
drag, startPoint x: 378, startPoint y: 363, endPoint x: 312, endPoint y: 361, distance: 66.4
click at [312, 361] on div "0696 67 94 39" at bounding box center [423, 365] width 223 height 19
copy p "0696 67 94 39"
click at [1008, 21] on span "Edit" at bounding box center [1014, 18] width 19 height 11
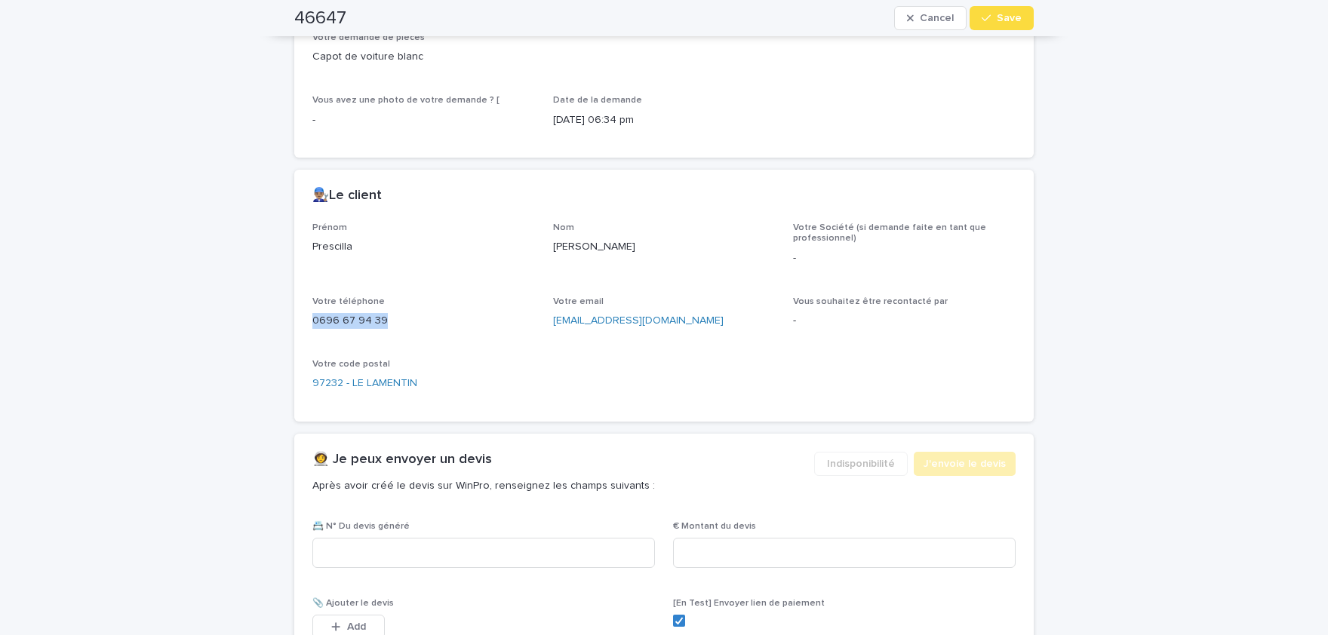
scroll to position [544, 0]
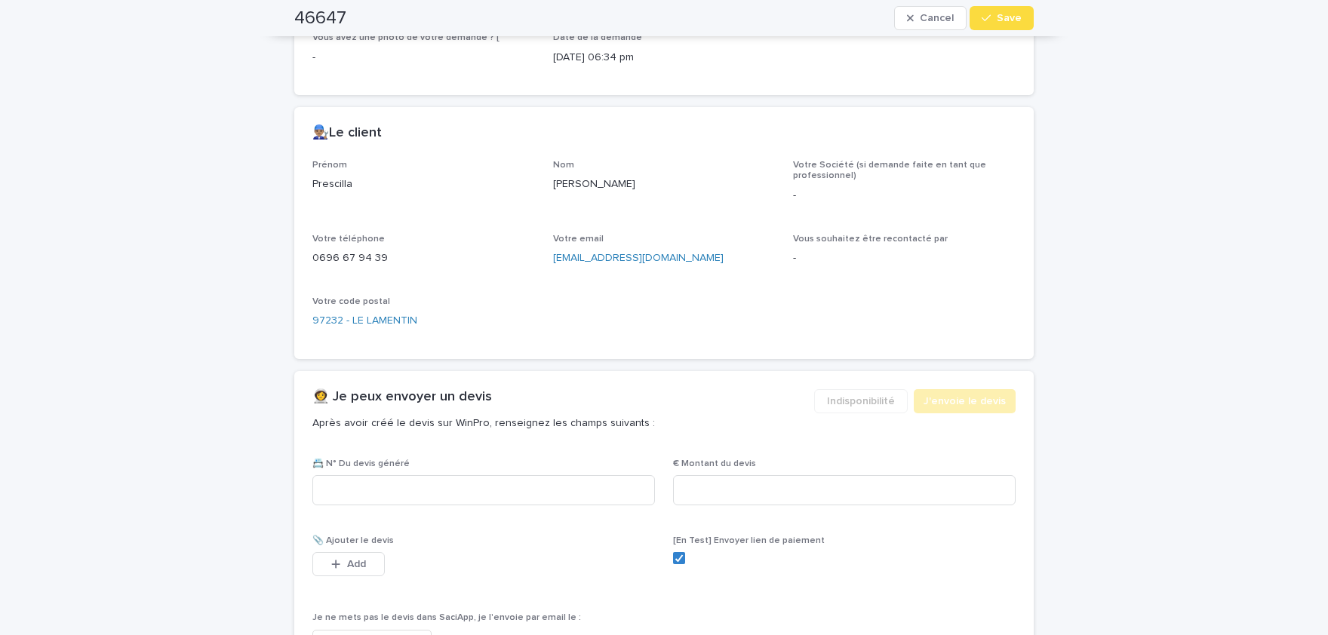
click at [502, 474] on div "📇 N° Du devis généré" at bounding box center [483, 488] width 342 height 59
click at [508, 484] on input at bounding box center [483, 490] width 342 height 30
paste input "********"
type input "********"
drag, startPoint x: 755, startPoint y: 496, endPoint x: 751, endPoint y: 480, distance: 16.5
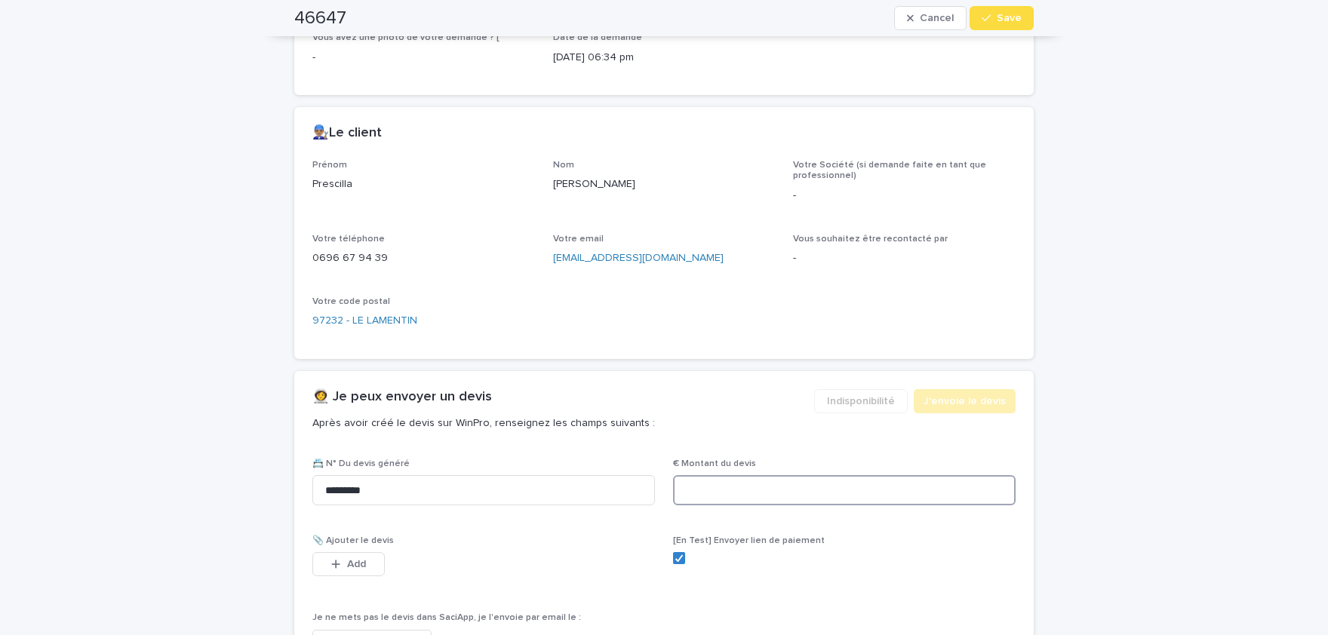
click at [754, 495] on input at bounding box center [844, 490] width 342 height 30
paste input "******"
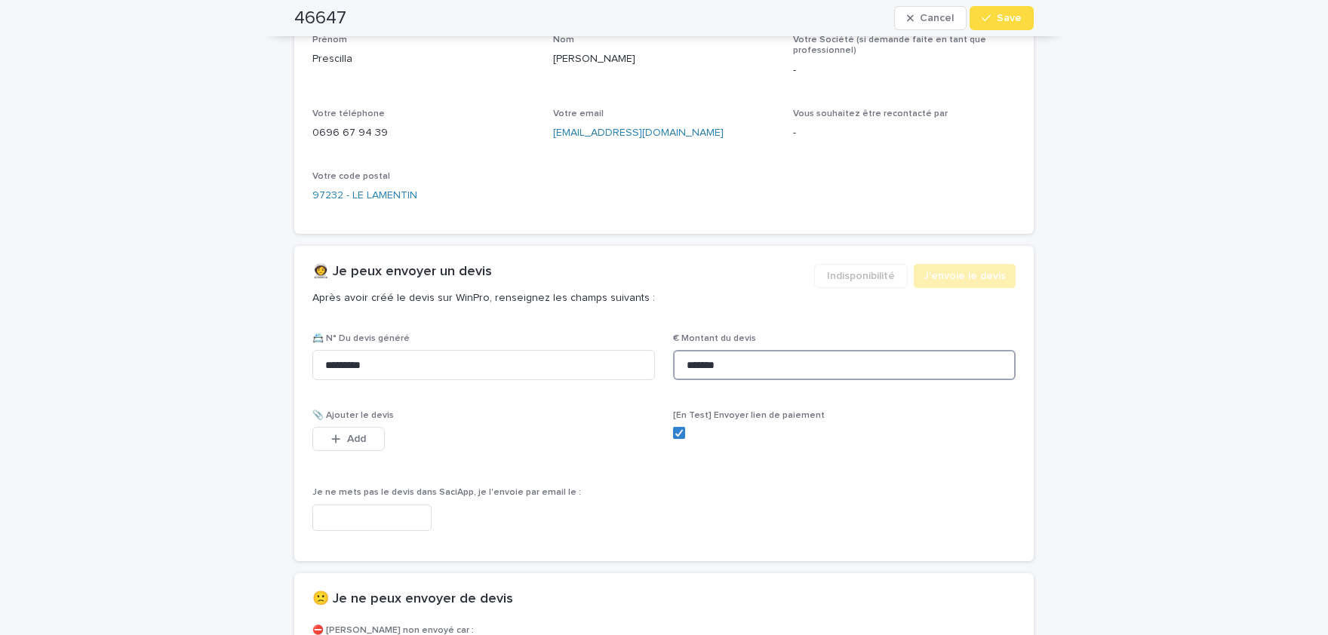
scroll to position [803, 0]
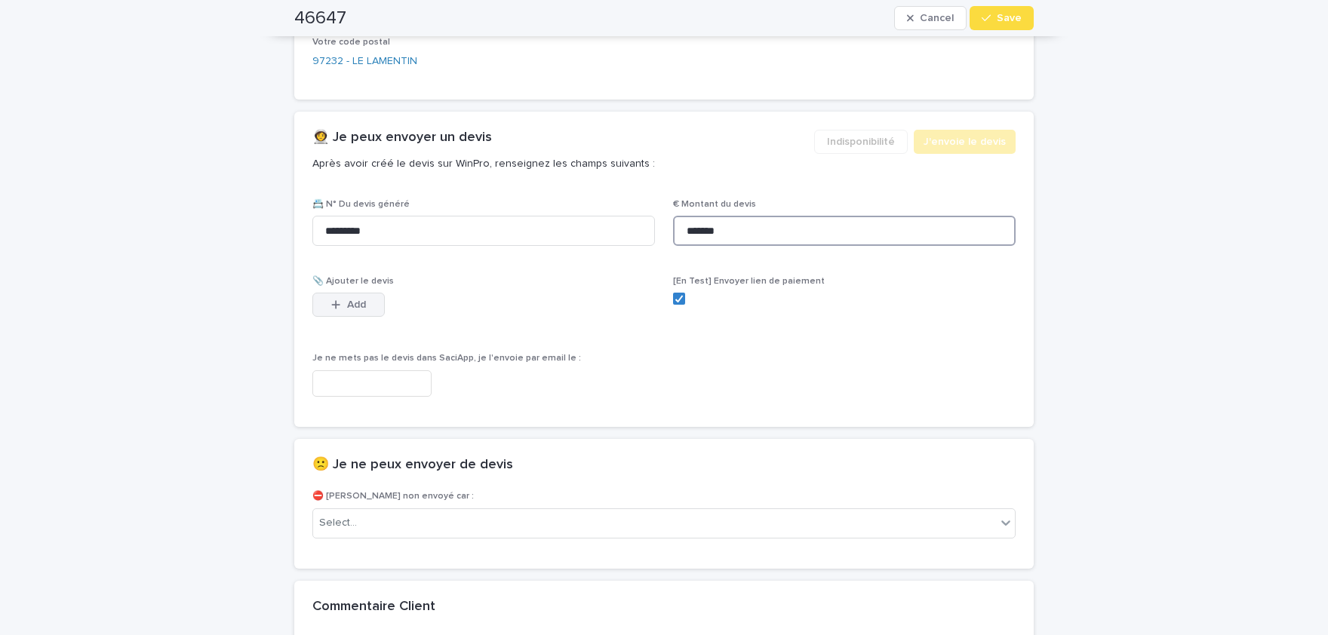
type input "*******"
click at [343, 305] on div "button" at bounding box center [338, 304] width 15 height 11
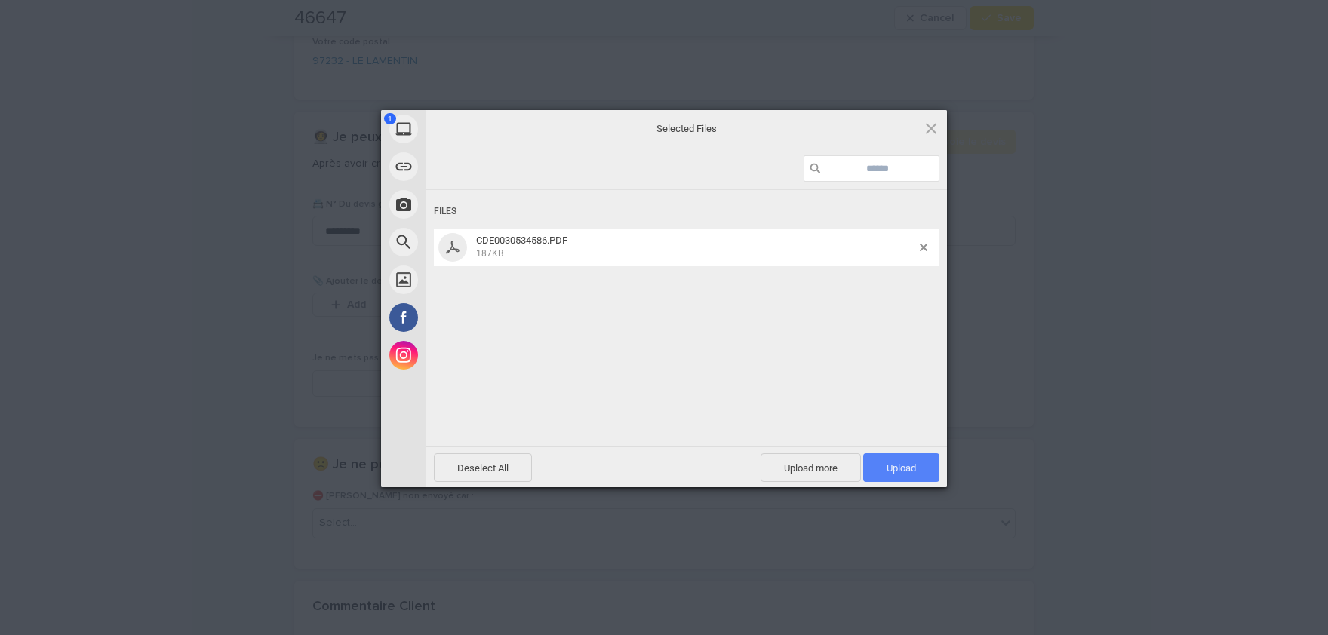
click at [908, 462] on span "Upload 1" at bounding box center [900, 467] width 29 height 11
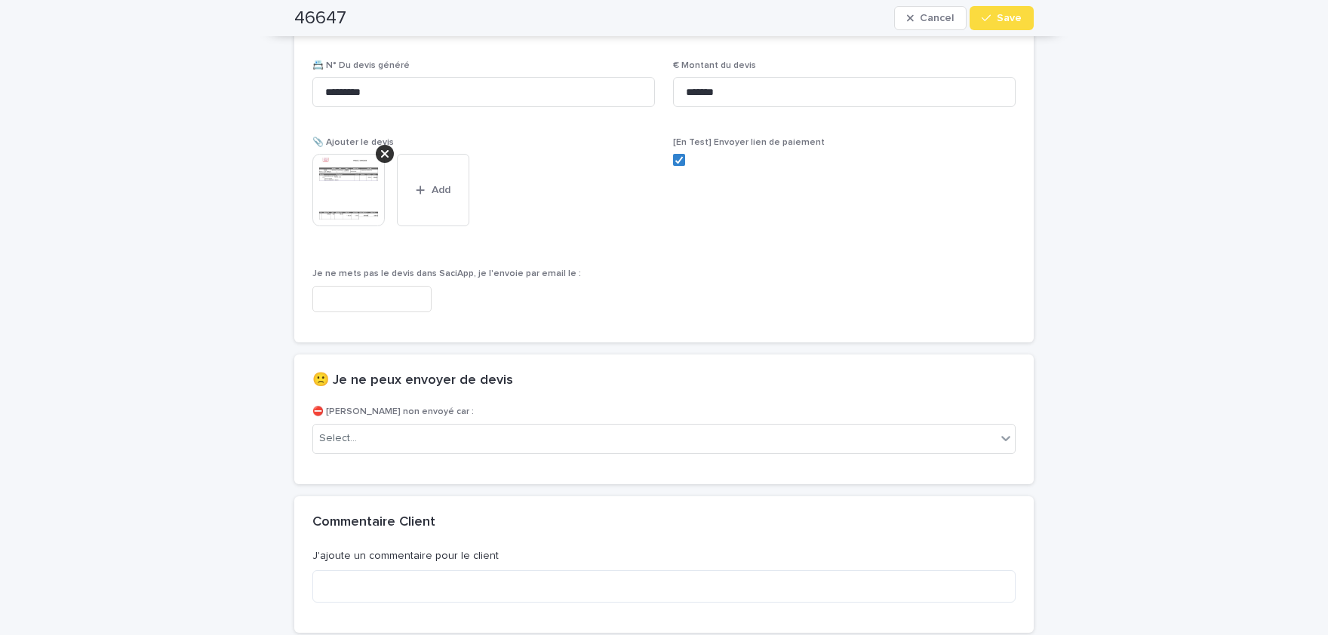
scroll to position [1049, 0]
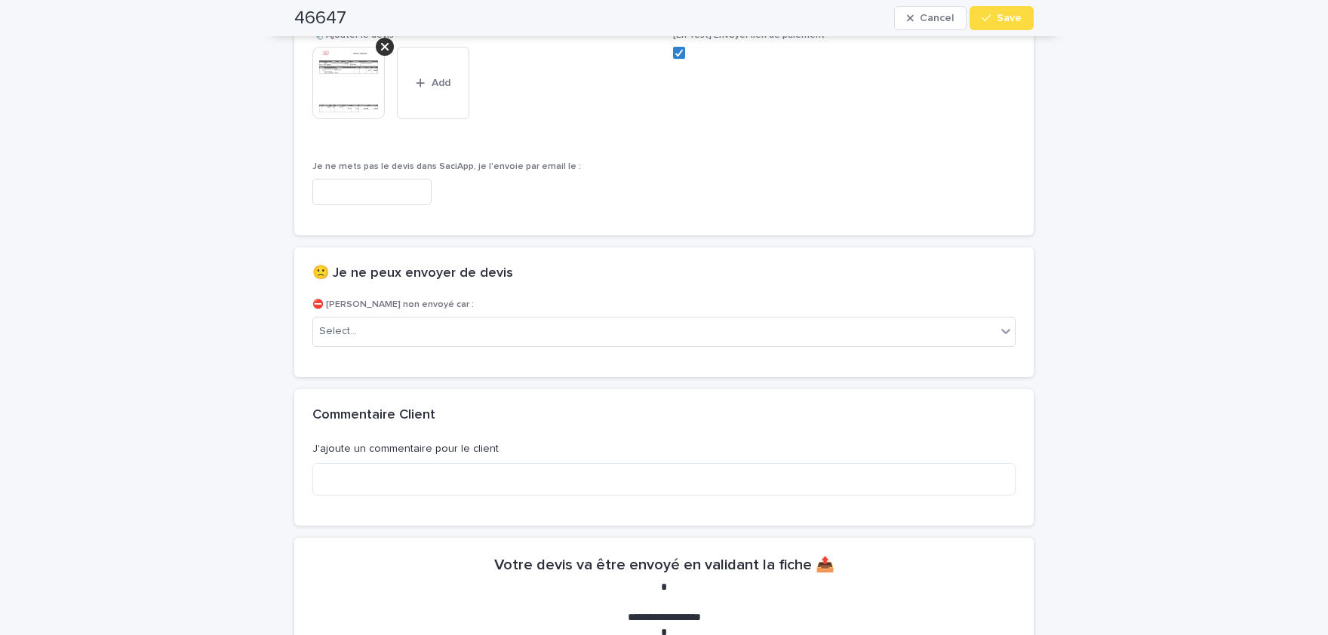
click at [355, 94] on img at bounding box center [348, 83] width 72 height 72
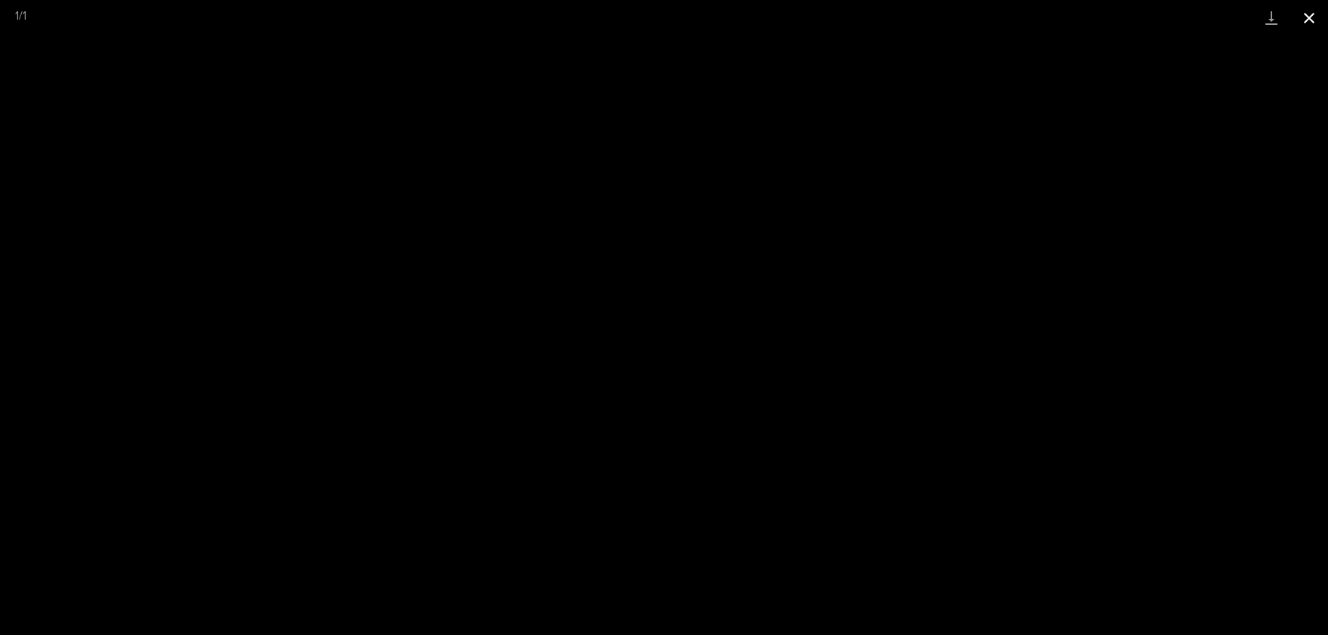
click at [1312, 21] on button "Close gallery" at bounding box center [1309, 17] width 38 height 35
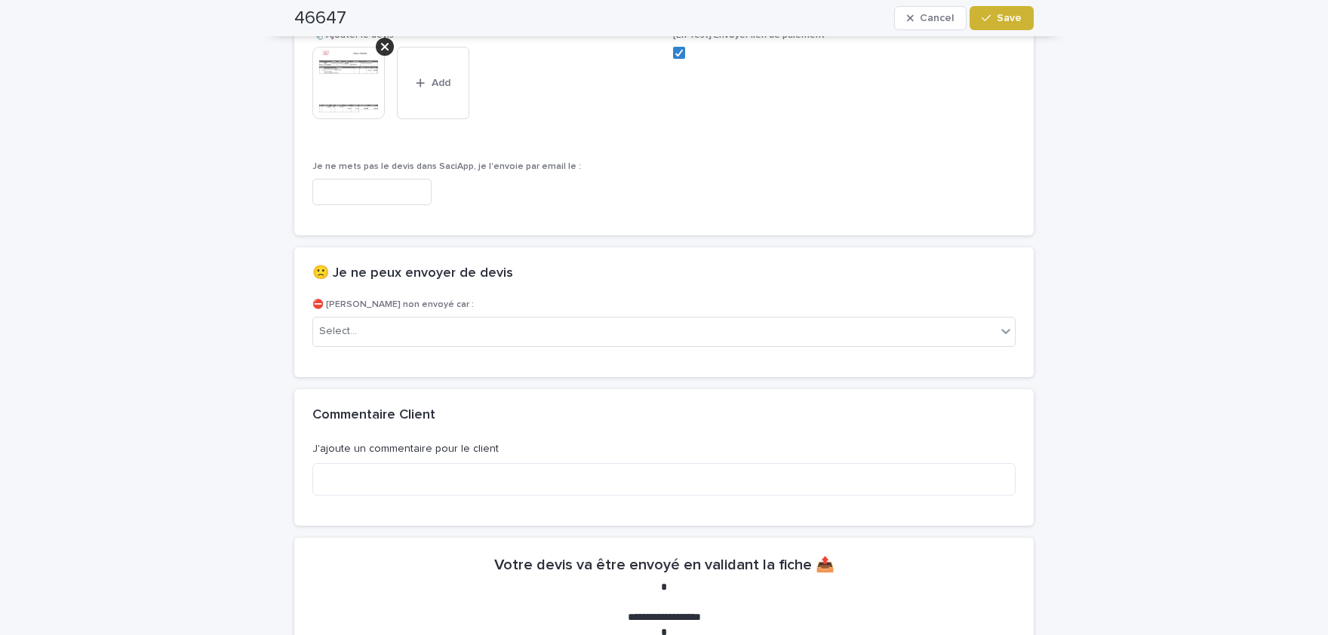
click at [1011, 18] on span "Save" at bounding box center [1008, 18] width 25 height 11
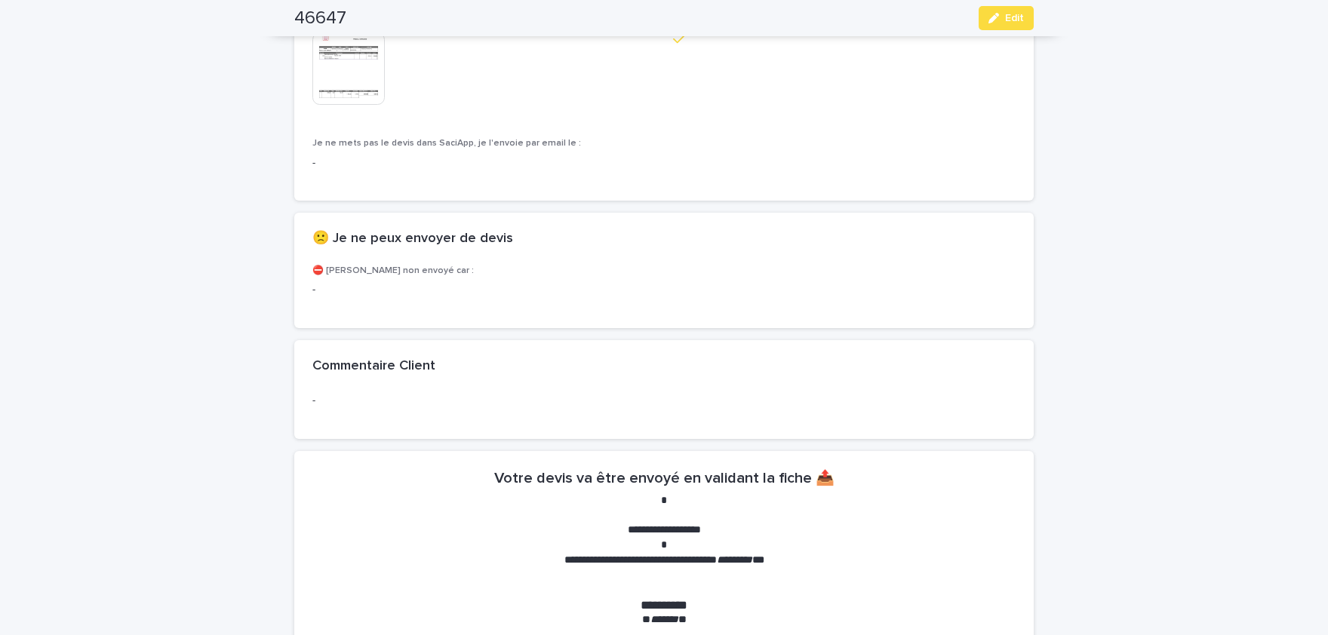
scroll to position [1005, 0]
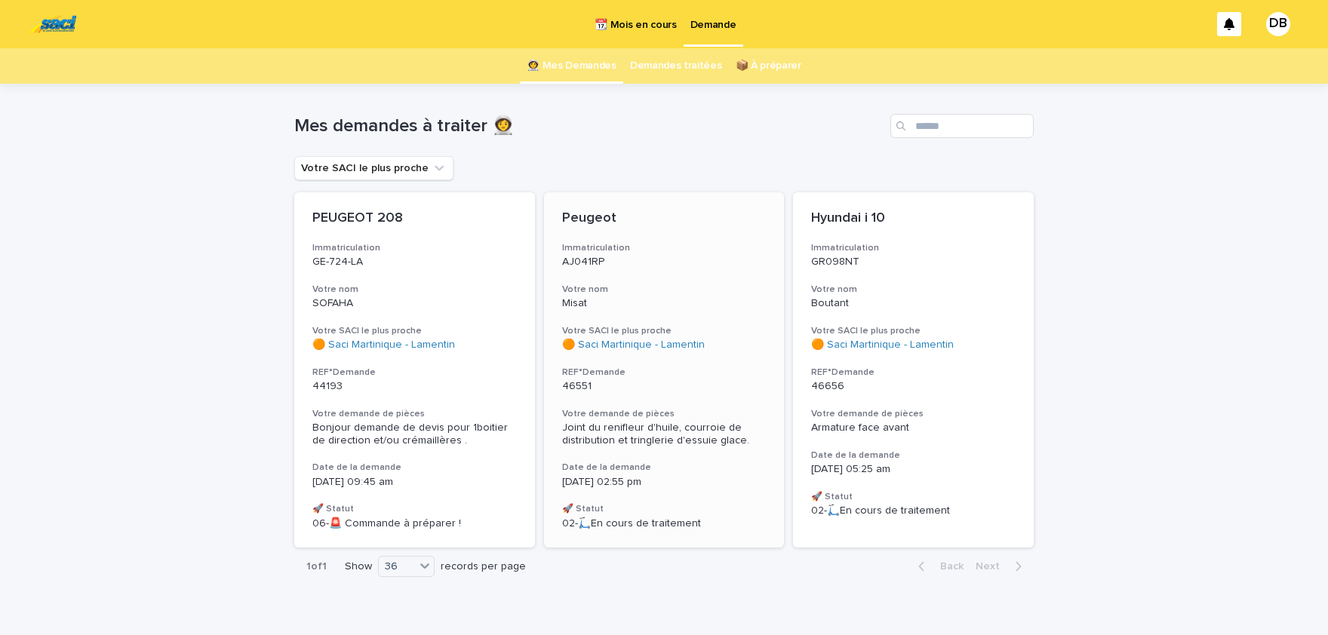
click at [738, 422] on div "Joint du renifleur d'huile, courroie de distribution et tringlerie d'essuie gla…" at bounding box center [664, 435] width 204 height 26
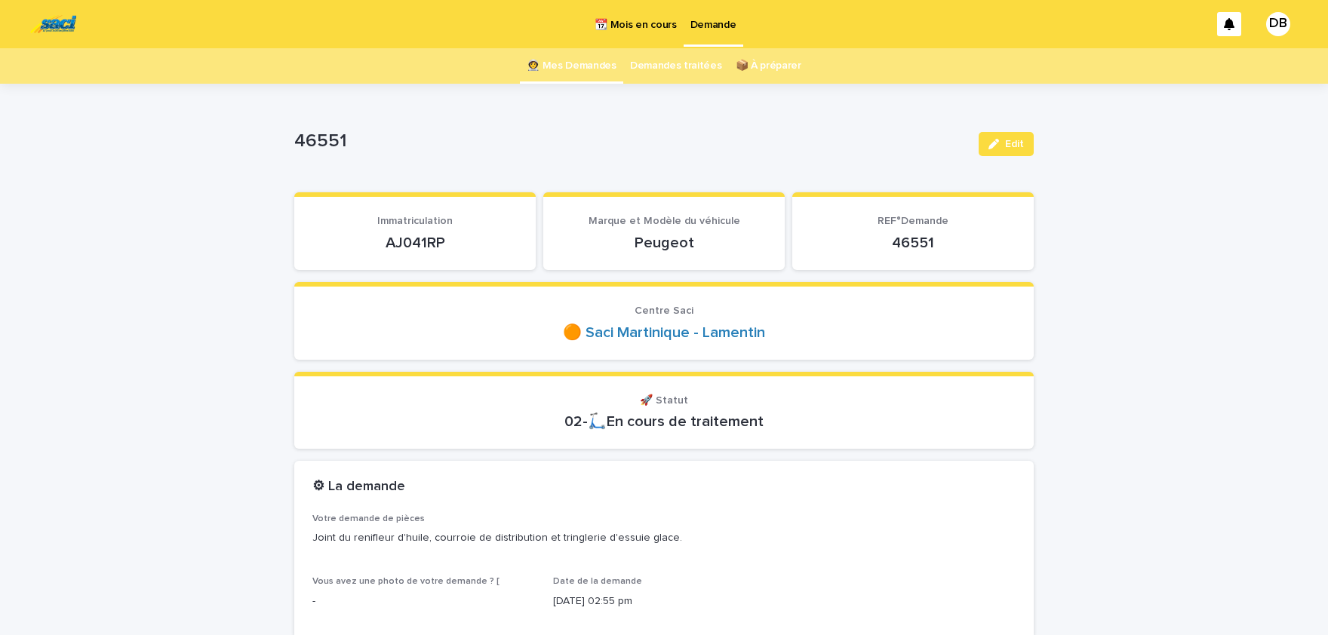
click at [404, 235] on p "AJ041RP" at bounding box center [414, 243] width 205 height 18
copy p "AJ041RP"
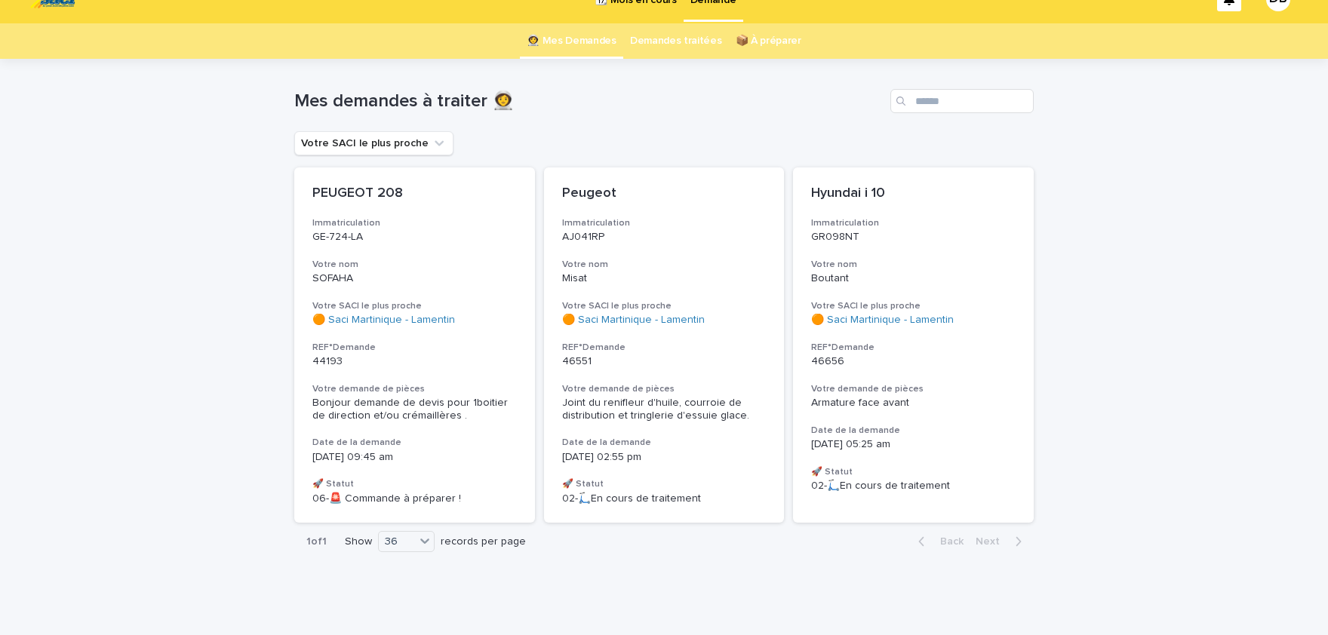
scroll to position [25, 0]
